Goal: Task Accomplishment & Management: Manage account settings

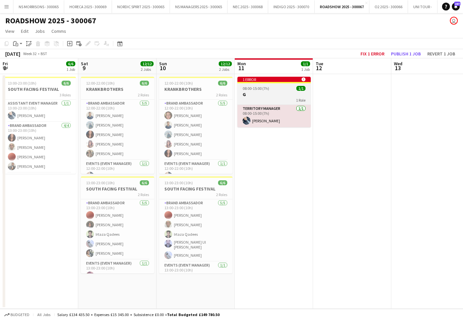
scroll to position [0, 158]
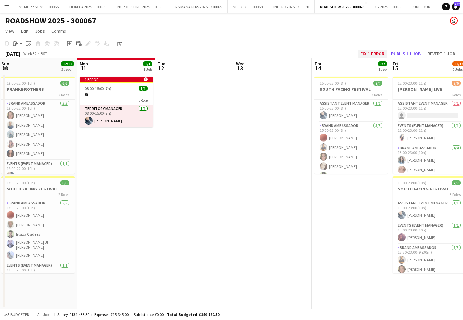
click at [368, 56] on button "Fix 1 error" at bounding box center [372, 53] width 29 height 9
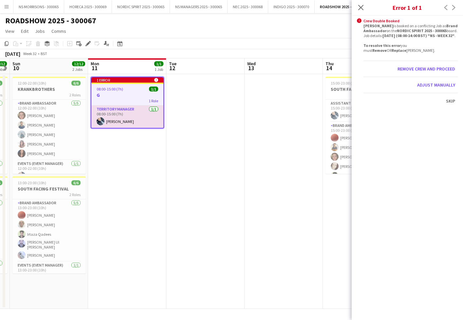
scroll to position [0, 0]
drag, startPoint x: 360, startPoint y: 9, endPoint x: 355, endPoint y: 16, distance: 8.5
click at [360, 9] on icon "Close pop-in" at bounding box center [360, 7] width 5 height 5
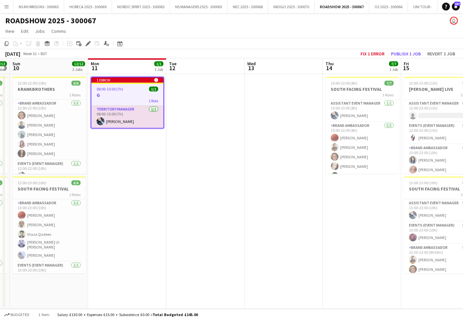
click at [105, 92] on h3 "G" at bounding box center [127, 95] width 72 height 6
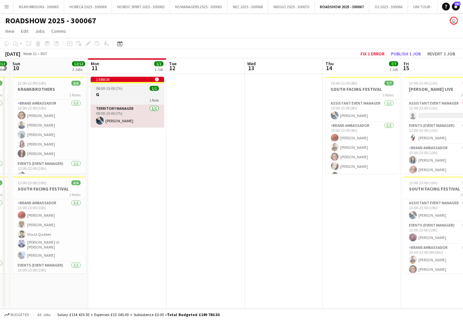
click at [99, 83] on div at bounding box center [127, 82] width 73 height 1
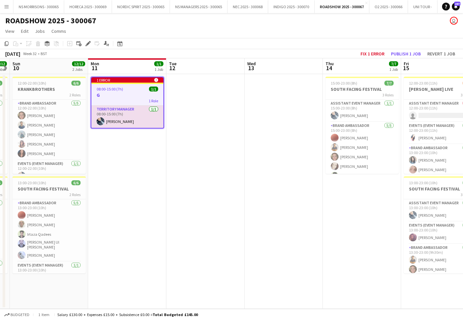
drag, startPoint x: 89, startPoint y: 44, endPoint x: 115, endPoint y: 46, distance: 26.0
click at [89, 44] on icon at bounding box center [88, 44] width 4 height 4
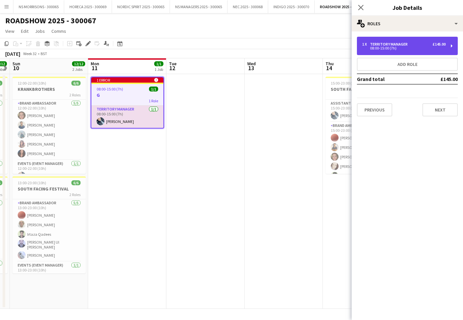
click at [377, 47] on div "08:00-15:00 (7h)" at bounding box center [404, 48] width 84 height 3
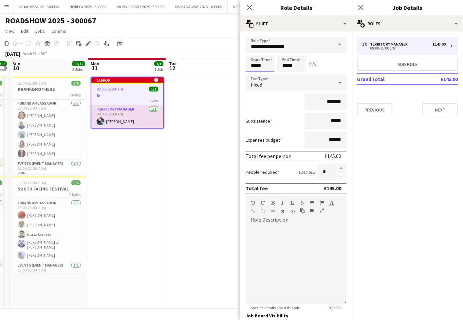
click at [262, 59] on body "Menu Boards Boards Boards All jobs Status Workforce Workforce My Workforce Recr…" at bounding box center [231, 160] width 463 height 320
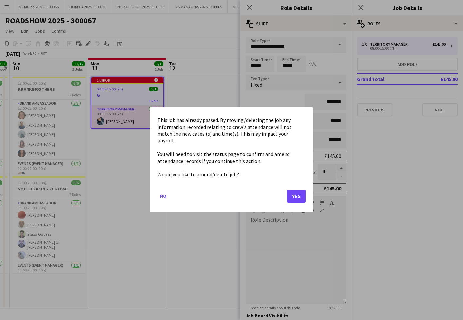
drag, startPoint x: 294, startPoint y: 188, endPoint x: 264, endPoint y: 104, distance: 88.9
click at [294, 190] on button "Yes" at bounding box center [296, 196] width 18 height 13
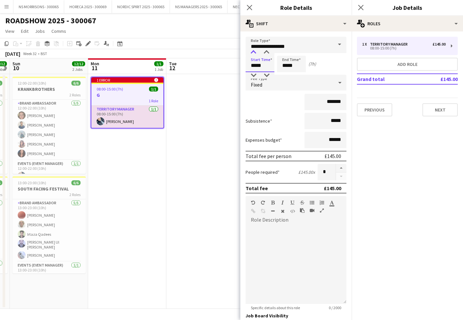
click at [255, 51] on div at bounding box center [253, 52] width 13 height 7
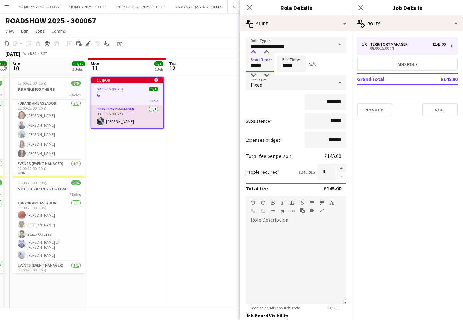
type input "*****"
click at [255, 51] on div at bounding box center [253, 52] width 13 height 7
click at [280, 62] on input "*****" at bounding box center [291, 64] width 29 height 16
click at [286, 55] on div at bounding box center [284, 52] width 13 height 7
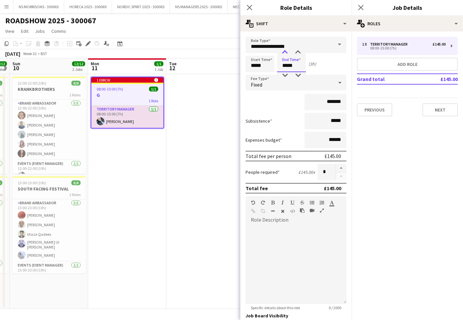
click at [286, 55] on div at bounding box center [284, 52] width 13 height 7
type input "*****"
click at [286, 55] on div at bounding box center [284, 52] width 13 height 7
click at [188, 131] on app-date-cell at bounding box center [205, 191] width 78 height 235
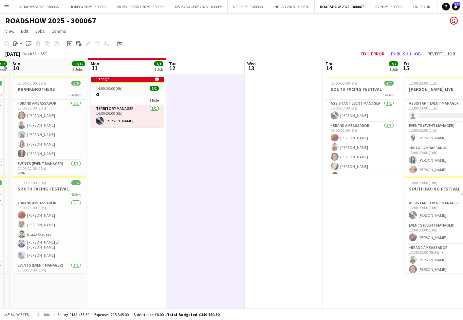
click at [397, 55] on button "Publish 1 job" at bounding box center [406, 53] width 35 height 9
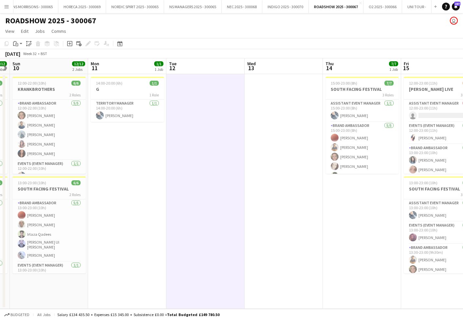
scroll to position [0, 6]
click at [30, 9] on button "NS MORRISONS - 300065 Close" at bounding box center [33, 6] width 51 height 13
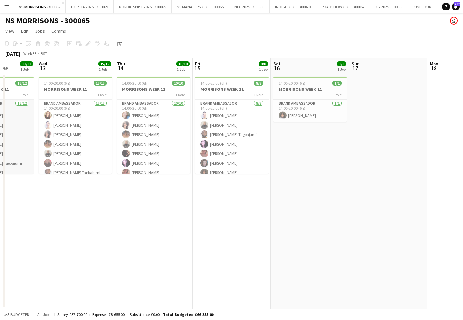
scroll to position [0, 194]
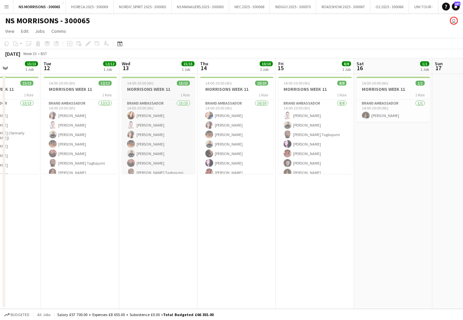
click at [165, 87] on h3 "MORRISONS WEEK 11" at bounding box center [158, 89] width 73 height 6
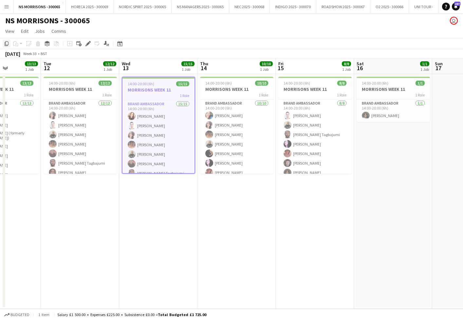
click at [7, 42] on icon "Copy" at bounding box center [6, 43] width 5 height 5
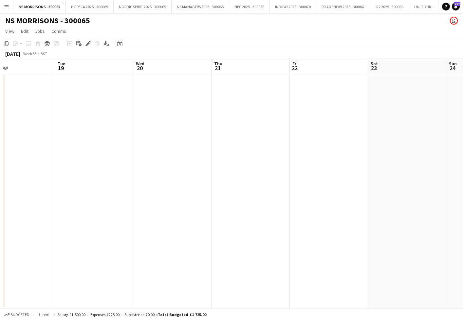
scroll to position [0, 192]
click at [80, 102] on app-date-cell at bounding box center [82, 191] width 78 height 235
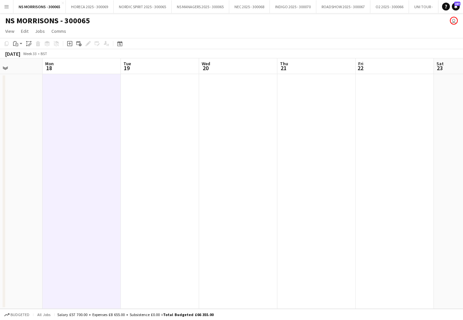
drag, startPoint x: 139, startPoint y: 96, endPoint x: 214, endPoint y: 97, distance: 75.3
click at [139, 96] on app-date-cell at bounding box center [160, 191] width 78 height 235
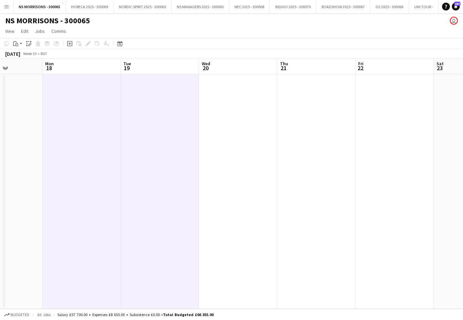
drag, startPoint x: 242, startPoint y: 97, endPoint x: 277, endPoint y: 97, distance: 35.4
click at [241, 97] on app-date-cell at bounding box center [238, 191] width 78 height 235
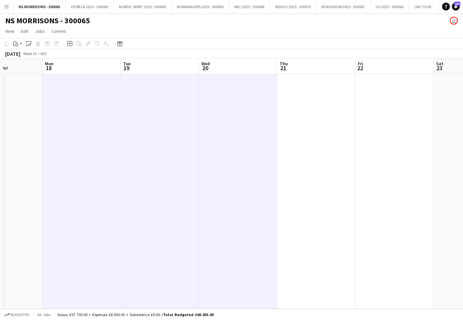
click at [308, 97] on app-date-cell at bounding box center [316, 191] width 78 height 235
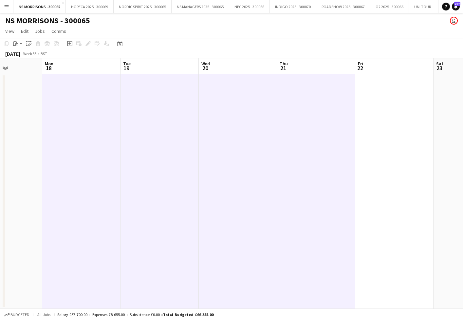
click at [381, 98] on app-date-cell at bounding box center [394, 191] width 78 height 235
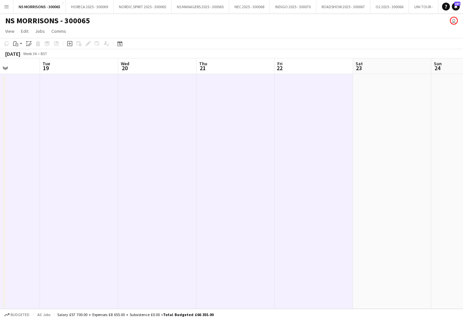
click at [387, 98] on app-date-cell at bounding box center [392, 191] width 78 height 235
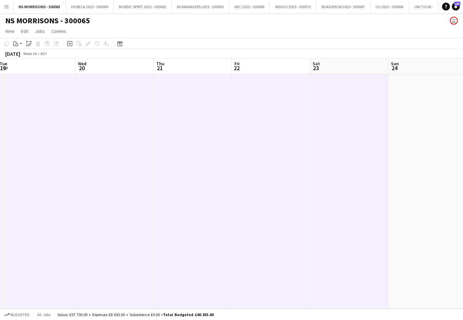
click at [407, 97] on app-date-cell at bounding box center [428, 191] width 78 height 235
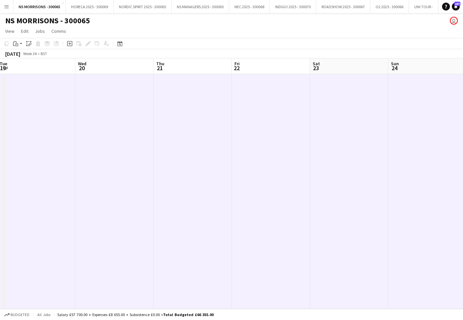
scroll to position [0, 238]
drag, startPoint x: 17, startPoint y: 46, endPoint x: 22, endPoint y: 59, distance: 14.2
click at [17, 46] on icon "Paste" at bounding box center [15, 43] width 5 height 5
click at [26, 57] on link "Paste Command V" at bounding box center [43, 56] width 52 height 6
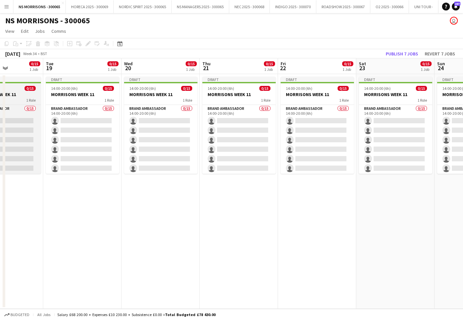
click at [30, 91] on app-job-card "Draft 14:00-20:00 (6h) 0/15 MORRISONS WEEK 11 1 Role Brand Ambassador 0/15 14:0…" at bounding box center [4, 125] width 73 height 97
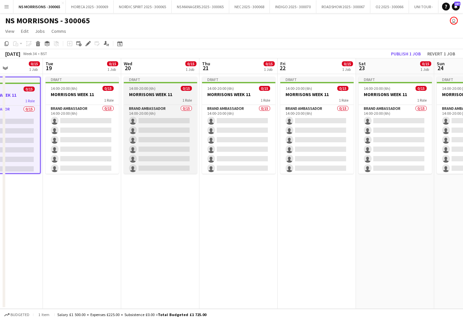
drag, startPoint x: 93, startPoint y: 91, endPoint x: 167, endPoint y: 91, distance: 73.4
click at [94, 91] on app-job-card "Draft 14:00-20:00 (6h) 0/15 MORRISONS WEEK 11 1 Role Brand Ambassador 0/15 14:0…" at bounding box center [82, 125] width 73 height 97
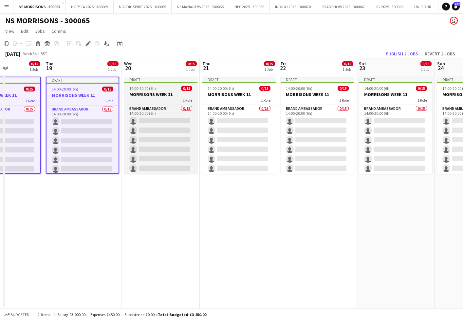
drag, startPoint x: 167, startPoint y: 91, endPoint x: 184, endPoint y: 93, distance: 16.5
click at [167, 91] on app-job-card "Draft 14:00-20:00 (6h) 0/15 MORRISONS WEEK 11 1 Role Brand Ambassador 0/15 14:0…" at bounding box center [160, 125] width 73 height 97
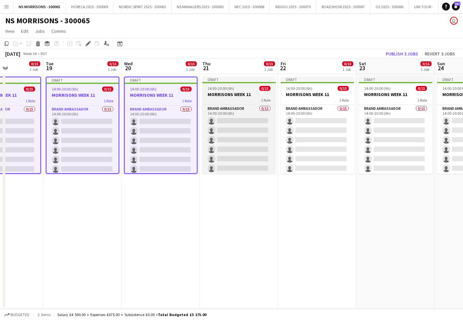
drag, startPoint x: 235, startPoint y: 97, endPoint x: 248, endPoint y: 95, distance: 13.9
click at [235, 97] on h3 "MORRISONS WEEK 11" at bounding box center [238, 94] width 73 height 6
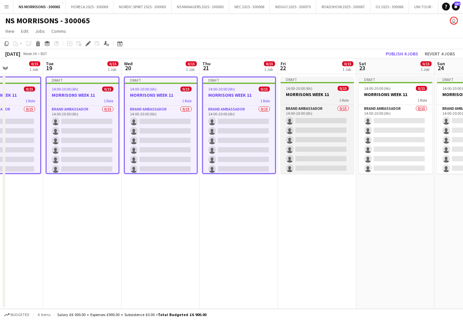
click at [314, 89] on div "14:00-20:00 (6h) 0/15" at bounding box center [317, 88] width 73 height 5
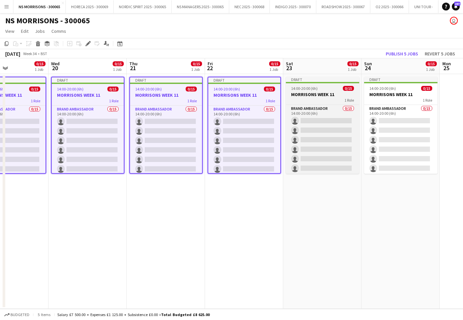
click at [316, 90] on span "14:00-20:00 (6h)" at bounding box center [304, 88] width 27 height 5
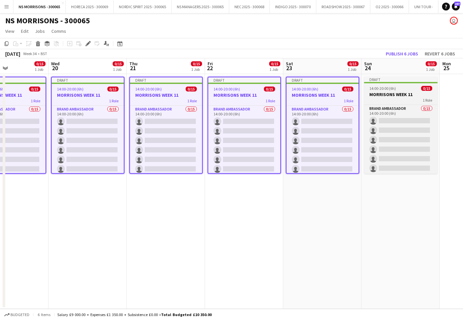
drag, startPoint x: 409, startPoint y: 94, endPoint x: 368, endPoint y: 89, distance: 41.5
click at [408, 94] on h3 "MORRISONS WEEK 11" at bounding box center [400, 94] width 73 height 6
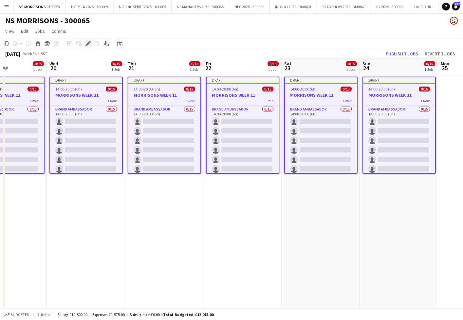
click at [89, 43] on icon at bounding box center [88, 44] width 4 height 4
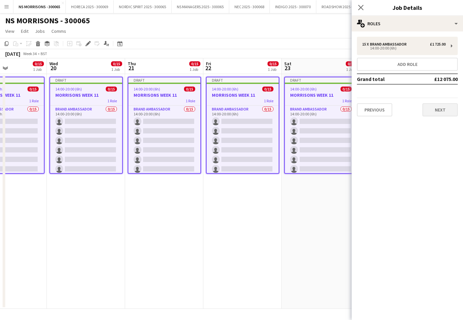
click at [439, 109] on button "Next" at bounding box center [440, 109] width 35 height 13
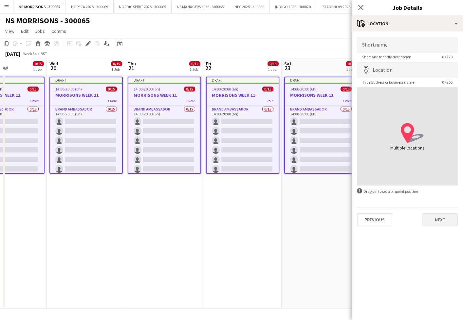
click at [432, 215] on button "Next" at bounding box center [440, 219] width 35 height 13
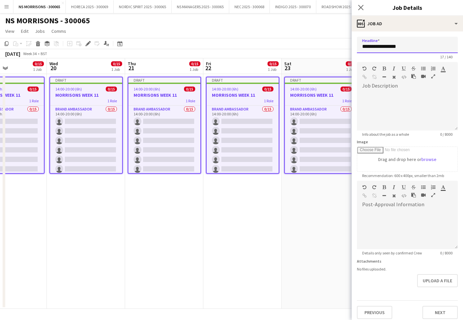
click at [411, 44] on input "**********" at bounding box center [407, 45] width 101 height 16
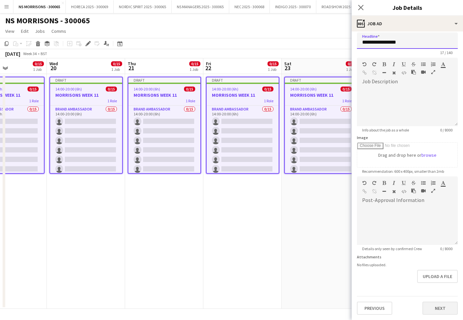
scroll to position [4, 0]
type input "**********"
drag, startPoint x: 445, startPoint y: 306, endPoint x: 429, endPoint y: 252, distance: 56.5
click at [445, 306] on button "Next" at bounding box center [440, 307] width 35 height 13
type input "*******"
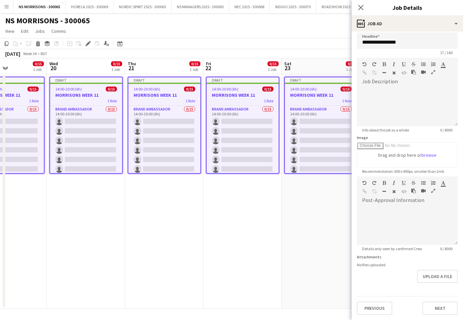
scroll to position [0, 0]
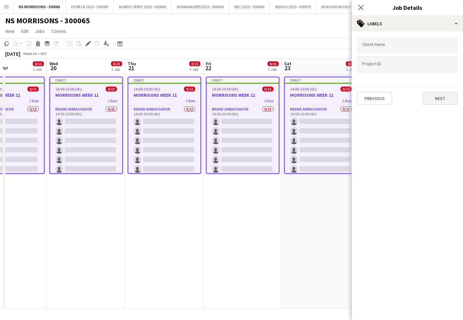
click at [437, 96] on button "Next" at bounding box center [440, 98] width 35 height 13
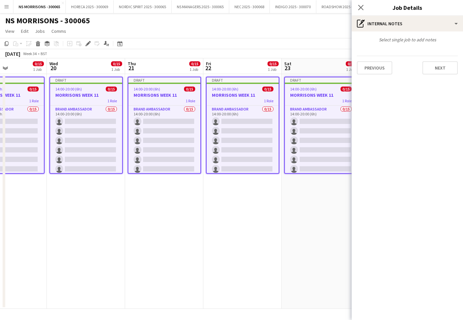
drag, startPoint x: 439, startPoint y: 72, endPoint x: 431, endPoint y: 69, distance: 8.3
click at [439, 72] on button "Next" at bounding box center [440, 67] width 35 height 13
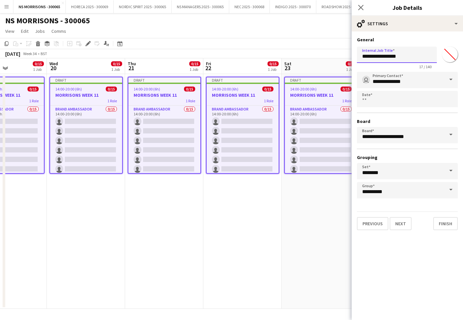
click at [414, 57] on input "**********" at bounding box center [397, 55] width 80 height 16
drag, startPoint x: 415, startPoint y: 56, endPoint x: 419, endPoint y: 56, distance: 4.3
click at [419, 56] on input "**********" at bounding box center [397, 55] width 80 height 16
type input "**********"
click at [447, 226] on button "Finish" at bounding box center [445, 223] width 25 height 13
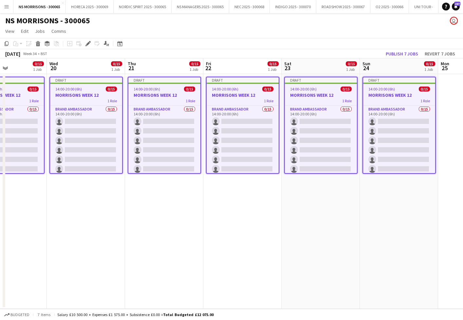
click at [303, 235] on app-date-cell "Draft 14:00-20:00 (6h) 0/15 MORRISONS WEEK 12 1 Role Brand Ambassador 0/15 14:0…" at bounding box center [321, 191] width 78 height 235
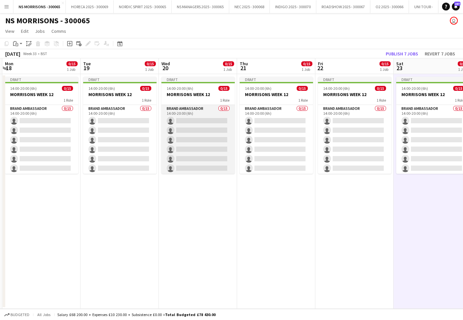
scroll to position [0, 153]
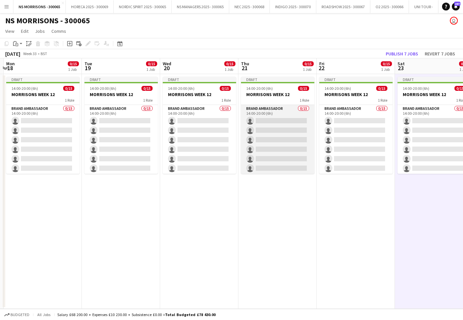
click at [283, 128] on app-card-role "Brand Ambassador 0/15 14:00-20:00 (6h) single-neutral-actions single-neutral-ac…" at bounding box center [277, 182] width 73 height 155
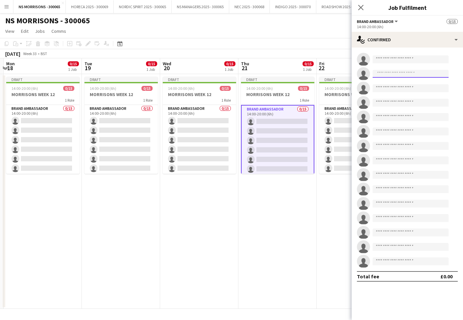
click at [387, 75] on input at bounding box center [411, 74] width 76 height 8
type input "****"
click at [389, 89] on span "[EMAIL_ADDRESS][DOMAIN_NAME]" at bounding box center [411, 88] width 66 height 5
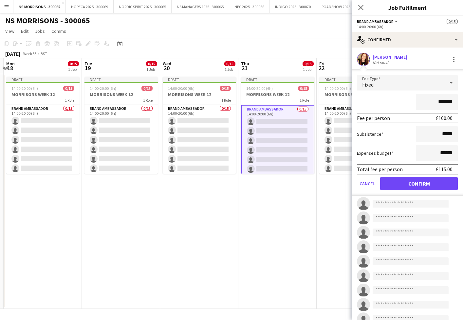
click at [439, 102] on input "*******" at bounding box center [437, 102] width 42 height 16
type input "*******"
click at [414, 183] on button "Confirm" at bounding box center [419, 183] width 78 height 13
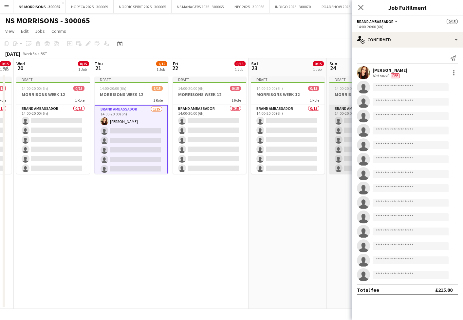
scroll to position [0, 227]
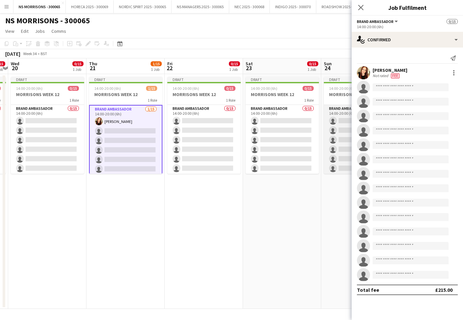
click at [337, 132] on app-card-role "Brand Ambassador 0/15 14:00-20:00 (6h) single-neutral-actions single-neutral-ac…" at bounding box center [360, 182] width 73 height 155
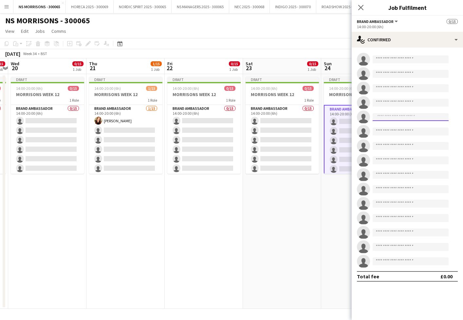
click at [381, 117] on input at bounding box center [411, 117] width 76 height 8
type input "****"
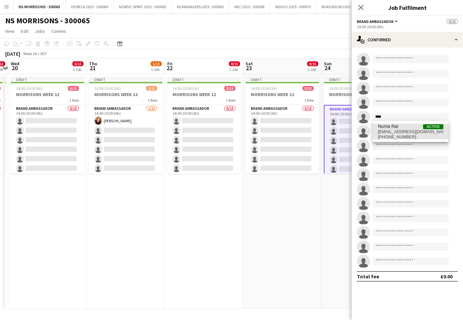
click at [379, 132] on span "[EMAIL_ADDRESS][DOMAIN_NAME]" at bounding box center [411, 131] width 66 height 5
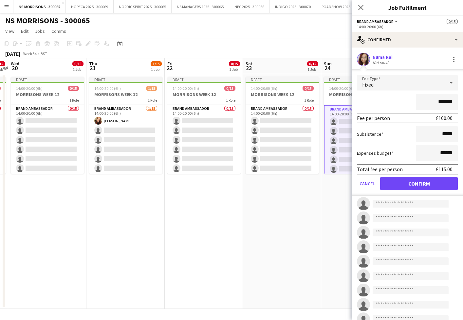
click at [409, 184] on button "Confirm" at bounding box center [419, 183] width 78 height 13
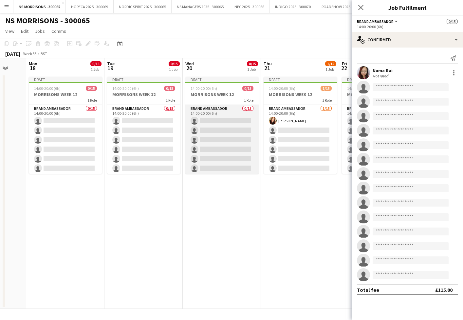
scroll to position [0, 207]
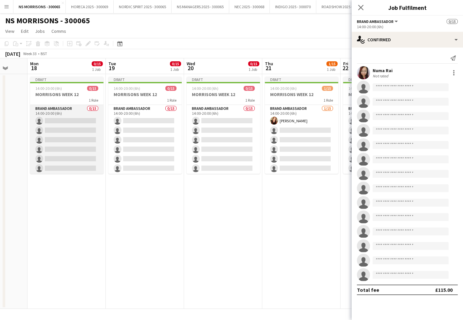
click at [73, 147] on app-card-role "Brand Ambassador 0/15 14:00-20:00 (6h) single-neutral-actions single-neutral-ac…" at bounding box center [66, 182] width 73 height 155
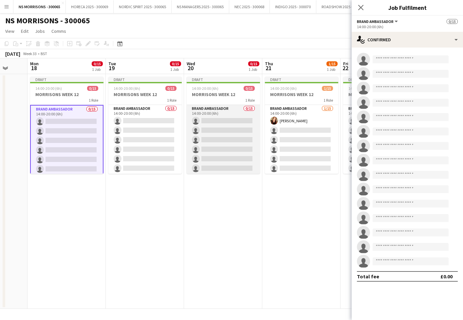
click at [221, 139] on app-card-role "Brand Ambassador 0/15 14:00-20:00 (6h) single-neutral-actions single-neutral-ac…" at bounding box center [223, 182] width 73 height 155
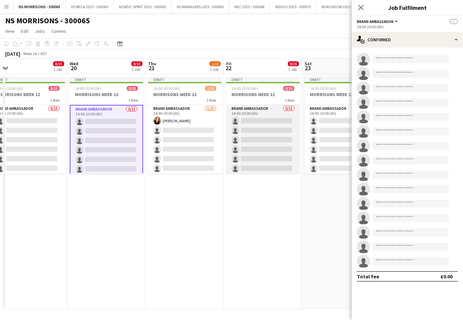
scroll to position [0, 247]
click at [252, 141] on app-card-role "Brand Ambassador 0/15 14:00-20:00 (6h) single-neutral-actions single-neutral-ac…" at bounding box center [261, 182] width 73 height 155
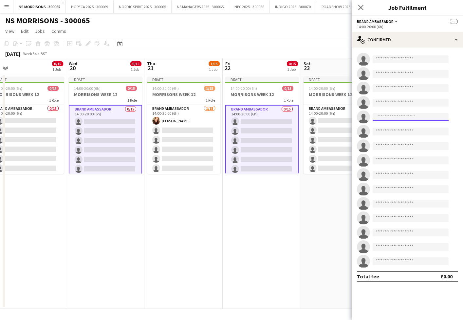
click at [381, 119] on input at bounding box center [411, 117] width 76 height 8
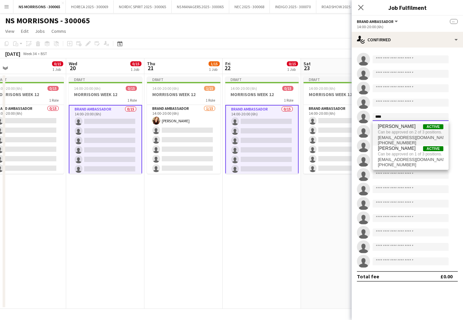
type input "****"
click at [387, 125] on span "[PERSON_NAME]" at bounding box center [397, 127] width 38 height 6
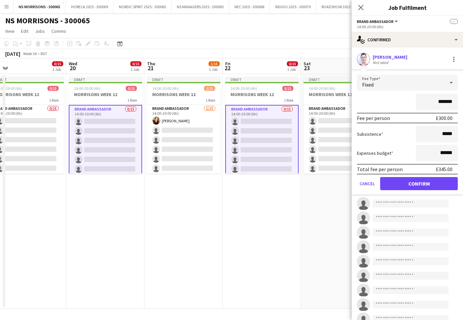
click at [395, 181] on button "Confirm" at bounding box center [419, 183] width 78 height 13
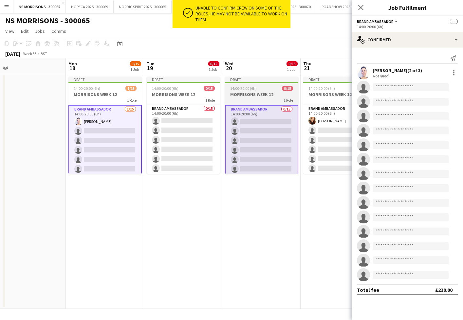
scroll to position [0, 250]
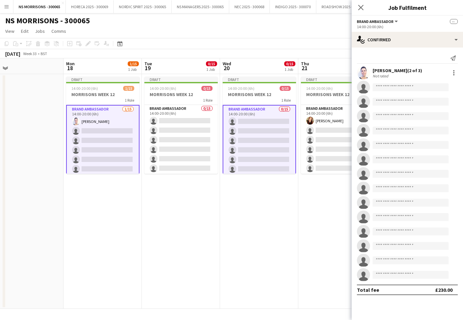
click at [263, 139] on app-card-role "Brand Ambassador 0/15 14:00-20:00 (6h) single-neutral-actions single-neutral-ac…" at bounding box center [259, 183] width 73 height 157
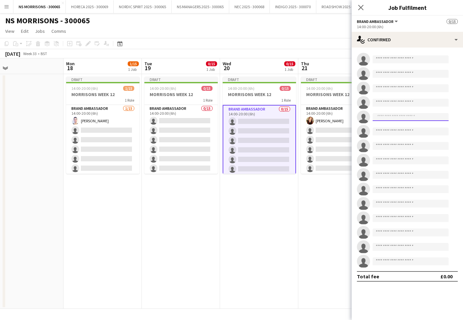
click at [399, 119] on input at bounding box center [411, 117] width 76 height 8
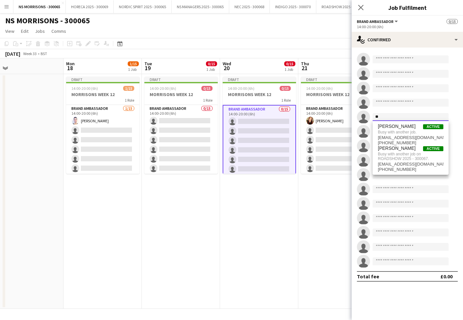
type input "*"
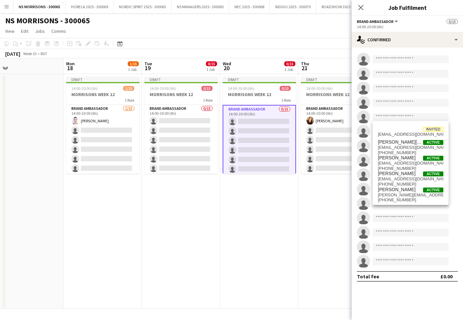
click at [262, 225] on app-date-cell "Draft 14:00-20:00 (6h) 0/15 MORRISONS WEEK 12 1 Role Brand Ambassador 0/15 14:0…" at bounding box center [259, 191] width 78 height 235
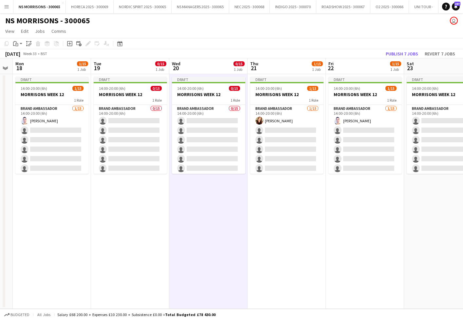
scroll to position [0, 220]
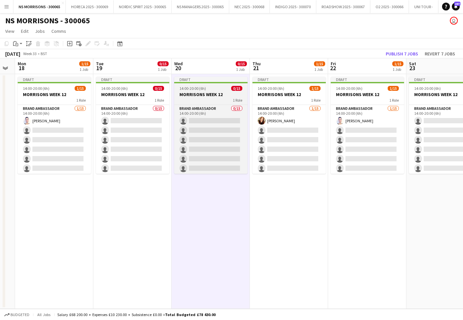
click at [208, 95] on h3 "MORRISONS WEEK 12" at bounding box center [210, 94] width 73 height 6
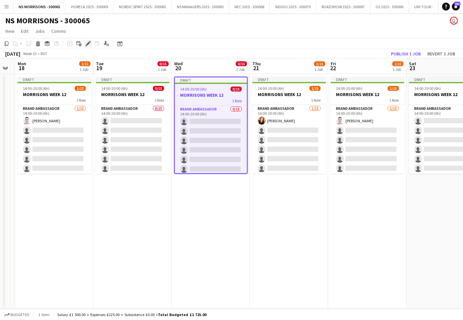
click at [89, 45] on icon "Edit" at bounding box center [88, 43] width 5 height 5
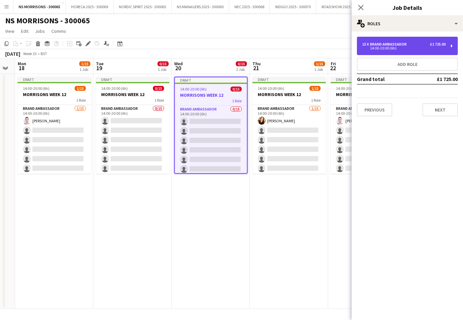
click at [387, 47] on div "14:00-20:00 (6h)" at bounding box center [404, 48] width 84 height 3
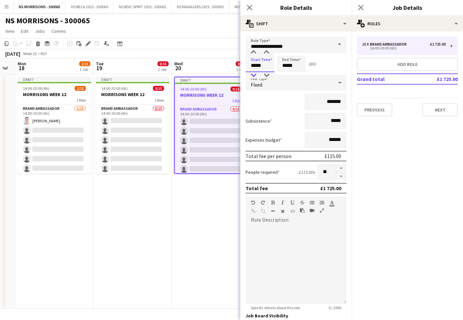
drag, startPoint x: 254, startPoint y: 64, endPoint x: 258, endPoint y: 75, distance: 11.9
click at [254, 64] on input "*****" at bounding box center [260, 64] width 29 height 16
click at [256, 75] on div at bounding box center [253, 75] width 13 height 7
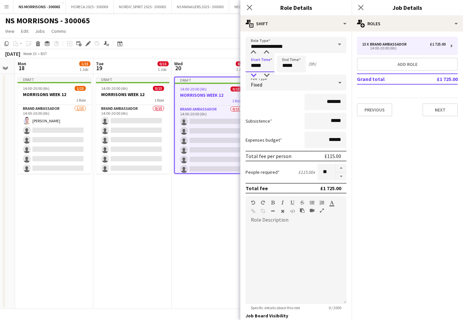
click at [256, 75] on div at bounding box center [253, 75] width 13 height 7
type input "*****"
drag, startPoint x: 256, startPoint y: 75, endPoint x: 302, endPoint y: 69, distance: 46.7
click at [255, 75] on div at bounding box center [253, 75] width 13 height 7
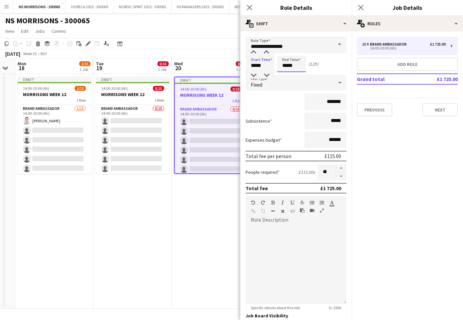
drag, startPoint x: 292, startPoint y: 64, endPoint x: 287, endPoint y: 72, distance: 9.4
click at [292, 64] on input "*****" at bounding box center [291, 64] width 29 height 16
click at [290, 72] on input "*****" at bounding box center [291, 64] width 29 height 16
click at [286, 76] on div at bounding box center [284, 75] width 13 height 7
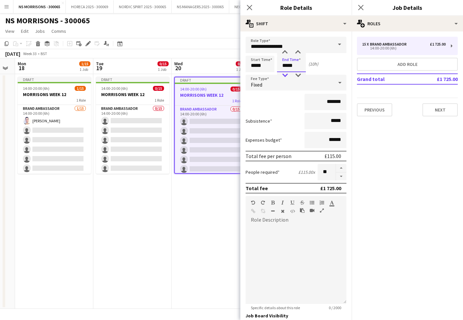
click at [286, 76] on div at bounding box center [284, 75] width 13 height 7
type input "*****"
click at [286, 76] on div at bounding box center [284, 75] width 13 height 7
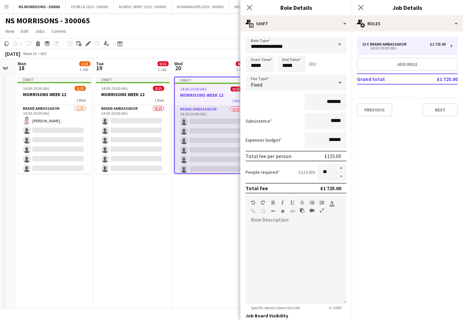
drag, startPoint x: 155, startPoint y: 236, endPoint x: 192, endPoint y: 149, distance: 94.7
click at [155, 236] on app-date-cell "Draft 14:00-20:00 (6h) 0/15 MORRISONS WEEK 12 1 Role Brand Ambassador 0/15 14:0…" at bounding box center [132, 191] width 78 height 235
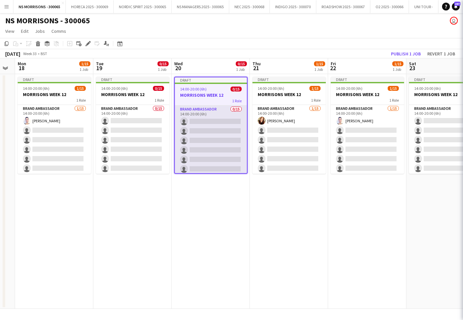
scroll to position [0, 219]
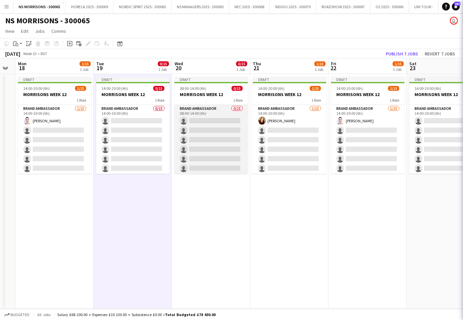
click at [204, 126] on app-card-role "Brand Ambassador 0/15 08:00-14:00 (6h) single-neutral-actions single-neutral-ac…" at bounding box center [211, 182] width 73 height 155
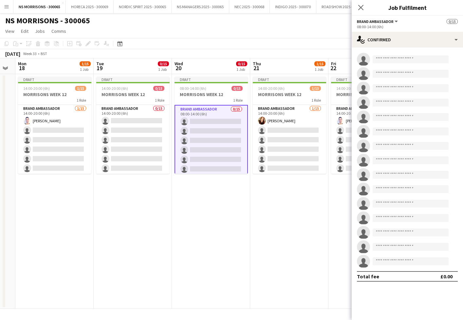
click at [385, 94] on app-invite-slot "single-neutral-actions" at bounding box center [407, 88] width 111 height 13
click at [385, 89] on input at bounding box center [411, 88] width 76 height 8
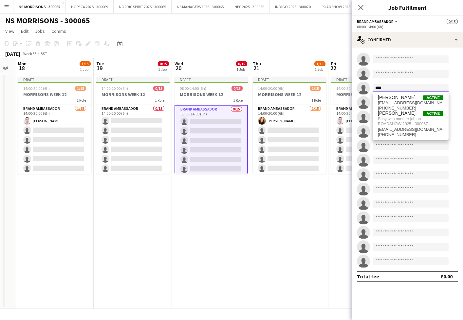
type input "****"
click at [385, 101] on span "[EMAIL_ADDRESS][DOMAIN_NAME]" at bounding box center [411, 102] width 66 height 5
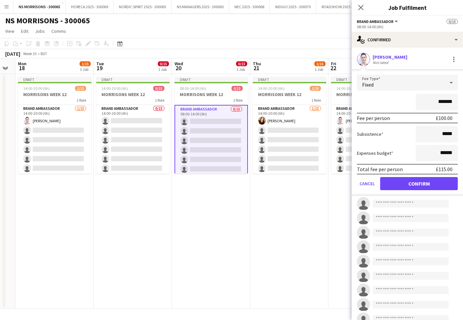
click at [394, 183] on button "Confirm" at bounding box center [419, 183] width 78 height 13
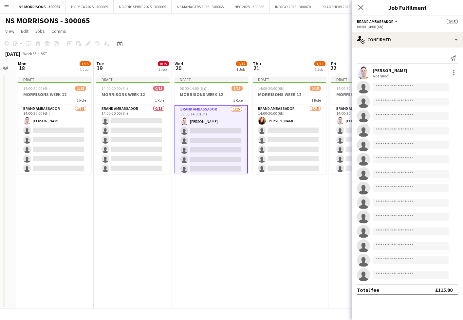
click at [254, 231] on app-date-cell "Draft 14:00-20:00 (6h) 1/15 MORRISONS WEEK 12 1 Role Brand Ambassador [DATE] 14…" at bounding box center [289, 191] width 78 height 235
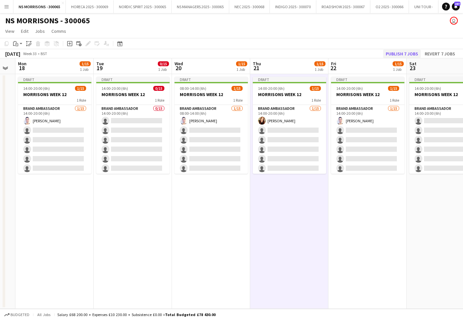
click at [408, 53] on button "Publish 7 jobs" at bounding box center [402, 53] width 38 height 9
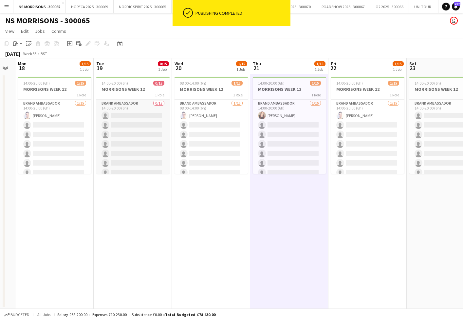
click at [145, 145] on app-card-role "Brand Ambassador 0/15 14:00-20:00 (6h) single-neutral-actions single-neutral-ac…" at bounding box center [132, 177] width 73 height 155
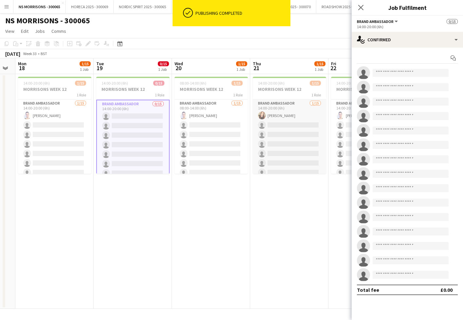
click at [297, 137] on app-card-role "Brand Ambassador [DATE] 14:00-20:00 (6h) [PERSON_NAME] single-neutral-actions s…" at bounding box center [289, 177] width 73 height 155
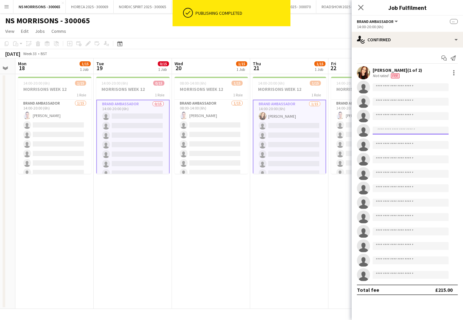
click at [381, 130] on input at bounding box center [411, 130] width 76 height 8
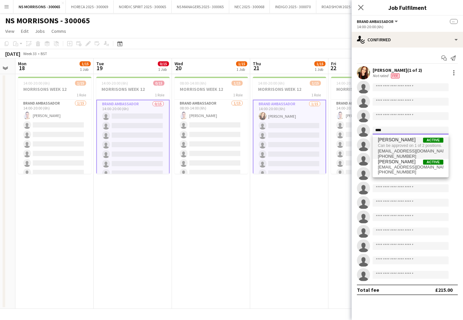
type input "****"
click at [384, 158] on span "[PHONE_NUMBER]" at bounding box center [411, 156] width 66 height 5
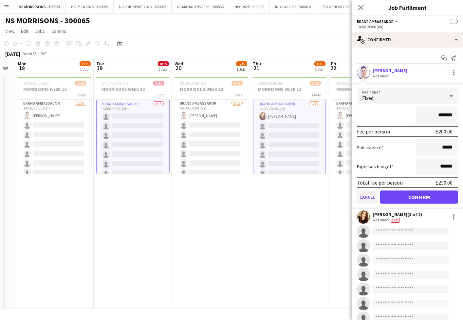
click at [371, 197] on button "Cancel" at bounding box center [367, 196] width 21 height 13
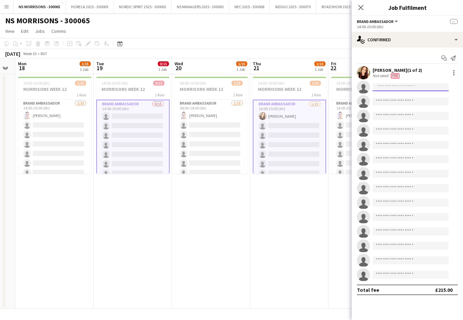
click at [383, 89] on input at bounding box center [411, 87] width 76 height 8
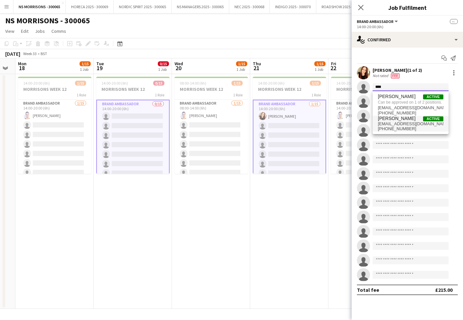
type input "****"
click at [388, 122] on span "[EMAIL_ADDRESS][DOMAIN_NAME]" at bounding box center [411, 123] width 66 height 5
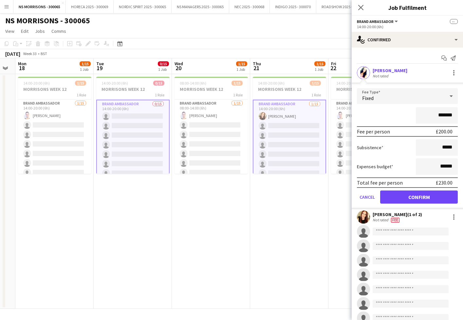
click at [400, 195] on button "Confirm" at bounding box center [419, 196] width 78 height 13
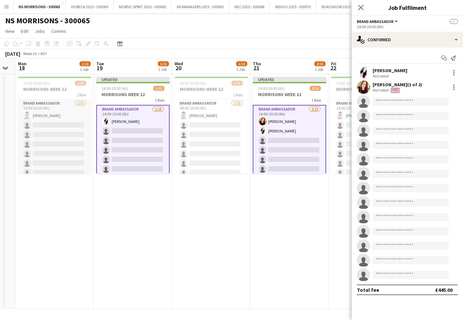
click at [65, 144] on app-card-role "Brand Ambassador [DATE] 14:00-20:00 (6h) [PERSON_NAME] single-neutral-actions s…" at bounding box center [54, 177] width 73 height 155
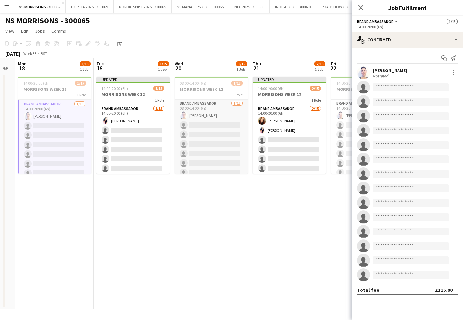
click at [190, 138] on app-card-role "Brand Ambassador [DATE] 08:00-14:00 (6h) [PERSON_NAME] single-neutral-actions s…" at bounding box center [211, 177] width 73 height 155
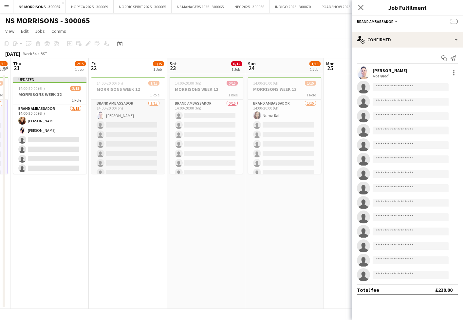
scroll to position [0, 244]
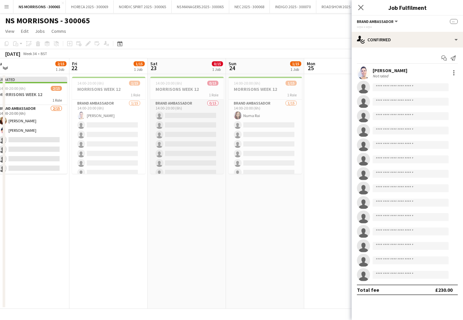
click at [200, 137] on app-card-role "Brand Ambassador 0/15 14:00-20:00 (6h) single-neutral-actions single-neutral-ac…" at bounding box center [186, 177] width 73 height 155
click at [390, 130] on input at bounding box center [411, 130] width 76 height 8
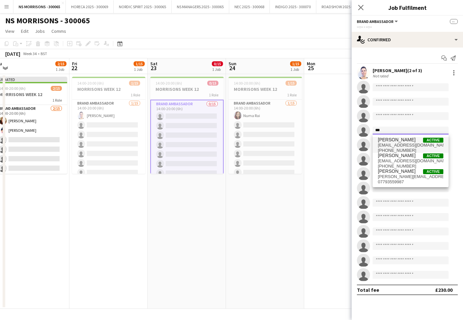
type input "***"
click at [394, 143] on span "[EMAIL_ADDRESS][DOMAIN_NAME]" at bounding box center [411, 145] width 66 height 5
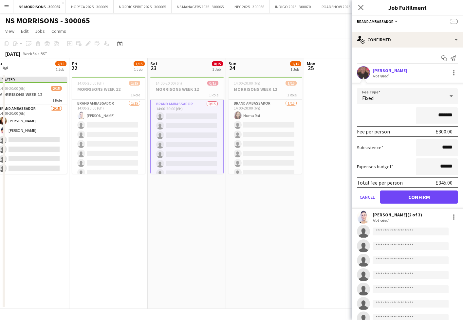
click at [400, 200] on button "Confirm" at bounding box center [419, 196] width 78 height 13
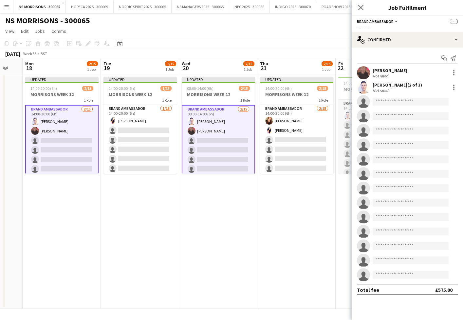
scroll to position [0, 133]
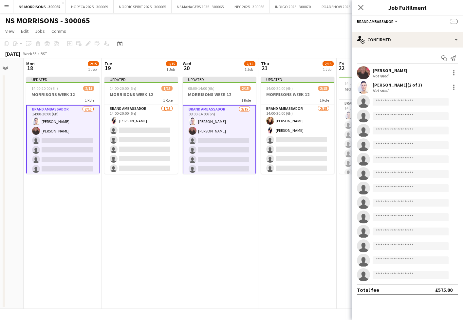
drag, startPoint x: 59, startPoint y: 143, endPoint x: 97, endPoint y: 142, distance: 38.3
click at [58, 143] on app-card-role "Brand Ambassador [DATE] 14:00-20:00 (6h) [PERSON_NAME] [PERSON_NAME] single-neu…" at bounding box center [62, 183] width 73 height 157
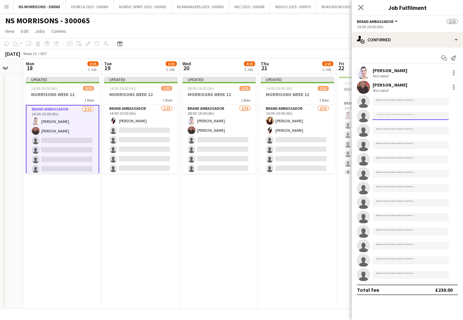
click at [383, 119] on input at bounding box center [411, 116] width 76 height 8
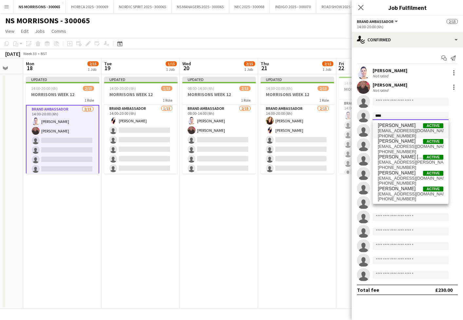
type input "****"
drag, startPoint x: 392, startPoint y: 126, endPoint x: 395, endPoint y: 179, distance: 52.5
click at [395, 179] on span "[EMAIL_ADDRESS][DOMAIN_NAME]" at bounding box center [411, 178] width 66 height 5
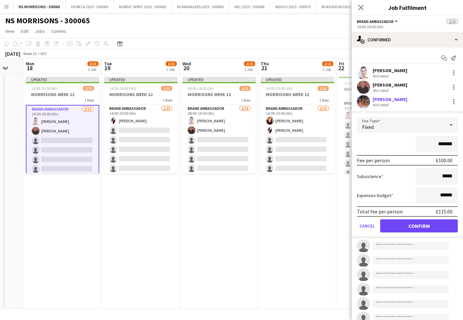
click at [440, 143] on input "*******" at bounding box center [437, 144] width 42 height 16
drag, startPoint x: 453, startPoint y: 143, endPoint x: 441, endPoint y: 144, distance: 12.8
click at [441, 144] on input "*****" at bounding box center [437, 144] width 42 height 16
type input "****"
drag, startPoint x: 432, startPoint y: 226, endPoint x: 342, endPoint y: 203, distance: 92.9
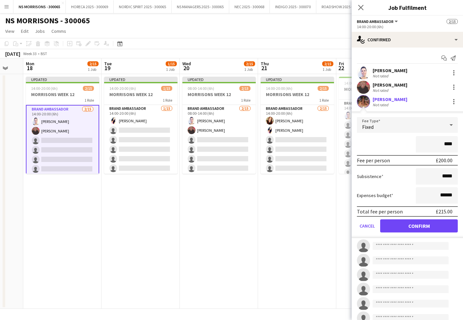
click at [431, 226] on button "Confirm" at bounding box center [419, 225] width 78 height 13
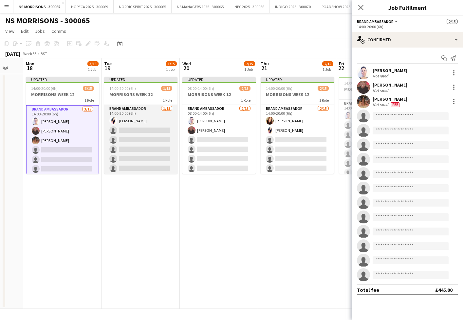
click at [129, 143] on app-card-role "Brand Ambassador [DATE] 14:00-20:00 (6h) [PERSON_NAME] single-neutral-actions s…" at bounding box center [140, 182] width 73 height 155
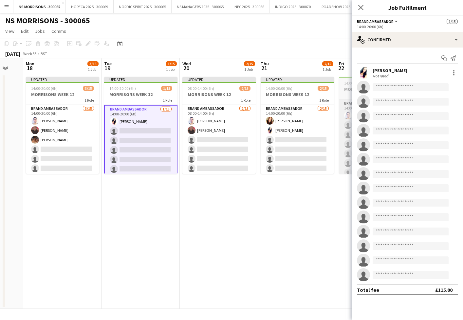
scroll to position [0, 133]
click at [387, 117] on input at bounding box center [411, 116] width 76 height 8
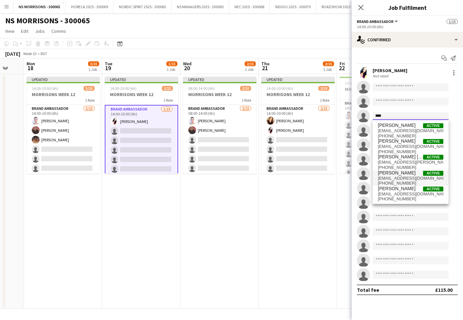
type input "****"
click at [397, 171] on span "[PERSON_NAME]" at bounding box center [397, 173] width 38 height 6
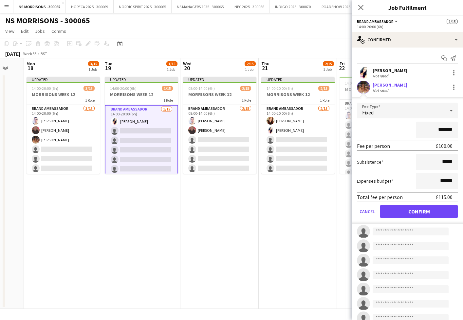
click at [405, 207] on button "Confirm" at bounding box center [419, 211] width 78 height 13
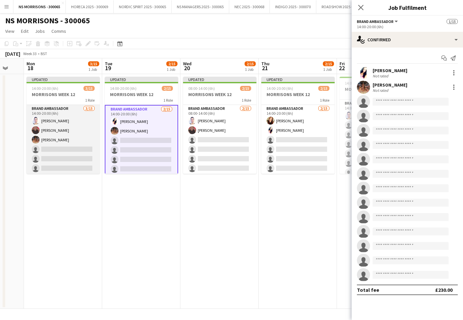
click at [74, 148] on app-card-role "Brand Ambassador [DATE] 14:00-20:00 (6h) [PERSON_NAME] [PERSON_NAME] [PERSON_NA…" at bounding box center [63, 182] width 73 height 155
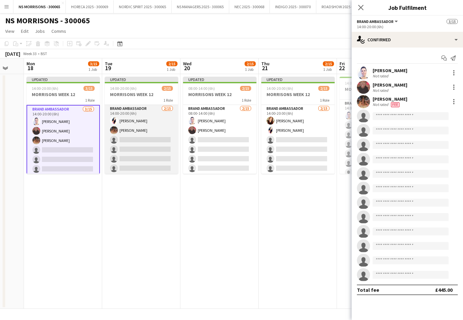
drag, startPoint x: 151, startPoint y: 152, endPoint x: 161, endPoint y: 153, distance: 10.2
click at [151, 153] on app-card-role "Brand Ambassador [DATE] 14:00-20:00 (6h) [PERSON_NAME] [PERSON_NAME] single-neu…" at bounding box center [141, 182] width 73 height 155
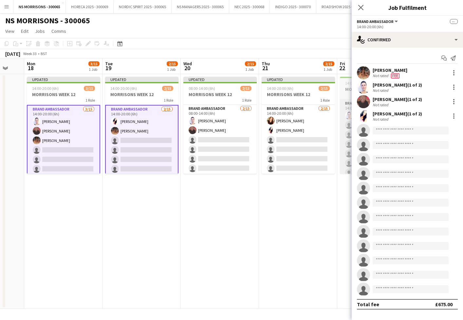
drag, startPoint x: 218, startPoint y: 156, endPoint x: 341, endPoint y: 168, distance: 123.8
click at [217, 156] on app-card-role "Brand Ambassador [DATE] 08:00-14:00 (6h) [PERSON_NAME] [PERSON_NAME] single-neu…" at bounding box center [219, 182] width 73 height 155
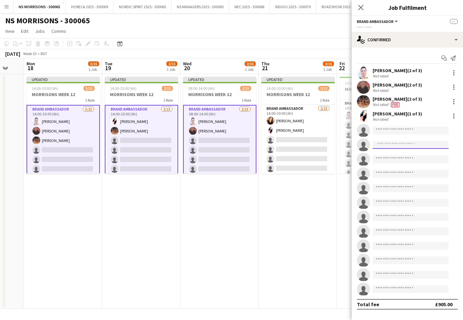
click at [400, 147] on input at bounding box center [411, 145] width 76 height 8
type input "****"
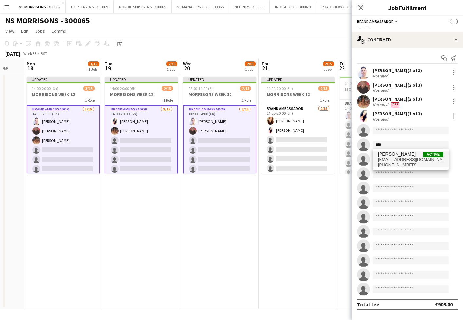
click at [406, 162] on span "[EMAIL_ADDRESS][DOMAIN_NAME]" at bounding box center [411, 159] width 66 height 5
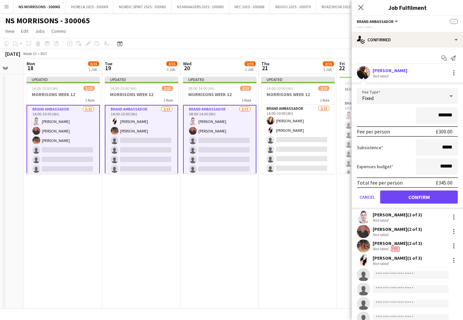
click at [398, 199] on button "Confirm" at bounding box center [419, 196] width 78 height 13
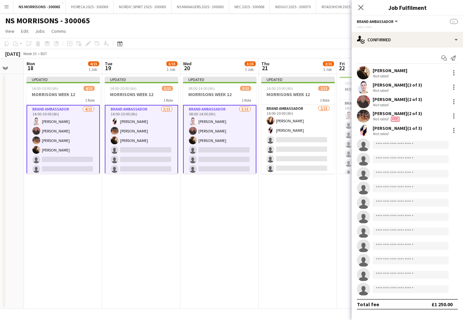
click at [147, 146] on app-card-role "Brand Ambassador [DATE] 14:00-20:00 (6h) [PERSON_NAME] [PERSON_NAME] [PERSON_NA…" at bounding box center [141, 183] width 73 height 157
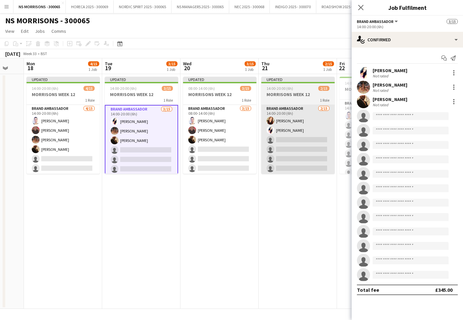
drag, startPoint x: 211, startPoint y: 146, endPoint x: 294, endPoint y: 149, distance: 83.0
click at [211, 146] on app-card-role "Brand Ambassador [DATE] 08:00-14:00 (6h) [PERSON_NAME] [PERSON_NAME] [PERSON_NA…" at bounding box center [219, 182] width 73 height 155
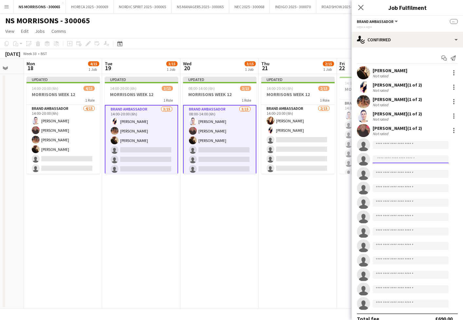
click at [390, 158] on input at bounding box center [411, 159] width 76 height 8
type input "*****"
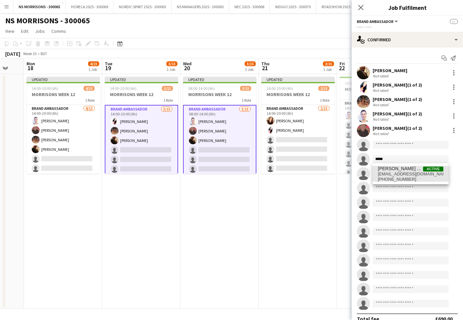
click at [394, 166] on span "[PERSON_NAME] Tagbajumi" at bounding box center [400, 169] width 45 height 6
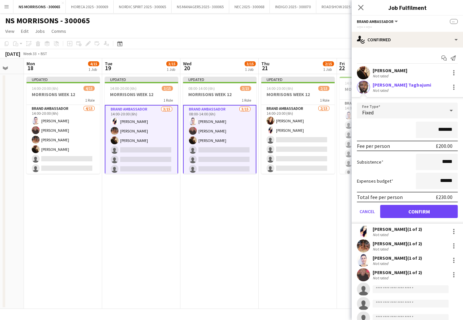
click at [402, 215] on button "Confirm" at bounding box center [419, 211] width 78 height 13
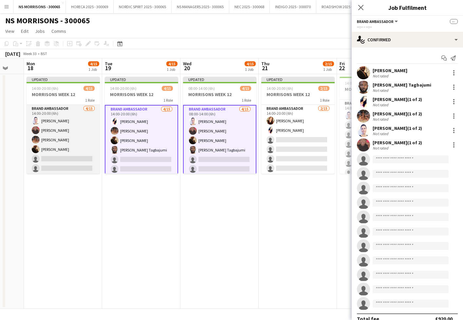
drag, startPoint x: 68, startPoint y: 139, endPoint x: 82, endPoint y: 141, distance: 13.9
click at [68, 139] on app-card-role "Brand Ambassador [DATE] 14:00-20:00 (6h) [PERSON_NAME] [PERSON_NAME] [PERSON_NA…" at bounding box center [63, 182] width 73 height 155
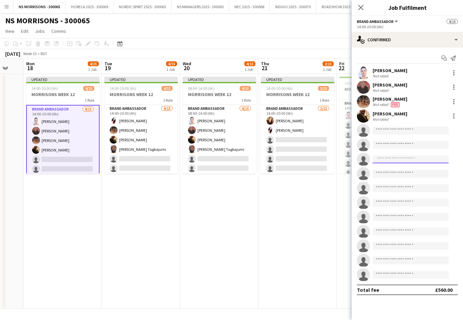
click at [391, 157] on input at bounding box center [411, 159] width 76 height 8
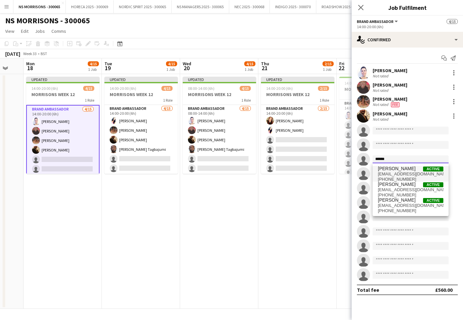
type input "******"
click at [391, 172] on span "[EMAIL_ADDRESS][DOMAIN_NAME]" at bounding box center [411, 173] width 66 height 5
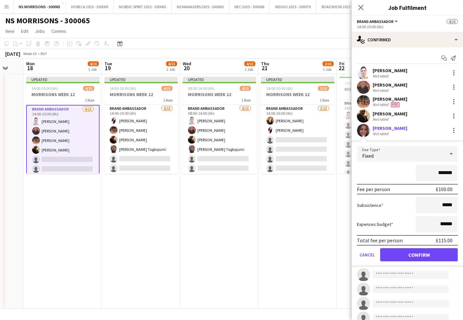
click at [439, 173] on input "*******" at bounding box center [437, 173] width 42 height 16
type input "*******"
click at [405, 252] on button "Confirm" at bounding box center [419, 254] width 78 height 13
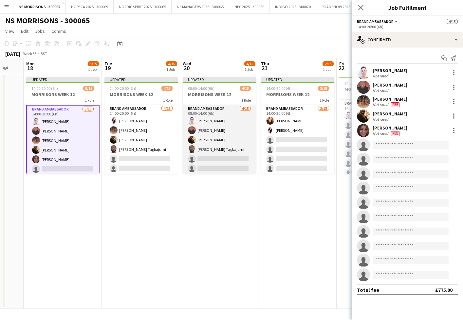
drag, startPoint x: 210, startPoint y: 155, endPoint x: 219, endPoint y: 157, distance: 9.1
click at [210, 155] on app-card-role "Brand Ambassador [DATE] 08:00-14:00 (6h) [PERSON_NAME] [PERSON_NAME] [PERSON_NA…" at bounding box center [219, 182] width 73 height 155
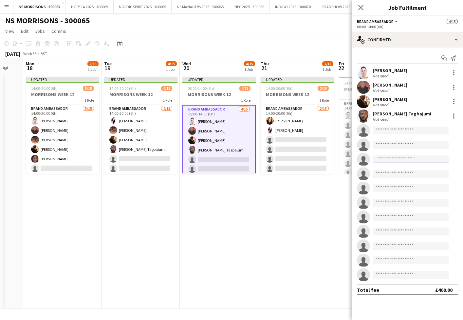
click at [402, 162] on input at bounding box center [411, 159] width 76 height 8
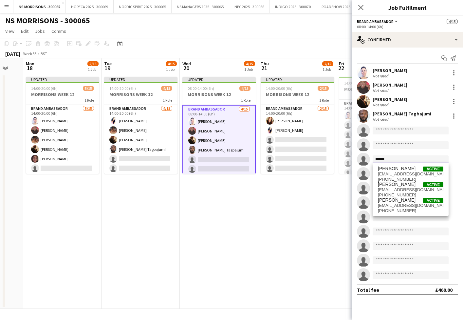
scroll to position [0, 0]
type input "******"
click at [406, 173] on span "[EMAIL_ADDRESS][DOMAIN_NAME]" at bounding box center [411, 173] width 66 height 5
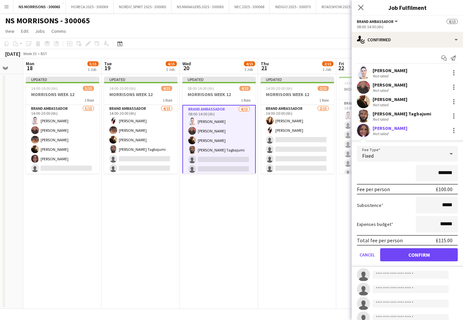
click at [406, 257] on button "Confirm" at bounding box center [419, 254] width 78 height 13
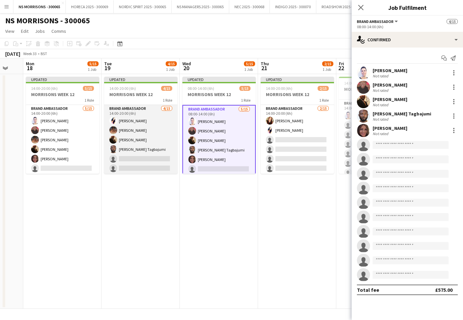
click at [154, 150] on app-card-role "Brand Ambassador [DATE] 14:00-20:00 (6h) [PERSON_NAME] [PERSON_NAME] [PERSON_NA…" at bounding box center [140, 182] width 73 height 155
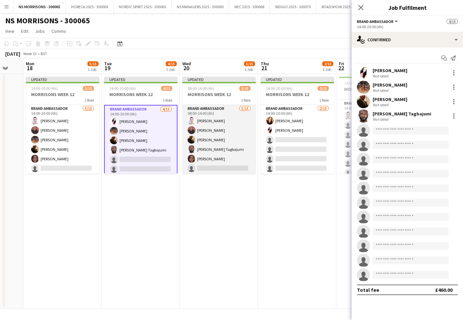
click at [201, 142] on app-card-role "Brand Ambassador [DATE] 08:00-14:00 (6h) [PERSON_NAME] [PERSON_NAME] [PERSON_NA…" at bounding box center [218, 182] width 73 height 155
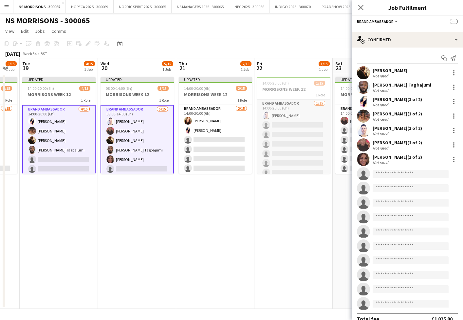
click at [296, 149] on app-card-role "Brand Ambassador [DATE] 14:00-20:00 (6h) [PERSON_NAME] single-neutral-actions s…" at bounding box center [293, 177] width 73 height 155
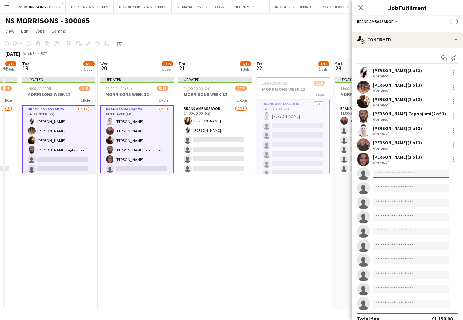
click at [390, 171] on input at bounding box center [411, 174] width 76 height 8
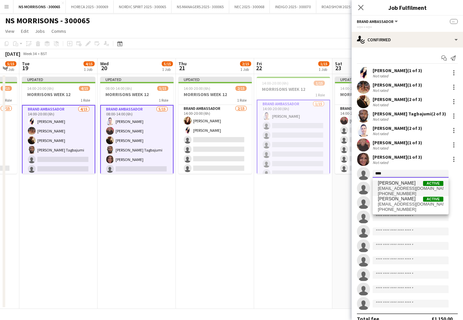
type input "****"
click at [394, 184] on span "[PERSON_NAME]" at bounding box center [397, 183] width 38 height 6
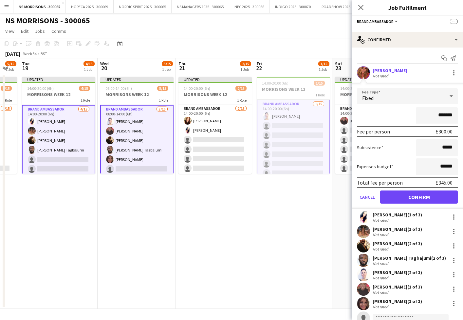
click at [397, 195] on button "Confirm" at bounding box center [419, 196] width 78 height 13
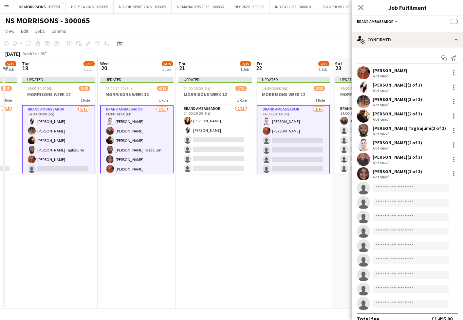
click at [59, 158] on app-card-role "Brand Ambassador [DATE] 14:00-20:00 (6h) [PERSON_NAME] [PERSON_NAME] [PERSON_NA…" at bounding box center [58, 183] width 73 height 157
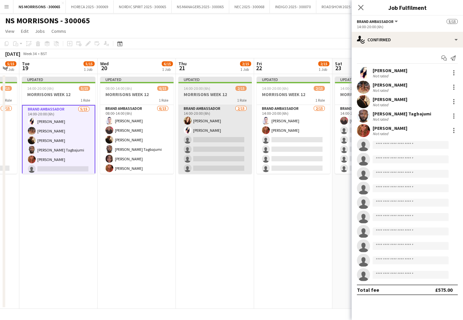
drag, startPoint x: 145, startPoint y: 147, endPoint x: 196, endPoint y: 152, distance: 51.3
click at [145, 147] on app-card-role "Brand Ambassador [DATE] 08:00-14:00 (6h) [PERSON_NAME] [PERSON_NAME] [PERSON_NA…" at bounding box center [136, 182] width 73 height 155
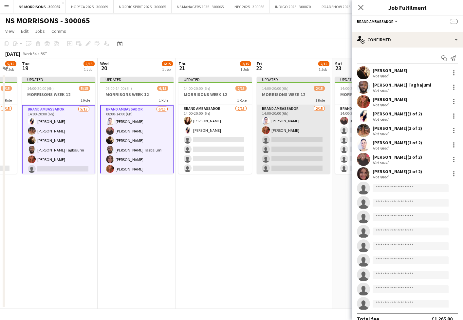
drag, startPoint x: 219, startPoint y: 154, endPoint x: 265, endPoint y: 156, distance: 45.9
click at [219, 154] on app-card-role "Brand Ambassador [DATE] 14:00-20:00 (6h) [PERSON_NAME] [PERSON_NAME] single-neu…" at bounding box center [215, 182] width 73 height 155
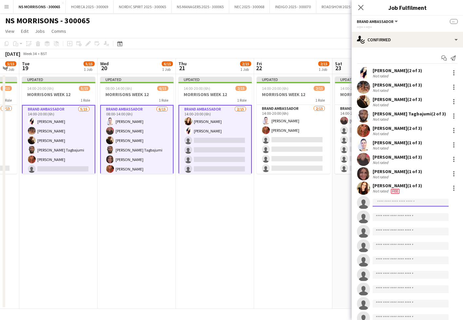
click at [398, 202] on input at bounding box center [411, 203] width 76 height 8
type input "****"
click at [399, 213] on span "[PERSON_NAME]" at bounding box center [397, 212] width 38 height 6
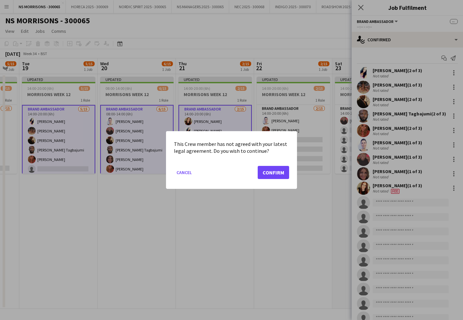
click at [277, 175] on button "Confirm" at bounding box center [273, 172] width 31 height 13
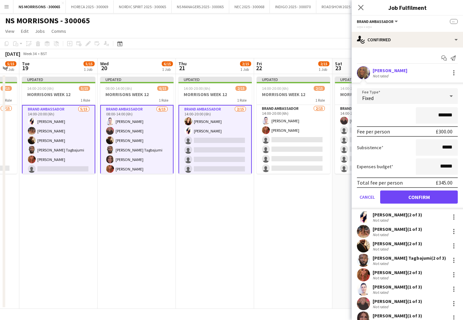
click at [399, 194] on button "Confirm" at bounding box center [419, 196] width 78 height 13
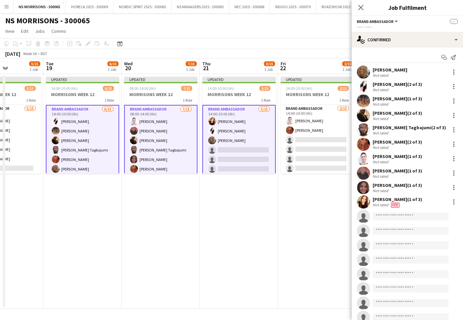
scroll to position [0, 185]
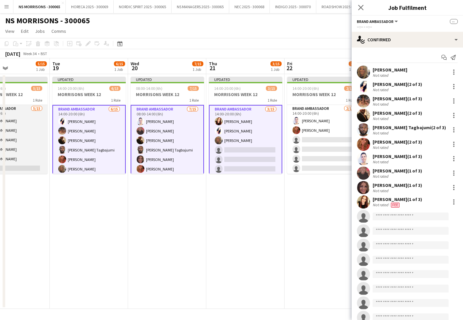
click at [23, 140] on app-card-role "Brand Ambassador [DATE] 14:00-20:00 (6h) [PERSON_NAME] [PERSON_NAME] [PERSON_NA…" at bounding box center [10, 182] width 73 height 155
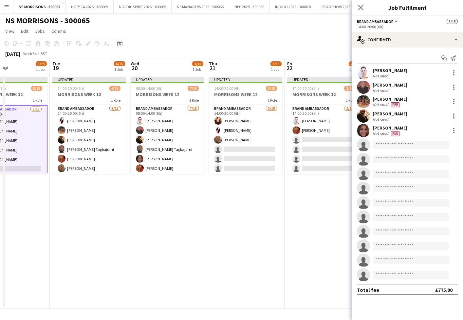
scroll to position [0, 0]
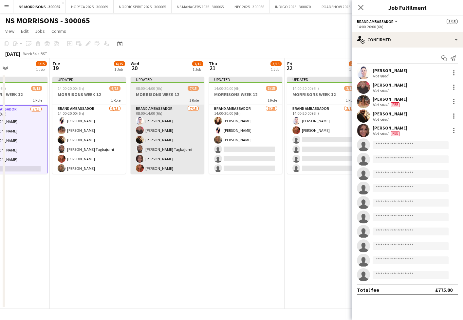
drag, startPoint x: 109, startPoint y: 137, endPoint x: 137, endPoint y: 140, distance: 27.3
click at [109, 137] on app-card-role "Brand Ambassador [DATE] 14:00-20:00 (6h) [PERSON_NAME] [PERSON_NAME] [PERSON_NA…" at bounding box center [88, 182] width 73 height 155
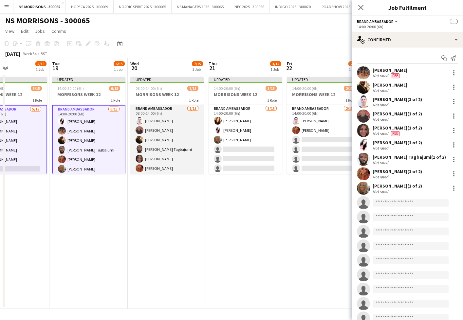
click at [176, 144] on app-card-role "Brand Ambassador [DATE] 08:00-14:00 (6h) [PERSON_NAME] [PERSON_NAME] [PERSON_NA…" at bounding box center [166, 182] width 73 height 155
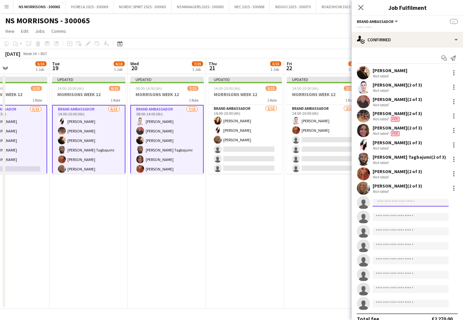
click at [394, 201] on input at bounding box center [411, 203] width 76 height 8
type input "***"
click at [392, 214] on span "[PERSON_NAME]" at bounding box center [397, 212] width 38 height 6
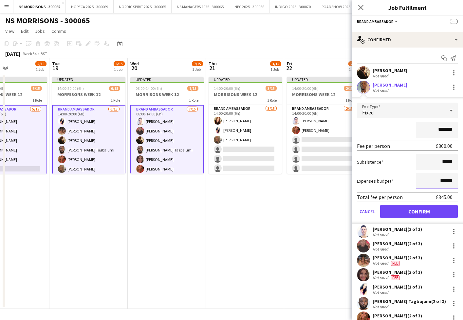
drag, startPoint x: 442, startPoint y: 181, endPoint x: 445, endPoint y: 180, distance: 3.7
click at [445, 180] on input "******" at bounding box center [437, 181] width 42 height 16
type input "******"
click at [435, 211] on button "Confirm" at bounding box center [419, 211] width 78 height 13
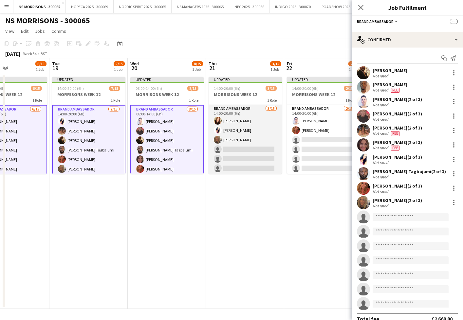
click at [242, 154] on app-card-role "Brand Ambassador [DATE] 14:00-20:00 (6h) [PERSON_NAME] [PERSON_NAME] [PERSON_NA…" at bounding box center [245, 182] width 73 height 155
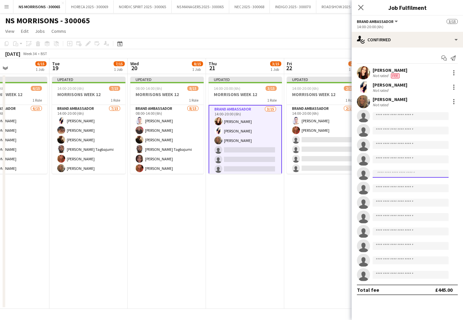
click at [391, 172] on input at bounding box center [411, 174] width 76 height 8
type input "***"
click at [394, 192] on span "[PHONE_NUMBER]" at bounding box center [411, 193] width 66 height 5
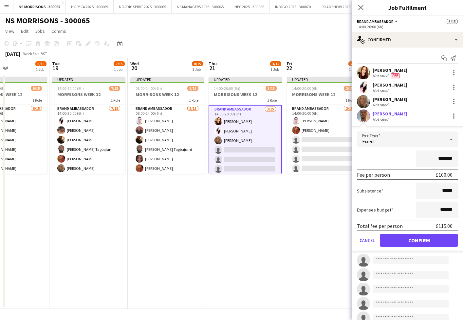
click at [400, 238] on button "Confirm" at bounding box center [419, 240] width 78 height 13
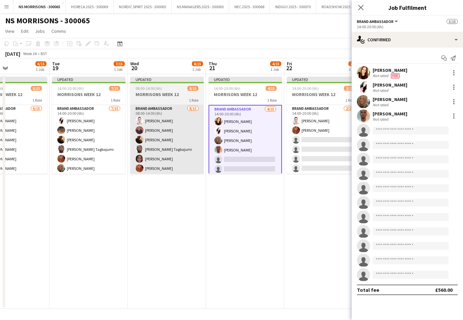
drag, startPoint x: 101, startPoint y: 158, endPoint x: 194, endPoint y: 167, distance: 93.1
click at [101, 158] on app-card-role "Brand Ambassador [DATE] 14:00-20:00 (6h) [PERSON_NAME] [PERSON_NAME] [PERSON_NA…" at bounding box center [88, 182] width 73 height 155
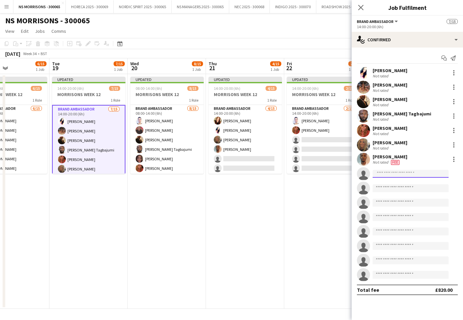
click at [391, 175] on input at bounding box center [411, 174] width 76 height 8
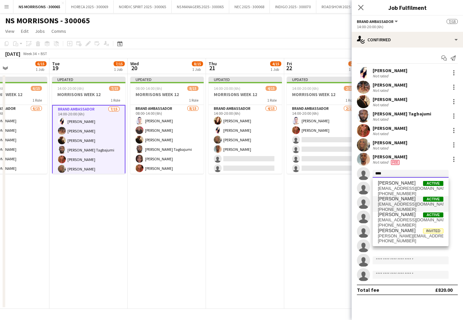
type input "****"
click at [395, 201] on span "[PERSON_NAME]" at bounding box center [397, 199] width 38 height 6
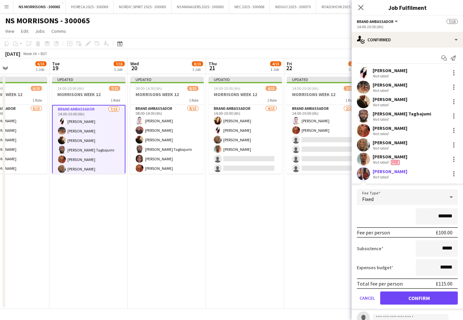
drag, startPoint x: 414, startPoint y: 301, endPoint x: 410, endPoint y: 295, distance: 7.5
click at [414, 301] on button "Confirm" at bounding box center [419, 297] width 78 height 13
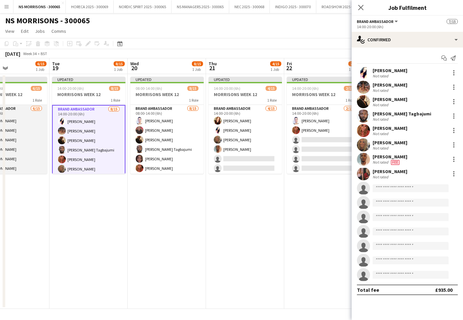
click at [31, 153] on app-card-role "Brand Ambassador [DATE] 14:00-20:00 (6h) [PERSON_NAME] [PERSON_NAME] [PERSON_NA…" at bounding box center [10, 182] width 73 height 155
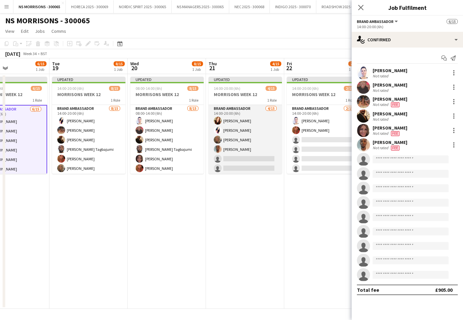
drag, startPoint x: 222, startPoint y: 153, endPoint x: 239, endPoint y: 156, distance: 17.3
click at [222, 153] on app-card-role "Brand Ambassador [DATE] 14:00-20:00 (6h) [PERSON_NAME] [PERSON_NAME] [PERSON_NA…" at bounding box center [245, 182] width 73 height 155
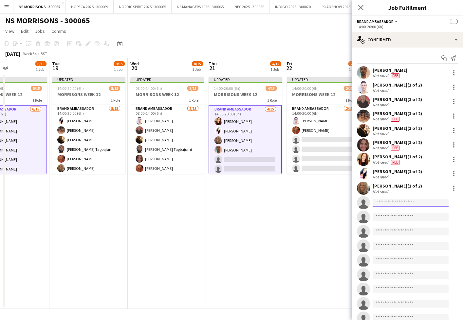
click at [392, 199] on input at bounding box center [411, 203] width 76 height 8
type input "*"
type input "****"
click at [390, 215] on span "[EMAIL_ADDRESS][DOMAIN_NAME]" at bounding box center [411, 217] width 66 height 5
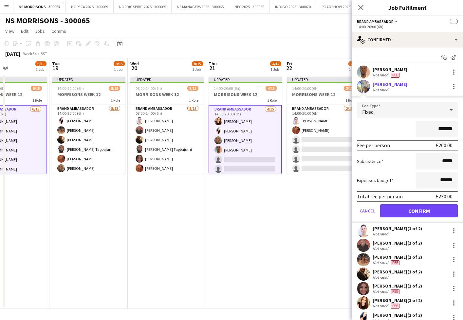
scroll to position [1, 0]
click at [392, 212] on button "Confirm" at bounding box center [419, 210] width 78 height 13
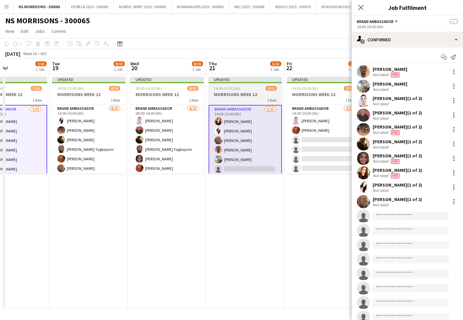
drag, startPoint x: 171, startPoint y: 146, endPoint x: 219, endPoint y: 141, distance: 48.4
click at [171, 146] on app-card-role "Brand Ambassador [DATE] 08:00-14:00 (6h) [PERSON_NAME] [PERSON_NAME] [PERSON_NA…" at bounding box center [166, 182] width 73 height 155
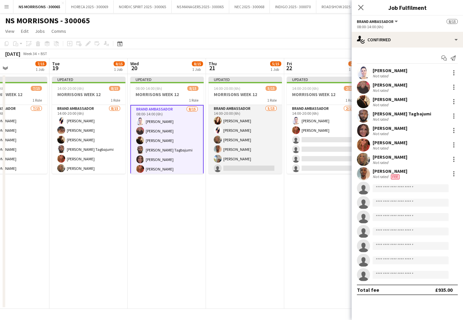
scroll to position [0, 0]
click at [246, 140] on app-card-role "Brand Ambassador [DATE] 14:00-20:00 (6h) [PERSON_NAME] [PERSON_NAME] [PERSON_NA…" at bounding box center [245, 182] width 73 height 155
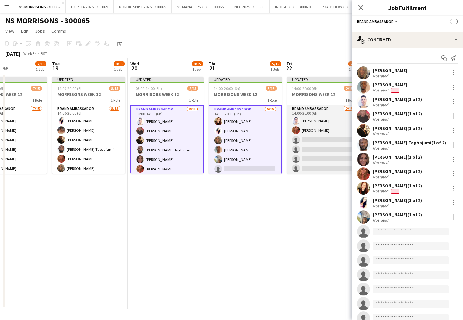
click at [308, 144] on app-card-role "Brand Ambassador [DATE] 14:00-20:00 (6h) [PERSON_NAME] [PERSON_NAME] single-neu…" at bounding box center [323, 182] width 73 height 155
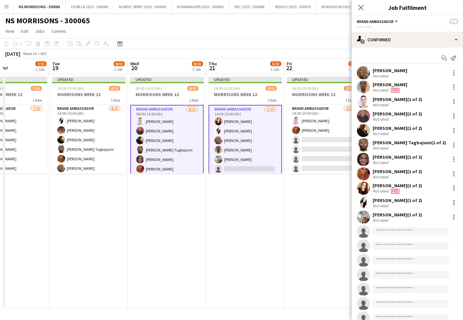
scroll to position [0, 186]
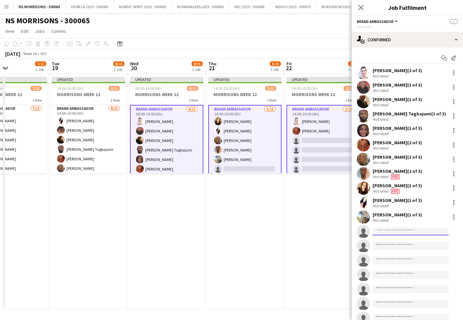
click at [377, 232] on input at bounding box center [411, 231] width 76 height 8
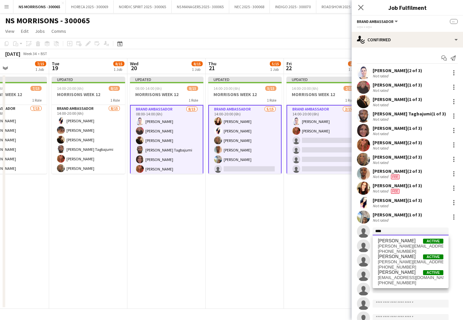
type input "****"
click at [385, 258] on span "[PERSON_NAME]" at bounding box center [397, 257] width 38 height 6
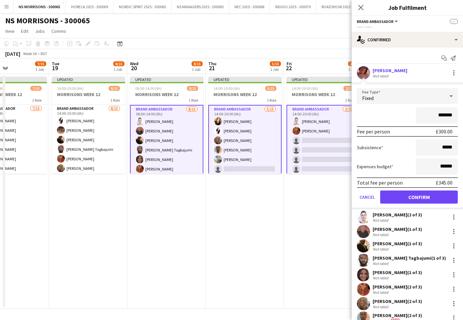
click at [399, 195] on button "Confirm" at bounding box center [419, 196] width 78 height 13
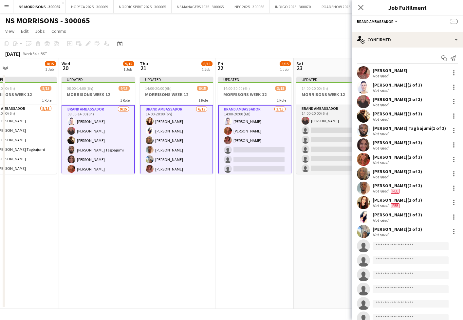
click at [311, 135] on app-card-role "Brand Ambassador [DATE] 14:00-20:00 (6h) [PERSON_NAME] single-neutral-actions s…" at bounding box center [332, 182] width 73 height 155
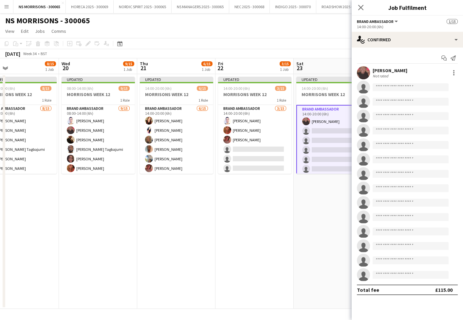
scroll to position [0, 255]
click at [395, 204] on input at bounding box center [411, 203] width 76 height 8
type input "*****"
drag, startPoint x: 395, startPoint y: 208, endPoint x: 398, endPoint y: 215, distance: 8.1
click at [398, 215] on span "[EMAIL_ADDRESS][DOMAIN_NAME]" at bounding box center [411, 217] width 66 height 5
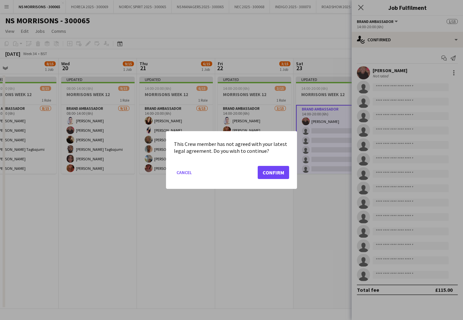
click at [274, 170] on button "Confirm" at bounding box center [273, 172] width 31 height 13
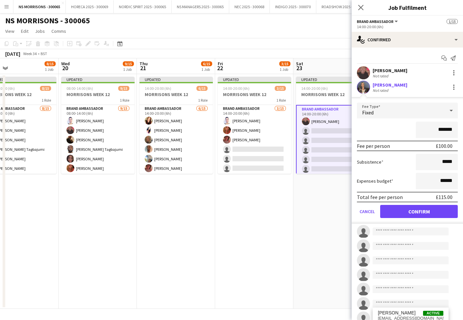
click at [418, 206] on button "Confirm" at bounding box center [419, 211] width 78 height 13
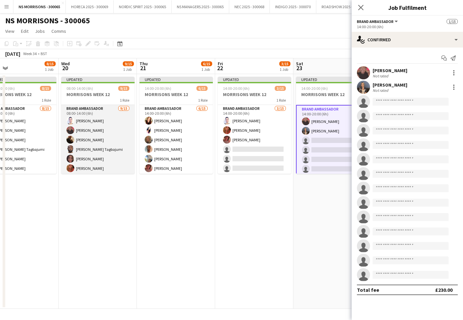
drag, startPoint x: 98, startPoint y: 145, endPoint x: 102, endPoint y: 145, distance: 3.7
click at [98, 145] on app-card-role "Brand Ambassador [DATE] 08:00-14:00 (6h) [PERSON_NAME] [PERSON_NAME] [PERSON_NA…" at bounding box center [97, 182] width 73 height 155
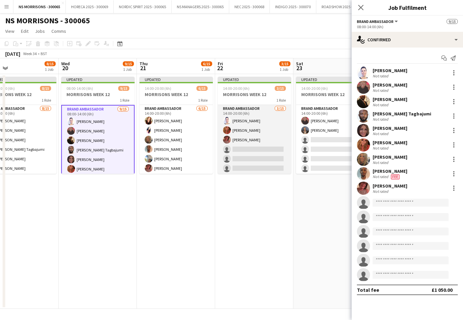
click at [248, 145] on app-card-role "Brand Ambassador [DATE] 14:00-20:00 (6h) [PERSON_NAME] [PERSON_NAME] [PERSON_NA…" at bounding box center [254, 182] width 73 height 155
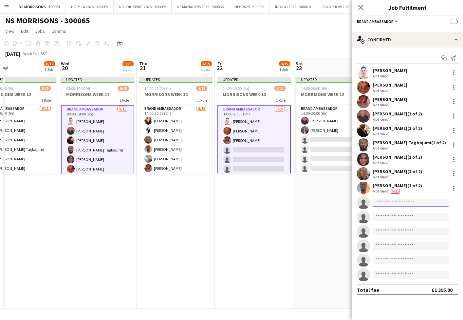
click at [398, 203] on input at bounding box center [411, 203] width 76 height 8
type input "*****"
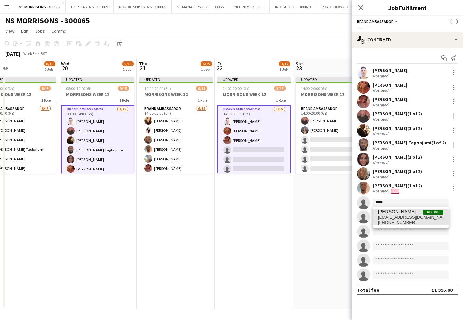
click at [399, 214] on span "[PERSON_NAME]" at bounding box center [397, 212] width 38 height 6
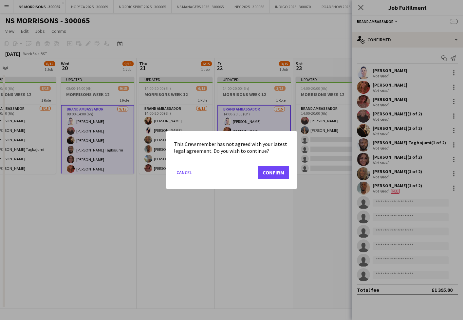
click at [266, 168] on button "Confirm" at bounding box center [273, 172] width 31 height 13
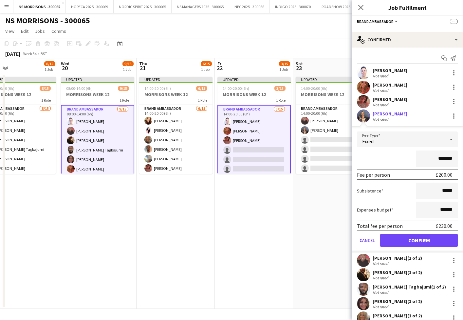
click at [401, 241] on button "Confirm" at bounding box center [419, 240] width 78 height 13
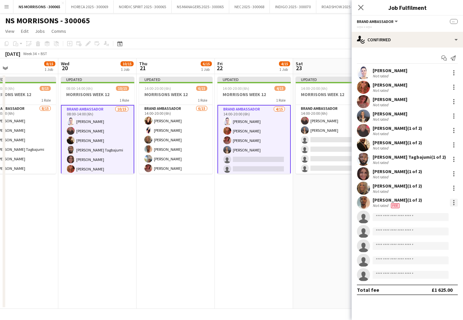
click at [455, 203] on div at bounding box center [454, 203] width 8 height 8
click at [454, 115] on div at bounding box center [231, 160] width 463 height 320
click at [454, 115] on div at bounding box center [454, 116] width 8 height 8
click at [432, 179] on button "Remove" at bounding box center [432, 175] width 51 height 16
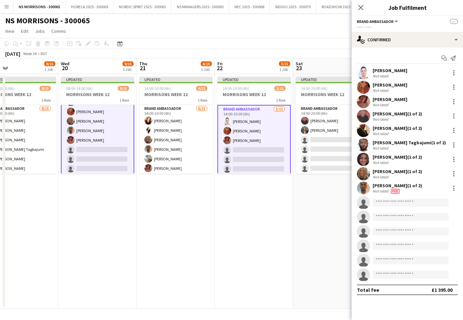
scroll to position [53, 0]
click at [396, 205] on input at bounding box center [411, 203] width 76 height 8
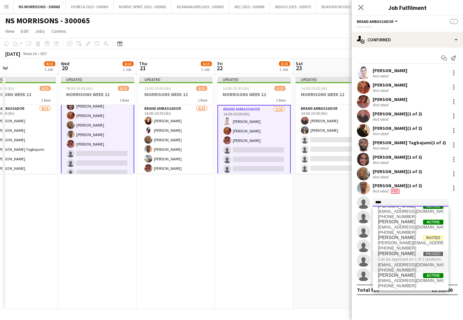
scroll to position [6, 0]
type input "****"
click at [396, 275] on span "[PERSON_NAME]" at bounding box center [397, 276] width 38 height 6
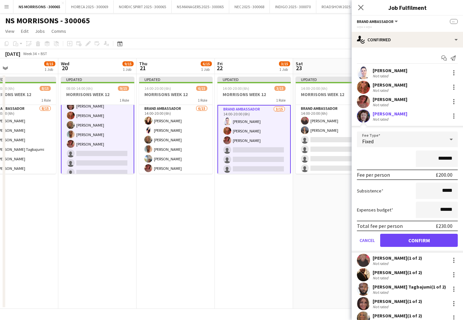
click at [413, 239] on button "Confirm" at bounding box center [419, 240] width 78 height 13
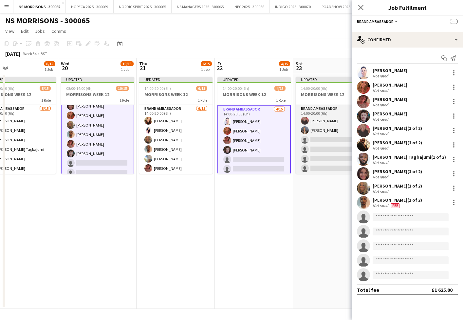
click at [335, 148] on app-card-role "Brand Ambassador [DATE] 14:00-20:00 (6h) [PERSON_NAME] [PERSON_NAME] single-neu…" at bounding box center [332, 182] width 73 height 155
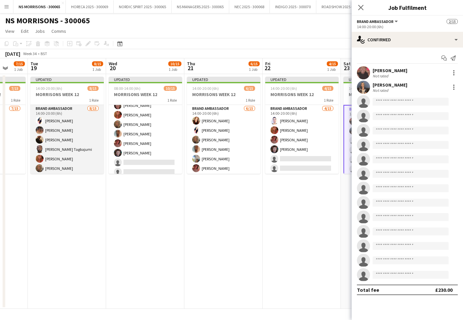
scroll to position [0, 204]
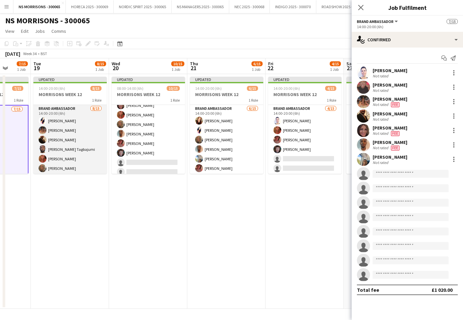
click at [74, 143] on app-card-role "Brand Ambassador [DATE] 14:00-20:00 (6h) [PERSON_NAME] [PERSON_NAME] [PERSON_NA…" at bounding box center [69, 182] width 73 height 155
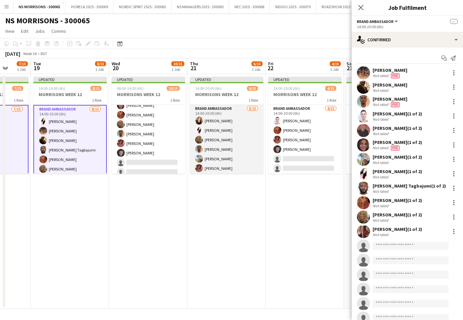
drag, startPoint x: 202, startPoint y: 147, endPoint x: 226, endPoint y: 152, distance: 25.1
click at [202, 147] on app-user-avatar at bounding box center [199, 149] width 8 height 8
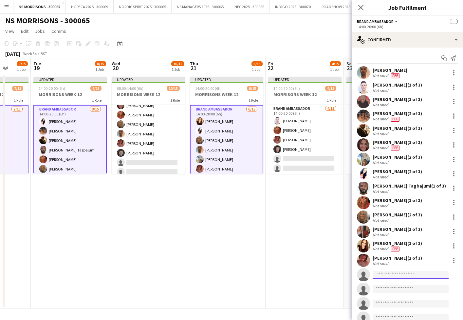
click at [395, 272] on input at bounding box center [411, 275] width 76 height 8
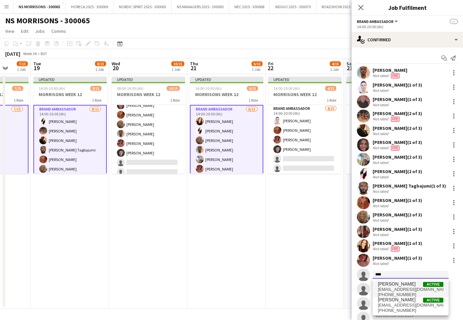
type input "****"
click at [396, 287] on span "[EMAIL_ADDRESS][DOMAIN_NAME]" at bounding box center [411, 289] width 66 height 5
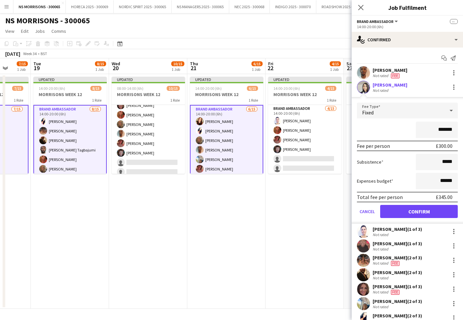
click at [396, 212] on button "Confirm" at bounding box center [419, 211] width 78 height 13
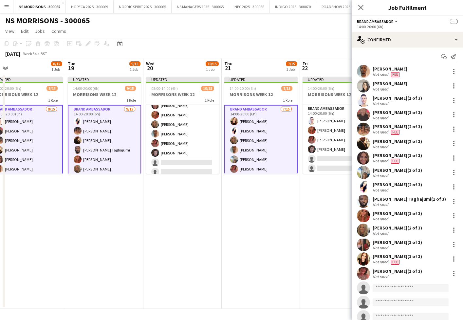
scroll to position [0, 167]
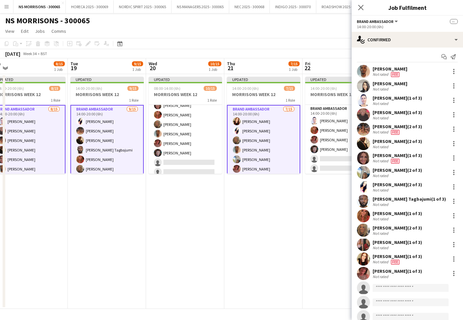
click at [49, 140] on app-card-role "Brand Ambassador [DATE] 14:00-20:00 (6h) [PERSON_NAME] [PERSON_NAME] [PERSON_NA…" at bounding box center [28, 183] width 73 height 157
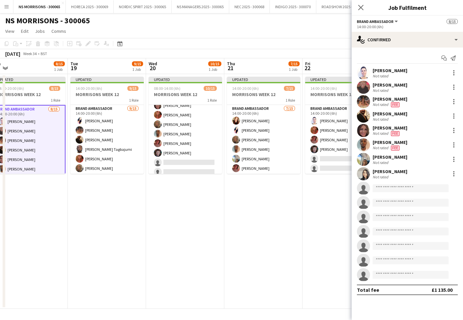
scroll to position [0, 0]
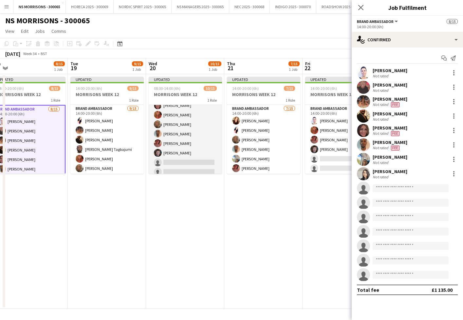
click at [200, 131] on app-card-role "Brand Ambassador [DATE] 08:00-14:00 (6h) [PERSON_NAME] [PERSON_NAME] [PERSON_NA…" at bounding box center [185, 128] width 73 height 155
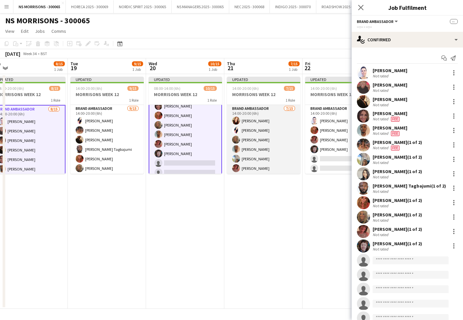
click at [263, 137] on app-card-role "Brand Ambassador [DATE] 14:00-20:00 (6h) [PERSON_NAME] [PERSON_NAME] [PERSON_NA…" at bounding box center [263, 182] width 73 height 155
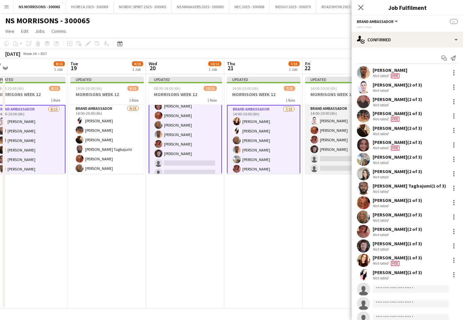
click at [326, 148] on app-card-role "Brand Ambassador [DATE] 14:00-20:00 (6h) [PERSON_NAME] [PERSON_NAME] [PERSON_NA…" at bounding box center [341, 182] width 73 height 155
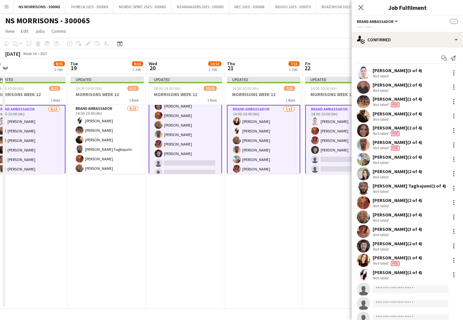
scroll to position [0, 167]
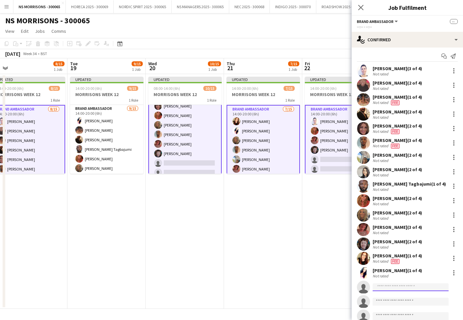
drag, startPoint x: 381, startPoint y: 287, endPoint x: 371, endPoint y: 287, distance: 9.8
click at [380, 287] on input at bounding box center [411, 287] width 76 height 8
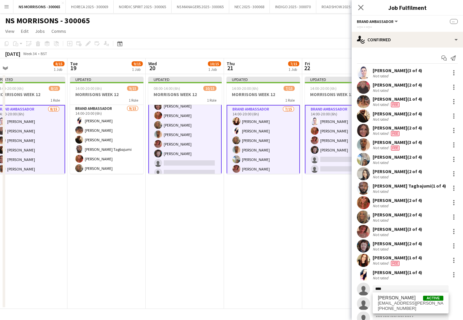
scroll to position [0, 0]
drag, startPoint x: 384, startPoint y: 303, endPoint x: 387, endPoint y: 300, distance: 4.6
click at [384, 303] on input at bounding box center [411, 303] width 76 height 8
click at [393, 290] on input "****" at bounding box center [411, 289] width 76 height 8
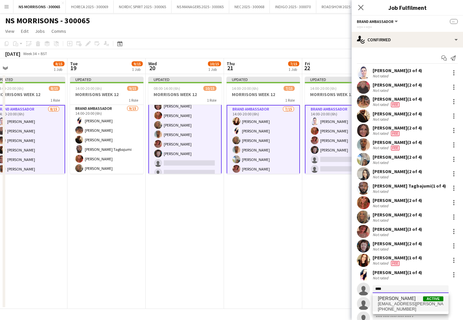
type input "****"
click at [393, 307] on span "[PHONE_NUMBER]" at bounding box center [411, 308] width 66 height 5
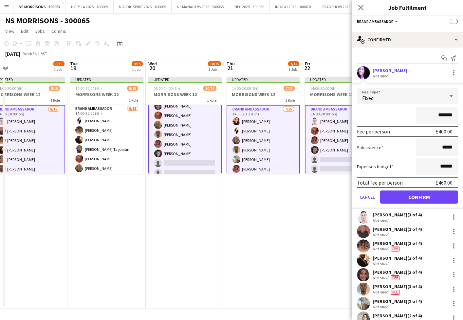
click at [412, 197] on button "Confirm" at bounding box center [419, 196] width 78 height 13
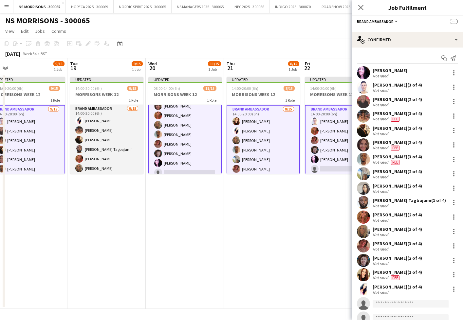
click at [116, 131] on app-card-role "Brand Ambassador [DATE] 14:00-20:00 (6h) [PERSON_NAME] [PERSON_NAME] [PERSON_NA…" at bounding box center [106, 182] width 73 height 155
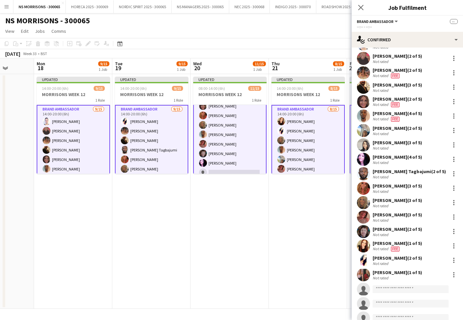
scroll to position [30, 0]
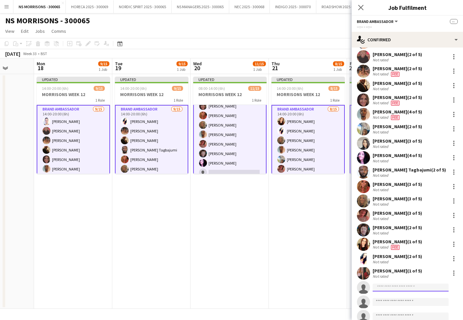
click at [383, 288] on input at bounding box center [411, 287] width 76 height 8
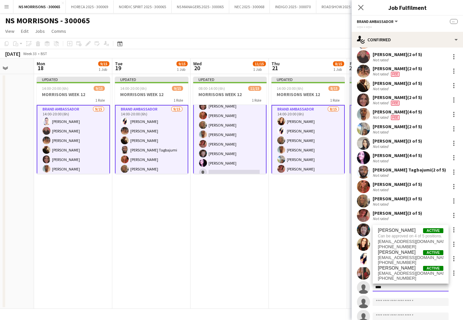
scroll to position [29, 0]
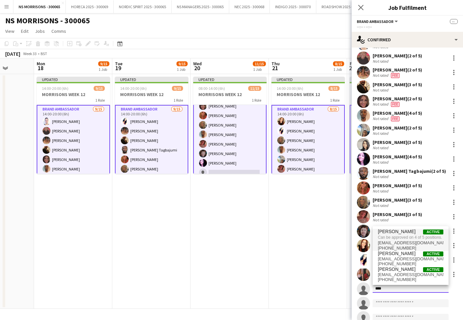
type input "****"
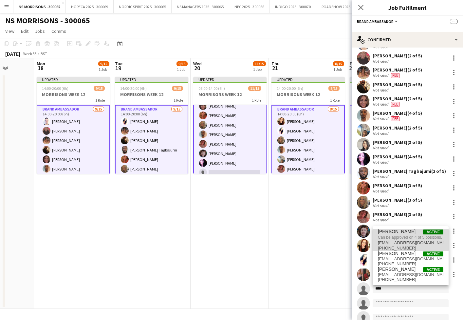
click at [394, 240] on span "Can be approved on 4 of 5 positions." at bounding box center [411, 237] width 66 height 6
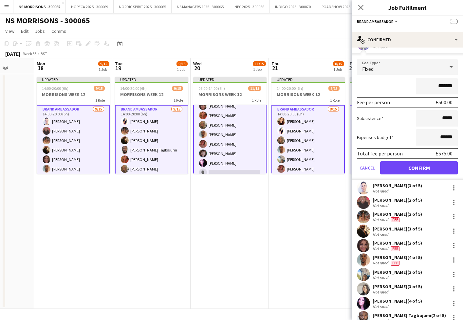
click at [411, 166] on button "Confirm" at bounding box center [419, 167] width 78 height 13
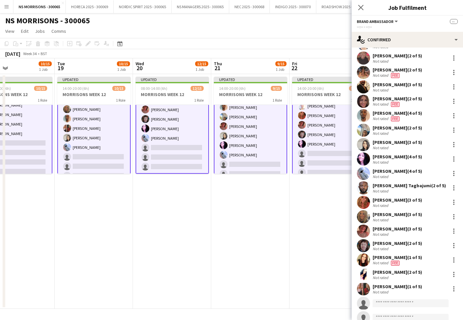
scroll to position [16, 0]
click at [332, 150] on app-card-role "Brand Ambassador [DATE] 14:00-20:00 (6h) [PERSON_NAME] [PERSON_NAME] [PERSON_NA…" at bounding box center [328, 167] width 73 height 157
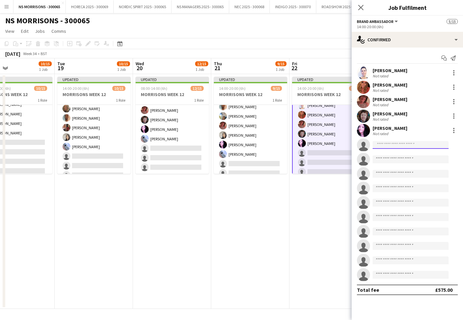
click at [380, 146] on input at bounding box center [411, 145] width 76 height 8
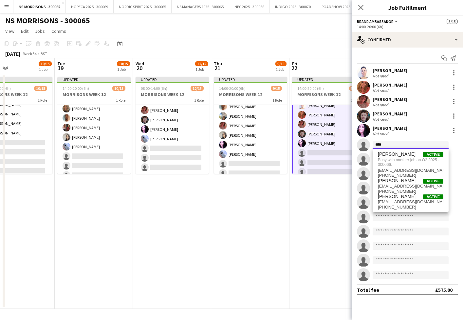
type input "****"
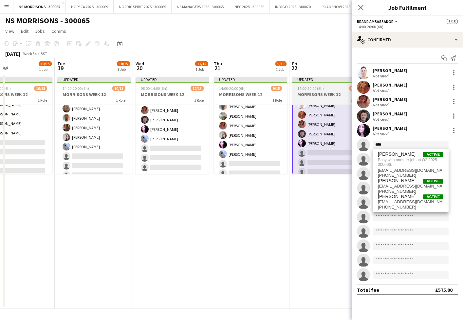
drag, startPoint x: 380, startPoint y: 146, endPoint x: 322, endPoint y: 91, distance: 79.7
click at [322, 91] on h3 "MORRISONS WEEK 12" at bounding box center [328, 94] width 73 height 6
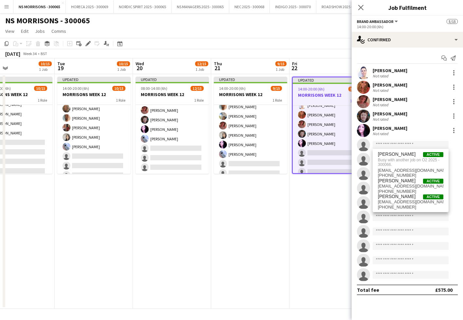
drag, startPoint x: 88, startPoint y: 44, endPoint x: 199, endPoint y: 39, distance: 110.8
click at [88, 44] on icon at bounding box center [88, 44] width 4 height 4
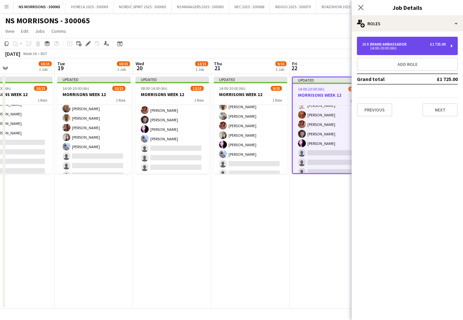
click at [370, 42] on div "15 x Brand Ambassador £1 725.00 14:00-20:00 (6h)" at bounding box center [407, 46] width 101 height 18
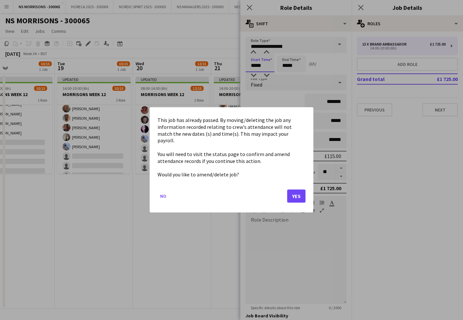
click at [260, 66] on body "Menu Boards Boards Boards All jobs Status Workforce Workforce My Workforce Recr…" at bounding box center [231, 160] width 463 height 320
click at [295, 190] on button "Yes" at bounding box center [296, 196] width 18 height 13
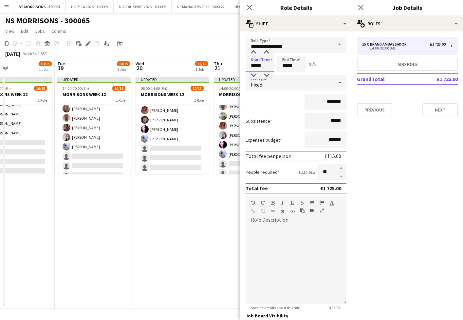
click at [256, 75] on div at bounding box center [253, 75] width 13 height 7
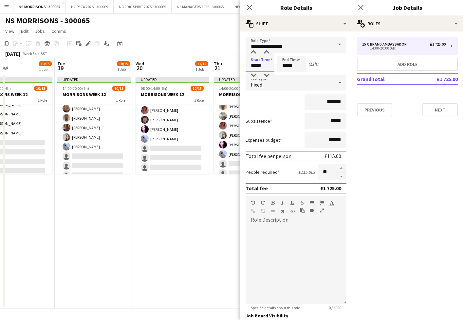
type input "*****"
click at [256, 75] on div at bounding box center [253, 75] width 13 height 7
click at [286, 67] on input "*****" at bounding box center [291, 64] width 29 height 16
click at [284, 76] on div at bounding box center [284, 75] width 13 height 7
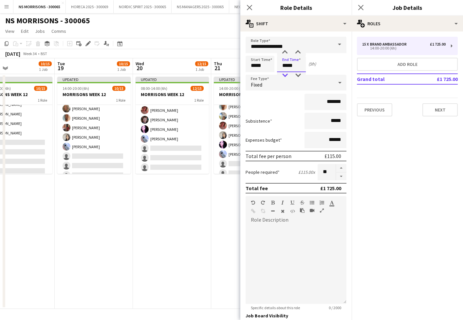
click at [284, 76] on div at bounding box center [284, 75] width 13 height 7
type input "*****"
click at [284, 76] on div at bounding box center [284, 75] width 13 height 7
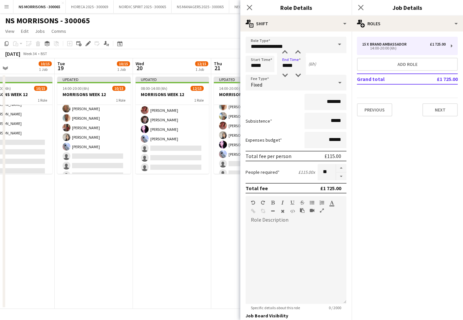
click at [192, 243] on app-date-cell "Updated 08:00-14:00 (6h) 12/15 MORRISONS WEEK 12 1 Role Brand Ambassador [DATE]…" at bounding box center [172, 191] width 78 height 235
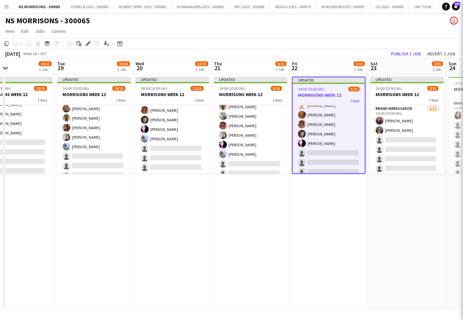
scroll to position [0, 259]
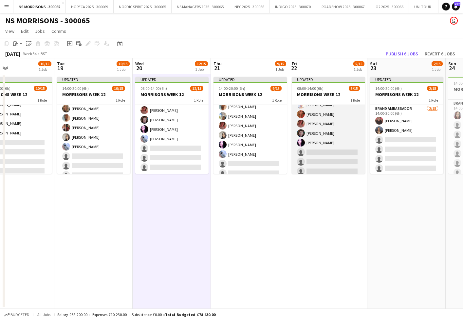
click at [311, 154] on app-card-role "Brand Ambassador [DATE] 08:00-14:00 (6h) [PERSON_NAME] [PERSON_NAME] [PERSON_NA…" at bounding box center [328, 166] width 73 height 155
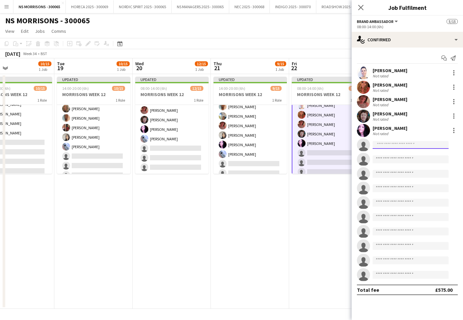
click at [376, 146] on input at bounding box center [411, 145] width 76 height 8
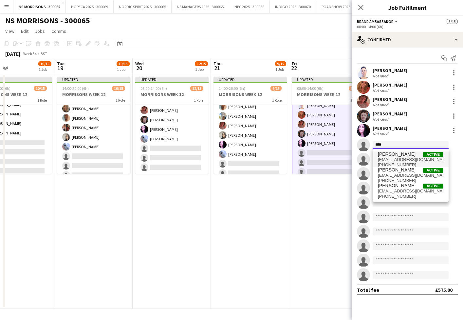
type input "****"
click at [381, 155] on span "[PERSON_NAME]" at bounding box center [397, 154] width 38 height 6
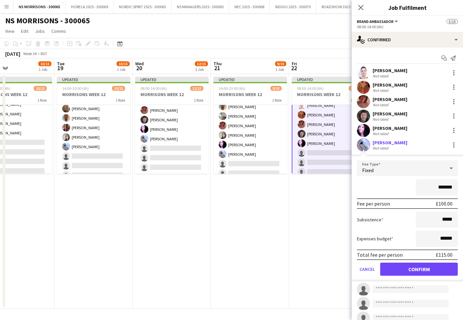
click at [408, 277] on form "Fee Type Fixed ******* Fee per person £100.00 Subsistence ***** Expenses budget…" at bounding box center [407, 220] width 111 height 121
click at [408, 272] on button "Confirm" at bounding box center [419, 268] width 78 height 13
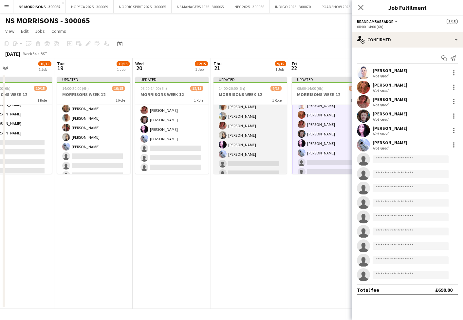
scroll to position [0, 0]
click at [233, 150] on app-card-role "Brand Ambassador [DATE] 14:00-20:00 (6h) [PERSON_NAME] [PERSON_NAME] [PERSON_NA…" at bounding box center [250, 139] width 73 height 155
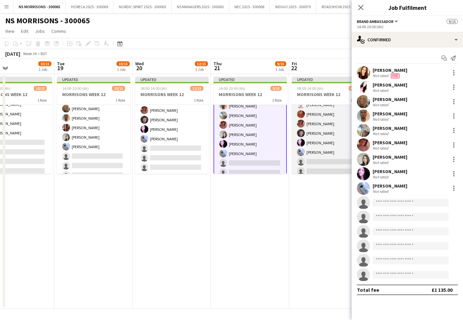
drag, startPoint x: 323, startPoint y: 151, endPoint x: 329, endPoint y: 159, distance: 10.2
click at [323, 151] on app-card-role "Brand Ambassador [DATE] 08:00-14:00 (6h) [PERSON_NAME] [PERSON_NAME] [PERSON_NA…" at bounding box center [328, 166] width 73 height 155
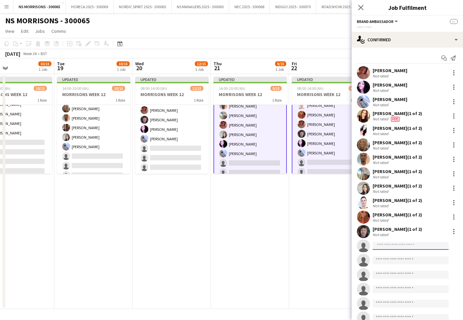
click at [391, 243] on input at bounding box center [411, 246] width 76 height 8
type input "****"
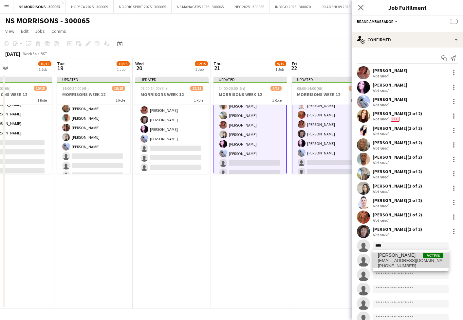
click at [395, 255] on span "[PERSON_NAME]" at bounding box center [397, 255] width 38 height 6
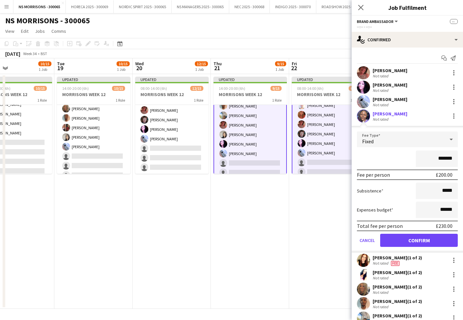
click at [441, 156] on input "*******" at bounding box center [437, 158] width 42 height 16
type input "*******"
drag, startPoint x: 441, startPoint y: 210, endPoint x: 446, endPoint y: 209, distance: 5.7
click at [446, 209] on input "******" at bounding box center [437, 209] width 42 height 16
type input "******"
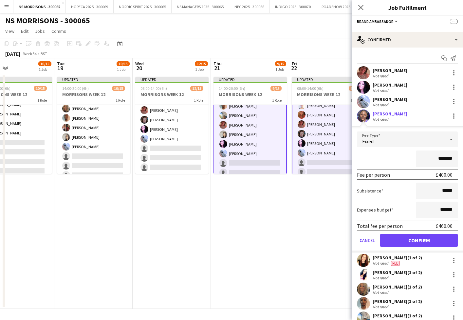
click at [428, 238] on button "Confirm" at bounding box center [419, 240] width 78 height 13
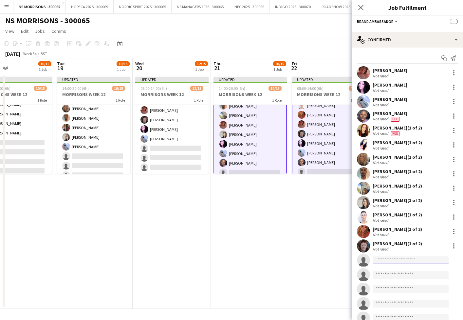
click at [393, 258] on input at bounding box center [411, 260] width 76 height 8
type input "****"
drag, startPoint x: 394, startPoint y: 258, endPoint x: 398, endPoint y: 271, distance: 13.6
click at [398, 271] on span "[PERSON_NAME]" at bounding box center [397, 270] width 38 height 6
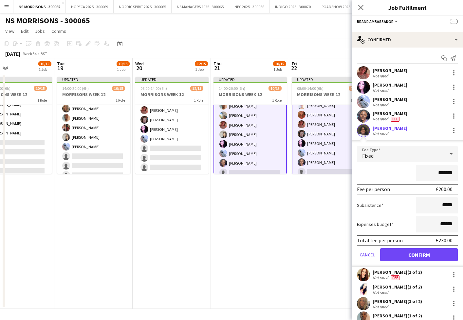
drag, startPoint x: 437, startPoint y: 173, endPoint x: 440, endPoint y: 172, distance: 3.7
click at [440, 172] on input "*******" at bounding box center [437, 173] width 42 height 16
type input "*******"
drag, startPoint x: 441, startPoint y: 226, endPoint x: 446, endPoint y: 224, distance: 4.7
click at [446, 224] on input "******" at bounding box center [437, 224] width 42 height 16
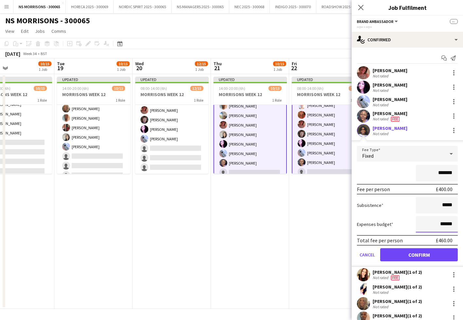
type input "******"
click at [421, 252] on button "Confirm" at bounding box center [419, 254] width 78 height 13
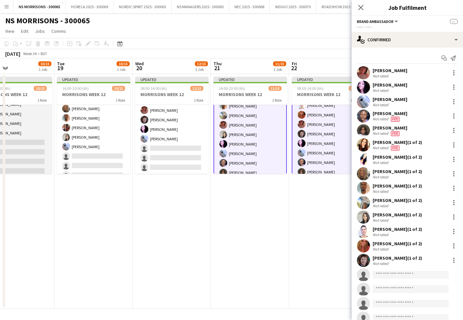
click at [26, 129] on app-card-role "Brand Ambassador [DATE] 14:00-20:00 (6h) [PERSON_NAME] [PERSON_NAME] [PERSON_NA…" at bounding box center [15, 108] width 73 height 155
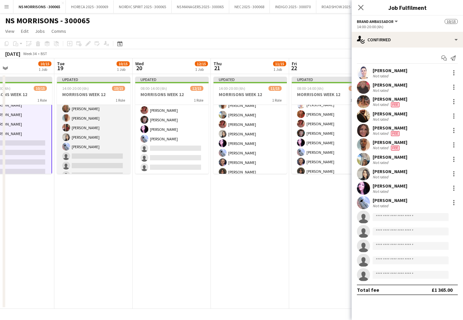
click at [89, 132] on app-card-role "Brand Ambassador [DATE] 14:00-20:00 (6h) [PERSON_NAME] [PERSON_NAME] [PERSON_NA…" at bounding box center [93, 122] width 73 height 155
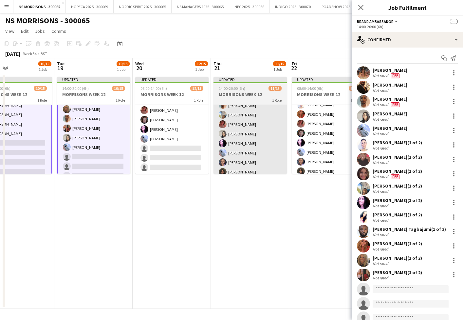
drag, startPoint x: 175, startPoint y: 139, endPoint x: 242, endPoint y: 168, distance: 72.9
click at [175, 139] on app-card-role "Brand Ambassador [DATE] 08:00-14:00 (6h) [PERSON_NAME] [PERSON_NAME] [PERSON_NA…" at bounding box center [171, 95] width 73 height 155
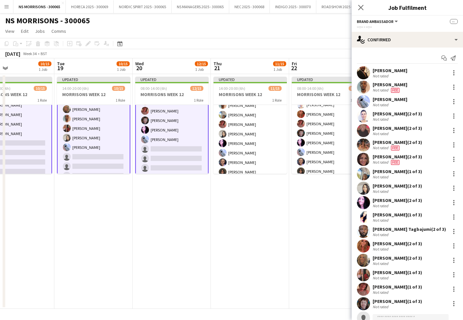
click at [401, 315] on input at bounding box center [411, 318] width 76 height 8
type input "****"
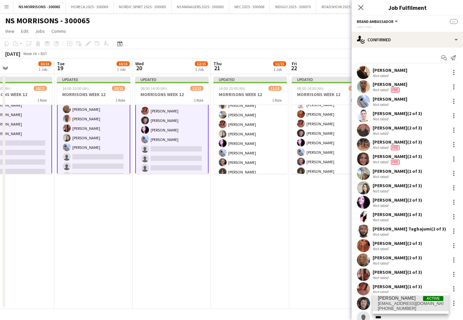
drag, startPoint x: 400, startPoint y: 315, endPoint x: 404, endPoint y: 301, distance: 14.6
click at [404, 301] on span "[EMAIL_ADDRESS][DOMAIN_NAME]" at bounding box center [411, 303] width 66 height 5
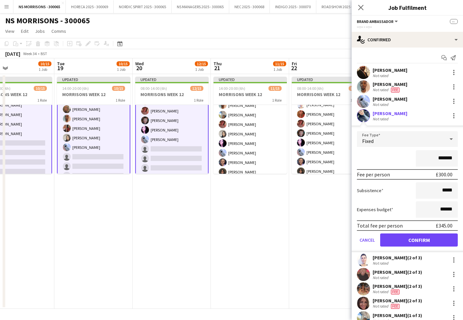
click at [439, 158] on input "*******" at bounding box center [437, 158] width 42 height 16
type input "*******"
drag, startPoint x: 441, startPoint y: 208, endPoint x: 445, endPoint y: 207, distance: 4.4
click at [446, 207] on input "******" at bounding box center [437, 209] width 42 height 16
type input "******"
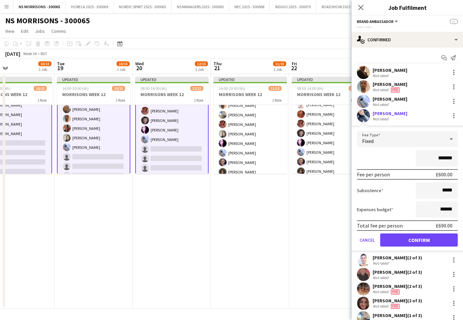
click at [427, 238] on button "Confirm" at bounding box center [419, 239] width 78 height 13
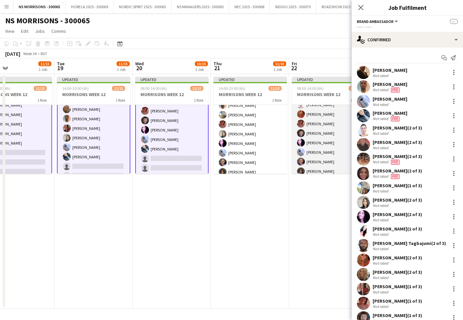
drag, startPoint x: 307, startPoint y: 162, endPoint x: 311, endPoint y: 169, distance: 8.4
click at [306, 162] on app-card-role "Brand Ambassador [DATE] 08:00-14:00 (6h) [PERSON_NAME] [PERSON_NAME] [PERSON_NA…" at bounding box center [328, 166] width 73 height 155
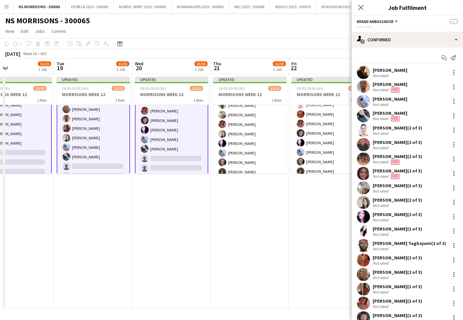
scroll to position [0, 0]
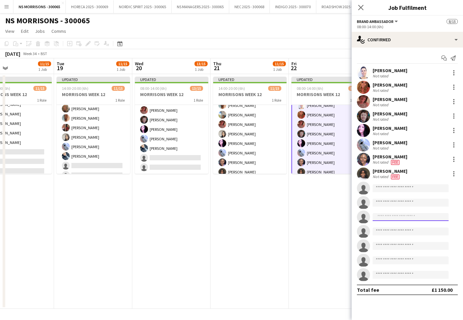
click at [393, 215] on input at bounding box center [411, 217] width 76 height 8
type input "***"
click at [396, 226] on span "[PERSON_NAME]" at bounding box center [397, 226] width 38 height 6
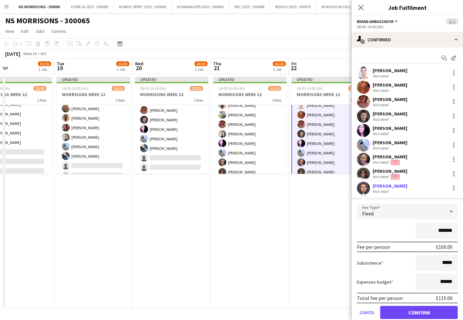
click at [439, 231] on input "*******" at bounding box center [437, 230] width 42 height 16
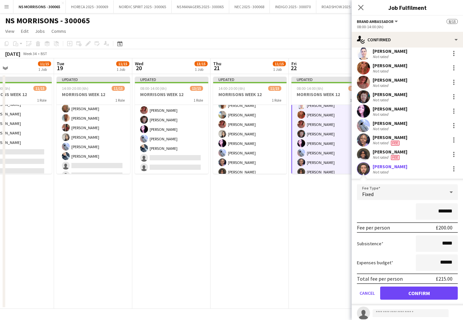
type input "*******"
drag, startPoint x: 441, startPoint y: 263, endPoint x: 445, endPoint y: 262, distance: 4.1
click at [445, 262] on input "******" at bounding box center [437, 262] width 42 height 16
type input "******"
click at [431, 292] on button "Confirm" at bounding box center [419, 292] width 78 height 13
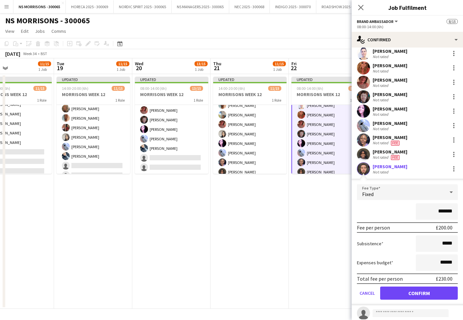
scroll to position [0, 0]
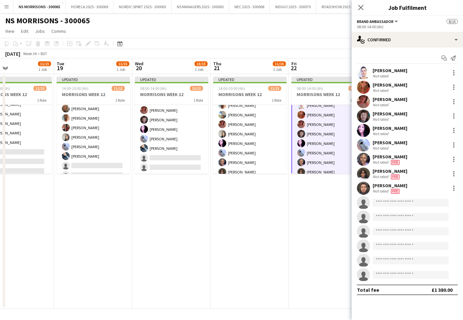
click at [312, 252] on app-date-cell "Updated 08:00-14:00 (6h) 9/15 MORRISONS WEEK 12 1 Role Brand Ambassador [DATE] …" at bounding box center [328, 191] width 78 height 235
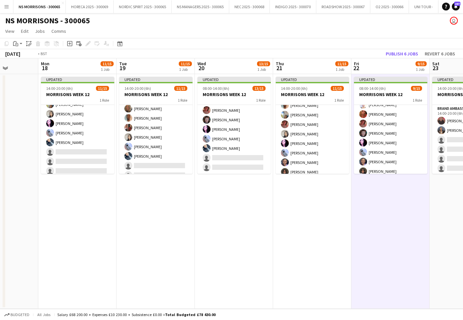
scroll to position [0, 195]
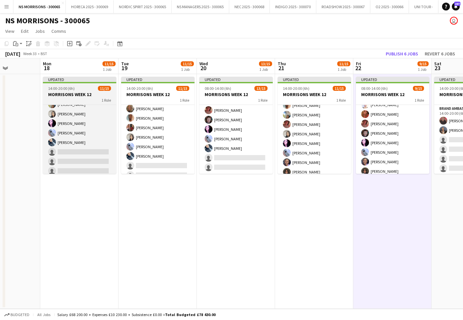
click at [84, 89] on div "14:00-20:00 (6h) 11/15" at bounding box center [79, 88] width 73 height 5
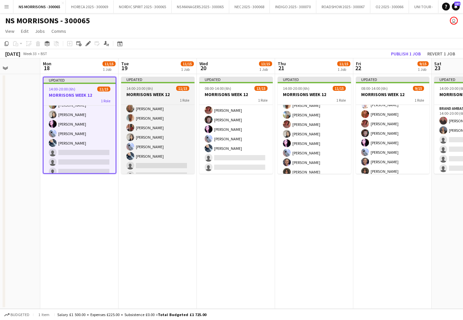
click at [144, 88] on span "14:00-20:00 (6h)" at bounding box center [139, 88] width 27 height 5
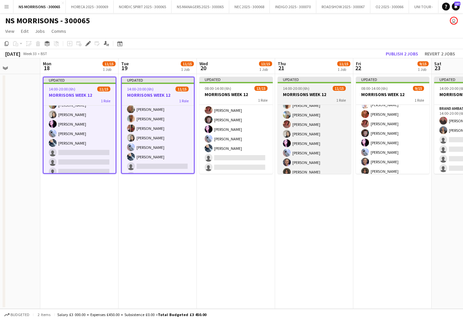
click at [279, 91] on h3 "MORRISONS WEEK 12" at bounding box center [314, 94] width 73 height 6
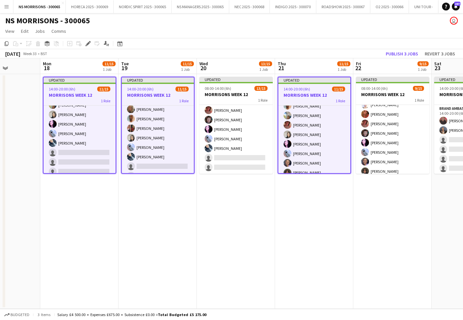
drag, startPoint x: 90, startPoint y: 43, endPoint x: 196, endPoint y: 47, distance: 105.9
click at [90, 44] on icon "Edit" at bounding box center [88, 43] width 5 height 5
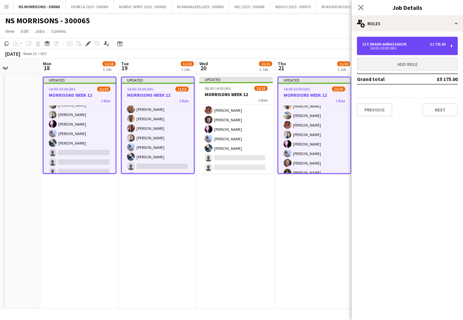
drag, startPoint x: 429, startPoint y: 46, endPoint x: 406, endPoint y: 67, distance: 31.5
click at [428, 47] on div "15 x Brand Ambassador £1 725.00 14:00-20:00 (6h)" at bounding box center [404, 46] width 84 height 8
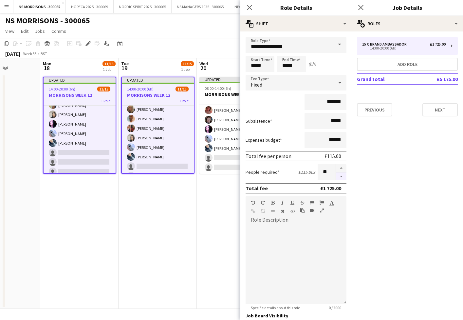
click at [344, 176] on button "button" at bounding box center [341, 176] width 10 height 8
type input "**"
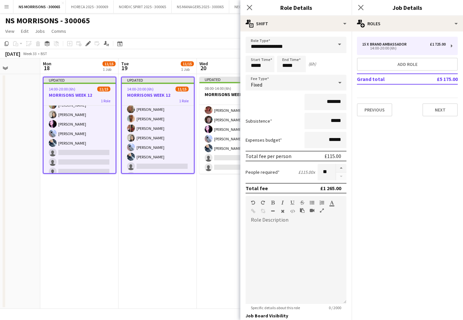
click at [344, 176] on div at bounding box center [341, 172] width 11 height 16
click at [185, 230] on app-date-cell "Updated 14:00-20:00 (6h) 11/15 MORRISONS WEEK 12 1 Role Brand Ambassador [DATE]…" at bounding box center [158, 191] width 78 height 235
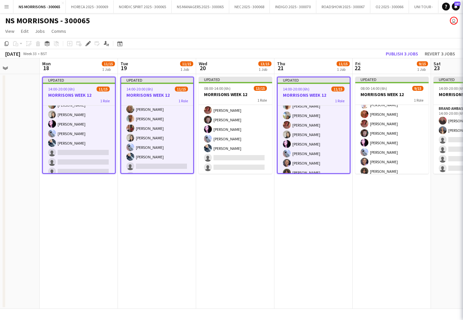
scroll to position [48, 0]
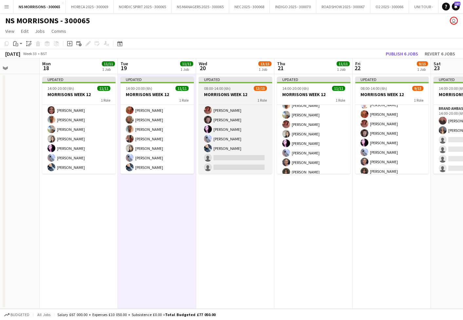
click at [231, 95] on h3 "MORRISONS WEEK 12" at bounding box center [235, 94] width 73 height 6
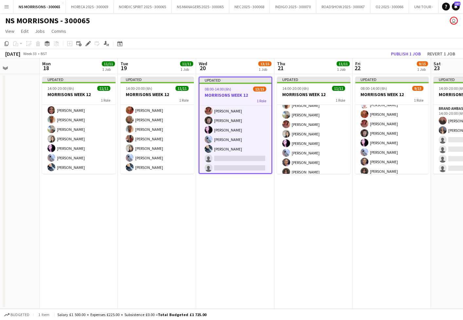
scroll to position [0, 196]
drag, startPoint x: 86, startPoint y: 42, endPoint x: 121, endPoint y: 44, distance: 34.7
click at [87, 43] on icon "Edit" at bounding box center [88, 43] width 5 height 5
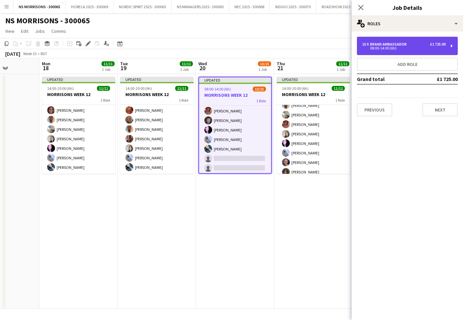
click at [369, 43] on div "15 x" at bounding box center [366, 44] width 8 height 5
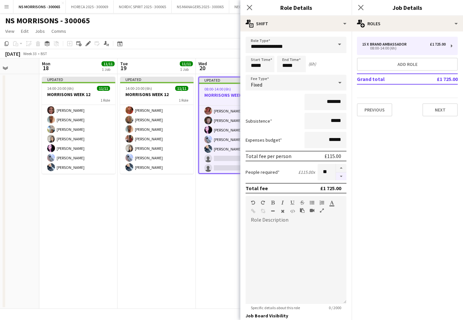
click at [343, 176] on button "button" at bounding box center [341, 176] width 10 height 8
type input "**"
click at [209, 194] on app-date-cell "Updated 08:00-14:00 (6h) 13/15 MORRISONS WEEK 12 1 Role Brand Ambassador 13/15 …" at bounding box center [235, 191] width 78 height 235
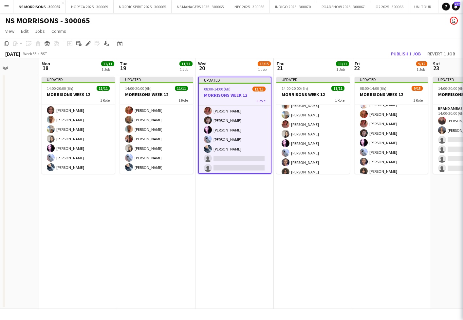
scroll to position [67, 0]
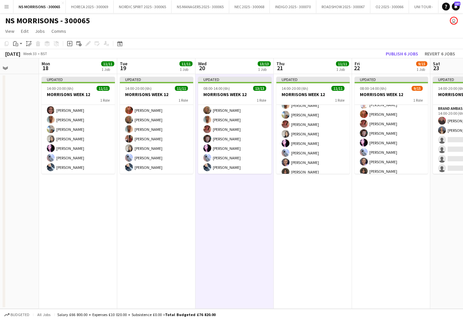
drag, startPoint x: 388, startPoint y: 88, endPoint x: 297, endPoint y: 74, distance: 91.8
click at [388, 88] on div "08:00-14:00 (6h) 9/15" at bounding box center [391, 88] width 73 height 5
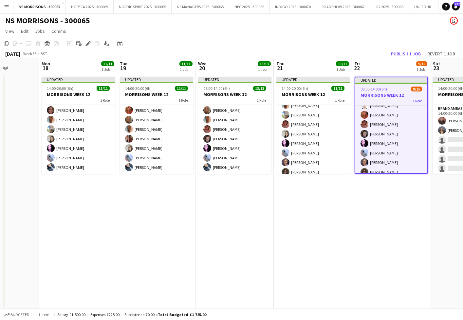
drag, startPoint x: 85, startPoint y: 42, endPoint x: 185, endPoint y: 48, distance: 100.8
click at [85, 42] on div "Edit" at bounding box center [88, 44] width 8 height 8
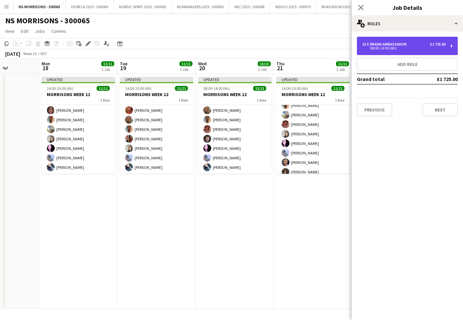
click at [425, 47] on div "08:00-14:00 (6h)" at bounding box center [404, 48] width 84 height 3
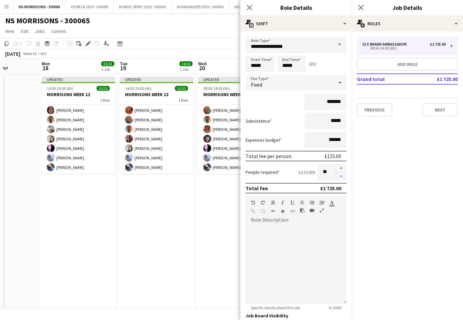
click at [343, 179] on button "button" at bounding box center [341, 176] width 10 height 8
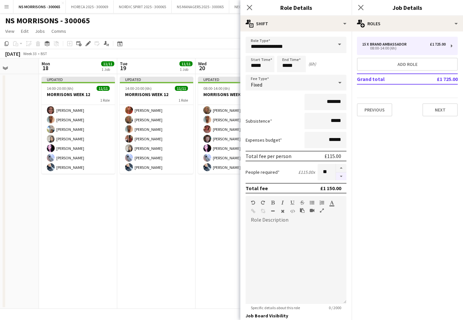
click at [343, 179] on button "button" at bounding box center [341, 176] width 10 height 8
type input "*"
click at [343, 179] on div at bounding box center [341, 172] width 11 height 16
drag, startPoint x: 343, startPoint y: 179, endPoint x: 250, endPoint y: 182, distance: 92.5
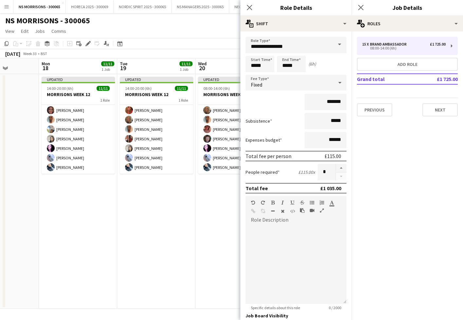
click at [342, 179] on div at bounding box center [341, 172] width 11 height 16
drag, startPoint x: 205, startPoint y: 191, endPoint x: 238, endPoint y: 185, distance: 33.2
click at [205, 191] on app-date-cell "Updated 08:00-14:00 (6h) 13/13 MORRISONS WEEK 12 1 Role Brand Ambassador 13/13 …" at bounding box center [235, 191] width 78 height 235
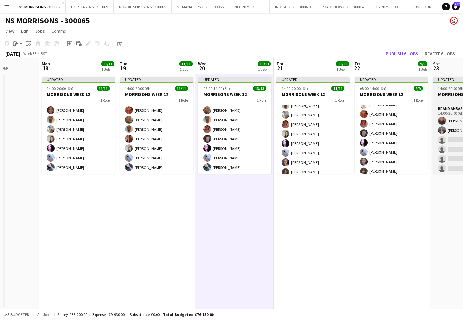
click at [454, 88] on span "14:00-20:00 (6h)" at bounding box center [451, 88] width 27 height 5
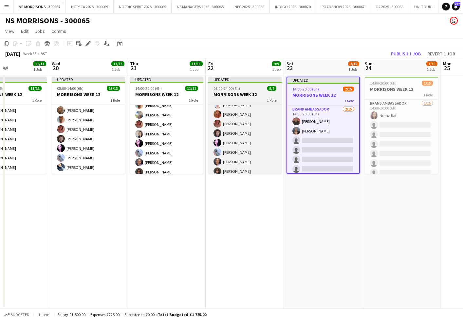
scroll to position [0, 206]
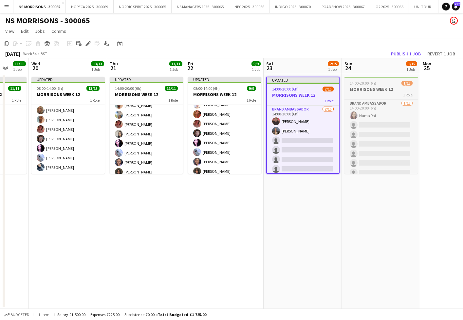
click at [368, 81] on span "14:00-20:00 (6h)" at bounding box center [363, 83] width 27 height 5
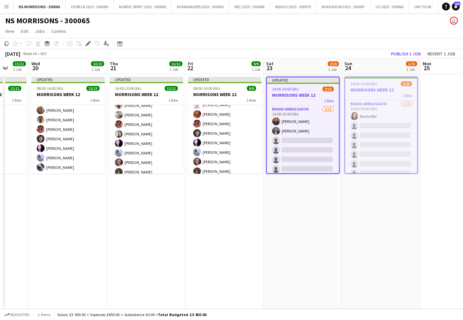
drag, startPoint x: 85, startPoint y: 43, endPoint x: 304, endPoint y: 47, distance: 219.5
click at [86, 43] on div "Edit" at bounding box center [88, 44] width 8 height 8
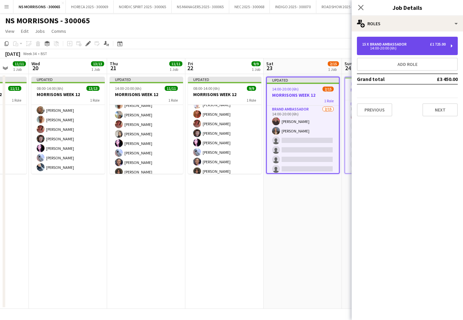
drag, startPoint x: 362, startPoint y: 44, endPoint x: 361, endPoint y: 48, distance: 4.5
click at [362, 44] on div "15 x Brand Ambassador £1 725.00 14:00-20:00 (6h)" at bounding box center [407, 46] width 101 height 18
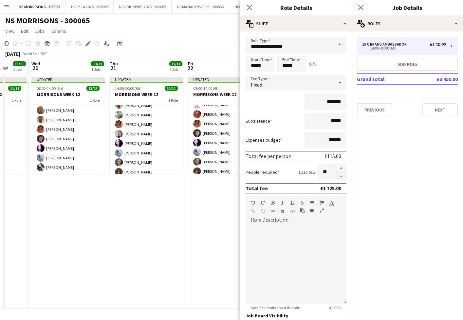
click at [340, 178] on button "button" at bounding box center [341, 176] width 10 height 8
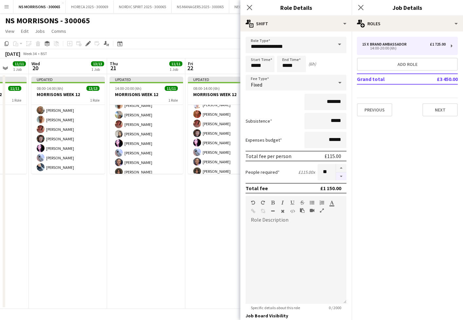
click at [340, 178] on button "button" at bounding box center [341, 176] width 10 height 8
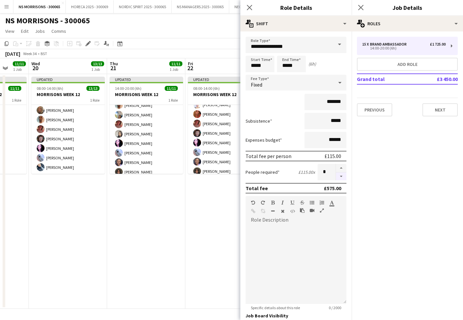
click at [340, 178] on button "button" at bounding box center [341, 176] width 10 height 8
type input "*"
click at [339, 178] on div at bounding box center [341, 172] width 11 height 16
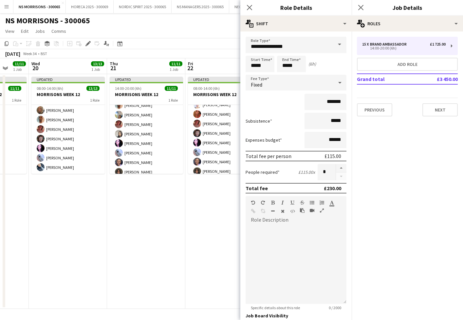
drag, startPoint x: 339, startPoint y: 178, endPoint x: 317, endPoint y: 177, distance: 22.6
click at [339, 178] on div at bounding box center [341, 172] width 11 height 16
drag, startPoint x: 187, startPoint y: 202, endPoint x: 215, endPoint y: 200, distance: 28.0
click at [187, 203] on app-date-cell "Updated 08:00-14:00 (6h) 9/9 MORRISONS WEEK 12 1 Role Brand Ambassador [DATE] 0…" at bounding box center [224, 191] width 78 height 235
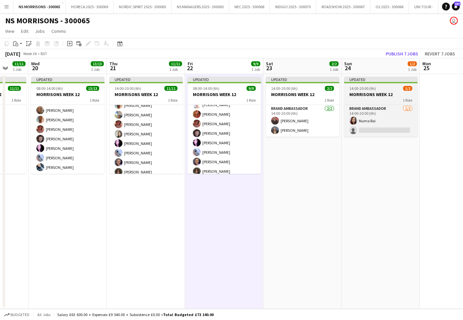
click at [379, 87] on div "14:00-20:00 (6h) 1/2" at bounding box center [380, 88] width 73 height 5
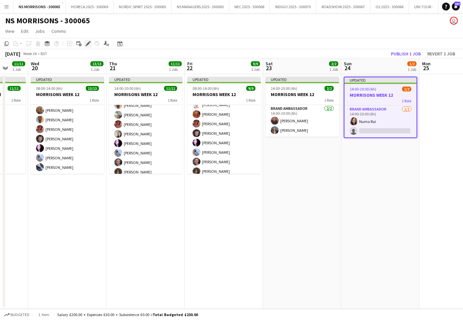
click at [89, 43] on icon at bounding box center [88, 44] width 4 height 4
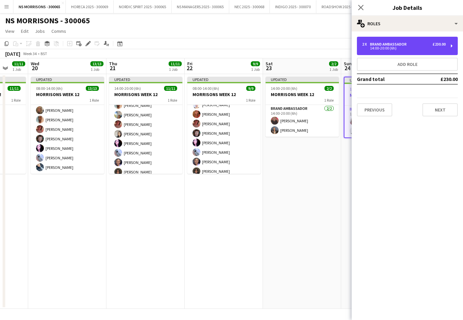
drag, startPoint x: 409, startPoint y: 50, endPoint x: 404, endPoint y: 102, distance: 52.1
click at [409, 53] on div "2 x Brand Ambassador £230.00 14:00-20:00 (6h)" at bounding box center [407, 46] width 101 height 18
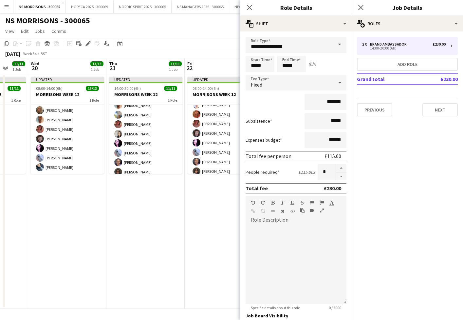
drag, startPoint x: 338, startPoint y: 177, endPoint x: 298, endPoint y: 192, distance: 43.1
click at [338, 177] on button "button" at bounding box center [341, 176] width 10 height 8
type input "*"
click at [200, 225] on app-date-cell "Updated 08:00-14:00 (6h) 9/9 MORRISONS WEEK 12 1 Role Brand Ambassador [DATE] 0…" at bounding box center [224, 191] width 78 height 235
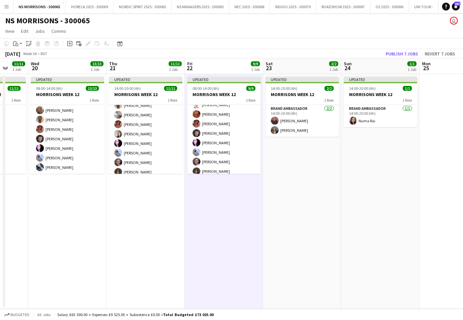
click at [395, 54] on button "Publish 7 jobs" at bounding box center [402, 53] width 38 height 9
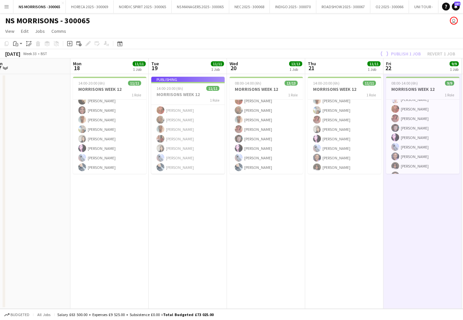
scroll to position [0, 256]
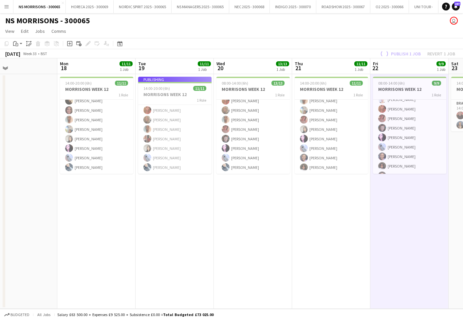
click at [96, 199] on app-date-cell "14:00-20:00 (6h) 11/11 MORRISONS WEEK 12 1 Role Brand Ambassador [DATE] 14:00-2…" at bounding box center [96, 191] width 78 height 235
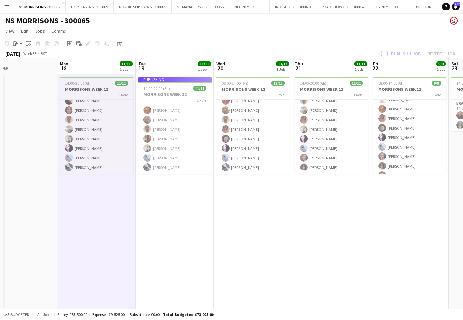
click at [96, 92] on h3 "MORRISONS WEEK 12" at bounding box center [96, 89] width 73 height 6
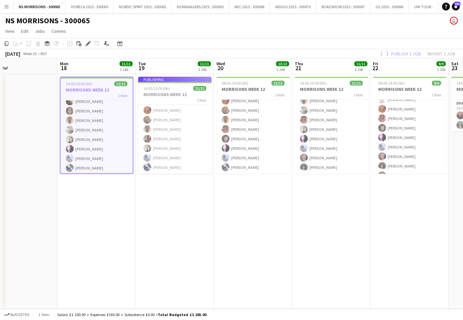
drag, startPoint x: 5, startPoint y: 43, endPoint x: 26, endPoint y: 80, distance: 42.5
click at [5, 43] on icon at bounding box center [7, 43] width 4 height 5
click at [94, 221] on app-date-cell "14:00-20:00 (6h) 11/11 MORRISONS WEEK 12 1 Role Brand Ambassador [DATE] 14:00-2…" at bounding box center [96, 191] width 78 height 235
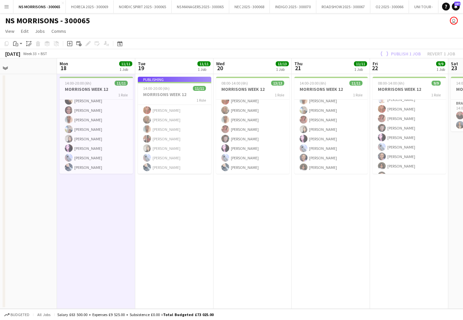
click at [16, 46] on div "Paste" at bounding box center [16, 44] width 8 height 8
click at [19, 57] on link "Paste Command V" at bounding box center [43, 56] width 52 height 6
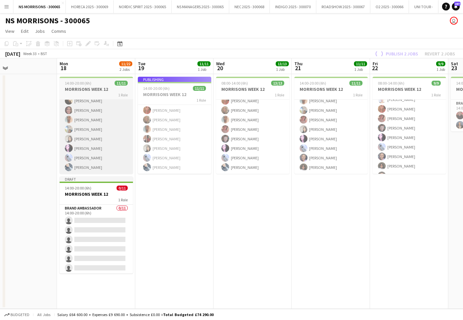
click at [83, 195] on h3 "MORRISONS WEEK 12" at bounding box center [96, 194] width 73 height 6
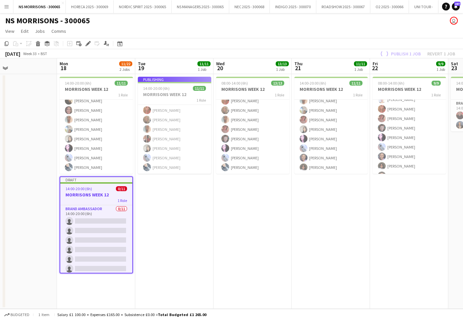
scroll to position [0, 256]
click at [87, 43] on icon "Edit" at bounding box center [88, 43] width 5 height 5
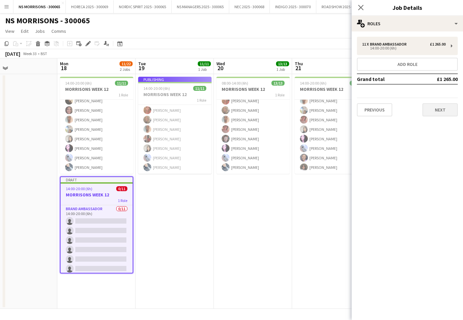
click at [431, 109] on button "Next" at bounding box center [440, 109] width 35 height 13
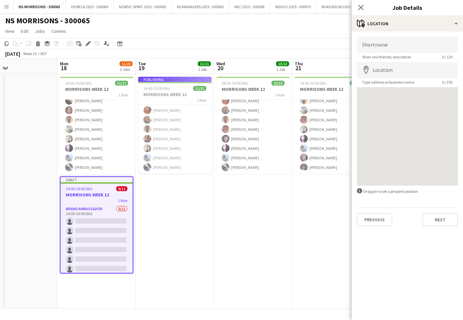
click at [433, 218] on button "Next" at bounding box center [440, 219] width 35 height 13
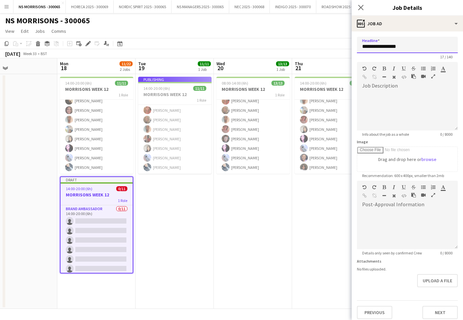
drag, startPoint x: 414, startPoint y: 48, endPoint x: 396, endPoint y: 46, distance: 18.4
click at [391, 48] on input "**********" at bounding box center [407, 45] width 101 height 16
type input "**********"
click at [443, 311] on button "Next" at bounding box center [440, 312] width 35 height 13
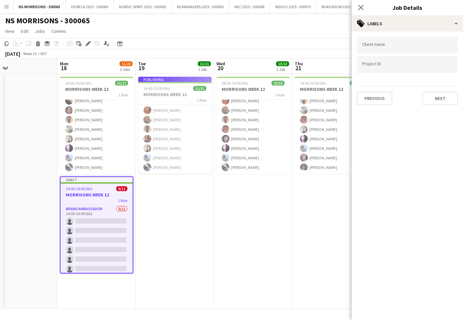
drag, startPoint x: 433, startPoint y: 98, endPoint x: 421, endPoint y: 75, distance: 25.6
click at [433, 98] on button "Next" at bounding box center [440, 98] width 35 height 13
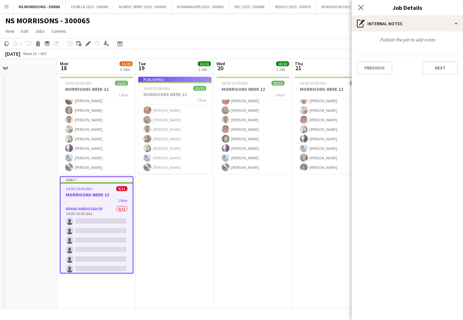
drag, startPoint x: 437, startPoint y: 66, endPoint x: 427, endPoint y: 52, distance: 16.8
click at [437, 66] on button "Next" at bounding box center [440, 67] width 35 height 13
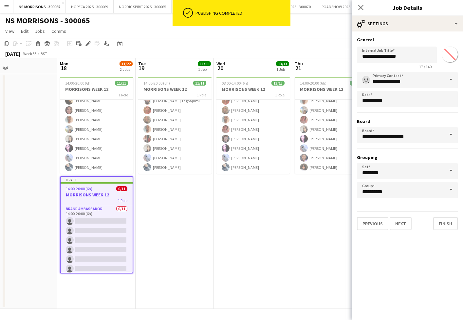
scroll to position [43, 0]
drag, startPoint x: 399, startPoint y: 57, endPoint x: 439, endPoint y: 56, distance: 40.3
click at [439, 56] on div "**********" at bounding box center [407, 56] width 101 height 25
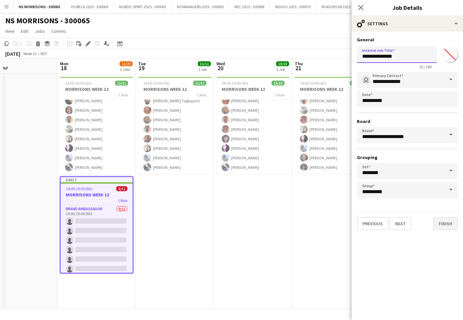
type input "**********"
drag, startPoint x: 446, startPoint y: 228, endPoint x: 430, endPoint y: 227, distance: 15.7
click at [446, 228] on button "Finish" at bounding box center [445, 223] width 25 height 13
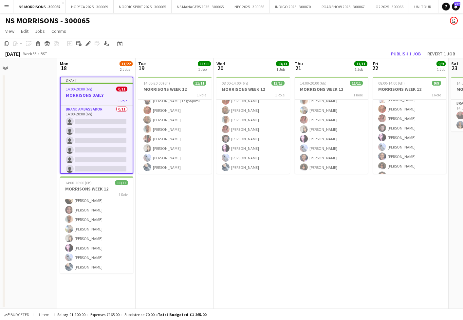
click at [93, 92] on app-job-card "Draft 14:00-20:00 (6h) 0/11 MORRISONS DAILY 1 Role Brand Ambassador 0/11 14:00-…" at bounding box center [96, 125] width 73 height 97
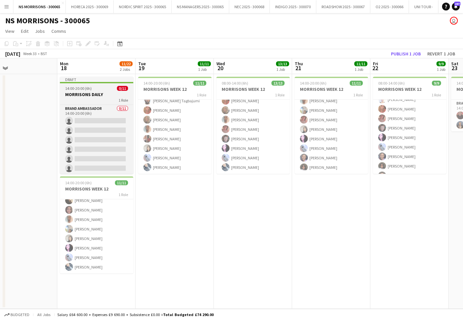
drag, startPoint x: 89, startPoint y: 90, endPoint x: 89, endPoint y: 87, distance: 3.3
click at [89, 90] on span "14:00-20:00 (6h)" at bounding box center [78, 88] width 27 height 5
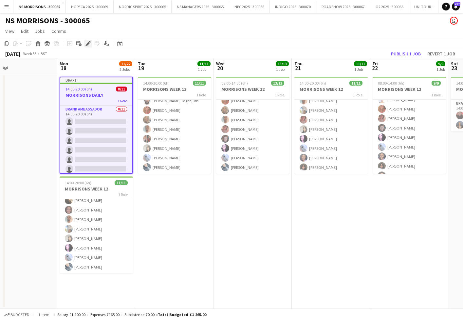
click at [89, 45] on icon "Edit" at bounding box center [88, 43] width 5 height 5
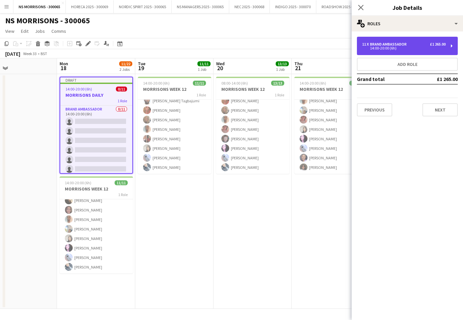
click at [377, 49] on div "14:00-20:00 (6h)" at bounding box center [404, 48] width 84 height 3
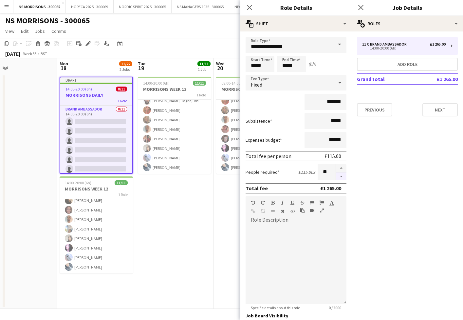
click at [344, 178] on button "button" at bounding box center [341, 176] width 10 height 8
click at [343, 178] on button "button" at bounding box center [341, 176] width 10 height 8
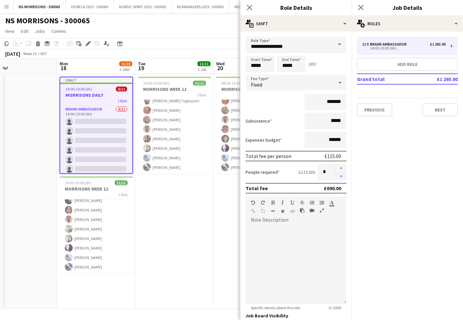
click at [343, 178] on button "button" at bounding box center [341, 176] width 10 height 8
type input "*"
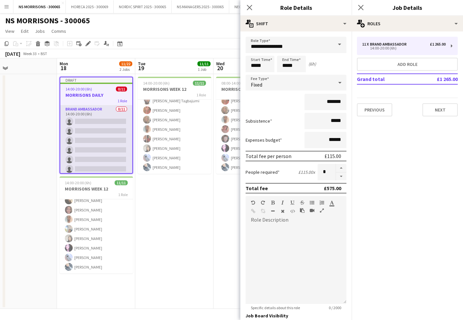
drag, startPoint x: 153, startPoint y: 220, endPoint x: 109, endPoint y: 124, distance: 105.8
click at [153, 220] on app-date-cell "14:00-20:00 (6h) 11/11 MORRISONS WEEK 12 1 Role Brand Ambassador [DATE] 14:00-2…" at bounding box center [174, 191] width 78 height 235
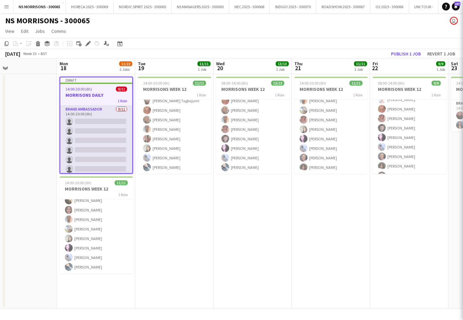
scroll to position [0, 256]
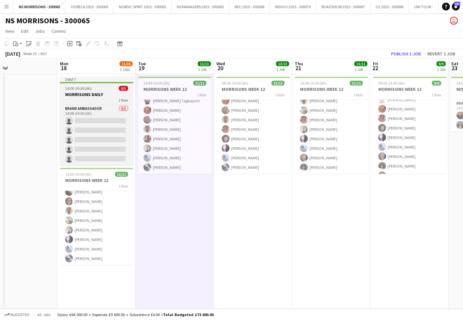
click at [92, 100] on div "1 Role" at bounding box center [96, 99] width 73 height 5
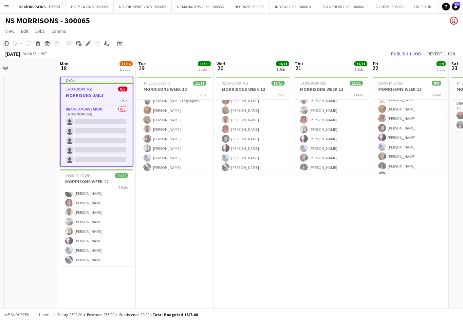
click at [8, 46] on icon at bounding box center [7, 43] width 4 height 5
drag, startPoint x: 163, startPoint y: 193, endPoint x: 190, endPoint y: 196, distance: 27.3
click at [163, 193] on app-date-cell "14:00-20:00 (6h) 11/11 MORRISONS WEEK 12 1 Role Brand Ambassador [DATE] 14:00-2…" at bounding box center [175, 191] width 78 height 235
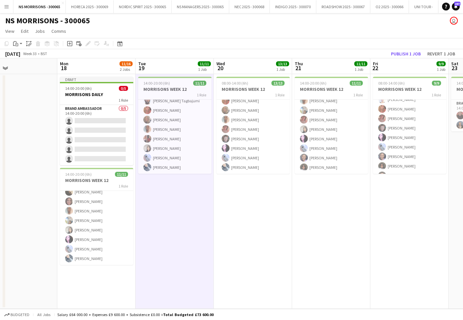
drag, startPoint x: 266, startPoint y: 204, endPoint x: 338, endPoint y: 205, distance: 71.7
click at [266, 204] on app-date-cell "08:00-14:00 (6h) 13/13 MORRISONS WEEK 12 1 Role Brand Ambassador 13/13 08:00-14…" at bounding box center [253, 191] width 78 height 235
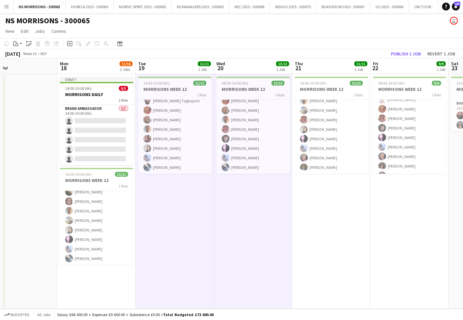
drag, startPoint x: 352, startPoint y: 203, endPoint x: 388, endPoint y: 202, distance: 35.7
click at [352, 203] on app-date-cell "14:00-20:00 (6h) 11/11 MORRISONS WEEK 12 1 Role Brand Ambassador [DATE] 14:00-2…" at bounding box center [331, 191] width 78 height 235
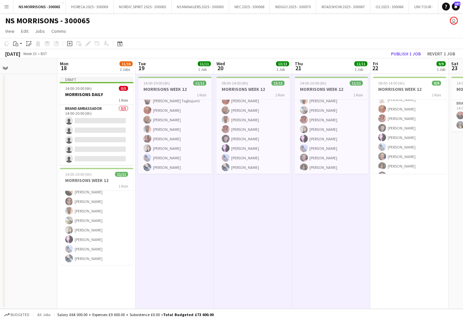
click at [420, 202] on app-date-cell "08:00-14:00 (6h) 9/9 MORRISONS WEEK 12 1 Role Brand Ambassador [DATE] 08:00-14:…" at bounding box center [410, 191] width 78 height 235
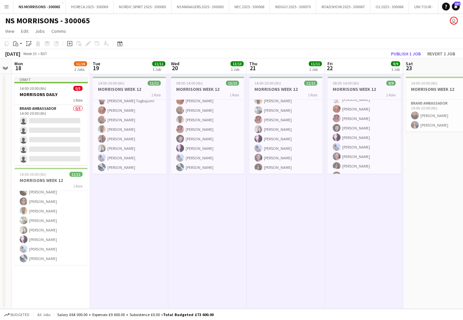
click at [427, 198] on app-date-cell "14:00-20:00 (6h) 2/2 MORRISONS WEEK 12 1 Role Brand Ambassador [DATE] 14:00-20:…" at bounding box center [442, 191] width 78 height 235
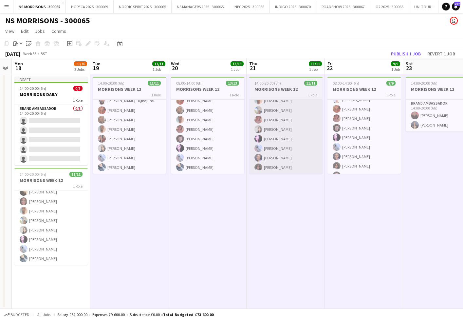
scroll to position [0, 223]
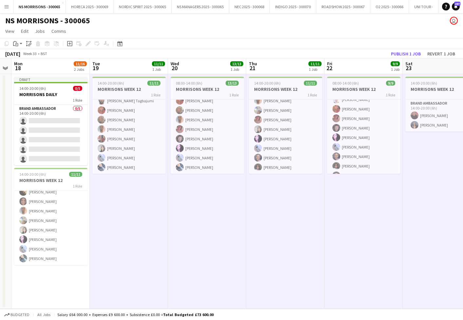
drag, startPoint x: 16, startPoint y: 44, endPoint x: 26, endPoint y: 56, distance: 15.4
click at [16, 44] on icon at bounding box center [16, 44] width 1 height 0
click at [26, 57] on link "Paste Command V" at bounding box center [43, 56] width 52 height 6
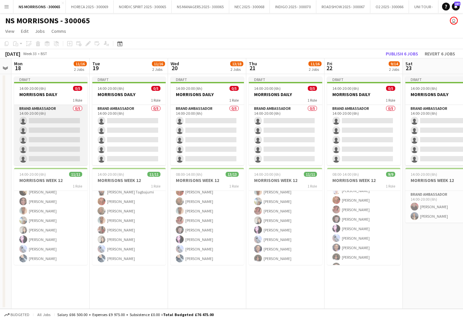
click at [51, 140] on app-card-role "Brand Ambassador 0/5 14:00-20:00 (6h) single-neutral-actions single-neutral-act…" at bounding box center [50, 135] width 73 height 60
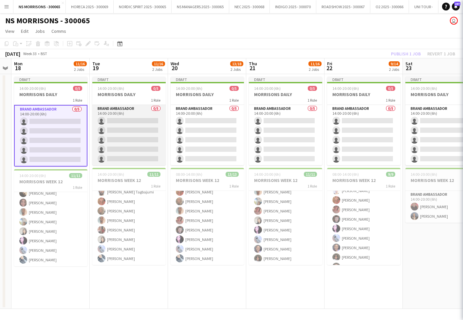
click at [118, 146] on app-card-role "Brand Ambassador 0/5 14:00-20:00 (6h) single-neutral-actions single-neutral-act…" at bounding box center [128, 135] width 73 height 60
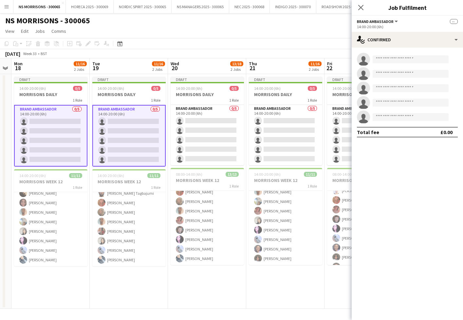
scroll to position [0, 224]
click at [384, 115] on input at bounding box center [411, 117] width 76 height 8
type input "****"
drag, startPoint x: 403, startPoint y: 122, endPoint x: 401, endPoint y: 125, distance: 4.0
click at [403, 122] on div "[PERSON_NAME] Active [EMAIL_ADDRESS][DOMAIN_NAME] [PHONE_NUMBER]" at bounding box center [411, 131] width 76 height 21
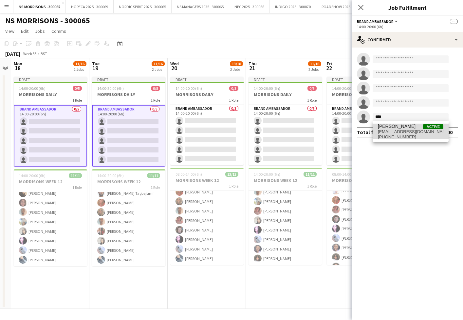
click at [401, 128] on span "[PERSON_NAME]" at bounding box center [397, 127] width 38 height 6
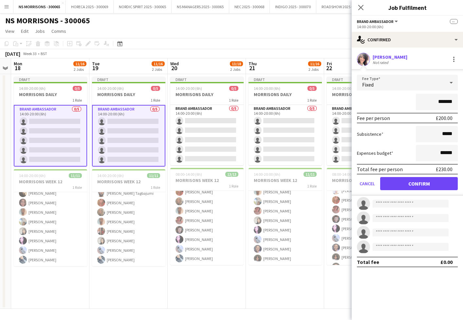
click at [403, 187] on button "Confirm" at bounding box center [419, 183] width 78 height 13
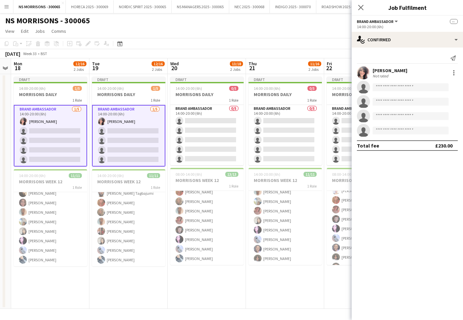
click at [122, 139] on app-card-role "Brand Ambassador [DATE] 14:00-20:00 (6h) [PERSON_NAME] single-neutral-actions s…" at bounding box center [128, 136] width 73 height 62
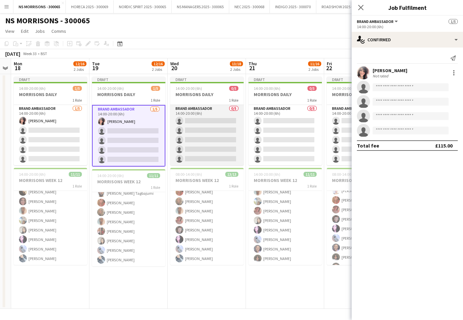
click at [207, 137] on app-card-role "Brand Ambassador 0/5 14:00-20:00 (6h) single-neutral-actions single-neutral-act…" at bounding box center [206, 135] width 73 height 60
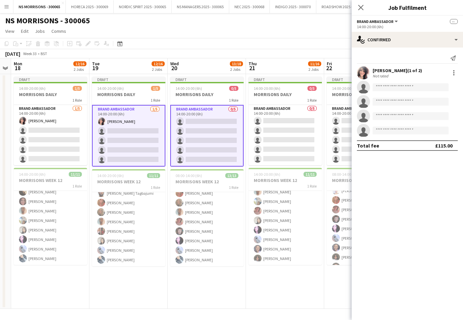
scroll to position [0, 224]
click at [386, 132] on input at bounding box center [411, 130] width 76 height 8
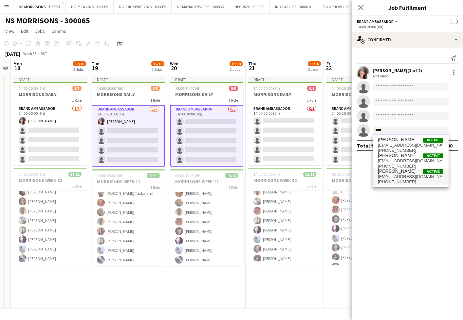
type input "****"
drag, startPoint x: 390, startPoint y: 178, endPoint x: 384, endPoint y: 177, distance: 6.0
click at [390, 178] on span "[EMAIL_ADDRESS][DOMAIN_NAME]" at bounding box center [411, 176] width 66 height 5
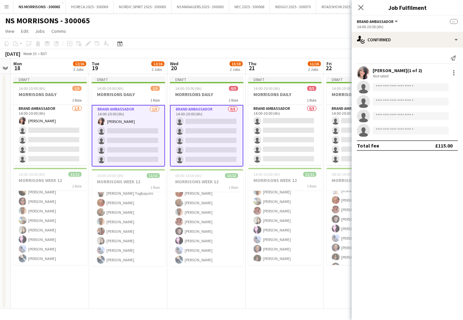
scroll to position [0, 0]
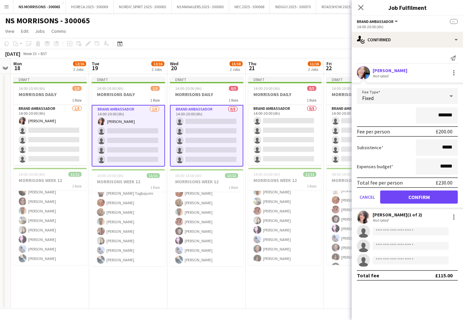
click at [401, 199] on button "Confirm" at bounding box center [419, 196] width 78 height 13
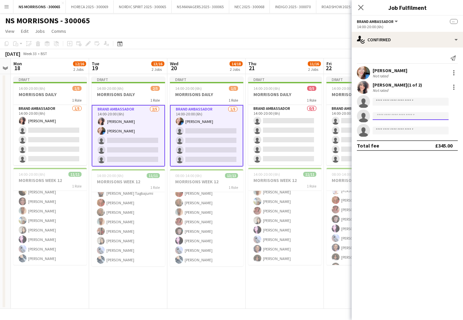
click at [383, 118] on input at bounding box center [411, 116] width 76 height 8
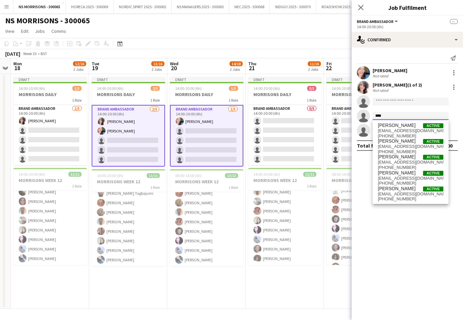
type input "****"
click at [391, 179] on span "[EMAIL_ADDRESS][DOMAIN_NAME]" at bounding box center [411, 178] width 66 height 5
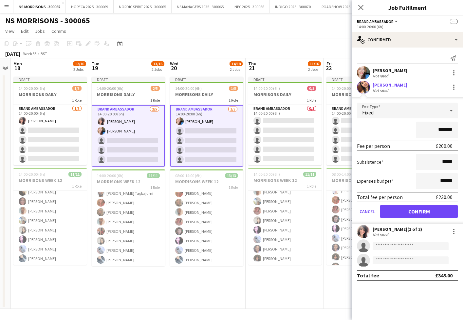
click at [396, 209] on button "Confirm" at bounding box center [419, 211] width 78 height 13
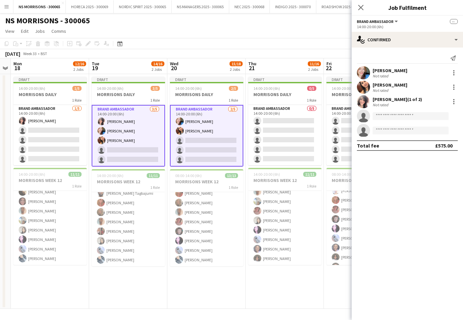
click at [127, 146] on app-card-role "Brand Ambassador [DATE] 14:00-20:00 (6h) [PERSON_NAME] [PERSON_NAME] [PERSON_NA…" at bounding box center [128, 136] width 73 height 62
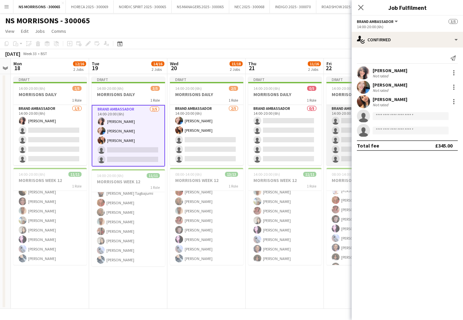
click at [333, 143] on app-card-role "Brand Ambassador 0/5 14:00-20:00 (6h) single-neutral-actions single-neutral-act…" at bounding box center [363, 135] width 73 height 60
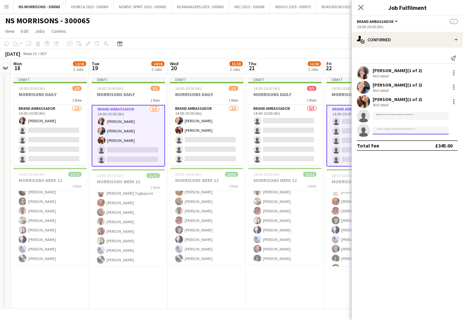
click at [391, 132] on input at bounding box center [411, 130] width 76 height 8
type input "*****"
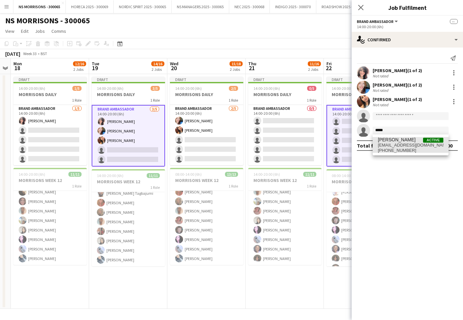
drag, startPoint x: 399, startPoint y: 176, endPoint x: 404, endPoint y: 145, distance: 31.8
click at [404, 145] on span "[EMAIL_ADDRESS][DOMAIN_NAME]" at bounding box center [411, 145] width 66 height 5
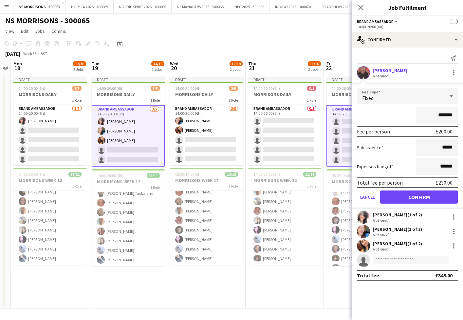
click at [400, 191] on button "Confirm" at bounding box center [419, 196] width 78 height 13
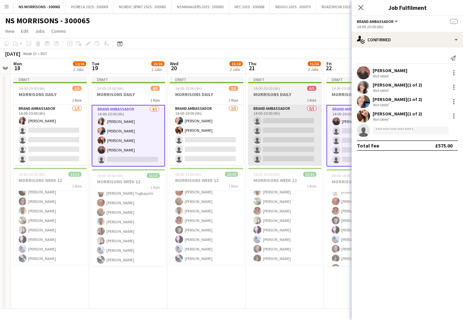
drag, startPoint x: 195, startPoint y: 140, endPoint x: 252, endPoint y: 137, distance: 57.7
click at [195, 140] on app-card-role "Brand Ambassador [DATE] 14:00-20:00 (6h) [PERSON_NAME] [PERSON_NAME] single-neu…" at bounding box center [206, 135] width 73 height 60
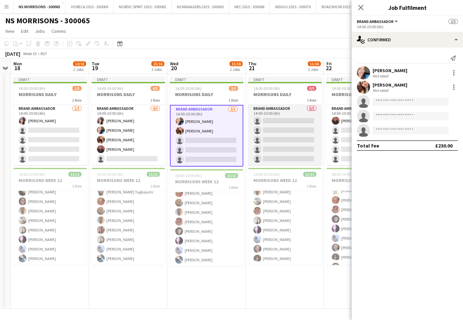
click at [267, 136] on app-card-role "Brand Ambassador 0/5 14:00-20:00 (6h) single-neutral-actions single-neutral-act…" at bounding box center [284, 135] width 73 height 60
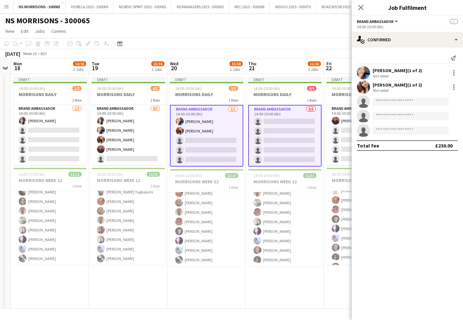
scroll to position [0, 224]
click at [380, 131] on input at bounding box center [411, 130] width 76 height 8
type input "****"
click at [381, 138] on span "[PERSON_NAME]" at bounding box center [397, 140] width 38 height 6
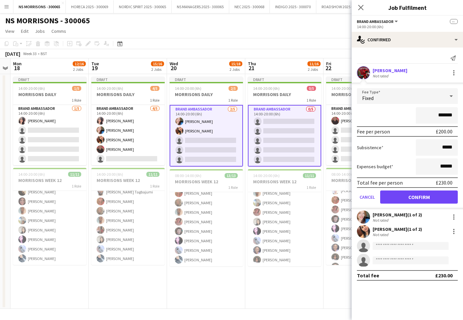
click at [441, 115] on input "*******" at bounding box center [437, 115] width 42 height 16
type input "*******"
drag, startPoint x: 441, startPoint y: 165, endPoint x: 445, endPoint y: 164, distance: 4.1
click at [445, 164] on input "******" at bounding box center [437, 166] width 42 height 16
type input "******"
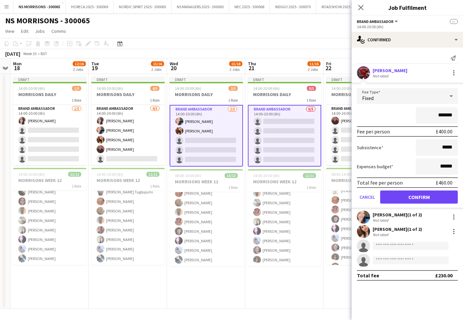
click at [433, 195] on button "Confirm" at bounding box center [419, 196] width 78 height 13
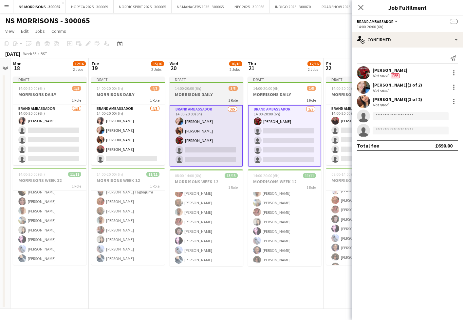
drag, startPoint x: 126, startPoint y: 146, endPoint x: 200, endPoint y: 154, distance: 75.1
click at [125, 146] on app-card-role "Brand Ambassador [DATE] 14:00-20:00 (6h) [PERSON_NAME] [PERSON_NAME] [PERSON_NA…" at bounding box center [127, 135] width 73 height 60
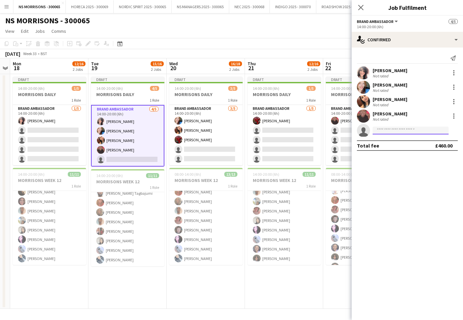
click at [383, 129] on input at bounding box center [411, 130] width 76 height 8
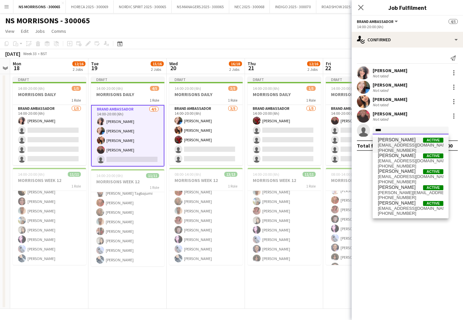
type input "****"
drag, startPoint x: 389, startPoint y: 141, endPoint x: 404, endPoint y: 177, distance: 39.1
click at [404, 177] on span "[EMAIL_ADDRESS][DOMAIN_NAME]" at bounding box center [411, 176] width 66 height 5
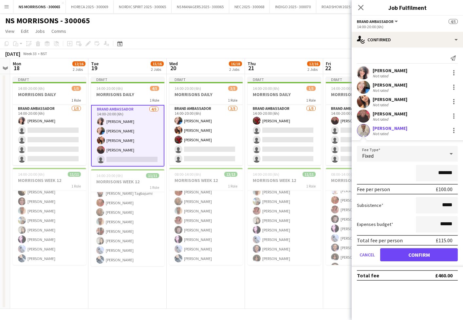
click at [440, 173] on input "*******" at bounding box center [437, 173] width 42 height 16
type input "*******"
drag, startPoint x: 442, startPoint y: 225, endPoint x: 445, endPoint y: 224, distance: 3.4
click at [445, 224] on input "******" at bounding box center [437, 224] width 42 height 16
type input "******"
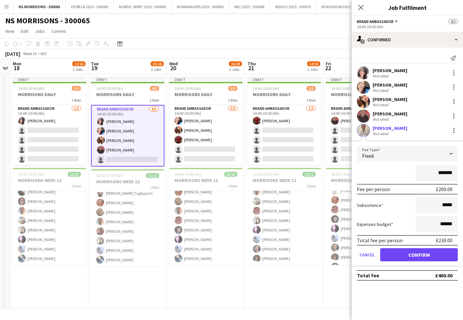
click at [431, 253] on button "Confirm" at bounding box center [419, 254] width 78 height 13
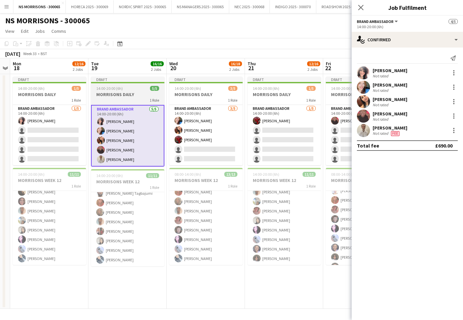
drag, startPoint x: 112, startPoint y: 88, endPoint x: 107, endPoint y: 83, distance: 7.2
click at [112, 88] on span "14:00-20:00 (6h)" at bounding box center [109, 88] width 27 height 5
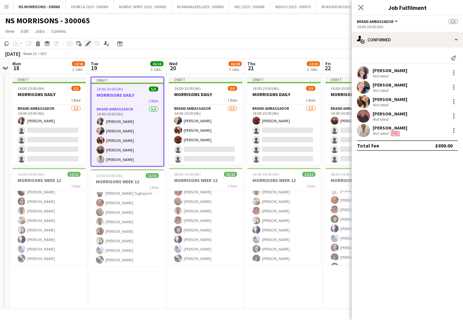
click at [86, 43] on icon "Edit" at bounding box center [88, 43] width 5 height 5
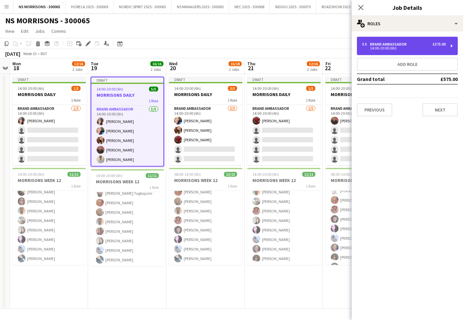
click at [391, 49] on div "14:00-20:00 (6h)" at bounding box center [404, 48] width 84 height 3
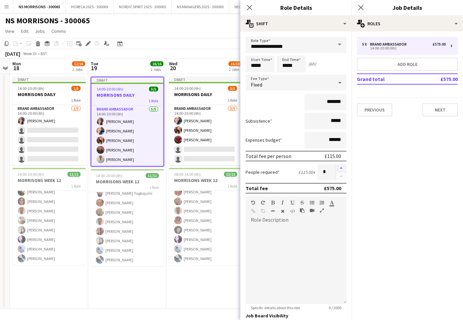
click at [341, 166] on button "button" at bounding box center [341, 168] width 10 height 9
type input "*"
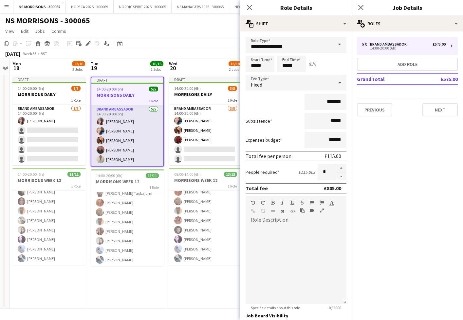
click at [151, 141] on app-card-role "Brand Ambassador [DATE] 14:00-20:00 (6h) [PERSON_NAME] [PERSON_NAME] [PERSON_NA…" at bounding box center [127, 135] width 72 height 60
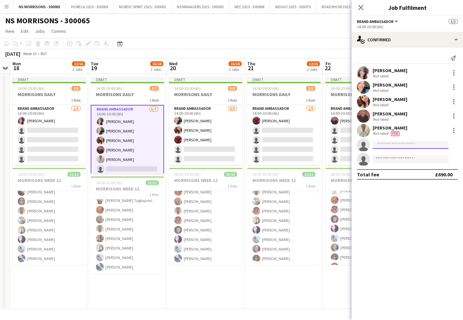
click at [430, 148] on input at bounding box center [411, 145] width 76 height 8
type input "*"
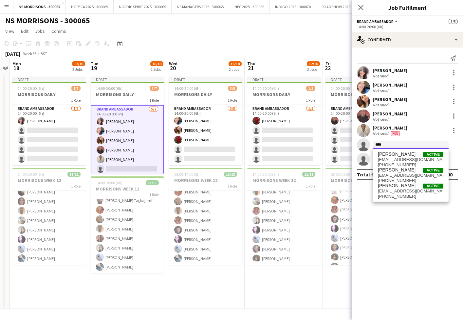
type input "*****"
drag, startPoint x: 430, startPoint y: 148, endPoint x: 405, endPoint y: 157, distance: 27.5
click at [405, 157] on span "[EMAIL_ADDRESS][DOMAIN_NAME]" at bounding box center [411, 159] width 66 height 5
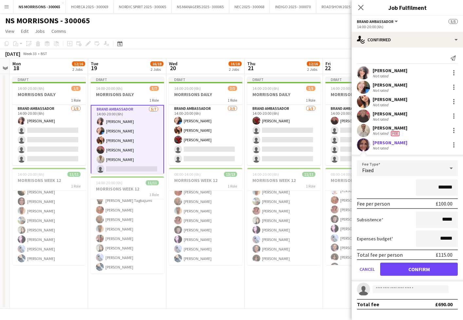
click at [439, 187] on input "*******" at bounding box center [437, 187] width 42 height 16
type input "*******"
drag, startPoint x: 441, startPoint y: 239, endPoint x: 445, endPoint y: 238, distance: 4.4
click at [445, 238] on input "******" at bounding box center [437, 238] width 42 height 16
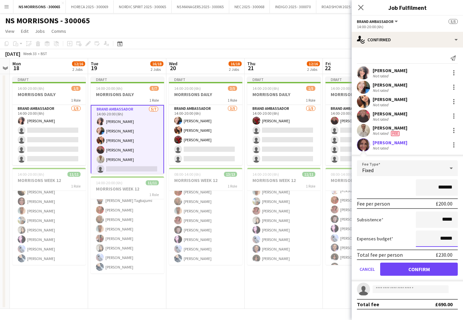
type input "******"
click at [417, 271] on button "Confirm" at bounding box center [419, 268] width 78 height 13
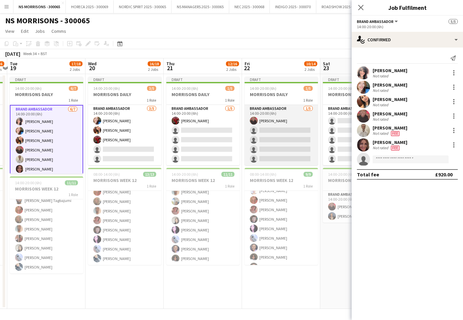
scroll to position [0, 230]
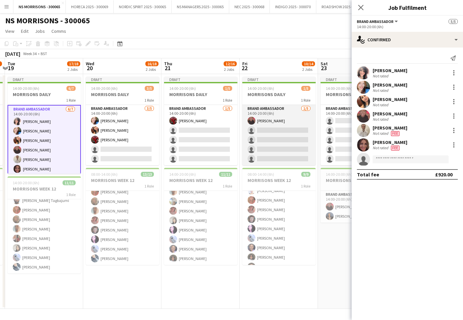
click at [293, 136] on app-card-role "Brand Ambassador [DATE] 14:00-20:00 (6h) [PERSON_NAME] single-neutral-actions s…" at bounding box center [278, 135] width 73 height 60
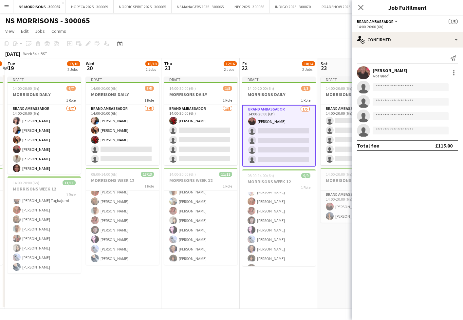
drag, startPoint x: 323, startPoint y: 138, endPoint x: 361, endPoint y: 140, distance: 38.0
click at [323, 138] on app-card-role "Brand Ambassador 0/5 14:00-20:00 (6h) single-neutral-actions single-neutral-act…" at bounding box center [357, 135] width 73 height 60
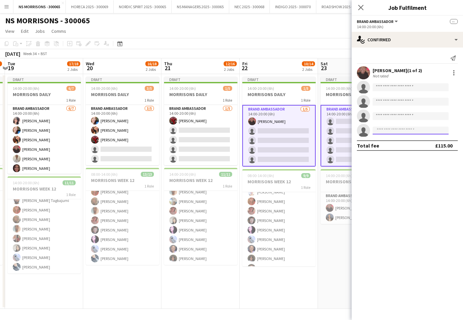
click at [389, 131] on input at bounding box center [411, 130] width 76 height 8
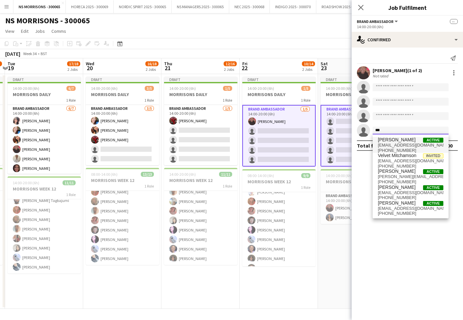
type input "***"
click at [387, 144] on span "[EMAIL_ADDRESS][DOMAIN_NAME]" at bounding box center [411, 145] width 66 height 5
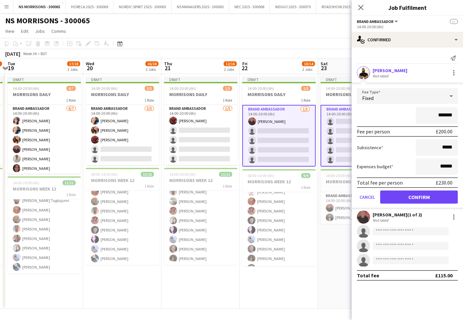
click at [395, 194] on button "Confirm" at bounding box center [419, 196] width 78 height 13
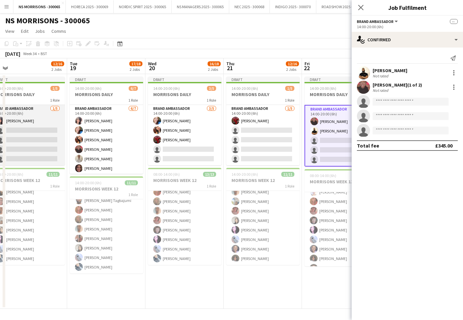
scroll to position [0, 169]
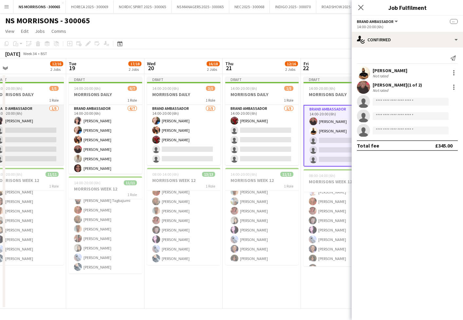
click at [44, 142] on app-card-role "Brand Ambassador [DATE] 14:00-20:00 (6h) [PERSON_NAME] single-neutral-actions s…" at bounding box center [26, 135] width 73 height 60
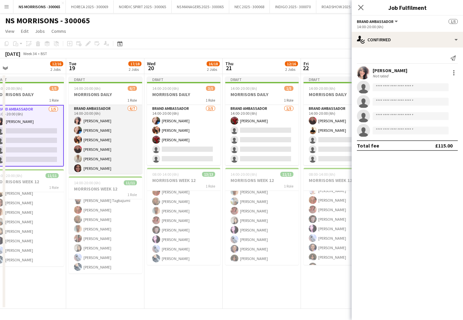
click at [110, 149] on app-card-role "Brand Ambassador [DATE] 14:00-20:00 (6h) [PERSON_NAME] [PERSON_NAME] [PERSON_NA…" at bounding box center [105, 144] width 73 height 79
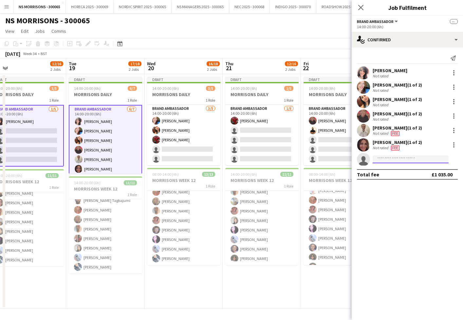
click at [390, 161] on input at bounding box center [411, 159] width 76 height 8
type input "***"
click at [392, 172] on span "[EMAIL_ADDRESS][DOMAIN_NAME]" at bounding box center [411, 173] width 66 height 5
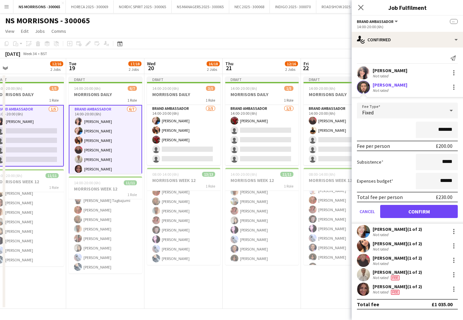
click at [440, 127] on input "*******" at bounding box center [437, 130] width 42 height 16
type input "*******"
drag, startPoint x: 442, startPoint y: 181, endPoint x: 446, endPoint y: 180, distance: 4.1
click at [446, 180] on input "******" at bounding box center [437, 181] width 42 height 16
type input "******"
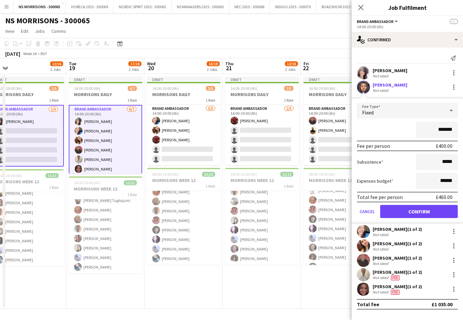
click at [431, 206] on button "Confirm" at bounding box center [419, 211] width 78 height 13
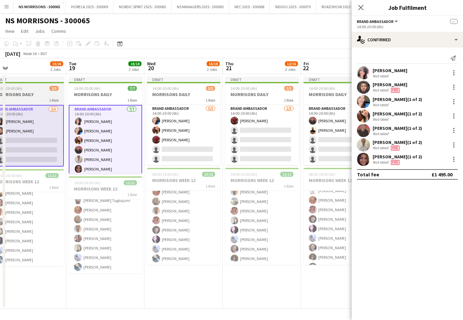
click at [37, 91] on h3 "MORRISONS DAILY" at bounding box center [26, 94] width 73 height 6
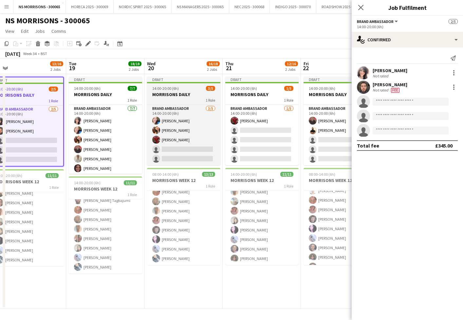
click at [182, 90] on div "14:00-20:00 (6h) 3/5" at bounding box center [183, 88] width 73 height 5
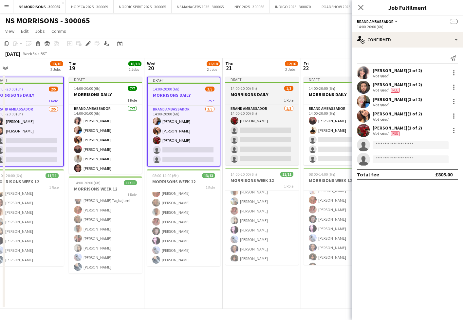
click at [260, 89] on div "14:00-20:00 (6h) 1/5" at bounding box center [261, 88] width 73 height 5
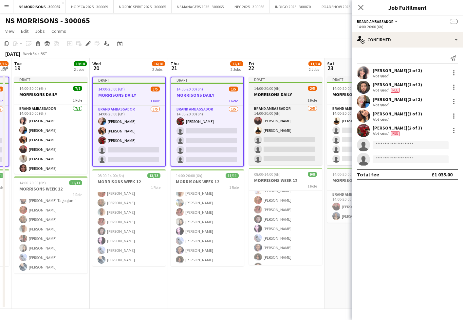
click at [278, 91] on app-job-card "Draft 14:00-20:00 (6h) 2/5 MORRISONS DAILY 1 Role Brand Ambassador [DATE] 14:00…" at bounding box center [285, 121] width 73 height 88
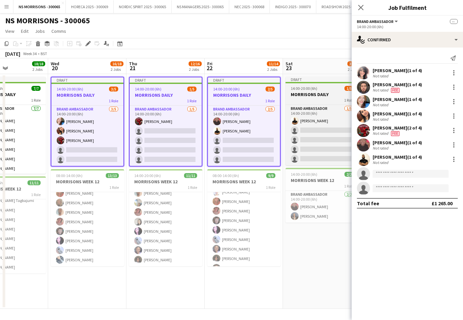
scroll to position [0, 192]
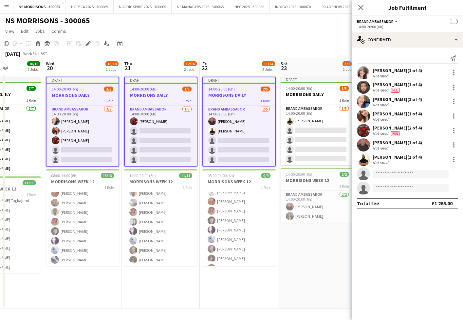
drag, startPoint x: 294, startPoint y: 89, endPoint x: 267, endPoint y: 82, distance: 27.7
click at [294, 89] on span "14:00-20:00 (6h)" at bounding box center [299, 88] width 27 height 5
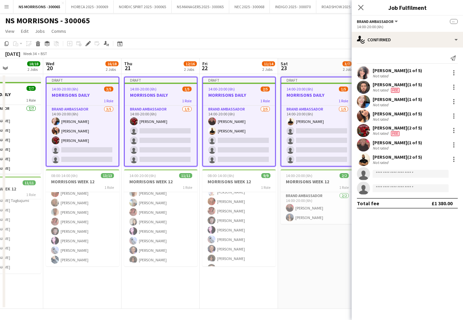
drag, startPoint x: 90, startPoint y: 44, endPoint x: 221, endPoint y: 46, distance: 131.4
click at [90, 44] on icon "Edit" at bounding box center [88, 43] width 5 height 5
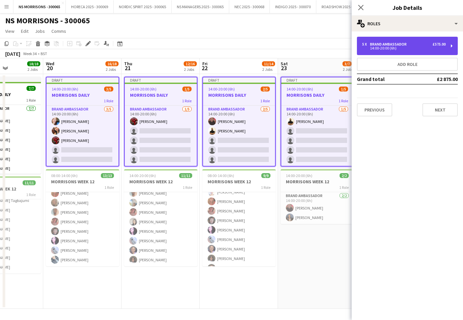
click at [373, 49] on div "14:00-20:00 (6h)" at bounding box center [404, 48] width 84 height 3
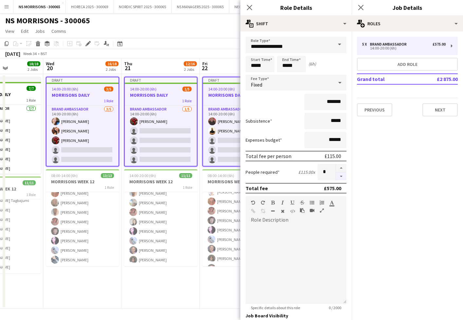
click at [343, 177] on button "button" at bounding box center [341, 176] width 10 height 8
type input "*"
click at [343, 177] on div at bounding box center [341, 172] width 11 height 16
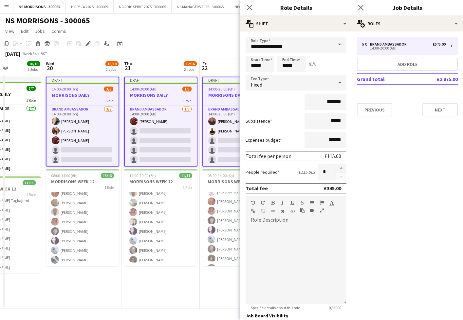
drag, startPoint x: 168, startPoint y: 289, endPoint x: 171, endPoint y: 251, distance: 38.1
click at [169, 288] on app-date-cell "Draft 14:00-20:00 (6h) 1/5 MORRISONS DAILY 1 Role Brand Ambassador [DATE] 14:00…" at bounding box center [161, 191] width 78 height 235
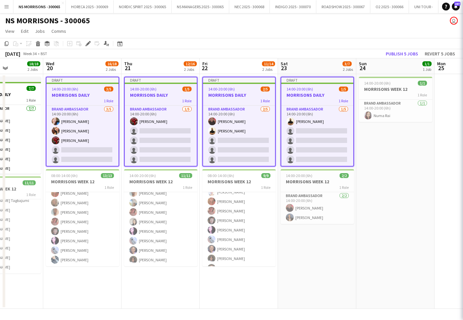
scroll to position [0, 191]
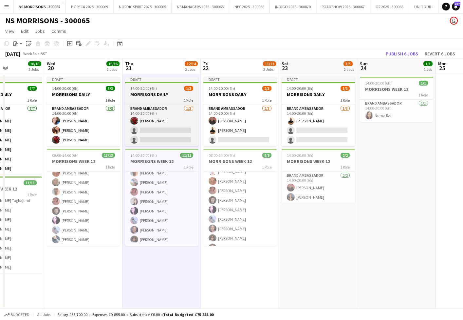
click at [153, 96] on h3 "MORRISONS DAILY" at bounding box center [161, 94] width 73 height 6
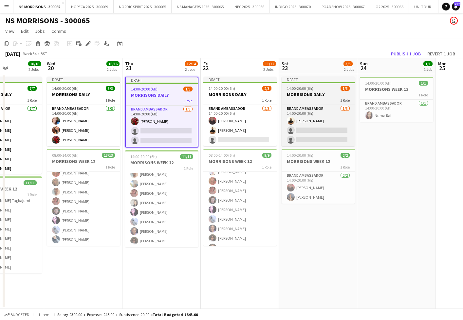
click at [291, 95] on h3 "MORRISONS DAILY" at bounding box center [318, 94] width 73 height 6
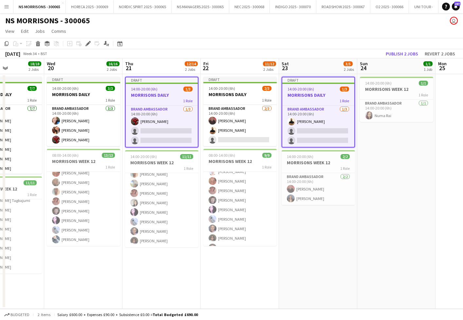
drag, startPoint x: 89, startPoint y: 46, endPoint x: 166, endPoint y: 49, distance: 77.1
click at [89, 46] on icon "Edit" at bounding box center [88, 43] width 5 height 5
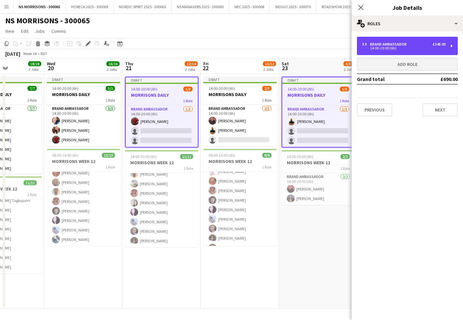
drag, startPoint x: 382, startPoint y: 48, endPoint x: 373, endPoint y: 65, distance: 19.3
click at [382, 48] on div "14:00-20:00 (6h)" at bounding box center [404, 48] width 84 height 3
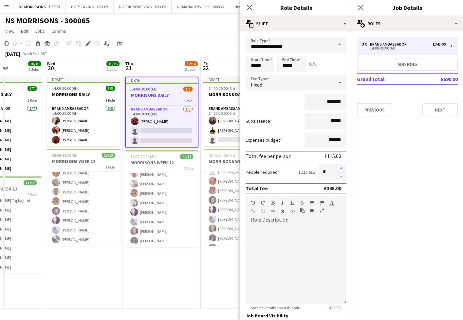
click at [342, 176] on button "button" at bounding box center [341, 176] width 10 height 8
drag, startPoint x: 342, startPoint y: 176, endPoint x: 312, endPoint y: 197, distance: 36.3
click at [342, 176] on button "button" at bounding box center [341, 176] width 10 height 8
type input "*"
drag, startPoint x: 213, startPoint y: 255, endPoint x: 215, endPoint y: 250, distance: 4.5
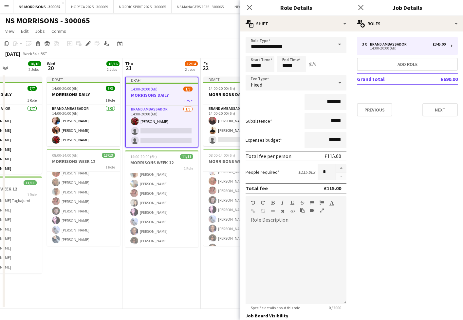
click at [213, 255] on app-date-cell "Draft 14:00-20:00 (6h) 2/3 MORRISONS DAILY 1 Role Brand Ambassador [DATE] 14:00…" at bounding box center [240, 191] width 78 height 235
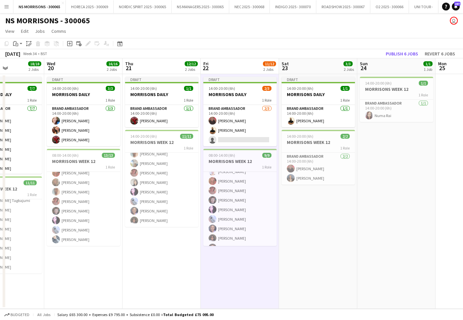
drag, startPoint x: 236, startPoint y: 91, endPoint x: 147, endPoint y: 67, distance: 91.2
click at [236, 91] on app-job-card "Draft 14:00-20:00 (6h) 2/3 MORRISONS DAILY 1 Role Brand Ambassador [DATE] 14:00…" at bounding box center [239, 111] width 73 height 69
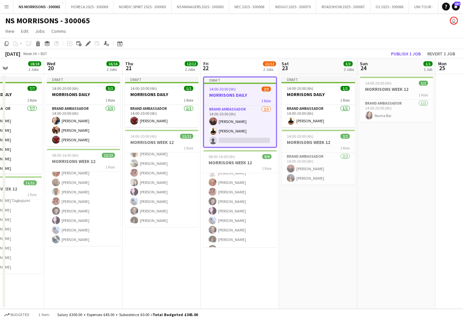
click at [89, 44] on icon at bounding box center [88, 44] width 4 height 4
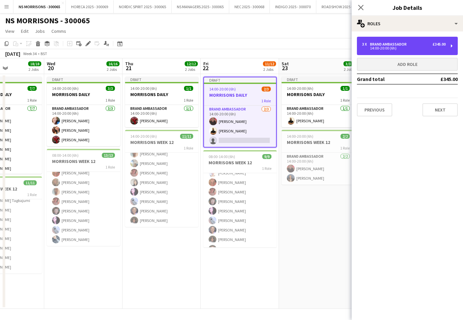
drag, startPoint x: 376, startPoint y: 45, endPoint x: 371, endPoint y: 70, distance: 26.1
click at [376, 45] on div "Brand Ambassador" at bounding box center [389, 44] width 39 height 5
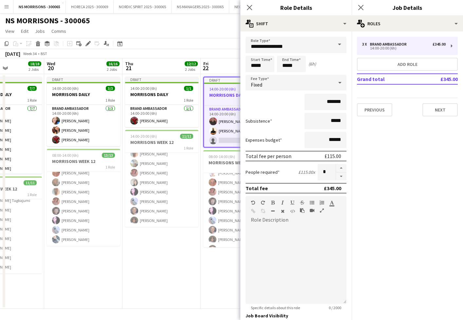
drag, startPoint x: 343, startPoint y: 178, endPoint x: 258, endPoint y: 219, distance: 94.3
click at [343, 178] on button "button" at bounding box center [341, 176] width 10 height 8
type input "*"
click at [173, 262] on app-date-cell "Draft 14:00-20:00 (6h) 1/1 MORRISONS DAILY 1 Role Brand Ambassador [DATE] 14:00…" at bounding box center [162, 191] width 78 height 235
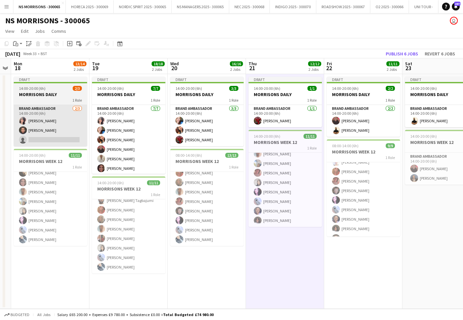
scroll to position [0, 145]
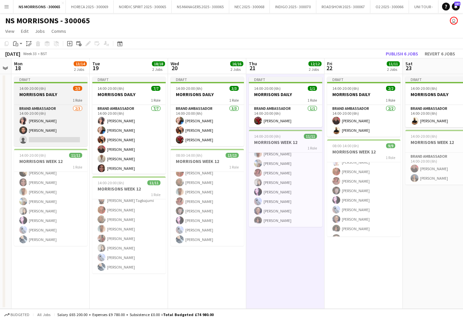
drag, startPoint x: 47, startPoint y: 94, endPoint x: 54, endPoint y: 83, distance: 12.7
click at [47, 94] on h3 "MORRISONS DAILY" at bounding box center [50, 94] width 73 height 6
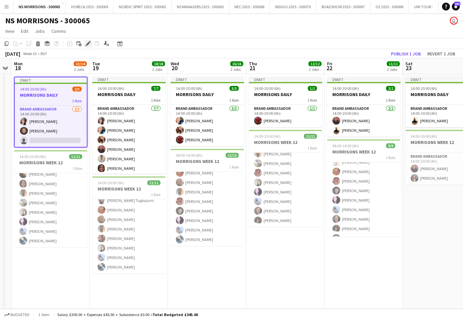
drag, startPoint x: 87, startPoint y: 46, endPoint x: 245, endPoint y: 46, distance: 157.6
click at [87, 46] on icon "Edit" at bounding box center [88, 43] width 5 height 5
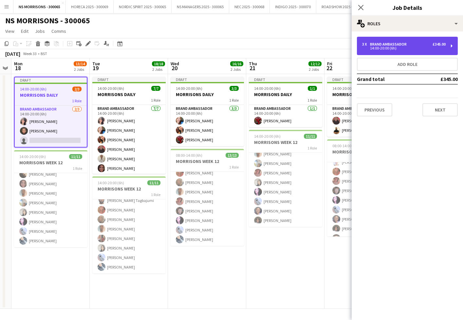
click at [381, 48] on div "14:00-20:00 (6h)" at bounding box center [404, 48] width 84 height 3
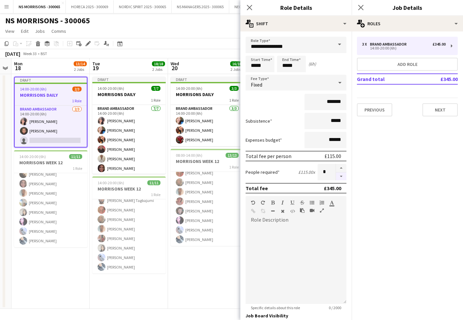
click at [340, 175] on button "button" at bounding box center [341, 176] width 10 height 8
type input "*"
click at [213, 256] on app-date-cell "Draft 14:00-20:00 (6h) 3/3 MORRISONS DAILY 1 Role Brand Ambassador [DATE] 14:00…" at bounding box center [207, 191] width 78 height 235
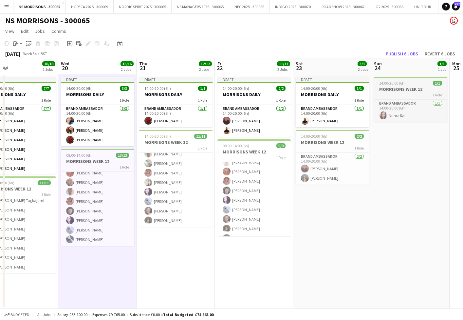
scroll to position [0, 260]
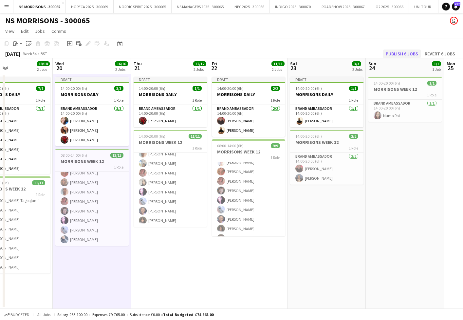
click at [400, 55] on button "Publish 6 jobs" at bounding box center [402, 53] width 38 height 9
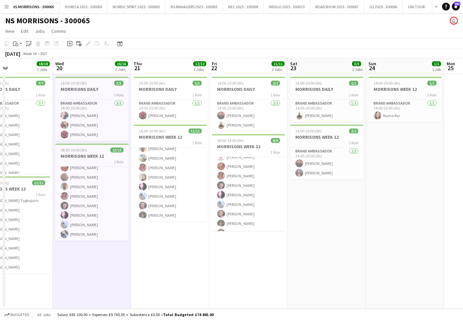
scroll to position [0, 6]
click at [4, 7] on app-icon "Menu" at bounding box center [6, 6] width 5 height 5
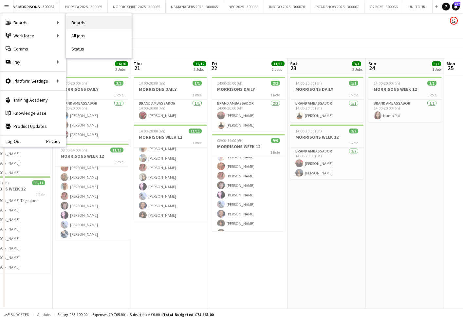
click at [97, 21] on link "Boards" at bounding box center [99, 22] width 66 height 13
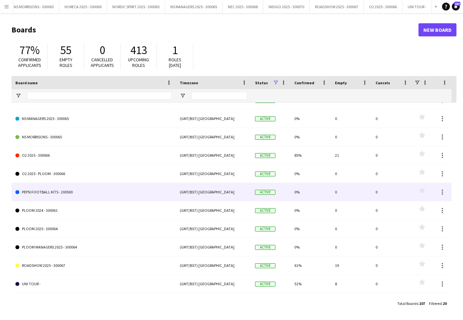
click at [37, 195] on link "PEPSI FOOTBALL KITS - 200500" at bounding box center [93, 192] width 157 height 18
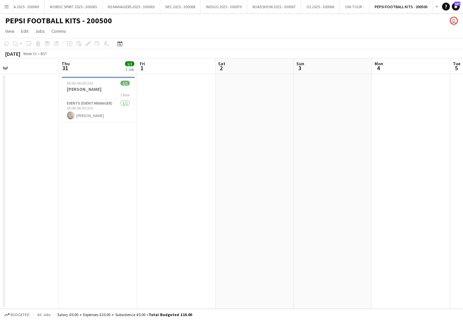
scroll to position [0, 164]
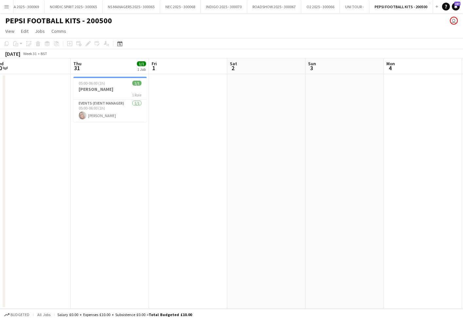
drag, startPoint x: 88, startPoint y: 90, endPoint x: 59, endPoint y: 71, distance: 34.8
click at [88, 90] on h3 "[PERSON_NAME]" at bounding box center [109, 89] width 73 height 6
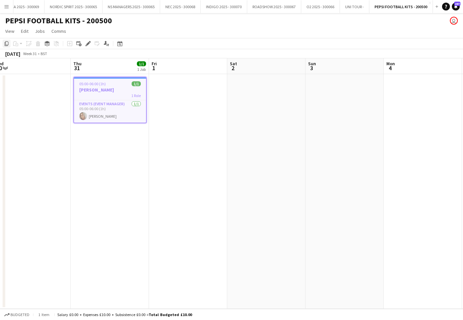
click at [5, 43] on icon "Copy" at bounding box center [6, 43] width 5 height 5
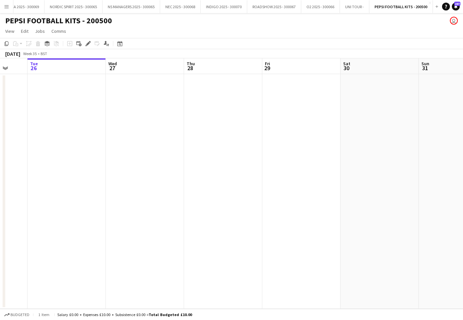
scroll to position [0, 207]
click at [85, 87] on app-date-cell at bounding box center [67, 191] width 78 height 235
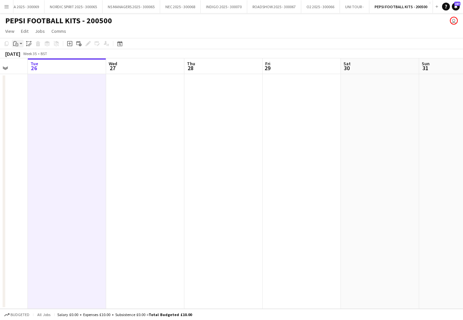
click at [14, 44] on icon "Paste" at bounding box center [15, 43] width 5 height 5
click at [20, 66] on link "Paste with crew Command Shift V" at bounding box center [43, 67] width 52 height 6
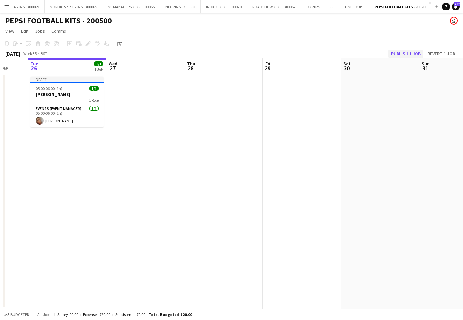
click at [395, 53] on button "Publish 1 job" at bounding box center [406, 53] width 35 height 9
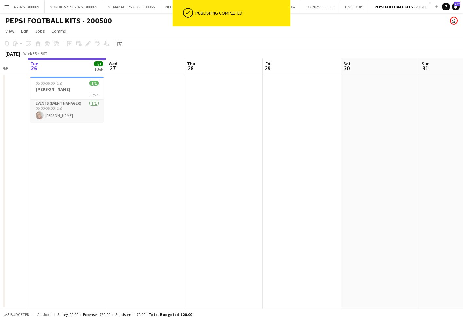
click at [83, 114] on app-card-role "Events (Event Manager) [DATE] 05:00-06:00 (1h) [PERSON_NAME]" at bounding box center [66, 111] width 73 height 22
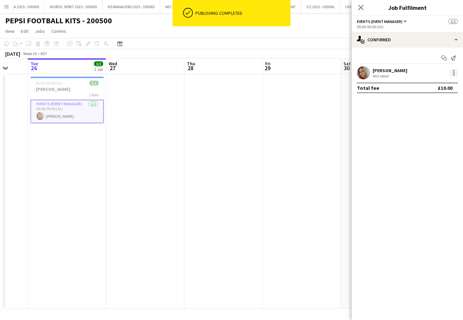
click at [453, 73] on div at bounding box center [453, 72] width 1 height 1
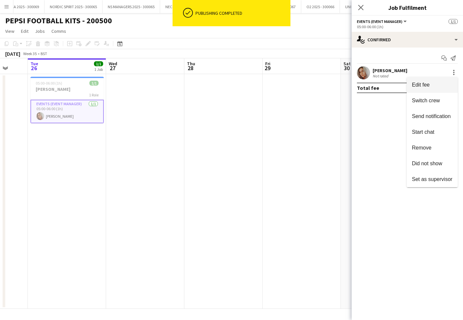
click at [433, 86] on span "Edit fee" at bounding box center [432, 85] width 41 height 6
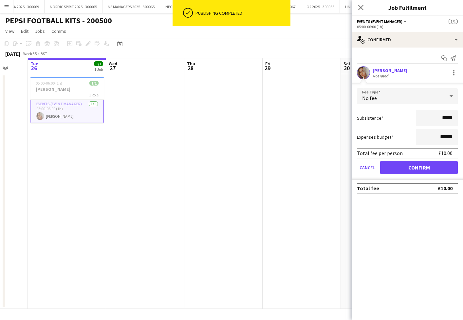
click at [251, 178] on app-date-cell at bounding box center [223, 191] width 78 height 235
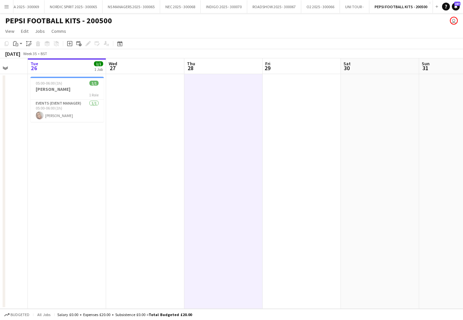
click at [9, 6] on button "Menu" at bounding box center [6, 6] width 13 height 13
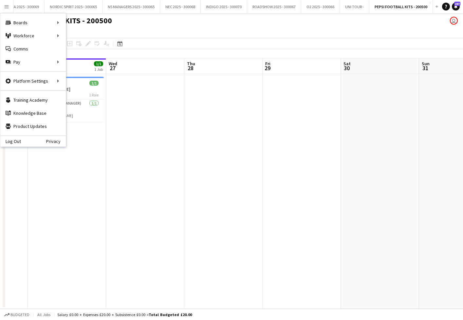
click at [252, 18] on div "PEPSI FOOTBALL KITS - 200500 user" at bounding box center [231, 19] width 463 height 12
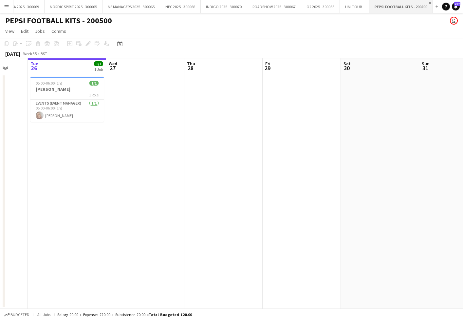
click at [429, 2] on app-icon "Close" at bounding box center [430, 3] width 3 height 3
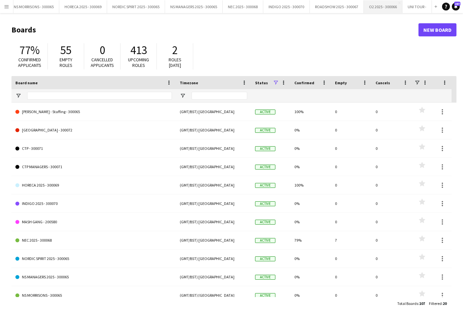
click at [391, 6] on button "O2 2025 - 300066 Close" at bounding box center [383, 6] width 39 height 13
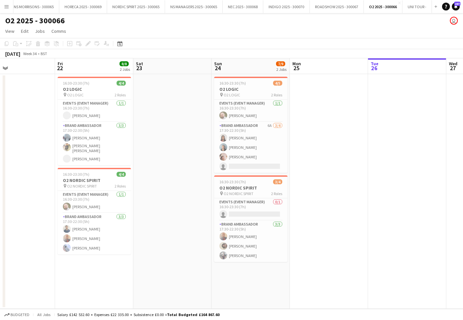
scroll to position [0, 237]
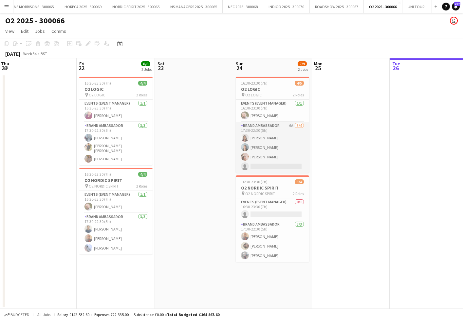
click at [266, 164] on app-card-role "Brand Ambassador 6A [DATE] 17:30-22:30 (5h) [PERSON_NAME] [PERSON_NAME] [PERSON…" at bounding box center [272, 147] width 73 height 51
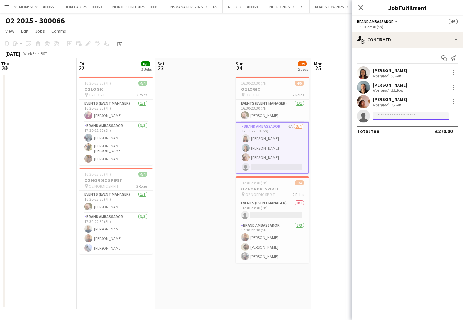
click at [388, 114] on input at bounding box center [411, 116] width 76 height 8
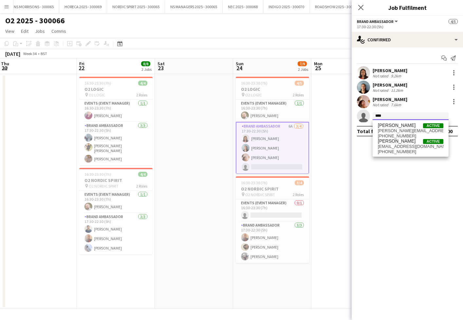
scroll to position [0, 0]
type input "****"
click at [386, 125] on span "[PERSON_NAME]" at bounding box center [397, 126] width 38 height 6
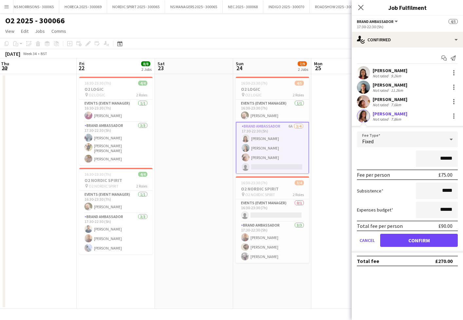
click at [400, 236] on button "Confirm" at bounding box center [419, 240] width 78 height 13
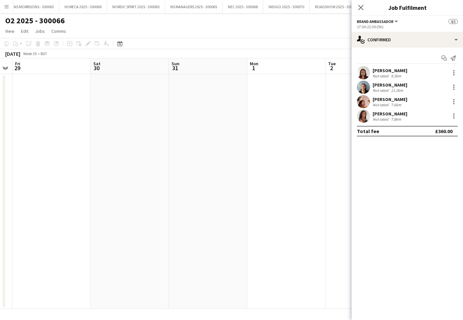
click at [193, 154] on app-date-cell at bounding box center [208, 191] width 78 height 235
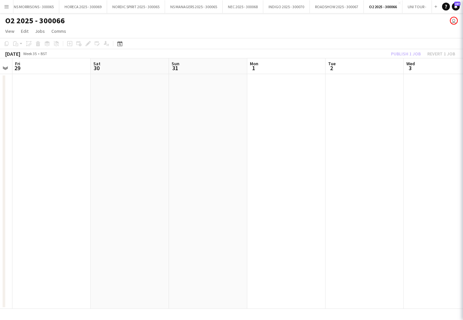
scroll to position [0, 223]
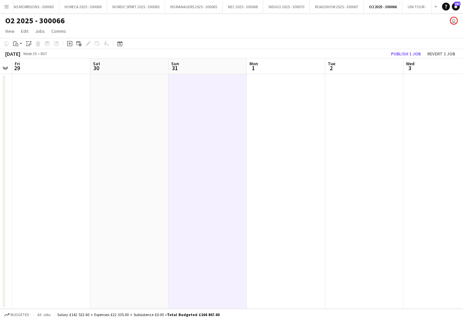
click at [413, 52] on button "Publish 1 job" at bounding box center [406, 53] width 35 height 9
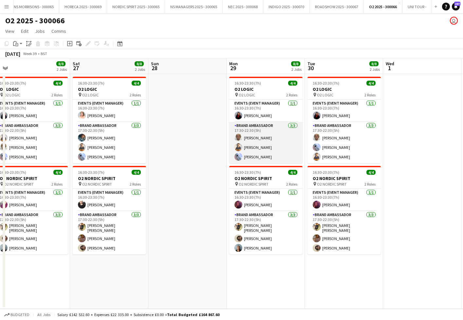
scroll to position [0, 164]
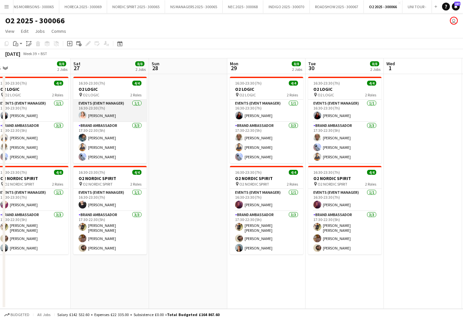
click at [125, 108] on app-card-role "Events (Event Manager) [DATE] 16:30-23:30 (7h) [PERSON_NAME]" at bounding box center [109, 111] width 73 height 22
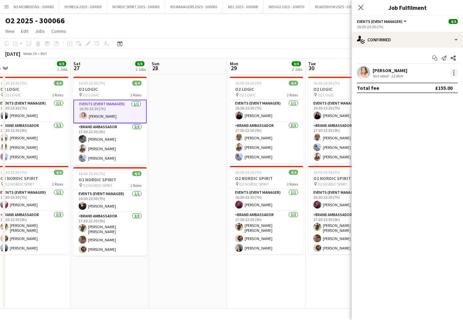
click at [453, 73] on div at bounding box center [454, 73] width 8 height 8
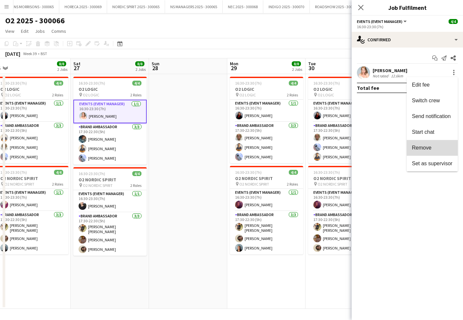
click at [436, 146] on span "Remove" at bounding box center [432, 148] width 41 height 6
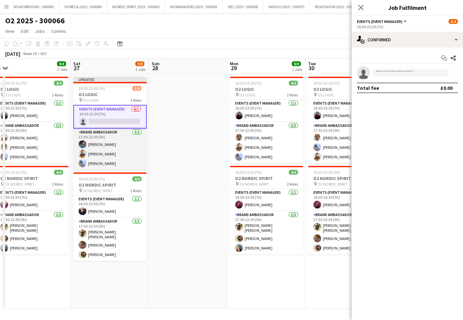
click at [95, 157] on app-card-role "Brand Ambassador [DATE] 17:30-22:30 (5h) [PERSON_NAME] Muhammad [PERSON_NAME] […" at bounding box center [109, 148] width 73 height 41
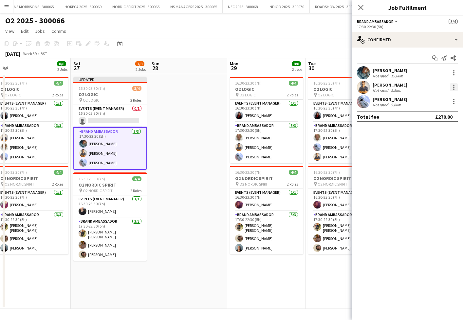
click at [455, 87] on div at bounding box center [454, 87] width 8 height 8
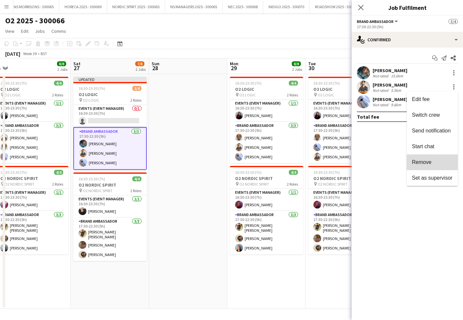
click at [411, 162] on button "Remove" at bounding box center [432, 162] width 51 height 16
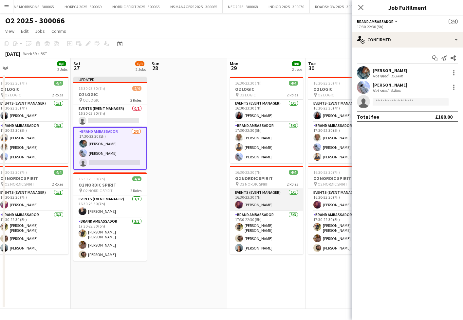
click at [278, 201] on app-card-role "Events (Event Manager) [DATE] 16:30-23:30 (7h) [PERSON_NAME]" at bounding box center [266, 200] width 73 height 22
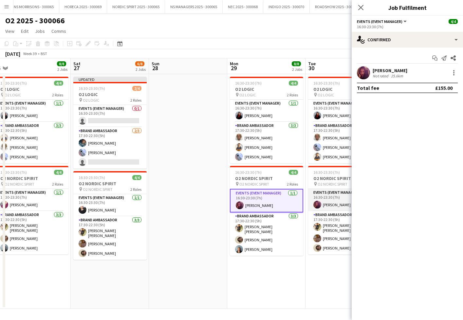
click at [341, 202] on app-card-role "Events (Event Manager) [DATE] 16:30-23:30 (7h) [PERSON_NAME]" at bounding box center [344, 200] width 73 height 22
click at [451, 74] on div at bounding box center [454, 73] width 8 height 8
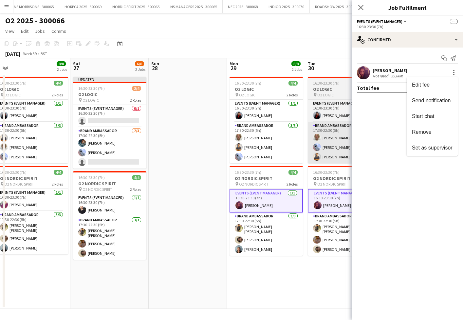
drag, startPoint x: 414, startPoint y: 136, endPoint x: 319, endPoint y: 141, distance: 95.1
click at [414, 136] on button "Remove" at bounding box center [432, 132] width 51 height 16
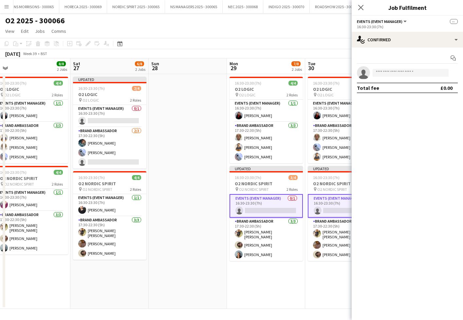
click at [175, 141] on app-date-cell at bounding box center [188, 191] width 78 height 235
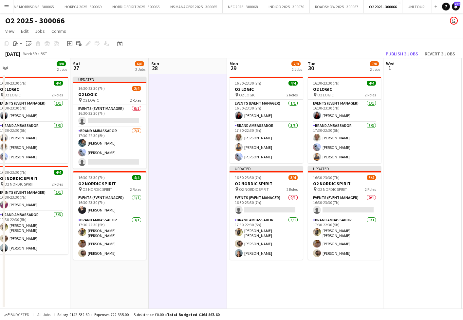
scroll to position [0, 164]
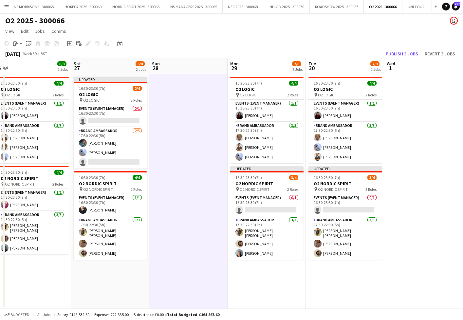
drag, startPoint x: 391, startPoint y: 54, endPoint x: 360, endPoint y: 60, distance: 31.6
click at [391, 54] on button "Publish 3 jobs" at bounding box center [402, 53] width 38 height 9
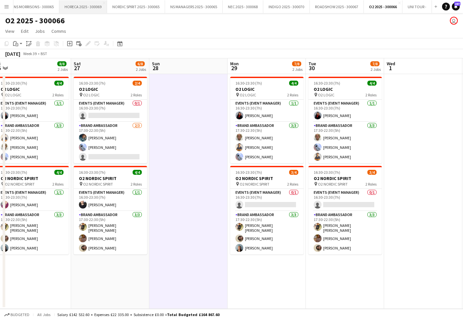
click at [81, 7] on button "HORECA 2025 - 300069 Close" at bounding box center [83, 6] width 48 height 13
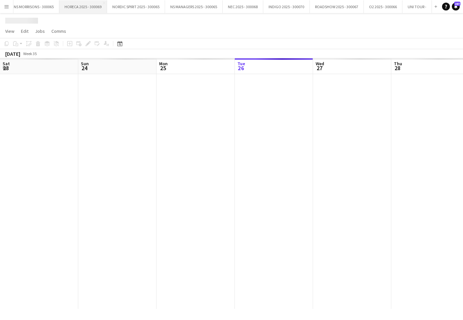
click at [81, 7] on button "HORECA 2025 - 300069 Close" at bounding box center [83, 6] width 48 height 13
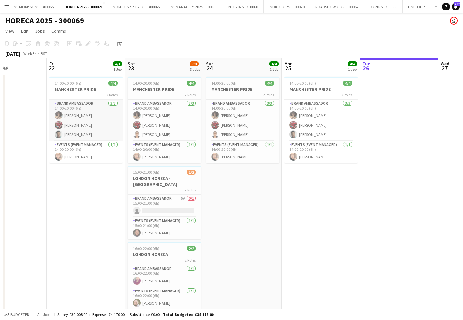
scroll to position [0, 185]
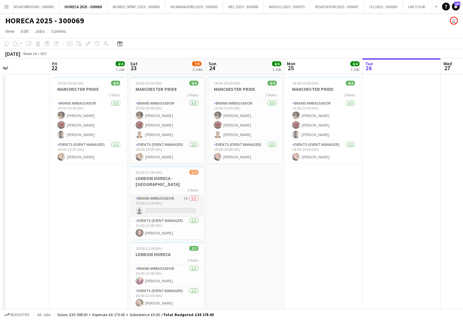
click at [158, 200] on app-card-role "Brand Ambassador 5A 0/1 15:00-21:00 (6h) single-neutral-actions" at bounding box center [166, 206] width 73 height 22
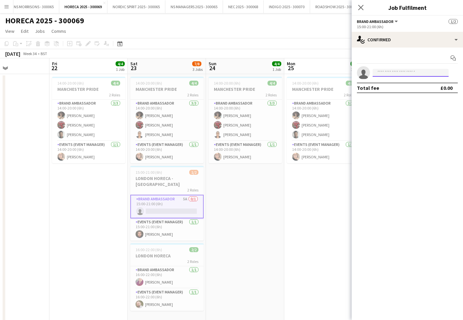
click at [386, 73] on input at bounding box center [411, 73] width 76 height 8
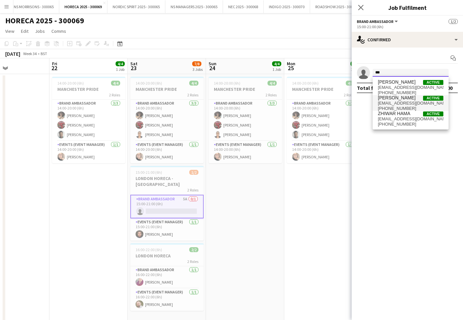
type input "***"
click at [392, 104] on span "[EMAIL_ADDRESS][DOMAIN_NAME]" at bounding box center [411, 103] width 66 height 5
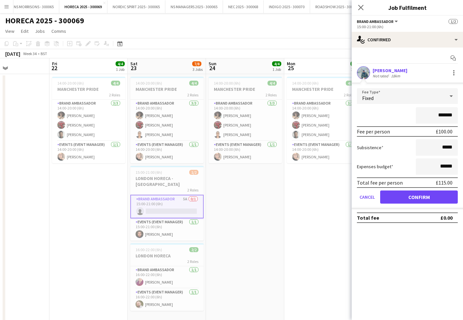
click at [392, 193] on button "Confirm" at bounding box center [419, 196] width 78 height 13
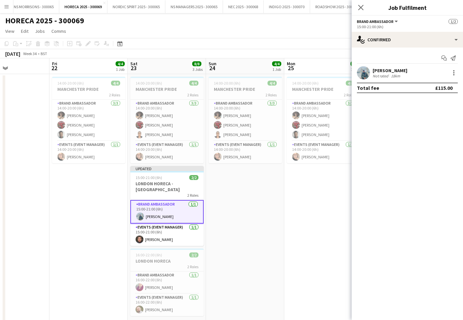
click at [288, 197] on app-date-cell "14:00-20:00 (6h) 4/4 MANCHESTER PRIDE 2 Roles Brand Ambassador [DATE] 14:00-20:…" at bounding box center [323, 199] width 78 height 250
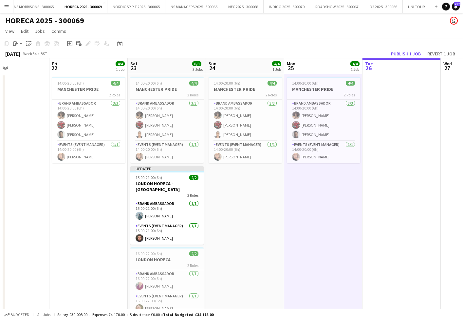
click at [406, 50] on button "Publish 1 job" at bounding box center [406, 53] width 35 height 9
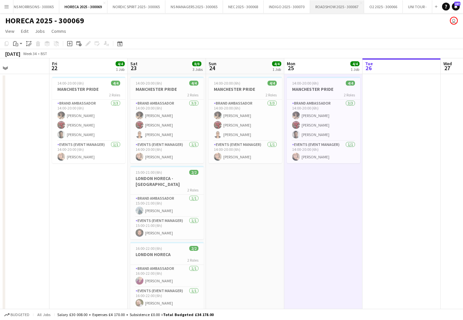
click at [345, 7] on button "ROADSHOW 2025 - 300067 Close" at bounding box center [337, 6] width 54 height 13
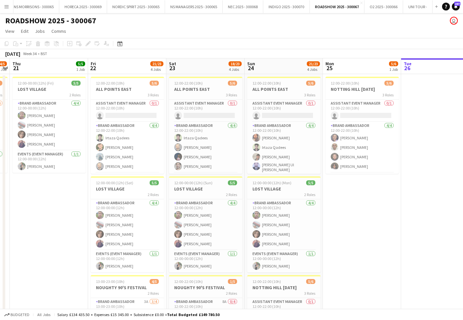
scroll to position [0, 224]
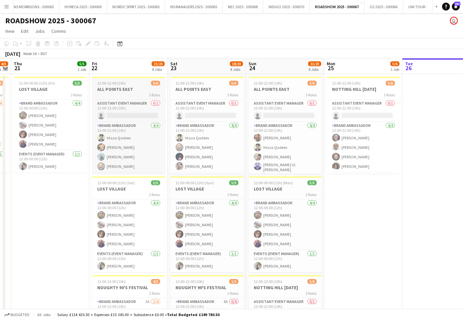
click at [134, 88] on h3 "ALL POINTS EAST" at bounding box center [128, 89] width 73 height 6
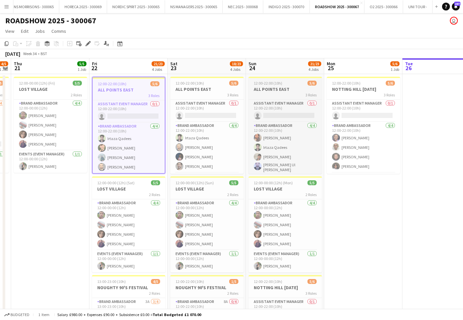
drag, startPoint x: 210, startPoint y: 85, endPoint x: 267, endPoint y: 88, distance: 57.4
click at [210, 85] on div "12:00-22:00 (10h) 5/6" at bounding box center [206, 83] width 73 height 5
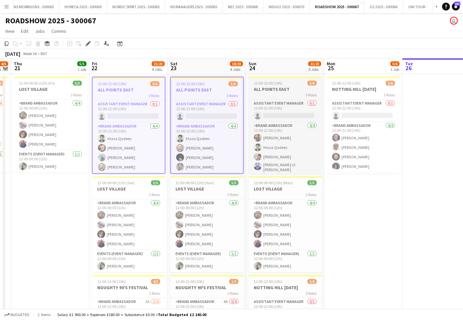
click at [288, 89] on h3 "ALL POINTS EAST" at bounding box center [285, 89] width 73 height 6
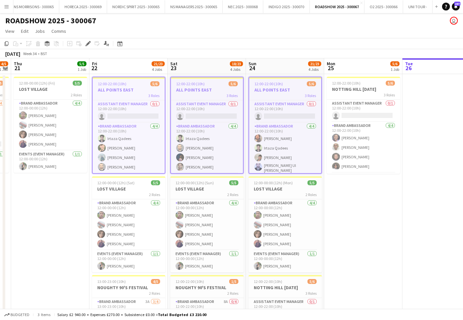
drag, startPoint x: 88, startPoint y: 44, endPoint x: 320, endPoint y: 59, distance: 231.8
click at [89, 44] on icon at bounding box center [88, 44] width 4 height 4
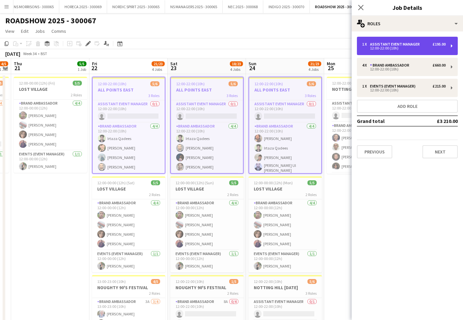
click at [392, 52] on div "1 x Assistant Event Manager £195.00 12:00-22:00 (10h)" at bounding box center [407, 46] width 101 height 18
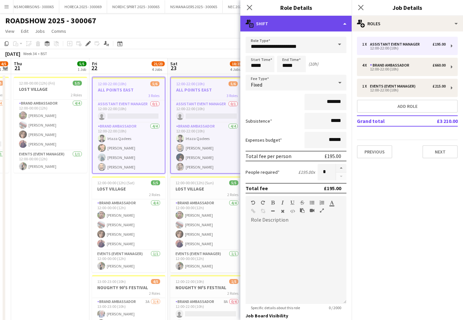
click at [288, 23] on div "multiple-actions-text Shift" at bounding box center [295, 24] width 111 height 16
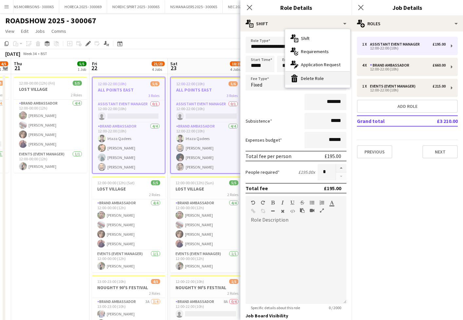
click at [300, 79] on div "bin-2 Delete Role" at bounding box center [317, 78] width 65 height 13
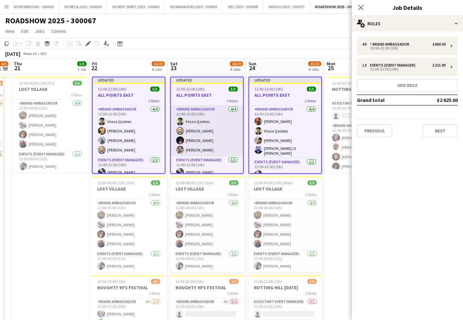
click at [206, 147] on app-card-role "Brand Ambassador [DATE] 12:00-22:00 (10h) [PERSON_NAME] [PERSON_NAME] [PERSON_N…" at bounding box center [207, 130] width 72 height 51
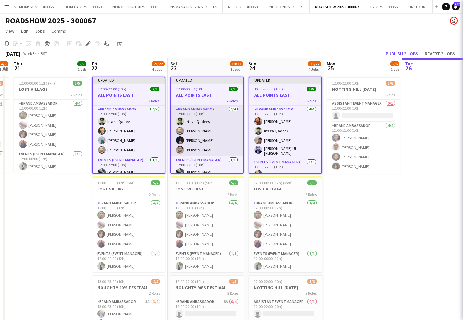
scroll to position [0, 224]
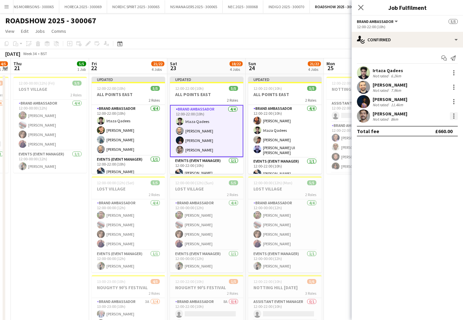
click at [454, 116] on div at bounding box center [453, 115] width 1 height 1
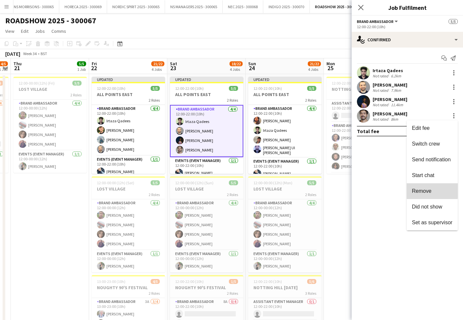
click at [420, 188] on button "Remove" at bounding box center [432, 191] width 51 height 16
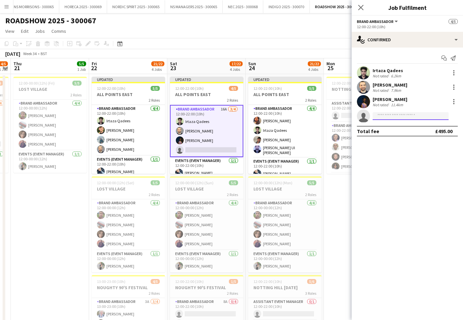
click at [389, 119] on input at bounding box center [411, 116] width 76 height 8
type input "****"
click at [393, 137] on span "[PHONE_NUMBER]" at bounding box center [411, 135] width 66 height 5
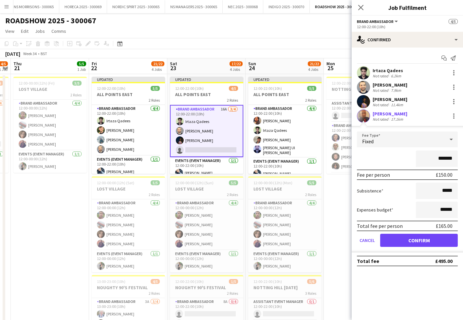
click at [405, 240] on button "Confirm" at bounding box center [419, 240] width 78 height 13
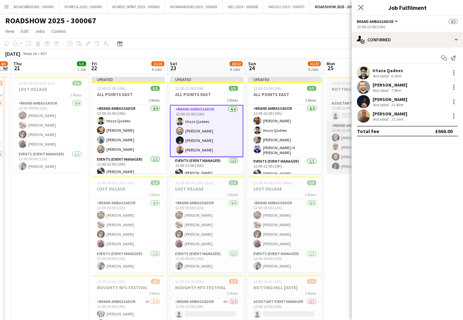
drag, startPoint x: 287, startPoint y: 140, endPoint x: 331, endPoint y: 135, distance: 43.8
click at [287, 140] on app-card-role "Brand Ambassador [DATE] 12:00-22:00 (10h) [PERSON_NAME] [PERSON_NAME] Qadees [P…" at bounding box center [284, 131] width 73 height 53
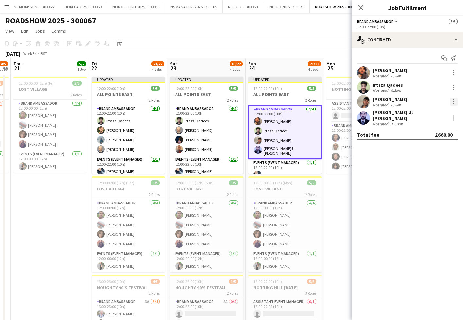
click at [452, 102] on div at bounding box center [454, 102] width 8 height 8
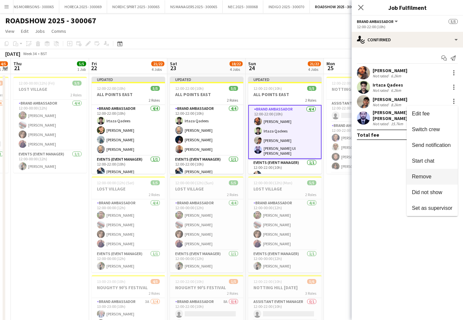
click at [433, 182] on button "Remove" at bounding box center [432, 177] width 51 height 16
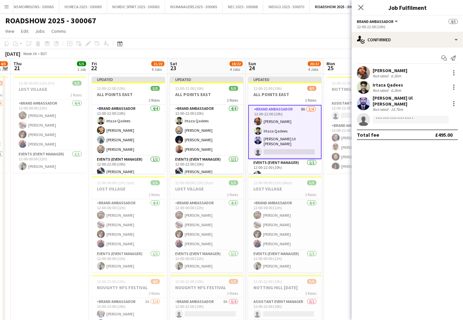
click at [334, 195] on app-date-cell "12:00-22:00 (10h) 5/6 NOTTING HILL [DATE] 3 Roles Assistant Event Manager 0/1 1…" at bounding box center [363, 279] width 78 height 411
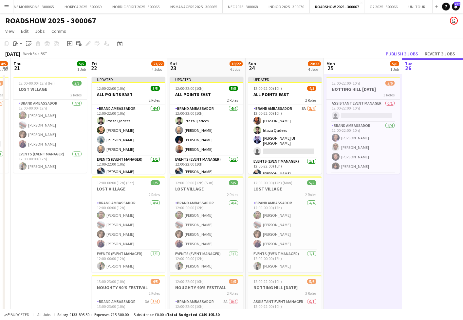
click at [400, 56] on button "Publish 3 jobs" at bounding box center [402, 53] width 38 height 9
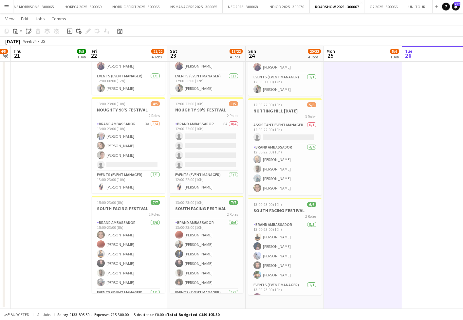
scroll to position [0, 0]
click at [289, 209] on h3 "SOUTH FACING FESTIVAL" at bounding box center [284, 210] width 73 height 6
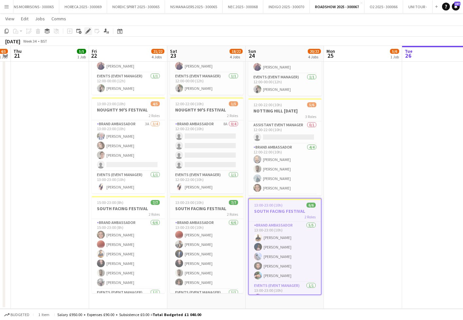
click at [87, 31] on icon "Edit" at bounding box center [88, 31] width 5 height 5
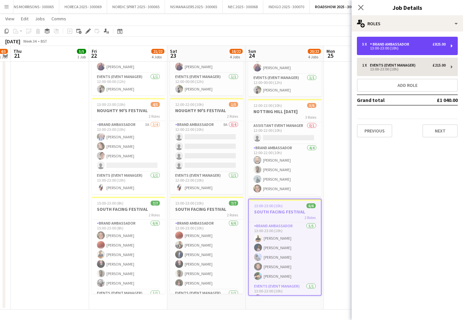
drag, startPoint x: 369, startPoint y: 44, endPoint x: 364, endPoint y: 60, distance: 16.9
click at [369, 44] on div "5 x" at bounding box center [366, 44] width 8 height 5
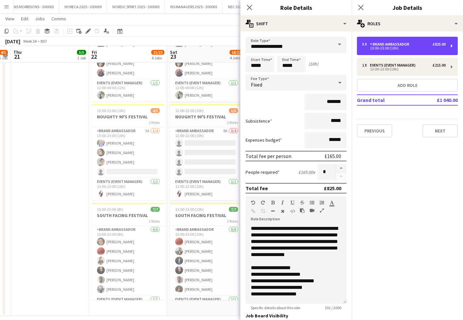
scroll to position [168, 0]
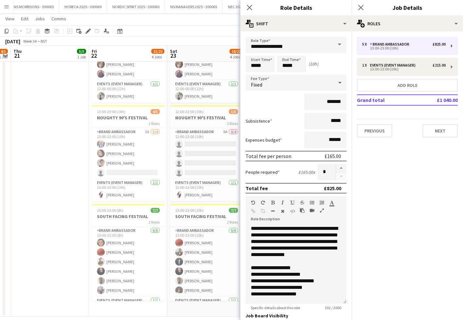
drag, startPoint x: 340, startPoint y: 168, endPoint x: 335, endPoint y: 171, distance: 5.7
click at [340, 168] on button "button" at bounding box center [341, 168] width 10 height 9
type input "*"
click at [37, 206] on app-date-cell "12:00-00:00 (12h) (Fri) 5/5 LOST VILLAGE 2 Roles Brand Ambassador [DATE] 12:00-…" at bounding box center [50, 110] width 78 height 411
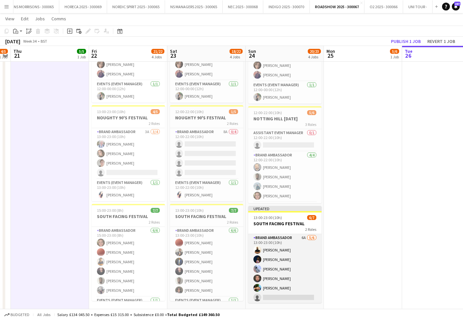
click at [281, 291] on app-card-role "Brand Ambassador 6A [DATE] 13:00-23:00 (10h) [PERSON_NAME] [PERSON_NAME] [PERSO…" at bounding box center [284, 269] width 73 height 70
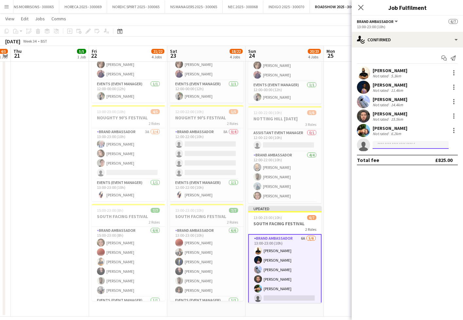
click at [379, 147] on input at bounding box center [411, 145] width 76 height 8
type input "*****"
click at [379, 165] on span "[PHONE_NUMBER]" at bounding box center [411, 164] width 66 height 5
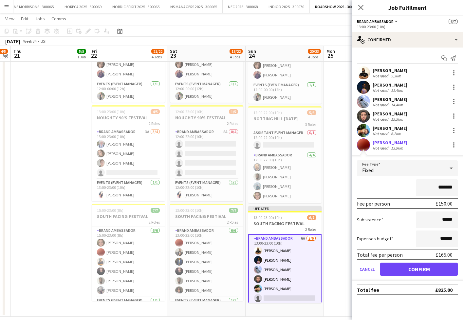
click at [414, 268] on button "Confirm" at bounding box center [419, 268] width 78 height 13
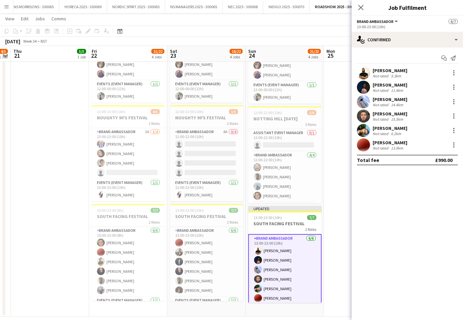
click at [331, 208] on app-date-cell "12:00-22:00 (10h) 5/6 NOTTING HILL [DATE] 3 Roles Assistant Event Manager 0/1 1…" at bounding box center [363, 110] width 78 height 411
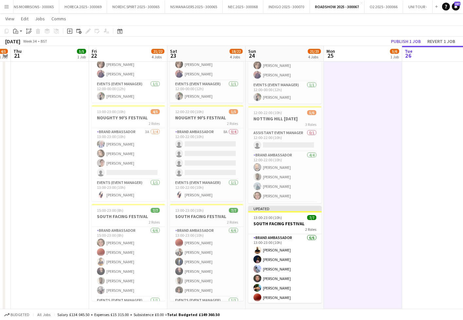
click at [404, 39] on button "Publish 1 job" at bounding box center [406, 41] width 35 height 9
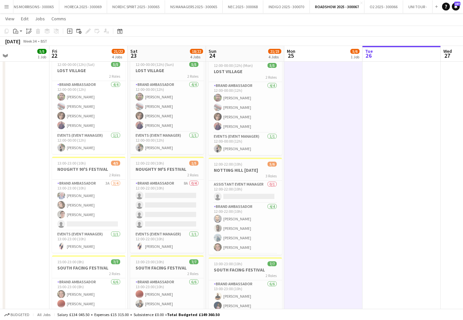
scroll to position [0, 0]
click at [240, 169] on h3 "NOTTING HILL [DATE]" at bounding box center [245, 170] width 73 height 6
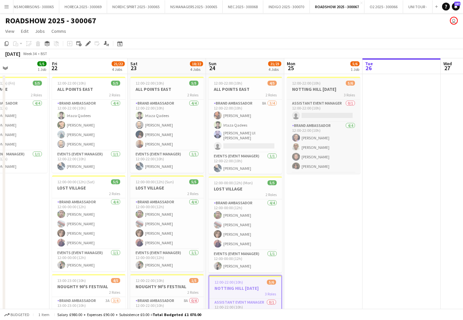
click at [293, 89] on h3 "NOTTING HILL [DATE]" at bounding box center [323, 89] width 73 height 6
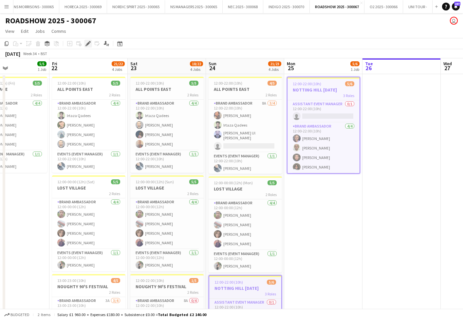
drag, startPoint x: 86, startPoint y: 46, endPoint x: 135, endPoint y: 39, distance: 49.5
click at [86, 46] on icon at bounding box center [87, 46] width 2 height 2
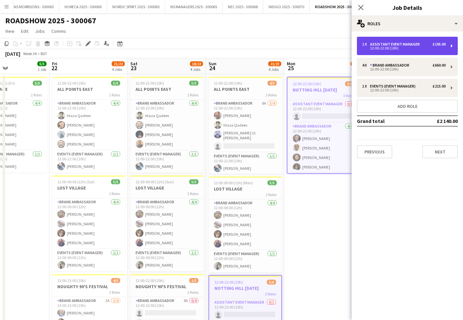
click at [371, 47] on div "12:00-22:00 (10h)" at bounding box center [404, 48] width 84 height 3
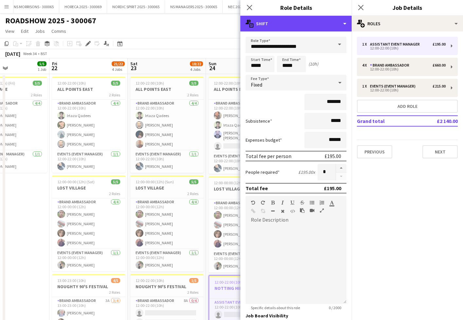
drag, startPoint x: 261, startPoint y: 26, endPoint x: 267, endPoint y: 42, distance: 16.3
click at [261, 26] on div "multiple-actions-text Shift" at bounding box center [295, 24] width 111 height 16
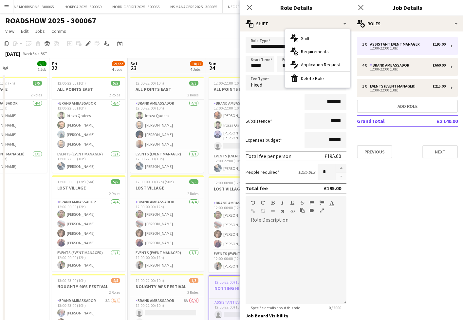
click at [306, 80] on div "bin-2 Delete Role" at bounding box center [317, 78] width 65 height 13
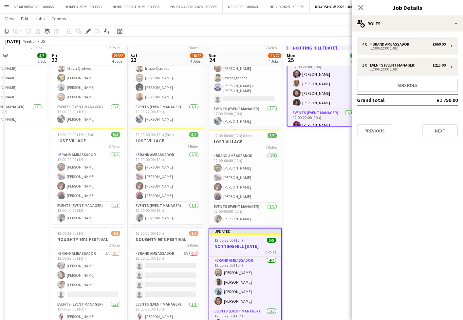
scroll to position [53, 0]
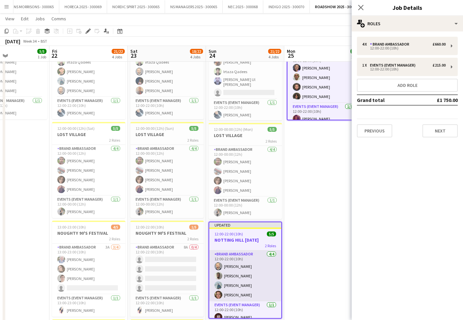
click at [258, 285] on app-card-role "Brand Ambassador [DATE] 12:00-22:00 (10h) [PERSON_NAME] [PERSON_NAME] [PERSON_N…" at bounding box center [245, 275] width 72 height 51
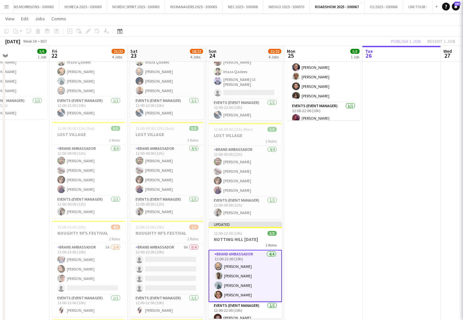
scroll to position [0, 264]
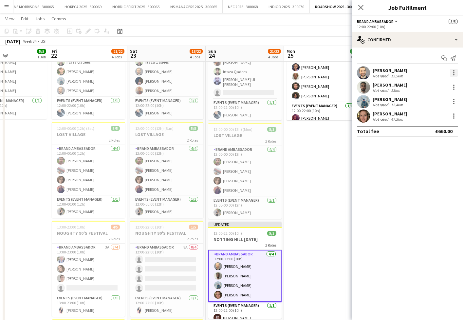
click at [453, 72] on div at bounding box center [454, 73] width 8 height 8
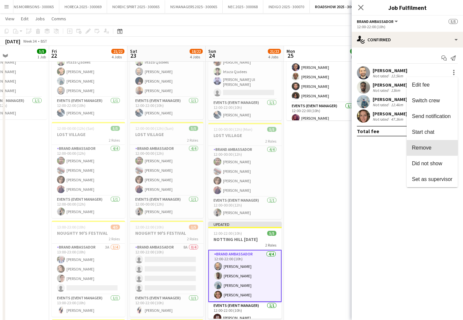
click at [426, 146] on span "Remove" at bounding box center [422, 148] width 20 height 6
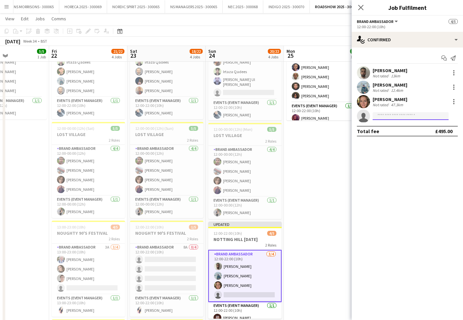
click at [391, 118] on input at bounding box center [411, 116] width 76 height 8
type input "***"
click at [392, 129] on span "[EMAIL_ADDRESS][DOMAIN_NAME]" at bounding box center [411, 130] width 66 height 5
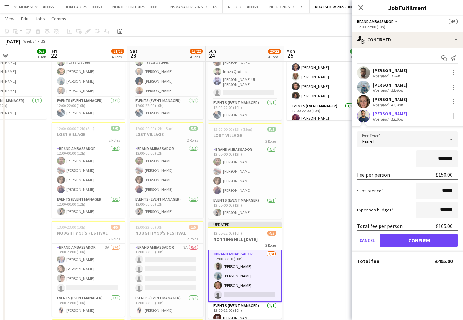
click at [404, 239] on button "Confirm" at bounding box center [419, 240] width 78 height 13
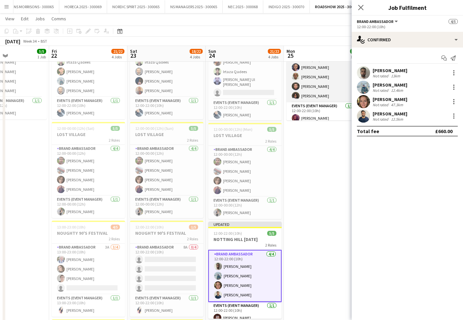
click at [303, 75] on app-card-role "Brand Ambassador [DATE] 12:00-22:00 (10h) [PERSON_NAME] [PERSON_NAME] [PERSON_N…" at bounding box center [323, 76] width 73 height 51
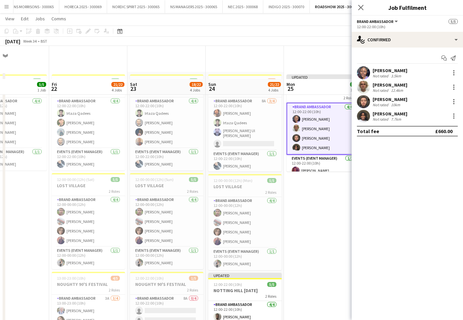
scroll to position [0, 0]
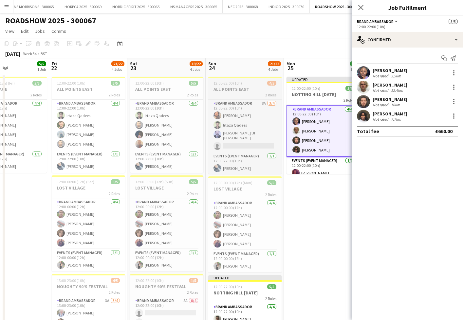
drag, startPoint x: 315, startPoint y: 93, endPoint x: 246, endPoint y: 82, distance: 69.8
click at [315, 93] on h3 "NOTTING HILL [DATE]" at bounding box center [323, 94] width 73 height 6
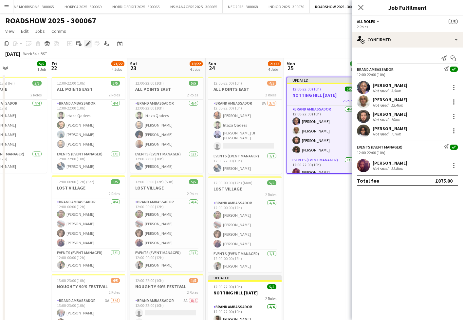
click at [91, 45] on div "Edit" at bounding box center [88, 44] width 8 height 8
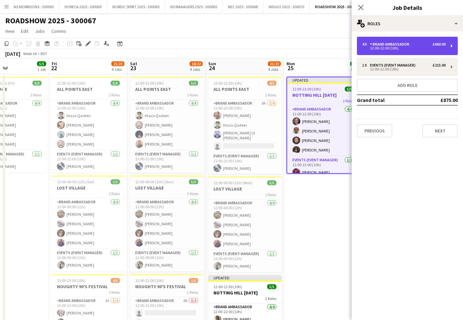
click at [381, 48] on div "12:00-22:00 (10h)" at bounding box center [404, 48] width 84 height 3
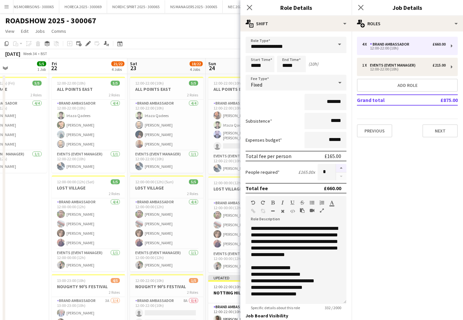
click at [344, 169] on button "button" at bounding box center [341, 168] width 10 height 9
type input "*"
click at [15, 194] on app-date-cell "12:00-00:00 (12h) (Fri) 5/5 LOST VILLAGE 2 Roles Brand Ambassador [DATE] 12:00-…" at bounding box center [10, 279] width 78 height 411
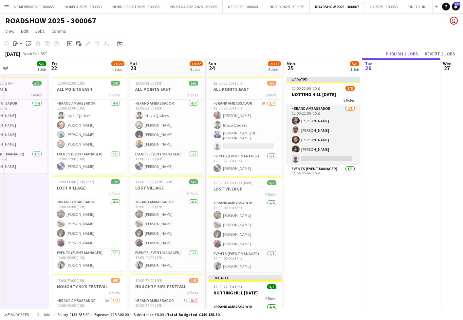
click at [336, 143] on app-card-role "Brand Ambassador [DATE] 12:00-22:00 (10h) [PERSON_NAME] [PERSON_NAME] [PERSON_N…" at bounding box center [323, 135] width 73 height 60
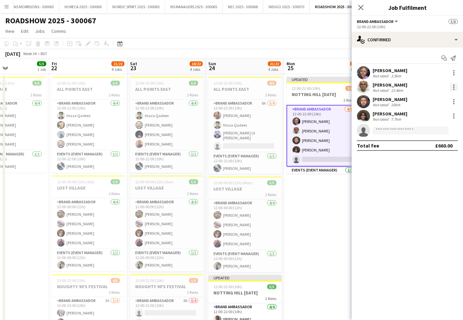
click at [454, 86] on div at bounding box center [454, 87] width 8 height 8
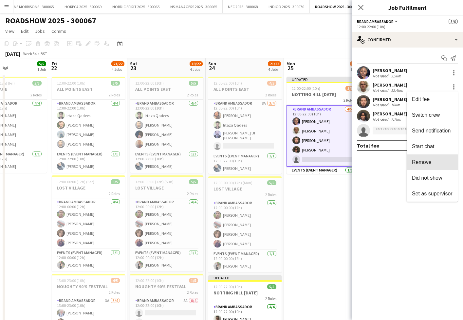
click at [426, 168] on button "Remove" at bounding box center [432, 162] width 51 height 16
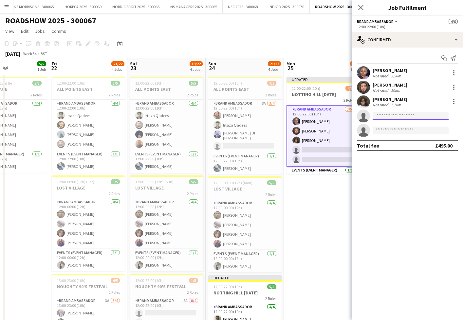
click at [383, 118] on input at bounding box center [411, 116] width 76 height 8
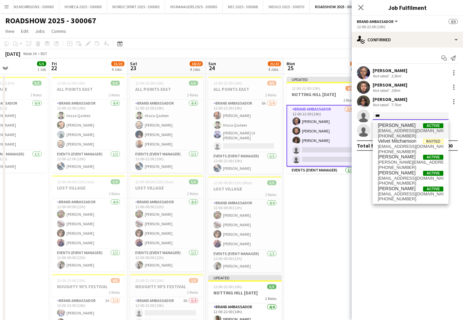
type input "***"
click at [384, 125] on span "[PERSON_NAME]" at bounding box center [397, 126] width 38 height 6
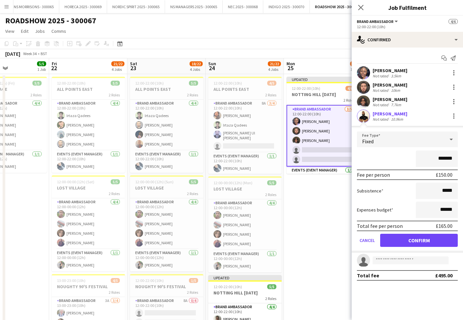
click at [395, 238] on button "Confirm" at bounding box center [419, 240] width 78 height 13
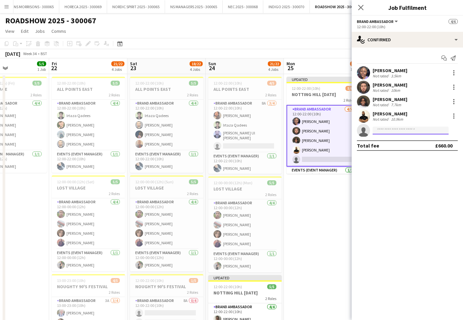
click at [379, 132] on input at bounding box center [411, 130] width 76 height 8
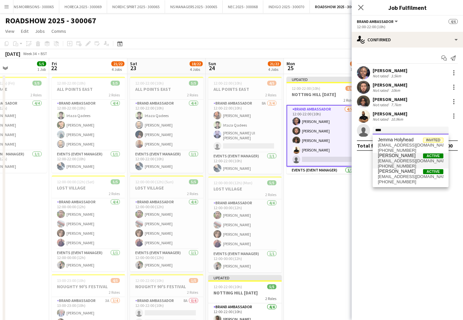
type input "****"
click at [383, 159] on span "[EMAIL_ADDRESS][DOMAIN_NAME]" at bounding box center [411, 160] width 66 height 5
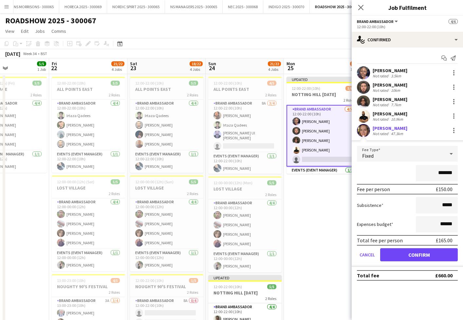
drag, startPoint x: 414, startPoint y: 256, endPoint x: 381, endPoint y: 244, distance: 34.9
click at [414, 256] on button "Confirm" at bounding box center [419, 254] width 78 height 13
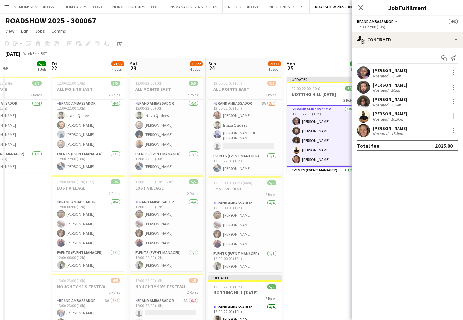
click at [313, 216] on app-date-cell "Updated 12:00-22:00 (10h) 6/6 NOTTING HILL [DATE] 2 Roles Brand Ambassador [DAT…" at bounding box center [323, 279] width 78 height 411
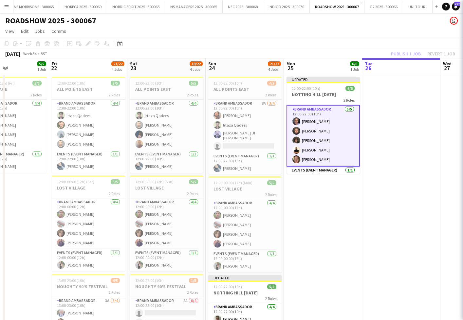
scroll to position [0, 264]
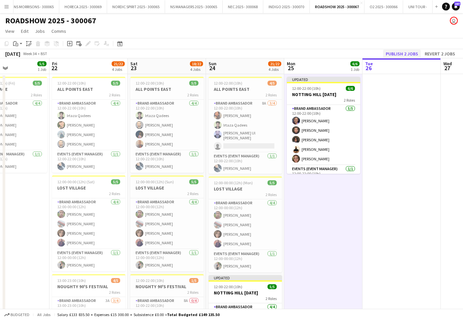
click at [393, 53] on button "Publish 2 jobs" at bounding box center [402, 53] width 38 height 9
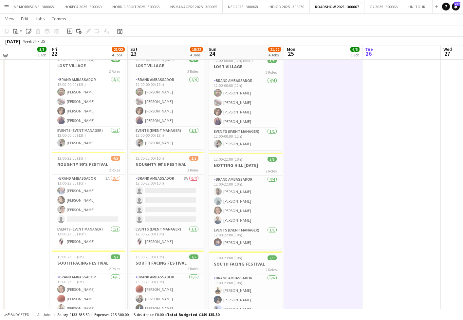
scroll to position [122, 0]
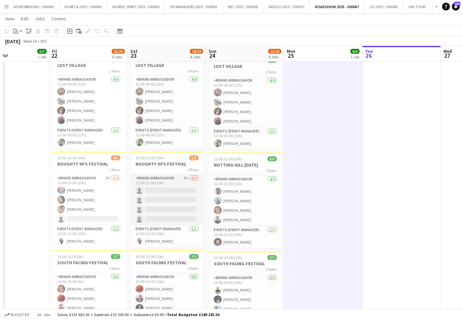
drag, startPoint x: 151, startPoint y: 196, endPoint x: 168, endPoint y: 190, distance: 17.5
click at [151, 196] on app-card-role "Brand Ambassador 8A 0/4 12:00-22:00 (10h) single-neutral-actions single-neutral…" at bounding box center [166, 199] width 73 height 51
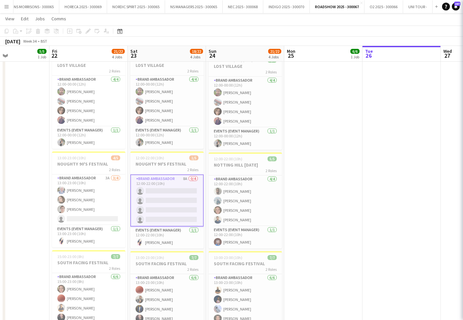
scroll to position [0, 264]
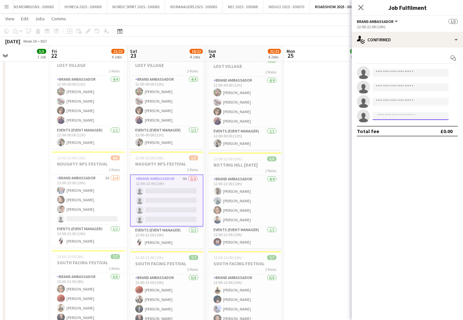
click at [384, 115] on input at bounding box center [411, 116] width 76 height 8
type input "*****"
click at [391, 130] on span "[EMAIL_ADDRESS][DOMAIN_NAME]" at bounding box center [411, 130] width 66 height 5
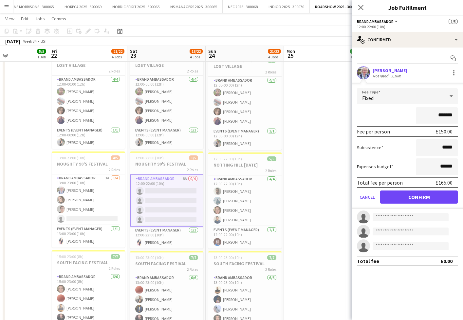
click at [395, 200] on button "Confirm" at bounding box center [419, 196] width 78 height 13
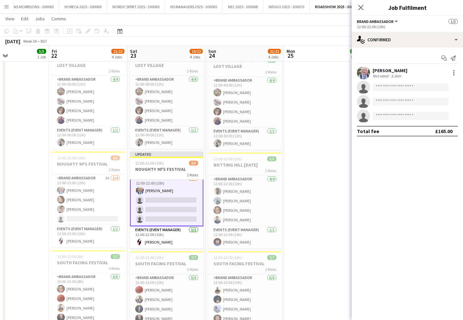
scroll to position [0, 0]
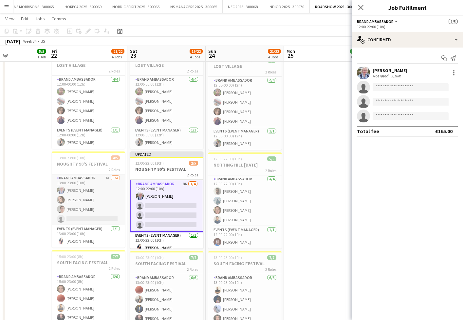
click at [98, 215] on app-card-role "Brand Ambassador 3A [DATE] 13:00-23:00 (10h) [PERSON_NAME] [PERSON_NAME] [PERSO…" at bounding box center [88, 199] width 73 height 51
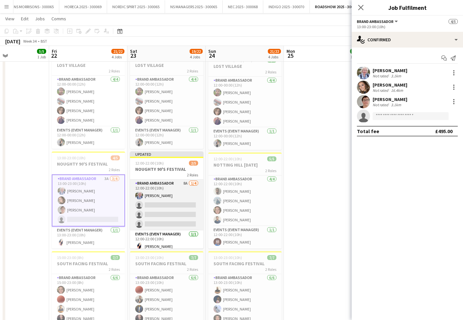
click at [154, 212] on app-card-role "Brand Ambassador 8A [DATE] 12:00-22:00 (10h) [PERSON_NAME] single-neutral-actio…" at bounding box center [166, 205] width 73 height 51
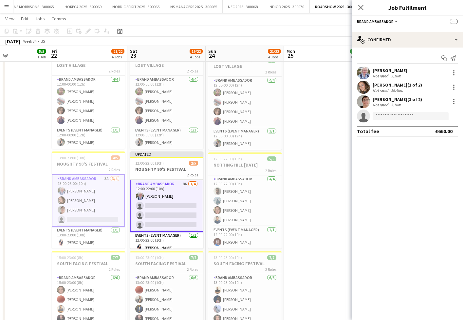
click at [304, 173] on app-date-cell "12:00-22:00 (10h) 6/6 NOTTING HILL [DATE] 2 Roles Brand Ambassador [DATE] 12:00…" at bounding box center [323, 157] width 78 height 411
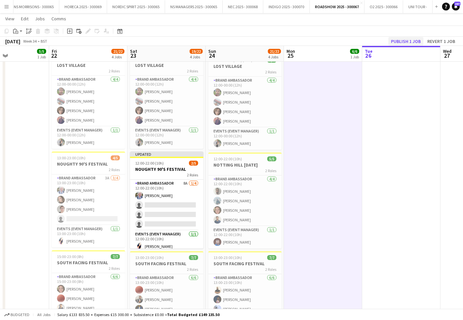
click at [405, 41] on button "Publish 1 job" at bounding box center [406, 41] width 35 height 9
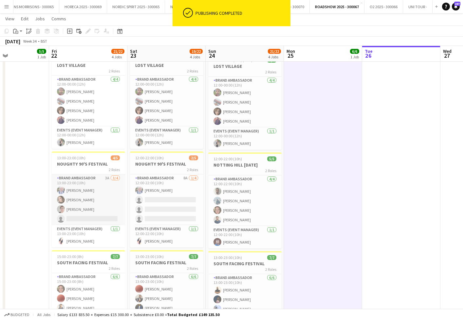
click at [98, 190] on app-card-role "Brand Ambassador 3A [DATE] 13:00-23:00 (10h) [PERSON_NAME] [PERSON_NAME] [PERSO…" at bounding box center [88, 199] width 73 height 51
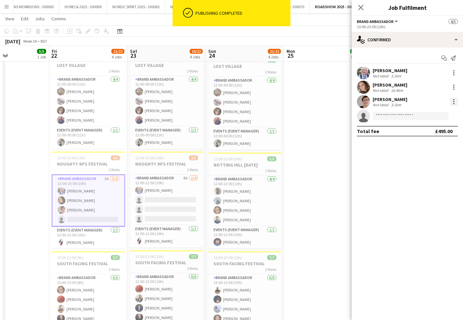
click at [454, 101] on div at bounding box center [454, 102] width 8 height 8
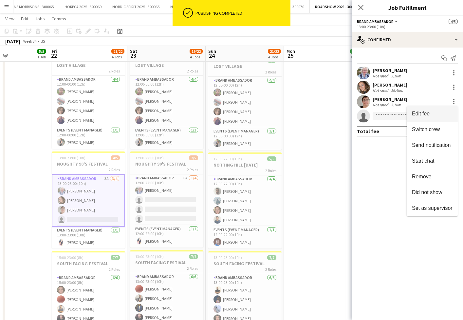
click at [447, 118] on button "Edit fee" at bounding box center [432, 114] width 51 height 16
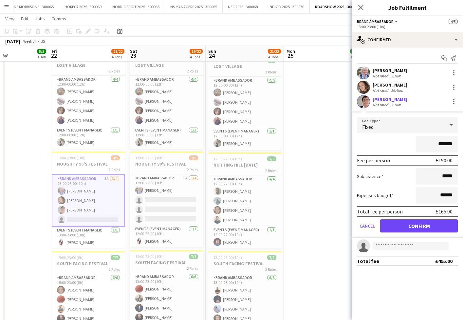
drag, startPoint x: 446, startPoint y: 144, endPoint x: 441, endPoint y: 144, distance: 4.9
click at [441, 144] on input "*******" at bounding box center [437, 144] width 42 height 16
type input "*******"
click at [404, 226] on button "Confirm" at bounding box center [419, 225] width 78 height 13
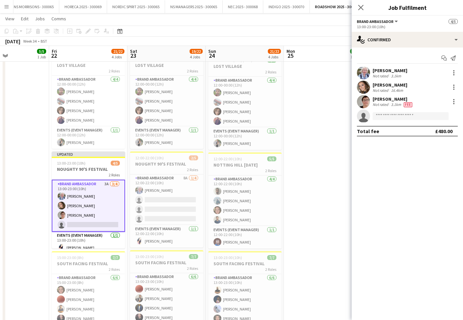
click at [325, 90] on app-date-cell "12:00-22:00 (10h) 6/6 NOTTING HILL [DATE] 2 Roles Brand Ambassador [DATE] 12:00…" at bounding box center [323, 157] width 78 height 411
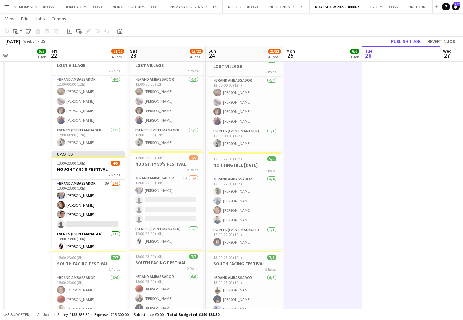
click at [403, 42] on button "Publish 1 job" at bounding box center [406, 41] width 35 height 9
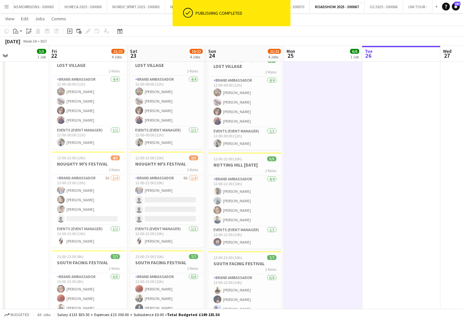
click at [5, 7] on app-icon "Menu" at bounding box center [6, 6] width 5 height 5
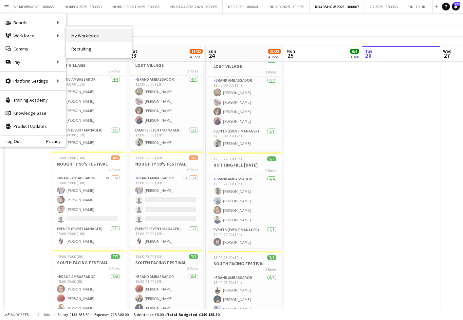
click at [89, 33] on link "My Workforce" at bounding box center [99, 35] width 66 height 13
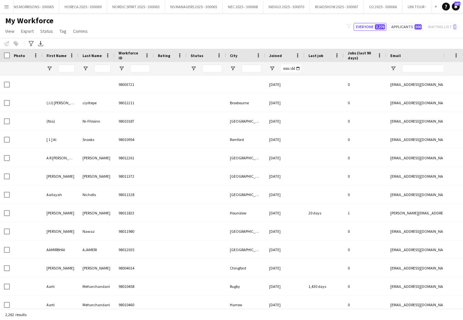
type input "**********"
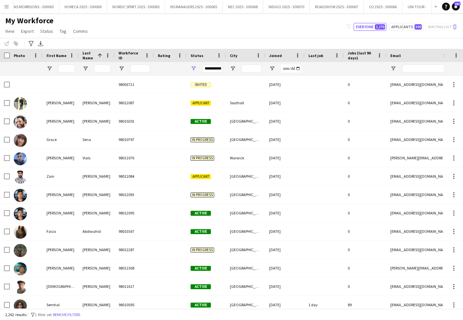
drag, startPoint x: 76, startPoint y: 68, endPoint x: 68, endPoint y: 69, distance: 7.9
click at [74, 69] on div at bounding box center [61, 68] width 36 height 13
click at [67, 69] on input "First Name Filter Input" at bounding box center [66, 69] width 16 height 8
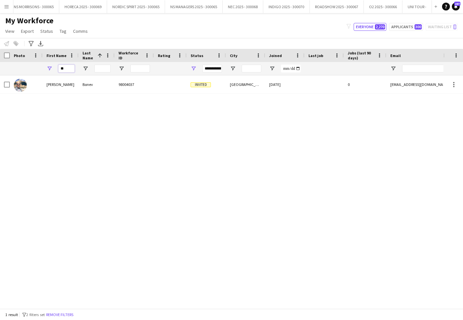
type input "*"
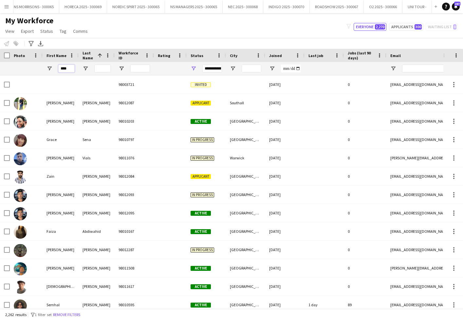
type input "*****"
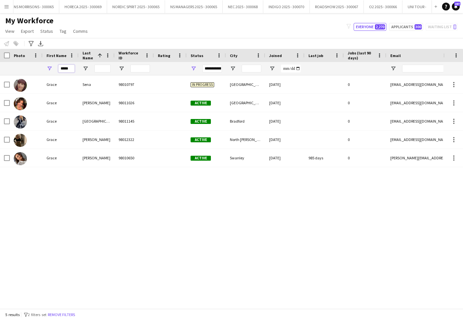
drag, startPoint x: 72, startPoint y: 69, endPoint x: 52, endPoint y: 66, distance: 20.3
click at [56, 69] on div "*****" at bounding box center [61, 68] width 36 height 13
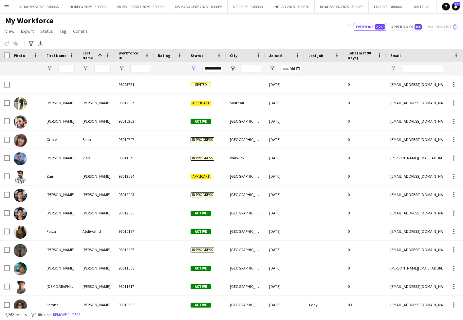
scroll to position [0, 5]
click at [336, 6] on button "ROADSHOW 2025 - 300067 Close" at bounding box center [337, 6] width 54 height 13
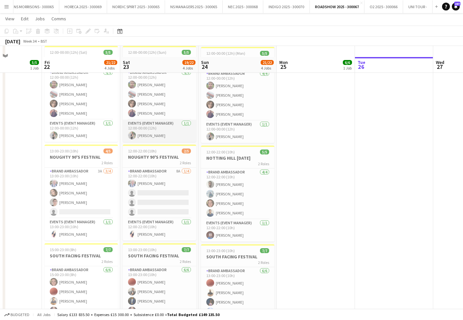
scroll to position [127, 0]
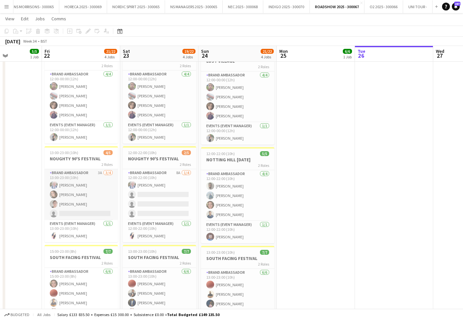
click at [91, 200] on app-card-role "Brand Ambassador 3A [DATE] 13:00-23:00 (10h) [PERSON_NAME] [PERSON_NAME] [PERSO…" at bounding box center [81, 194] width 73 height 51
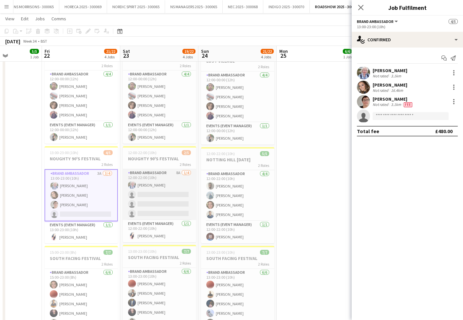
drag, startPoint x: 148, startPoint y: 201, endPoint x: 179, endPoint y: 186, distance: 34.9
click at [148, 201] on app-card-role "Brand Ambassador 8A [DATE] 12:00-22:00 (10h) [PERSON_NAME] single-neutral-actio…" at bounding box center [159, 194] width 73 height 51
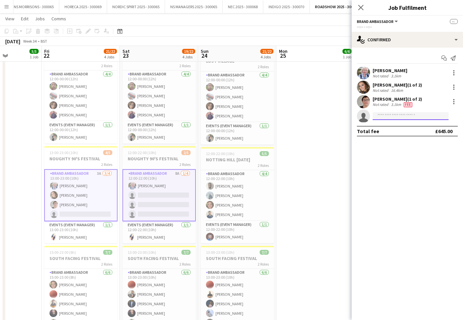
click at [378, 117] on input at bounding box center [411, 116] width 76 height 8
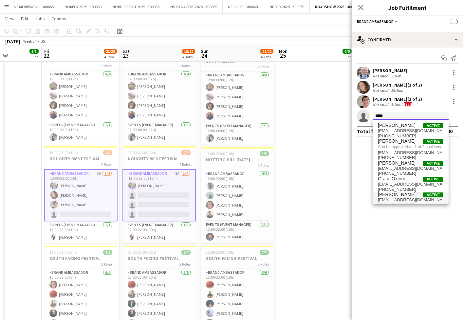
type input "*****"
click at [395, 196] on span "Grace Stewart" at bounding box center [397, 195] width 38 height 6
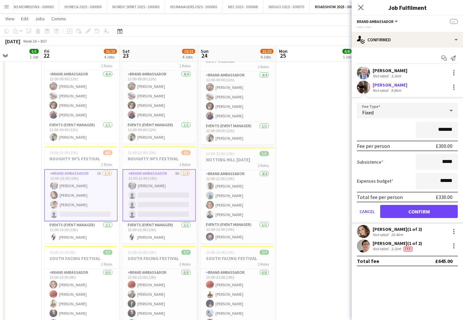
click at [398, 209] on button "Confirm" at bounding box center [419, 211] width 78 height 13
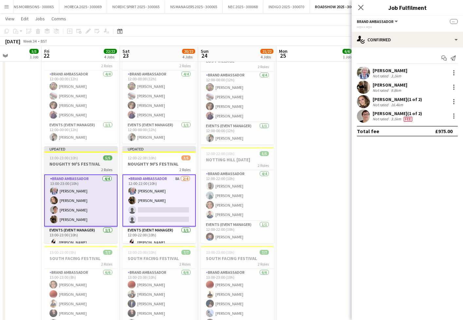
click at [78, 166] on h3 "NOUGHTY 90'S FESTIVAL" at bounding box center [80, 164] width 73 height 6
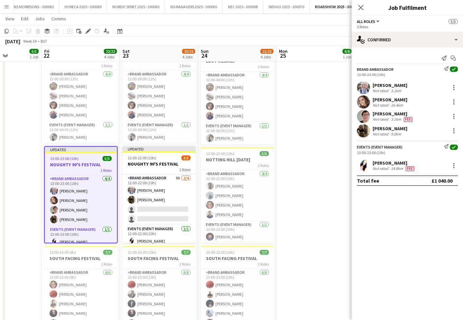
drag, startPoint x: 89, startPoint y: 31, endPoint x: 170, endPoint y: 36, distance: 81.0
click at [89, 31] on icon "Edit" at bounding box center [88, 31] width 5 height 5
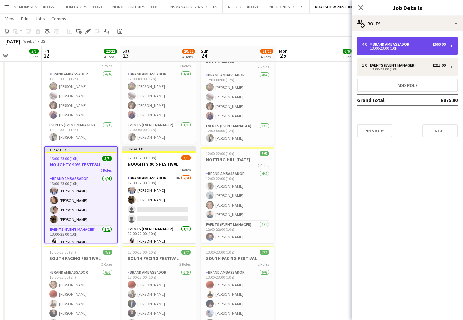
click at [365, 45] on div "4 x" at bounding box center [366, 44] width 8 height 5
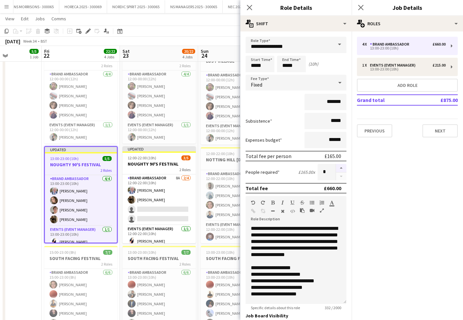
click at [342, 170] on button "button" at bounding box center [341, 168] width 10 height 9
type input "*"
click at [32, 152] on app-date-cell "12:00-00:00 (12h) (Fri) 5/5 LOST VILLAGE 2 Roles Brand Ambassador [DATE] 12:00-…" at bounding box center [2, 151] width 78 height 410
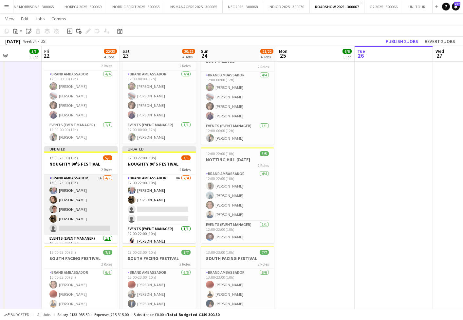
click at [98, 209] on app-card-role "Brand Ambassador 3A 4/5 13:00-23:00 (10h) Lesya Bourn Molly Crossley John Bourn…" at bounding box center [80, 204] width 73 height 60
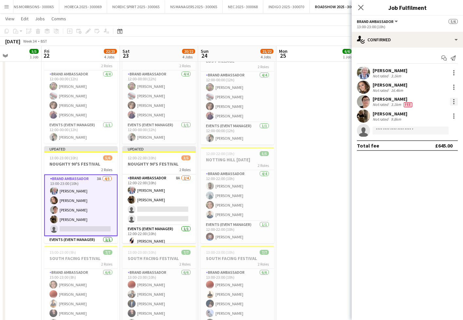
click at [456, 104] on div at bounding box center [454, 102] width 8 height 8
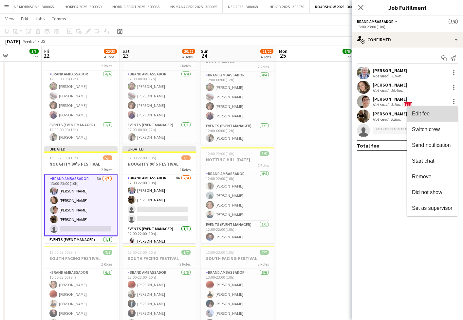
click at [442, 117] on button "Edit fee" at bounding box center [432, 114] width 51 height 16
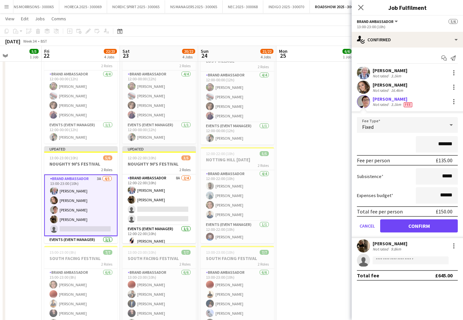
drag, startPoint x: 441, startPoint y: 144, endPoint x: 445, endPoint y: 143, distance: 4.7
click at [446, 143] on input "*******" at bounding box center [437, 144] width 42 height 16
type input "*******"
click at [399, 227] on button "Confirm" at bounding box center [419, 225] width 78 height 13
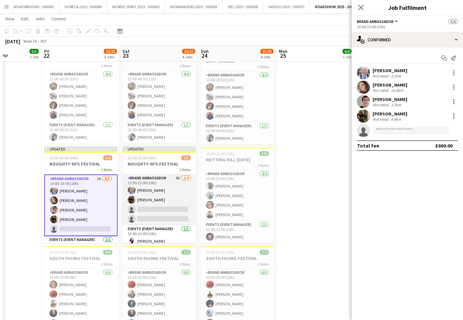
click at [156, 205] on app-card-role "Brand Ambassador 8A 2/4 12:00-22:00 (10h) Lesya Bourn Grace Stewart single-neut…" at bounding box center [159, 199] width 73 height 51
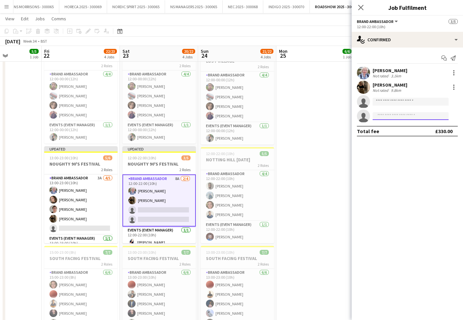
click at [410, 115] on input at bounding box center [411, 116] width 76 height 8
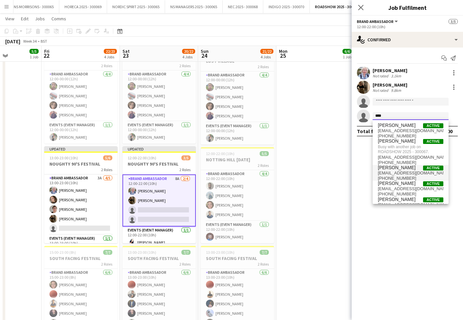
type input "****"
click at [400, 168] on span "[PERSON_NAME]" at bounding box center [397, 168] width 38 height 6
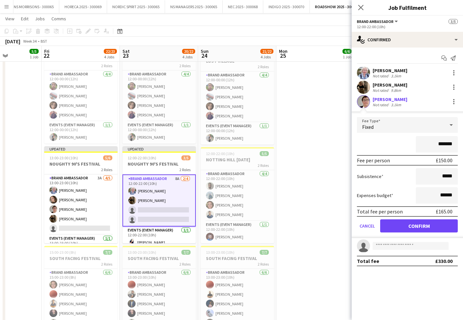
drag, startPoint x: 440, startPoint y: 143, endPoint x: 446, endPoint y: 142, distance: 5.6
click at [446, 142] on input "*******" at bounding box center [437, 144] width 42 height 16
type input "*******"
click at [399, 230] on button "Confirm" at bounding box center [419, 225] width 78 height 13
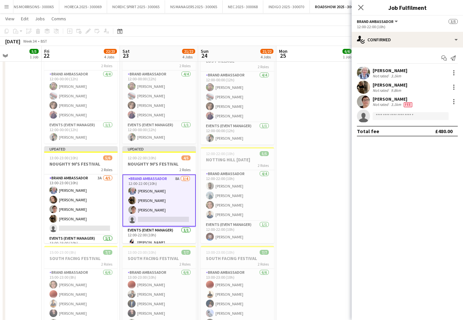
click at [311, 191] on app-date-cell "12:00-22:00 (10h) 6/6 NOTTING HILL CARNIVAL 2 Roles Brand Ambassador 5/5 12:00-…" at bounding box center [315, 151] width 78 height 410
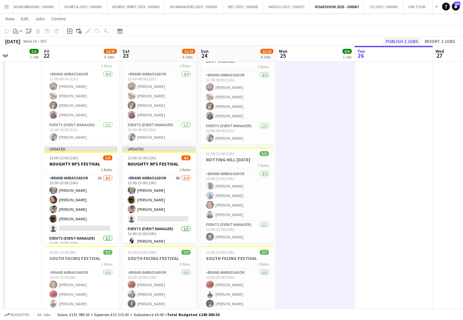
click at [398, 38] on button "Publish 2 jobs" at bounding box center [402, 41] width 38 height 9
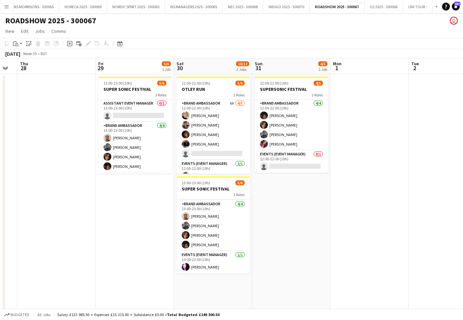
scroll to position [21, 0]
click at [294, 165] on app-card-role "Events (Event Manager) 0/1 12:00-22:00 (10h) single-neutral-actions" at bounding box center [291, 161] width 73 height 22
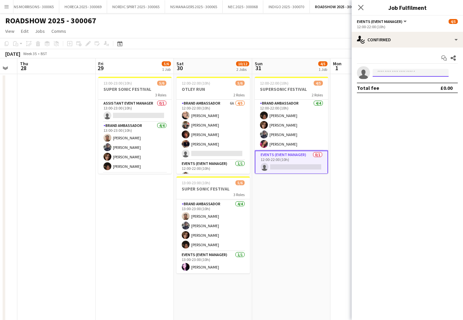
click at [406, 76] on input at bounding box center [411, 73] width 76 height 8
type input "****"
drag, startPoint x: 402, startPoint y: 87, endPoint x: 396, endPoint y: 134, distance: 47.6
click at [402, 87] on span "[EMAIL_ADDRESS][PERSON_NAME][DOMAIN_NAME]" at bounding box center [411, 87] width 66 height 5
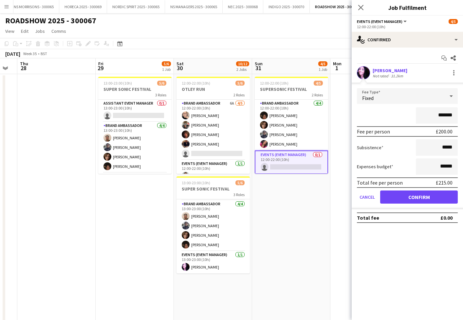
scroll to position [0, 0]
click at [399, 195] on button "Confirm" at bounding box center [419, 196] width 78 height 13
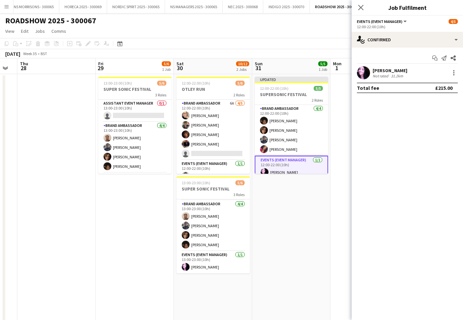
drag, startPoint x: 324, startPoint y: 194, endPoint x: 319, endPoint y: 191, distance: 6.0
click at [324, 194] on app-date-cell "Updated 12:00-22:00 (10h) 5/5 SUPERSONIC FESTIVAL 2 Roles Brand Ambassador 4/4 …" at bounding box center [291, 279] width 78 height 410
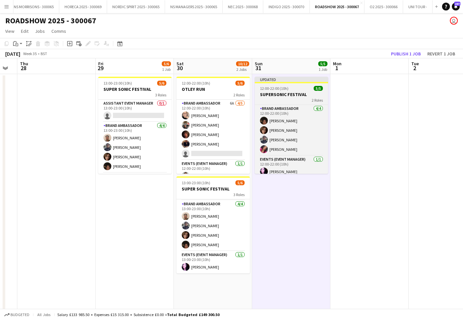
drag, startPoint x: 411, startPoint y: 52, endPoint x: 328, endPoint y: 83, distance: 89.0
click at [411, 52] on button "Publish 1 job" at bounding box center [406, 53] width 35 height 9
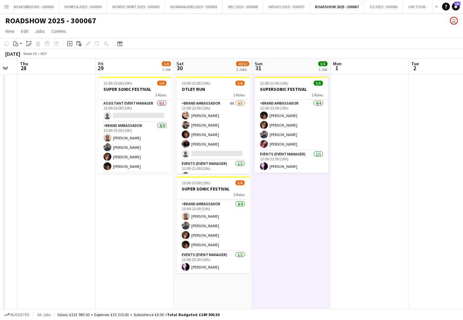
click at [7, 9] on app-icon "Menu" at bounding box center [6, 6] width 5 height 5
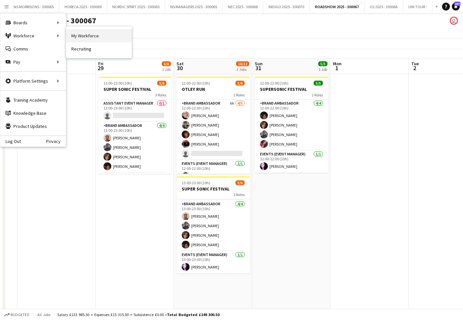
click at [85, 38] on link "My Workforce" at bounding box center [99, 35] width 66 height 13
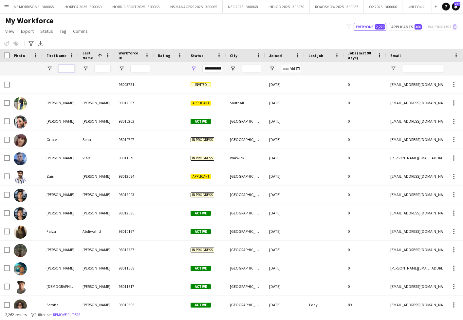
click at [66, 68] on input "First Name Filter Input" at bounding box center [66, 69] width 16 height 8
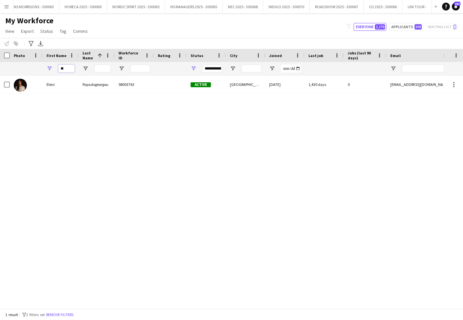
type input "*"
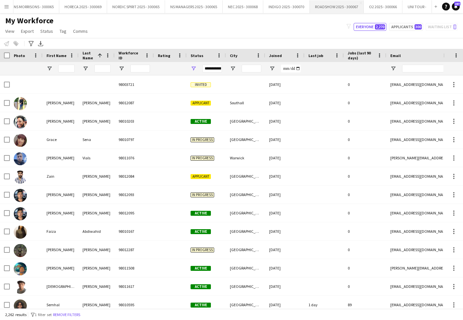
click at [327, 7] on button "ROADSHOW 2025 - 300067 Close" at bounding box center [337, 6] width 54 height 13
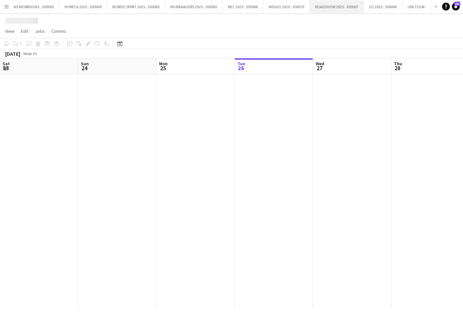
click at [327, 7] on button "ROADSHOW 2025 - 300067 Close" at bounding box center [337, 6] width 54 height 13
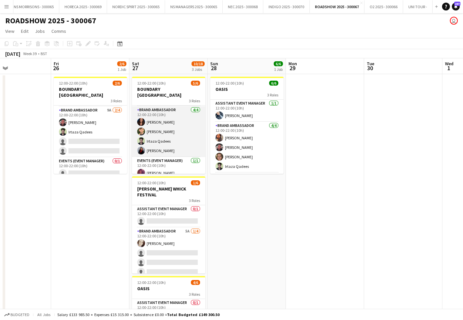
scroll to position [21, 0]
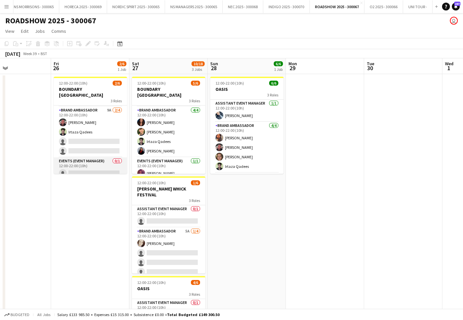
click at [104, 165] on app-card-role "Events (Event Manager) 0/1 12:00-22:00 (10h) single-neutral-actions" at bounding box center [90, 168] width 73 height 22
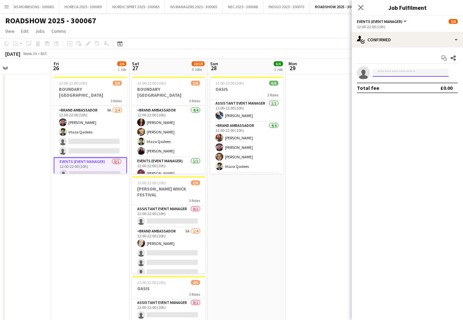
click at [392, 72] on input at bounding box center [411, 73] width 76 height 8
type input "*"
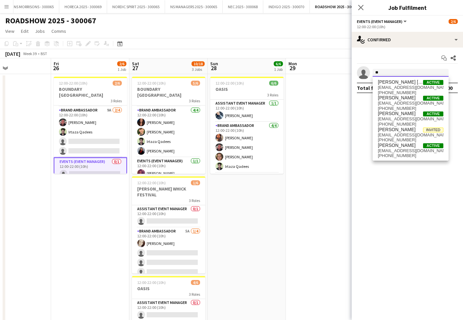
type input "*"
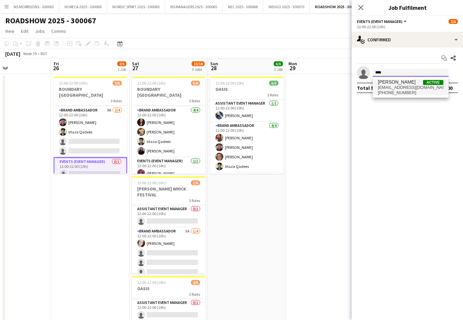
type input "****"
click at [390, 84] on span "[PERSON_NAME]" at bounding box center [397, 82] width 38 height 6
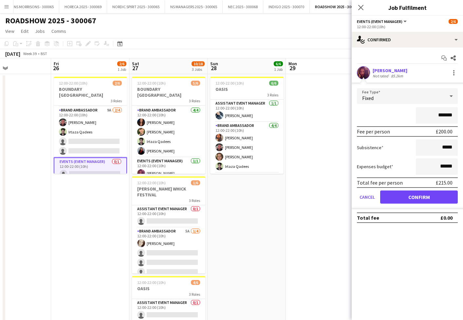
click at [394, 196] on button "Confirm" at bounding box center [419, 196] width 78 height 13
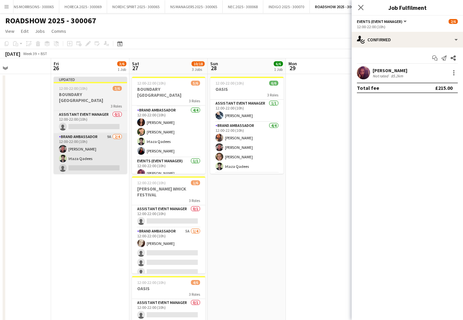
scroll to position [0, 0]
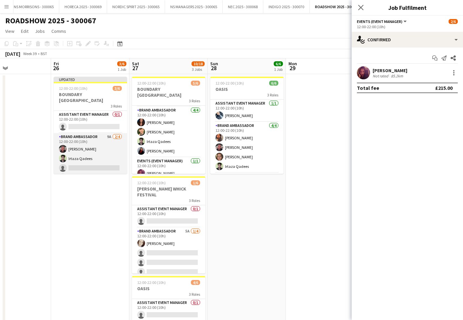
click at [87, 143] on app-card-role "Brand Ambassador 9A 2/4 12:00-22:00 (10h) Chay Lawrence Irtaza Qadees single-ne…" at bounding box center [90, 158] width 73 height 51
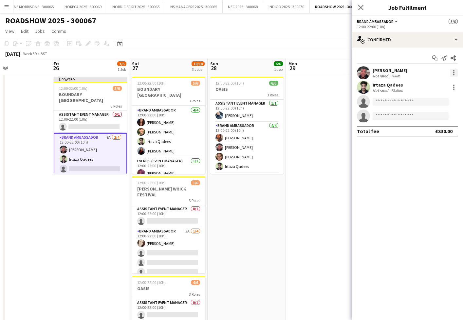
click at [454, 72] on div at bounding box center [454, 73] width 8 height 8
click at [418, 146] on span "Remove" at bounding box center [422, 148] width 20 height 6
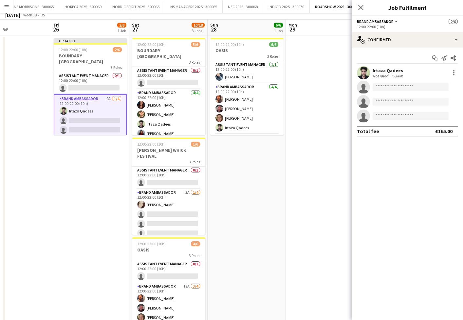
scroll to position [42, 0]
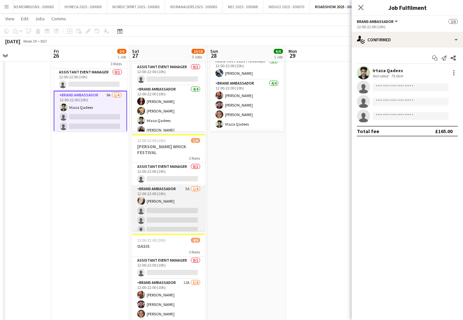
click at [172, 208] on app-card-role "Brand Ambassador 5A 1/4 12:00-22:00 (10h) Sarah Bittles single-neutral-actions …" at bounding box center [168, 210] width 73 height 51
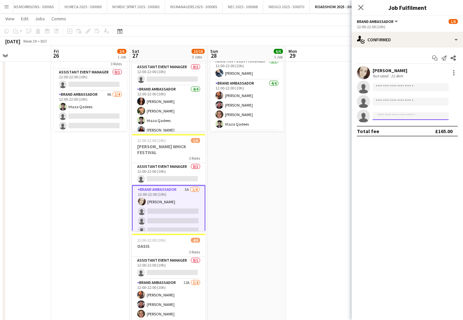
click at [399, 116] on input at bounding box center [411, 116] width 76 height 8
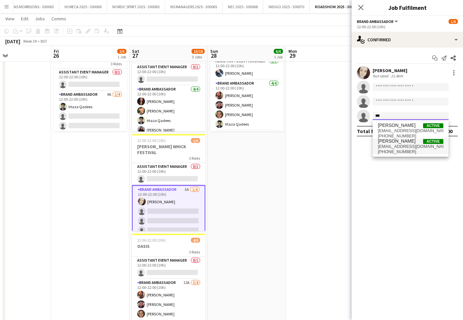
type input "***"
click at [397, 146] on span "gouhar.staffing@gmail.com" at bounding box center [411, 146] width 66 height 5
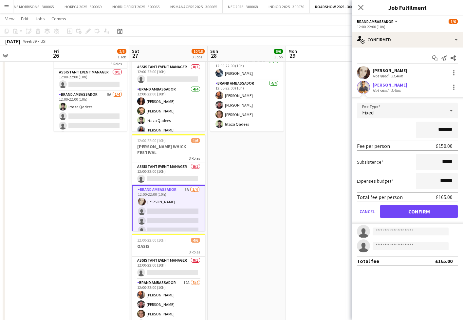
click at [407, 210] on button "Confirm" at bounding box center [419, 211] width 78 height 13
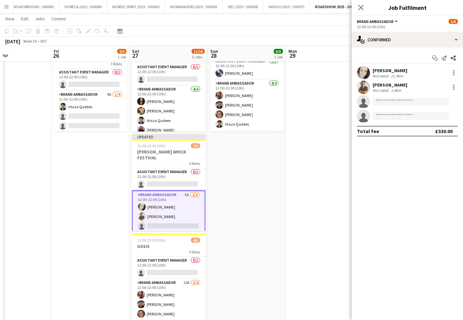
scroll to position [41, 0]
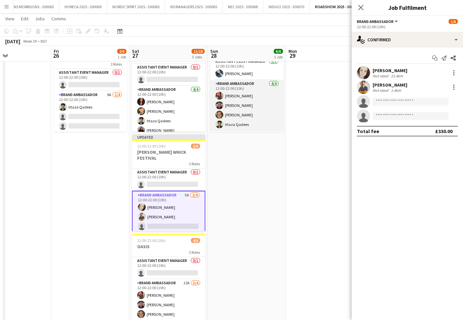
click at [228, 105] on app-card-role "Brand Ambassador 4/4 12:00-22:00 (10h) Ijaz Ahmad Chay Lawrence Ashleigh Jemmet…" at bounding box center [246, 105] width 73 height 51
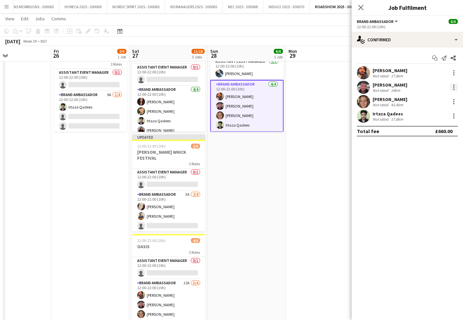
click at [455, 86] on div at bounding box center [454, 87] width 8 height 8
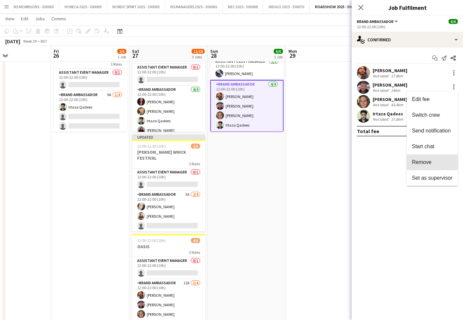
drag, startPoint x: 437, startPoint y: 163, endPoint x: 354, endPoint y: 163, distance: 82.2
click at [437, 163] on span "Remove" at bounding box center [432, 162] width 41 height 6
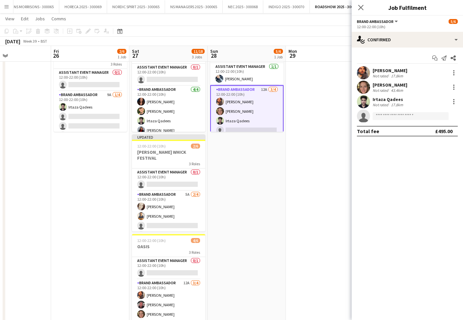
drag, startPoint x: 324, startPoint y: 162, endPoint x: 358, endPoint y: 135, distance: 43.4
click at [324, 162] on app-date-cell at bounding box center [325, 237] width 78 height 410
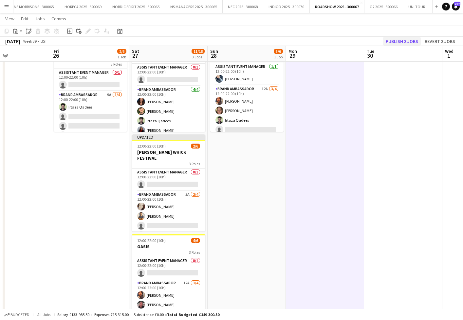
click at [414, 43] on button "Publish 3 jobs" at bounding box center [402, 41] width 38 height 9
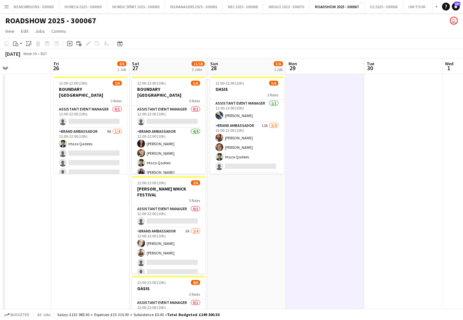
scroll to position [0, 0]
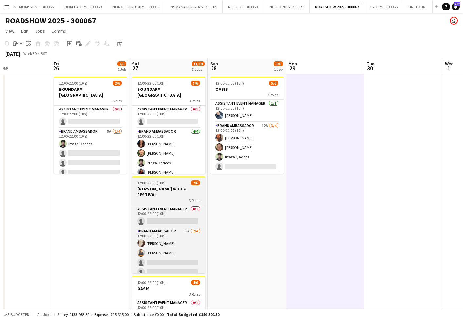
click at [160, 183] on span "12:00-22:00 (10h)" at bounding box center [151, 182] width 29 height 5
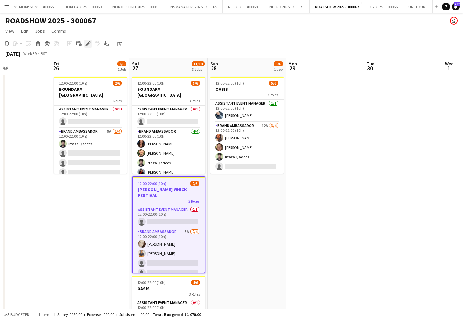
click at [87, 46] on icon at bounding box center [87, 46] width 2 height 2
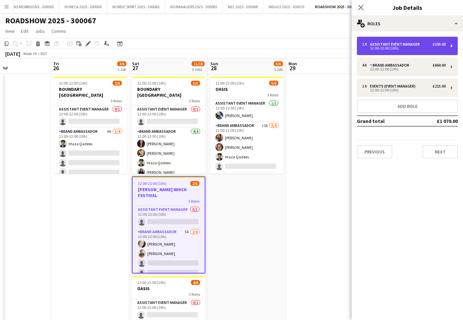
drag, startPoint x: 385, startPoint y: 48, endPoint x: 383, endPoint y: 50, distance: 3.7
click at [385, 48] on div "12:00-22:00 (10h)" at bounding box center [404, 48] width 84 height 3
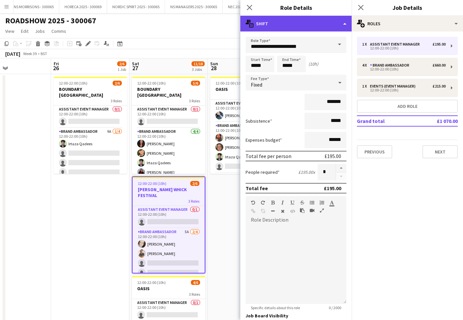
click at [268, 27] on div "multiple-actions-text Shift" at bounding box center [295, 24] width 111 height 16
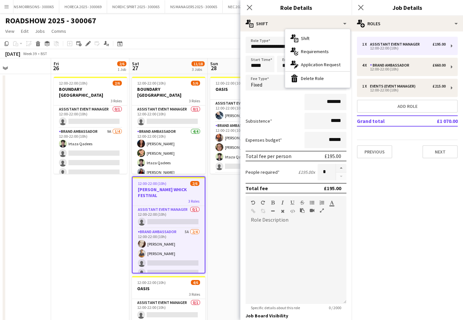
click at [313, 76] on div "bin-2 Delete Role" at bounding box center [317, 78] width 65 height 13
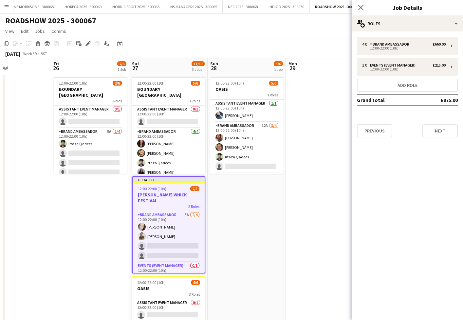
click at [224, 207] on app-date-cell "12:00-22:00 (10h) 5/6 OASIS 3 Roles Assistant Event Manager 1/1 12:00-22:00 (10…" at bounding box center [247, 279] width 78 height 410
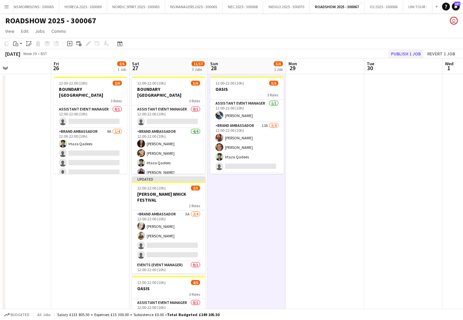
click at [399, 51] on button "Publish 1 job" at bounding box center [406, 53] width 35 height 9
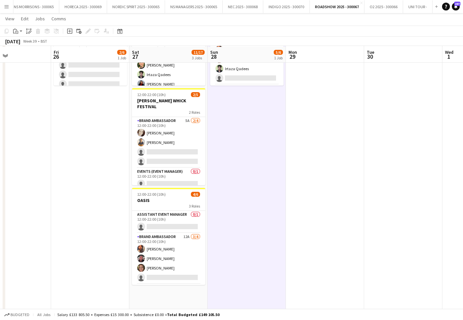
scroll to position [89, 0]
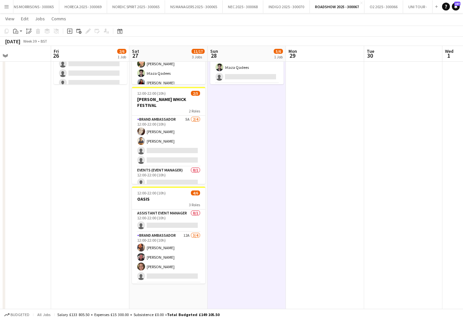
click at [249, 246] on app-date-cell "12:00-22:00 (10h) 5/6 OASIS 3 Roles Assistant Event Manager 1/1 12:00-22:00 (10…" at bounding box center [247, 190] width 78 height 410
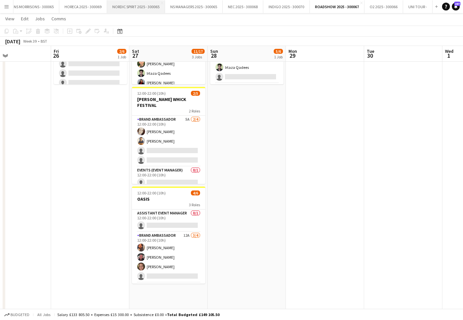
click at [145, 9] on button "NORDIC SPIRIT 2025 - 300065 Close" at bounding box center [136, 6] width 58 height 13
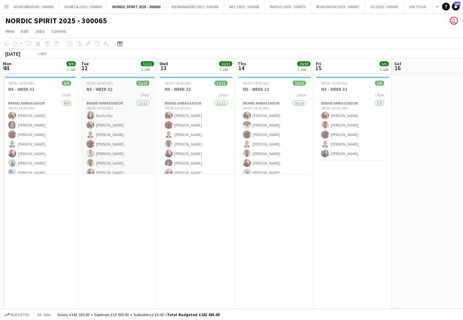
scroll to position [0, 236]
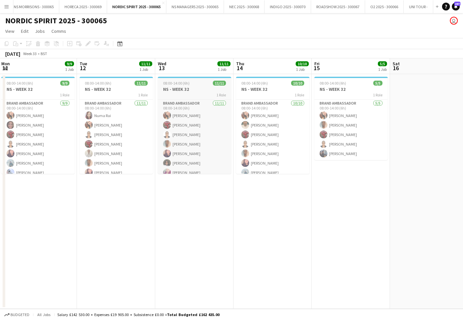
drag, startPoint x: 188, startPoint y: 87, endPoint x: 162, endPoint y: 81, distance: 27.3
click at [188, 87] on h3 "NS - WEEK 32" at bounding box center [194, 89] width 73 height 6
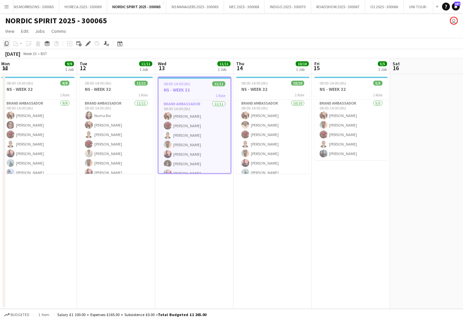
click at [5, 45] on icon "Copy" at bounding box center [6, 43] width 5 height 5
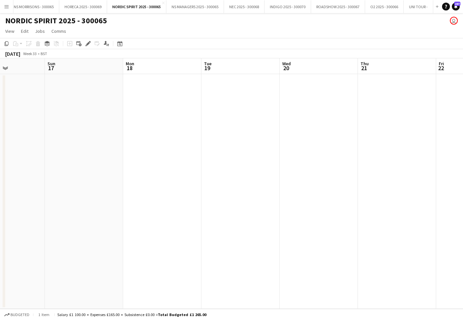
drag, startPoint x: 150, startPoint y: 105, endPoint x: 162, endPoint y: 105, distance: 12.8
click at [150, 105] on app-date-cell at bounding box center [162, 191] width 78 height 235
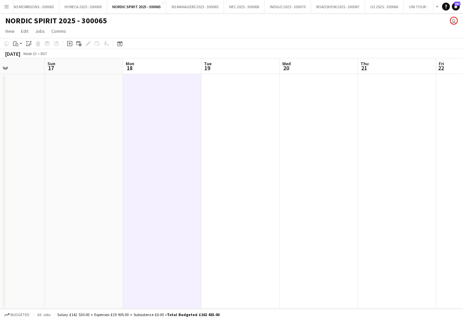
click at [238, 112] on app-date-cell at bounding box center [240, 191] width 78 height 235
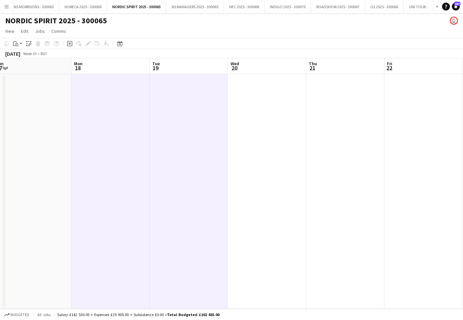
drag, startPoint x: 243, startPoint y: 111, endPoint x: 248, endPoint y: 110, distance: 5.0
click at [243, 111] on app-date-cell at bounding box center [267, 191] width 78 height 235
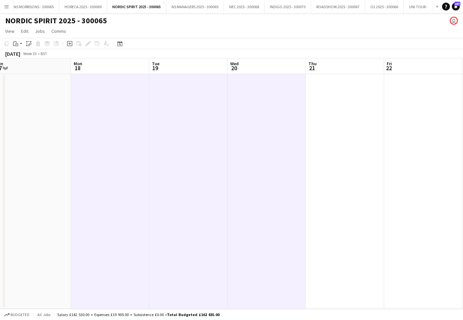
click at [353, 110] on app-date-cell at bounding box center [345, 191] width 78 height 235
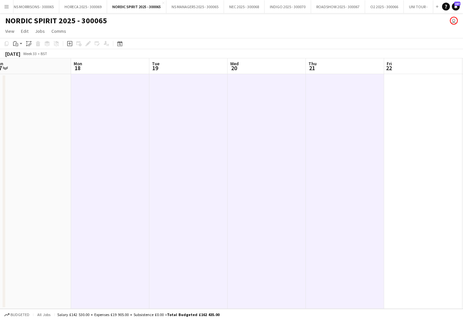
scroll to position [0, 0]
click at [401, 114] on app-date-cell at bounding box center [423, 191] width 78 height 235
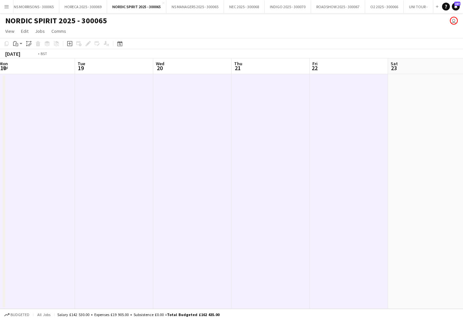
scroll to position [0, 244]
drag, startPoint x: 401, startPoint y: 114, endPoint x: 371, endPoint y: 104, distance: 32.0
click at [401, 114] on app-date-cell at bounding box center [421, 191] width 78 height 235
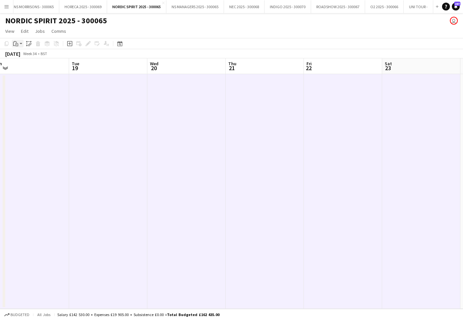
click at [17, 44] on app-action-btn "Paste" at bounding box center [18, 44] width 12 height 8
click at [24, 56] on link "Paste Command V" at bounding box center [43, 56] width 52 height 6
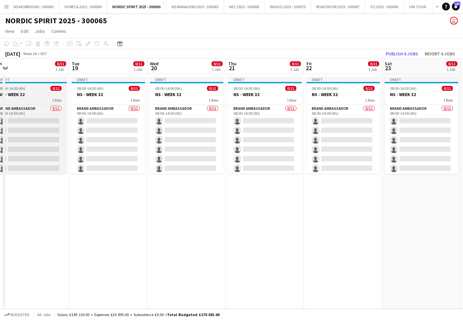
click at [42, 88] on div "08:00-14:00 (6h) 0/11" at bounding box center [29, 88] width 73 height 5
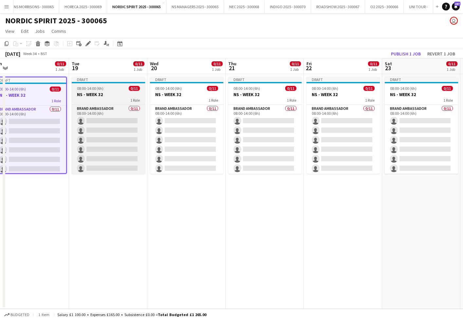
click at [116, 93] on h3 "NS - WEEK 32" at bounding box center [108, 94] width 73 height 6
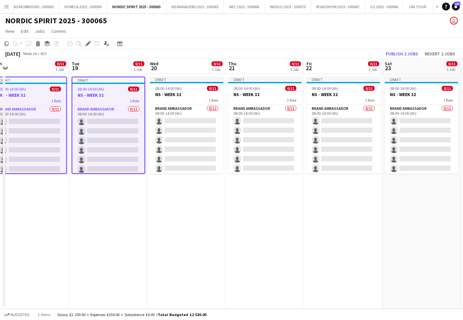
drag, startPoint x: 219, startPoint y: 94, endPoint x: 223, endPoint y: 94, distance: 4.3
click at [219, 94] on h3 "NS - WEEK 32" at bounding box center [186, 94] width 73 height 6
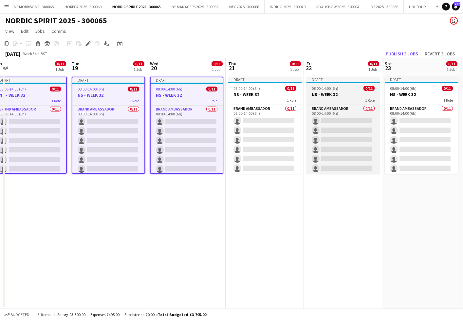
drag, startPoint x: 284, startPoint y: 96, endPoint x: 341, endPoint y: 98, distance: 56.7
click at [284, 96] on h3 "NS - WEEK 32" at bounding box center [264, 94] width 73 height 6
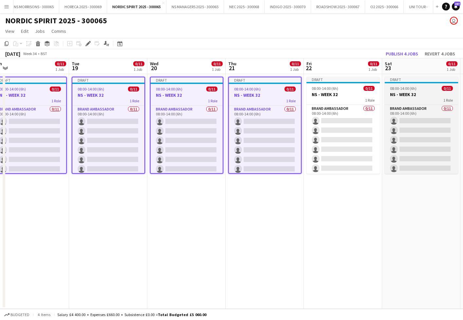
drag, startPoint x: 345, startPoint y: 98, endPoint x: 406, endPoint y: 97, distance: 61.3
click at [345, 98] on div "1 Role" at bounding box center [343, 99] width 73 height 5
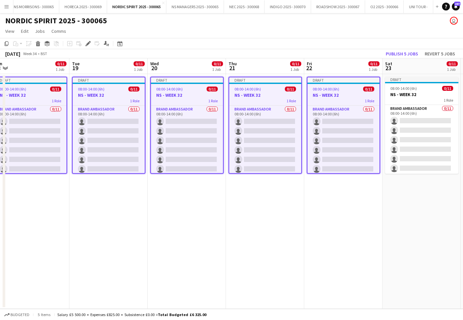
drag, startPoint x: 426, startPoint y: 98, endPoint x: 317, endPoint y: 71, distance: 111.6
click at [425, 98] on div "1 Role" at bounding box center [421, 99] width 73 height 5
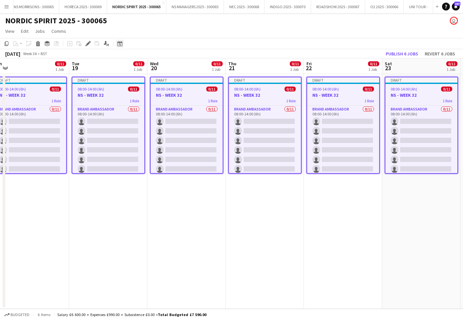
drag, startPoint x: 90, startPoint y: 45, endPoint x: 123, endPoint y: 45, distance: 33.4
click at [94, 45] on div "Add job Add linked Job Edit Edit linked Job Applicants" at bounding box center [85, 44] width 50 height 8
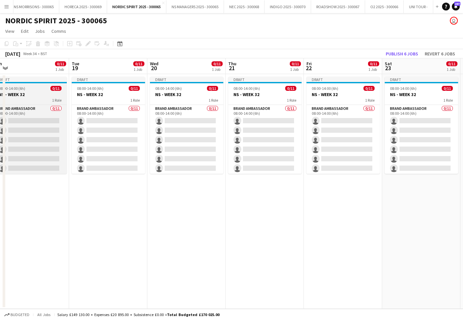
click at [45, 89] on div "08:00-14:00 (6h) 0/11" at bounding box center [29, 88] width 73 height 5
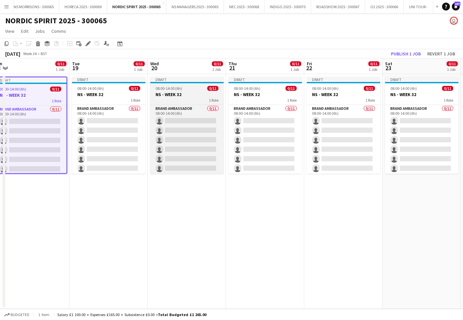
drag, startPoint x: 108, startPoint y: 93, endPoint x: 179, endPoint y: 95, distance: 71.1
click at [110, 93] on app-calendar-viewport "Fri 15 5/5 1 Job Sat 16 Sun 17 Mon 18 0/11 1 Job Tue 19 0/11 1 Job Wed 20 0/11 …" at bounding box center [231, 183] width 463 height 250
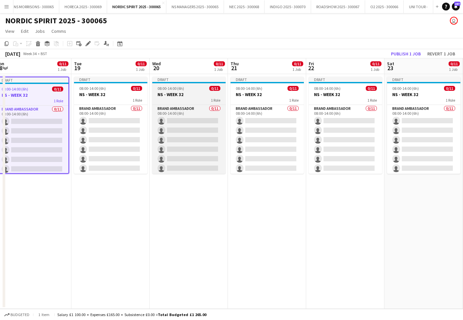
drag, startPoint x: 180, startPoint y: 95, endPoint x: 216, endPoint y: 96, distance: 35.7
click at [180, 95] on h3 "NS - WEEK 32" at bounding box center [188, 94] width 73 height 6
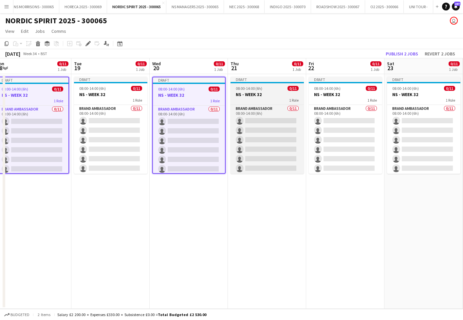
click at [276, 96] on h3 "NS - WEEK 32" at bounding box center [267, 94] width 73 height 6
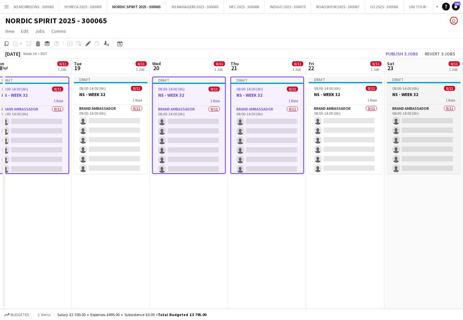
drag, startPoint x: 333, startPoint y: 96, endPoint x: 405, endPoint y: 98, distance: 71.8
click at [333, 96] on h3 "NS - WEEK 32" at bounding box center [345, 94] width 73 height 6
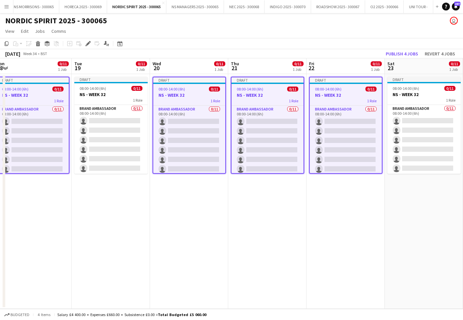
drag, startPoint x: 405, startPoint y: 98, endPoint x: 361, endPoint y: 98, distance: 43.6
click at [402, 98] on app-calendar-viewport "Fri 15 5/5 1 Job Sat 16 Sun 17 Mon 18 0/11 1 Job Tue 19 0/11 1 Job Wed 20 0/11 …" at bounding box center [231, 183] width 463 height 250
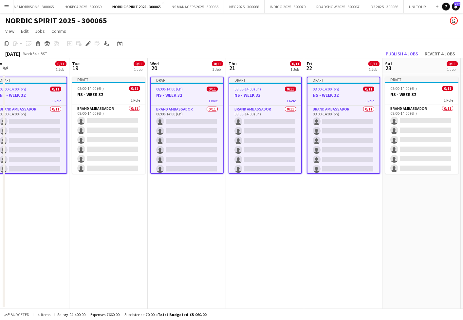
drag, startPoint x: 140, startPoint y: 90, endPoint x: 161, endPoint y: 92, distance: 20.7
click at [140, 90] on div "0/11" at bounding box center [134, 88] width 11 height 5
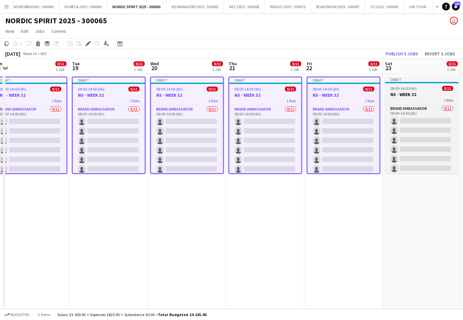
drag, startPoint x: 440, startPoint y: 101, endPoint x: 412, endPoint y: 97, distance: 28.1
click at [440, 101] on div "1 Role" at bounding box center [421, 99] width 73 height 5
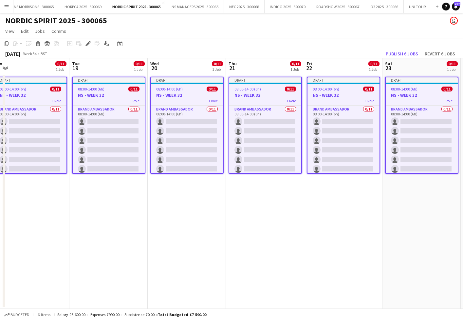
drag, startPoint x: 89, startPoint y: 44, endPoint x: 245, endPoint y: 55, distance: 156.0
click at [90, 44] on icon "Edit" at bounding box center [88, 43] width 5 height 5
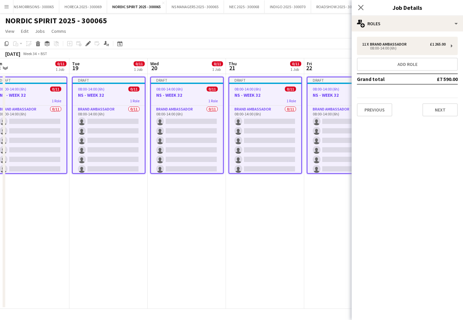
click at [449, 108] on button "Next" at bounding box center [440, 109] width 35 height 13
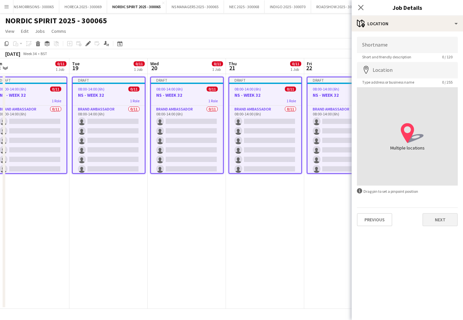
click at [427, 215] on button "Next" at bounding box center [440, 219] width 35 height 13
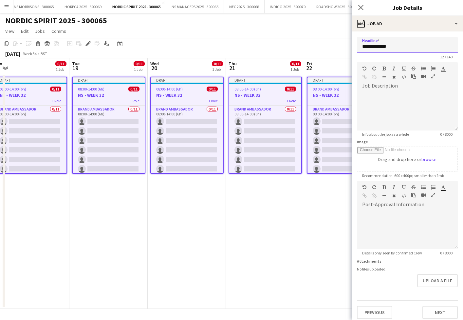
drag, startPoint x: 389, startPoint y: 48, endPoint x: 397, endPoint y: 47, distance: 8.6
click at [397, 47] on input "**********" at bounding box center [407, 45] width 101 height 16
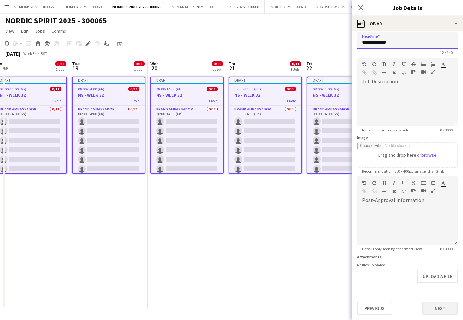
scroll to position [4, 0]
type input "**********"
drag, startPoint x: 432, startPoint y: 303, endPoint x: 420, endPoint y: 253, distance: 51.4
click at [431, 303] on button "Next" at bounding box center [440, 307] width 35 height 13
type input "*******"
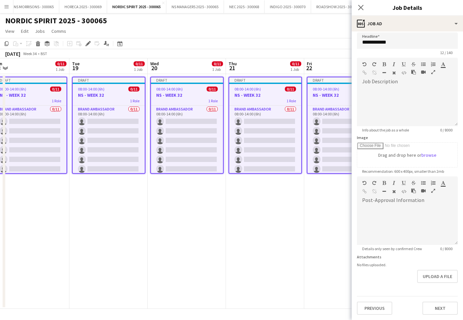
scroll to position [0, 0]
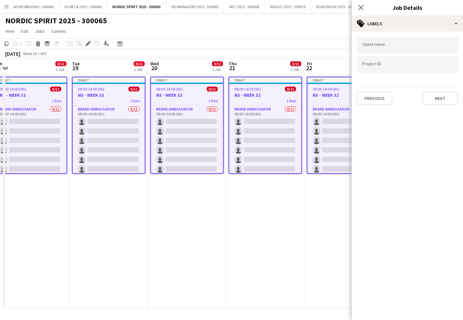
click at [437, 97] on button "Next" at bounding box center [440, 98] width 35 height 13
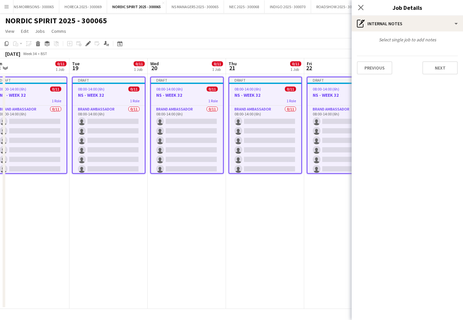
click at [434, 71] on button "Next" at bounding box center [440, 67] width 35 height 13
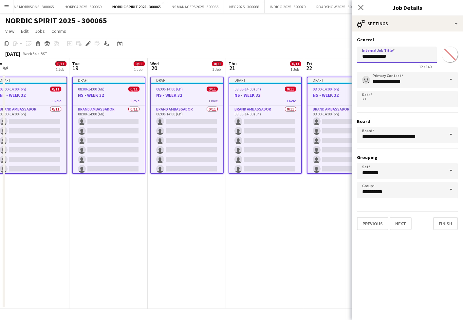
drag, startPoint x: 390, startPoint y: 58, endPoint x: 393, endPoint y: 58, distance: 3.7
click at [393, 58] on input "**********" at bounding box center [397, 55] width 80 height 16
type input "**********"
click at [450, 226] on button "Finish" at bounding box center [445, 223] width 25 height 13
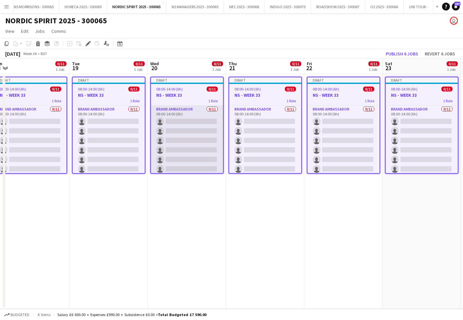
click at [188, 129] on app-card-role "Brand Ambassador 0/11 08:00-14:00 (6h) single-neutral-actions single-neutral-ac…" at bounding box center [187, 163] width 72 height 117
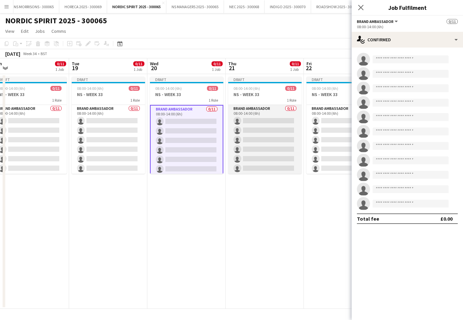
click at [260, 132] on app-card-role "Brand Ambassador 0/11 08:00-14:00 (6h) single-neutral-actions single-neutral-ac…" at bounding box center [264, 163] width 73 height 117
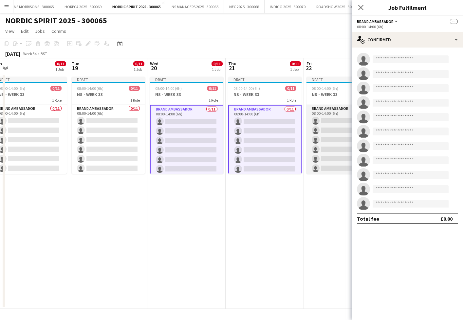
drag, startPoint x: 322, startPoint y: 133, endPoint x: 330, endPoint y: 131, distance: 8.4
click at [322, 133] on app-card-role "Brand Ambassador 0/11 08:00-14:00 (6h) single-neutral-actions single-neutral-ac…" at bounding box center [343, 163] width 73 height 117
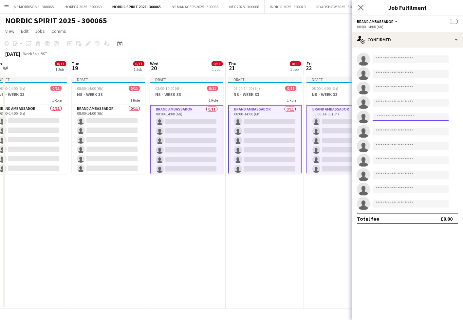
click at [392, 114] on input at bounding box center [411, 117] width 76 height 8
type input "****"
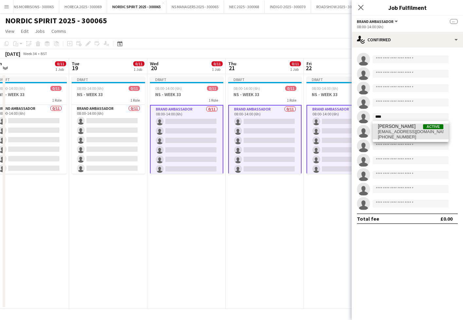
click at [390, 126] on span "[PERSON_NAME]" at bounding box center [397, 127] width 38 height 6
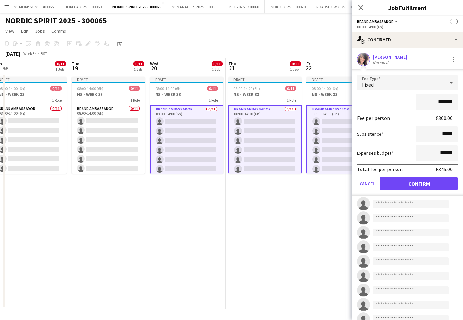
click at [395, 183] on button "Confirm" at bounding box center [419, 183] width 78 height 13
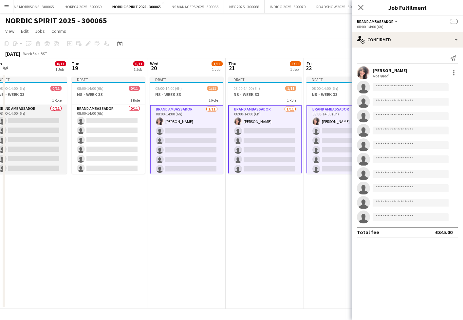
click at [43, 134] on app-card-role "Brand Ambassador 0/11 08:00-14:00 (6h) single-neutral-actions single-neutral-ac…" at bounding box center [29, 163] width 73 height 117
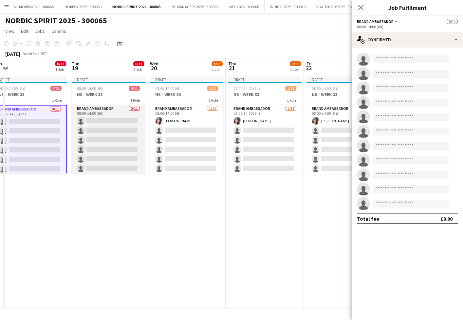
click at [122, 131] on app-card-role "Brand Ambassador 0/11 08:00-14:00 (6h) single-neutral-actions single-neutral-ac…" at bounding box center [108, 163] width 73 height 117
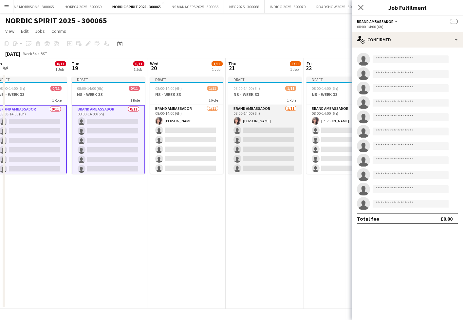
drag, startPoint x: 264, startPoint y: 131, endPoint x: 283, endPoint y: 129, distance: 19.1
click at [264, 131] on app-card-role "Brand Ambassador 1/11 08:00-14:00 (6h) Nabila Hamici single-neutral-actions sin…" at bounding box center [264, 163] width 73 height 117
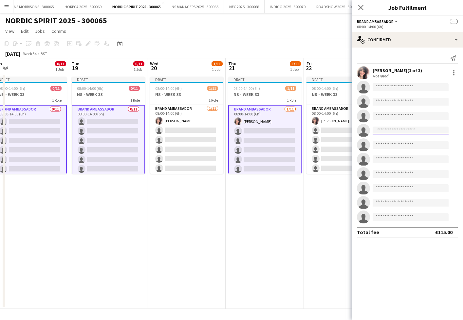
click at [396, 129] on input at bounding box center [411, 130] width 76 height 8
type input "****"
click at [399, 142] on span "Numa Rai Active" at bounding box center [411, 140] width 66 height 6
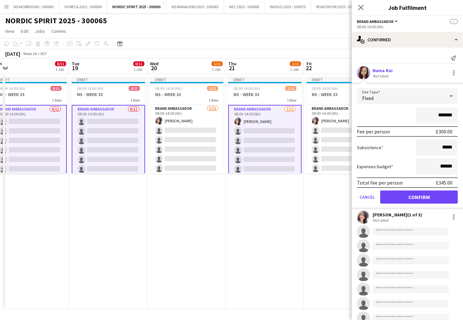
click at [403, 198] on button "Confirm" at bounding box center [419, 196] width 78 height 13
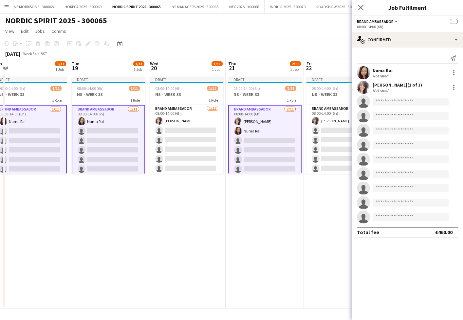
click at [247, 131] on app-card-role "Brand Ambassador 2/11 08:00-14:00 (6h) Nabila Hamici Numa Rai single-neutral-ac…" at bounding box center [264, 164] width 73 height 119
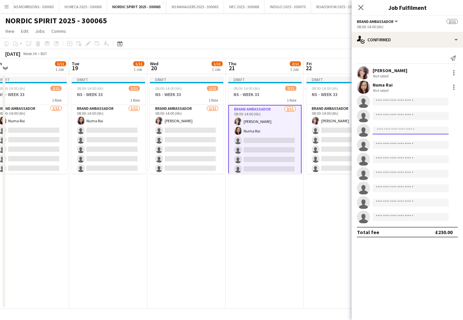
click at [385, 129] on input at bounding box center [411, 130] width 76 height 8
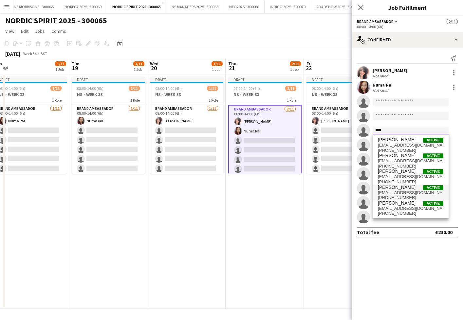
type input "****"
click at [394, 188] on span "[PERSON_NAME]" at bounding box center [397, 187] width 38 height 6
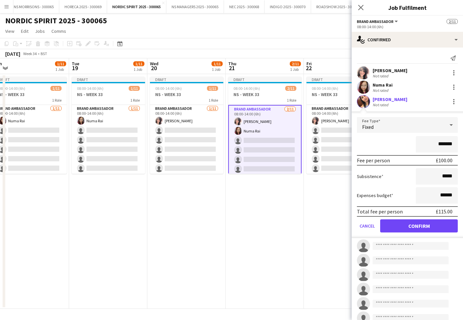
click at [439, 143] on input "*******" at bounding box center [437, 144] width 42 height 16
type input "*******"
drag, startPoint x: 399, startPoint y: 222, endPoint x: 394, endPoint y: 220, distance: 5.4
click at [399, 222] on button "Confirm" at bounding box center [419, 225] width 78 height 13
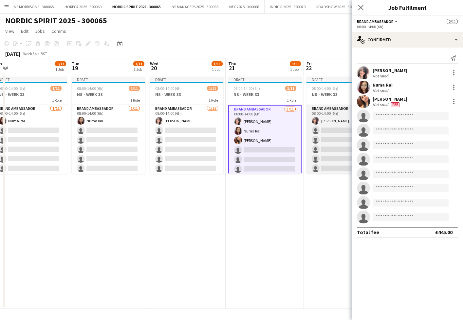
click at [327, 147] on app-card-role "Brand Ambassador 1/11 08:00-14:00 (6h) Nabila Hamici single-neutral-actions sin…" at bounding box center [343, 163] width 73 height 117
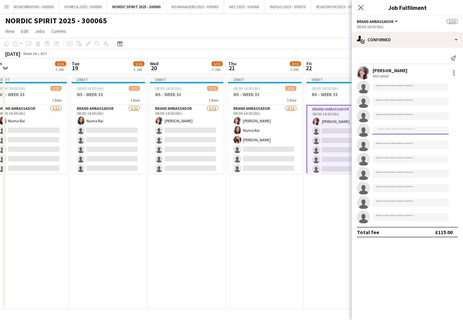
click at [414, 128] on input at bounding box center [411, 130] width 76 height 8
type input "****"
click at [418, 143] on span "qnm2012@gmail.com" at bounding box center [411, 145] width 66 height 5
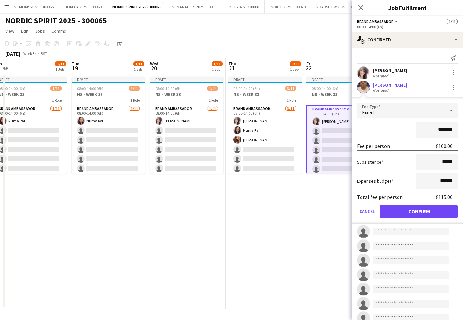
click at [420, 208] on button "Confirm" at bounding box center [419, 211] width 78 height 13
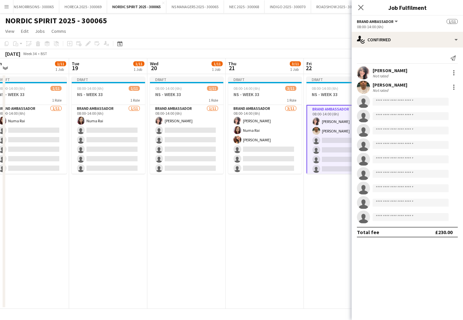
click at [310, 212] on app-date-cell "Draft 08:00-14:00 (6h) 2/11 NS - WEEK 33 1 Role Brand Ambassador 2/11 08:00-14:…" at bounding box center [343, 191] width 78 height 235
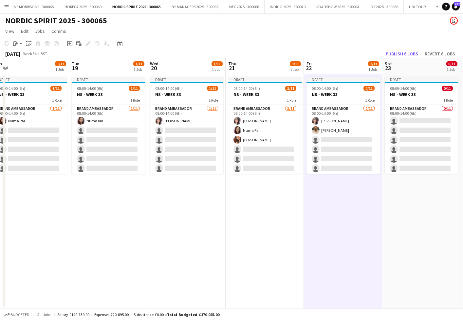
drag, startPoint x: 397, startPoint y: 55, endPoint x: 326, endPoint y: 71, distance: 73.3
click at [396, 55] on button "Publish 6 jobs" at bounding box center [402, 53] width 38 height 9
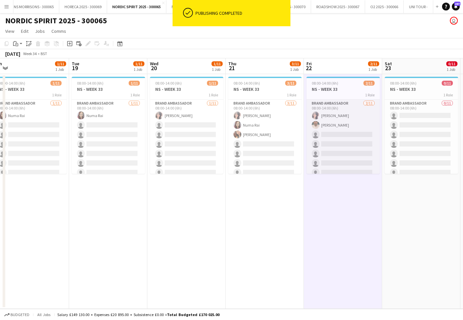
click at [328, 133] on app-card-role "Brand Ambassador 2/11 08:00-14:00 (6h) Nabila Hamici Qadish Dass single-neutral…" at bounding box center [343, 158] width 73 height 117
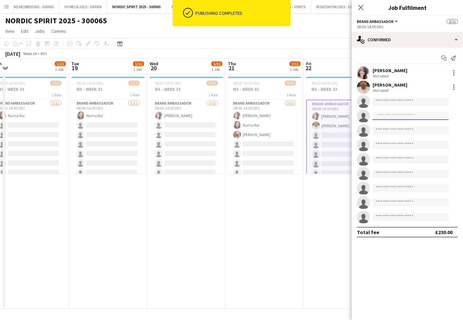
click at [398, 116] on input at bounding box center [411, 116] width 76 height 8
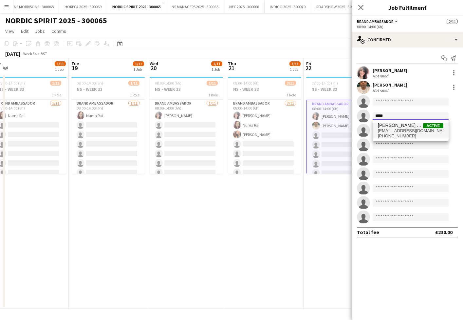
type input "*****"
click at [398, 130] on span "[EMAIL_ADDRESS][DOMAIN_NAME]" at bounding box center [411, 130] width 66 height 5
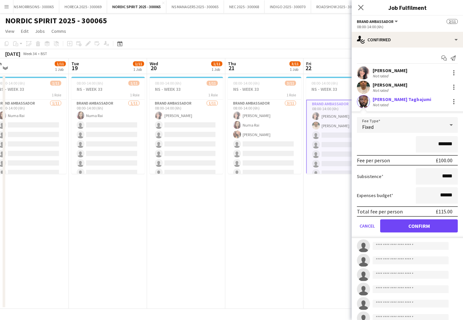
click at [406, 225] on button "Confirm" at bounding box center [419, 225] width 78 height 13
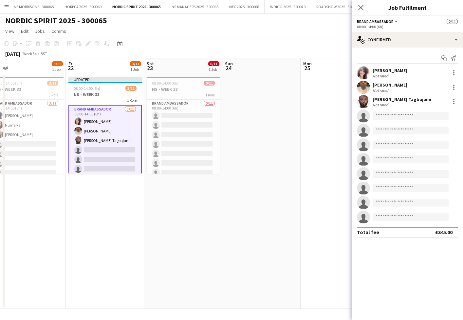
scroll to position [0, 198]
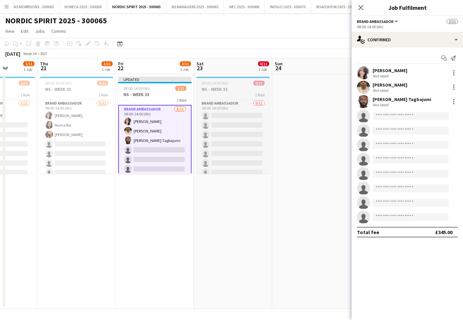
click at [217, 91] on h3 "NS - WEEK 33" at bounding box center [233, 89] width 73 height 6
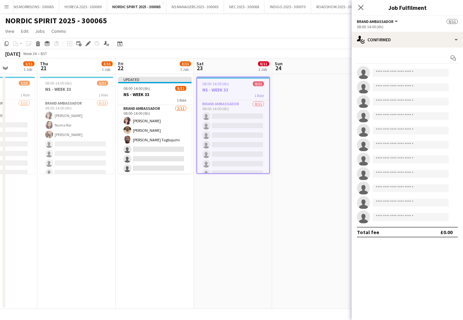
scroll to position [0, 198]
click at [8, 43] on icon "Copy" at bounding box center [6, 43] width 5 height 5
click at [306, 85] on app-date-cell at bounding box center [311, 191] width 78 height 235
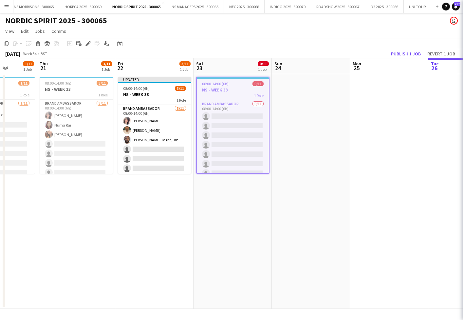
scroll to position [0, 198]
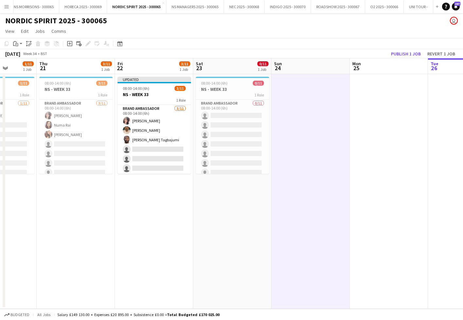
drag, startPoint x: 19, startPoint y: 43, endPoint x: 21, endPoint y: 51, distance: 8.3
click at [19, 43] on div "Paste" at bounding box center [16, 44] width 8 height 8
click at [21, 57] on link "Paste Command V" at bounding box center [43, 56] width 52 height 6
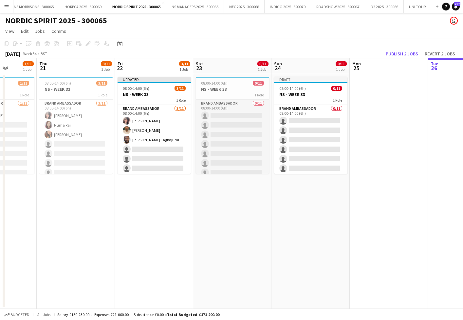
click at [232, 129] on app-card-role "Brand Ambassador 0/11 08:00-14:00 (6h) single-neutral-actions single-neutral-ac…" at bounding box center [232, 158] width 73 height 117
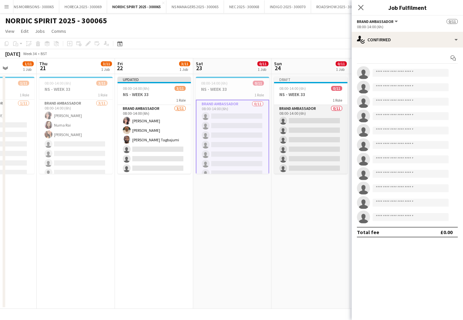
click at [302, 129] on app-card-role "Brand Ambassador 0/11 08:00-14:00 (6h) single-neutral-actions single-neutral-ac…" at bounding box center [310, 163] width 73 height 117
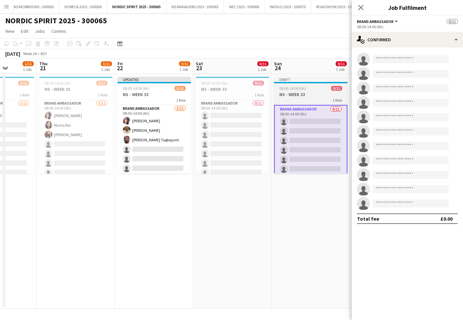
drag, startPoint x: 252, startPoint y: 147, endPoint x: 294, endPoint y: 144, distance: 42.7
click at [252, 147] on app-card-role "Brand Ambassador 0/11 08:00-14:00 (6h) single-neutral-actions single-neutral-ac…" at bounding box center [232, 158] width 73 height 117
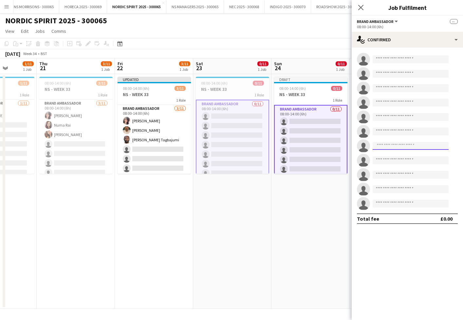
click at [387, 145] on input at bounding box center [411, 146] width 76 height 8
type input "*****"
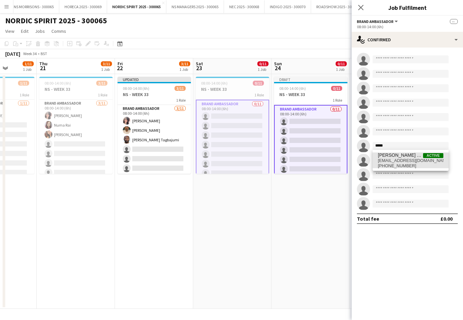
click at [391, 158] on span "[EMAIL_ADDRESS][DOMAIN_NAME]" at bounding box center [411, 160] width 66 height 5
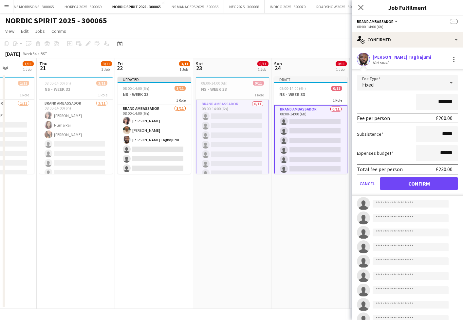
click at [440, 101] on input "*******" at bounding box center [437, 102] width 42 height 16
type input "*******"
drag, startPoint x: 441, startPoint y: 152, endPoint x: 445, endPoint y: 152, distance: 4.3
click at [446, 152] on input "******" at bounding box center [437, 153] width 42 height 16
type input "******"
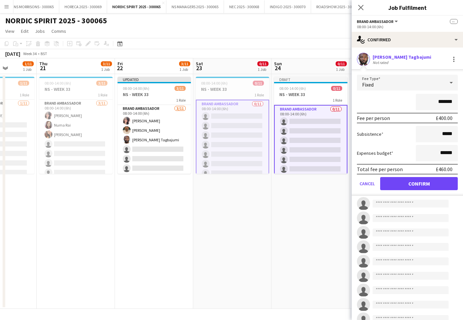
click at [419, 185] on button "Confirm" at bounding box center [419, 183] width 78 height 13
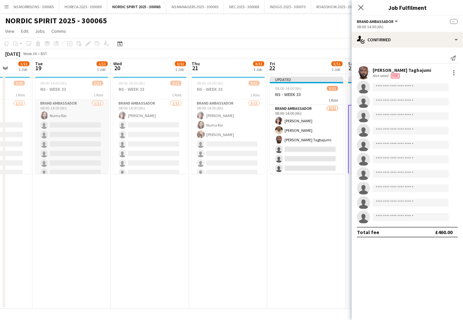
scroll to position [0, 196]
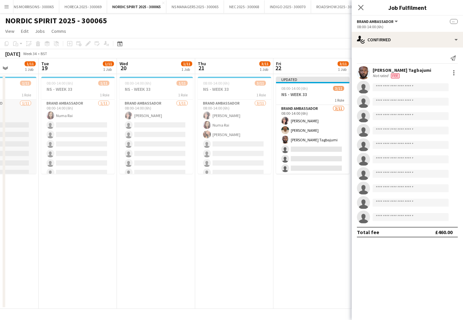
click at [32, 137] on app-card-role "Brand Ambassador 1/11 08:00-14:00 (6h) Numa Rai single-neutral-actions single-n…" at bounding box center [-1, 158] width 73 height 117
click at [76, 139] on app-card-role "Brand Ambassador 1/11 08:00-14:00 (6h) Numa Rai single-neutral-actions single-n…" at bounding box center [77, 158] width 73 height 117
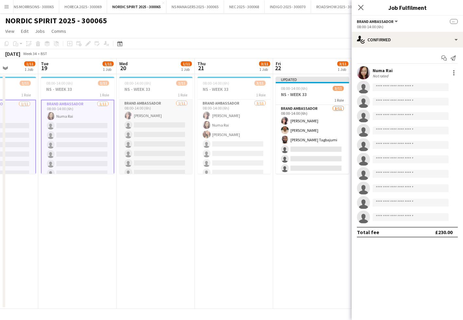
click at [147, 142] on app-card-role "Brand Ambassador 1/11 08:00-14:00 (6h) Nabila Hamici single-neutral-actions sin…" at bounding box center [155, 158] width 73 height 117
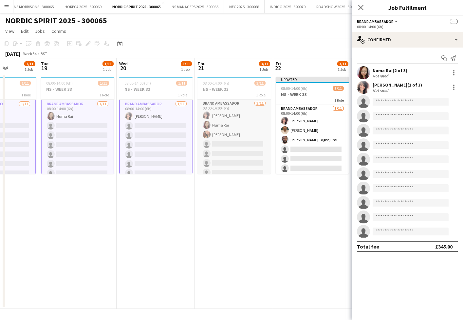
click at [219, 146] on app-card-role "Brand Ambassador 3/11 08:00-14:00 (6h) Nabila Hamici Numa Rai Monika Nanda sing…" at bounding box center [234, 158] width 73 height 117
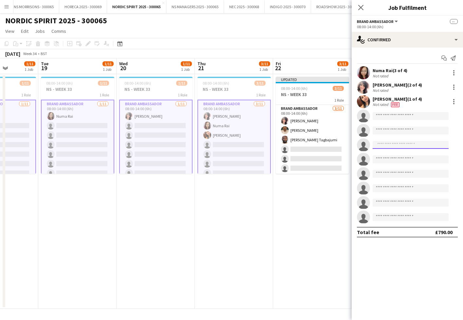
click at [395, 147] on input at bounding box center [411, 145] width 76 height 8
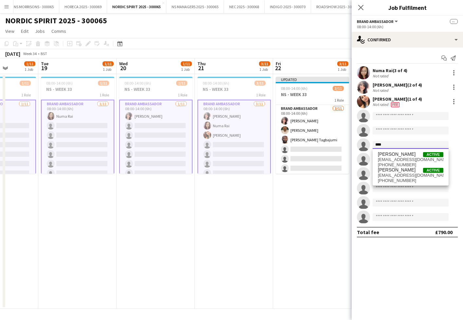
scroll to position [0, 0]
type input "****"
click at [394, 170] on span "[PERSON_NAME]" at bounding box center [397, 170] width 38 height 6
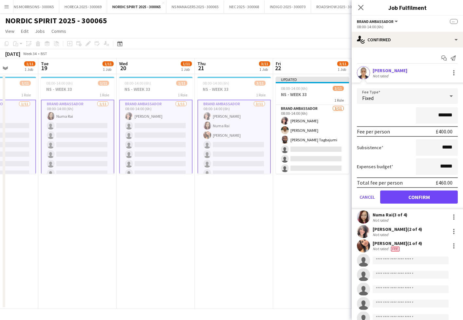
click at [440, 114] on input "*******" at bounding box center [437, 115] width 42 height 16
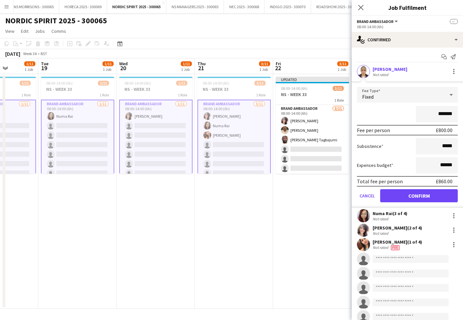
type input "*******"
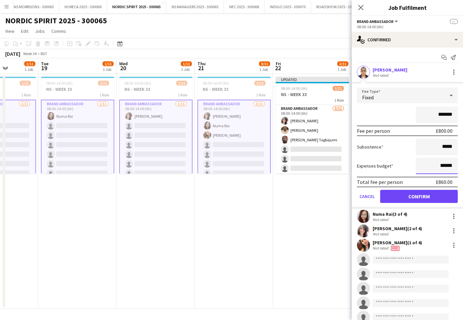
click at [445, 163] on input "******" at bounding box center [437, 166] width 42 height 16
type input "******"
click at [429, 194] on button "Confirm" at bounding box center [419, 196] width 78 height 13
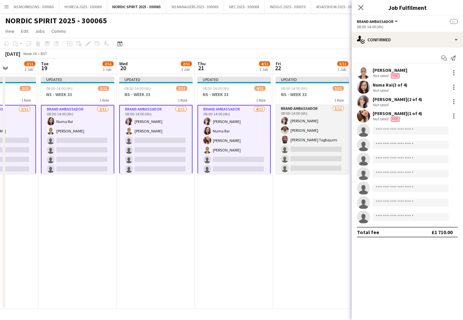
drag, startPoint x: 330, startPoint y: 166, endPoint x: 336, endPoint y: 164, distance: 6.5
click at [330, 166] on app-card-role "Brand Ambassador 3/11 08:00-14:00 (6h) Nabila Hamici Qadish Dass Skelly Tagbaju…" at bounding box center [312, 163] width 73 height 117
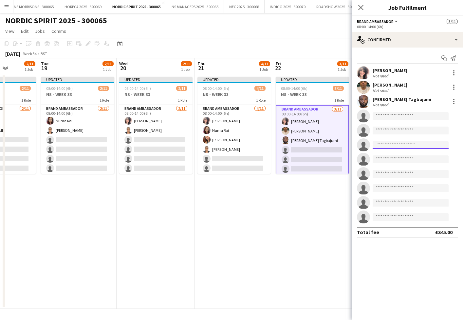
click at [401, 146] on input at bounding box center [411, 145] width 76 height 8
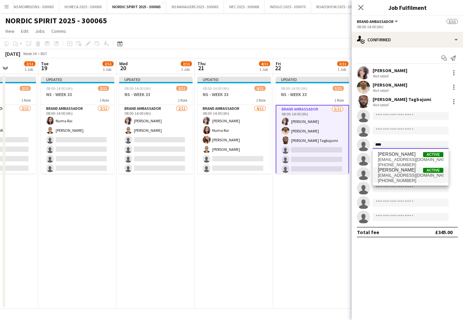
type input "****"
click at [402, 177] on span "opeyemiajadi.16@gmail.com" at bounding box center [411, 175] width 66 height 5
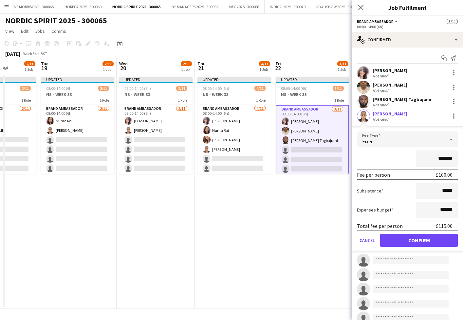
click at [394, 236] on button "Confirm" at bounding box center [419, 240] width 78 height 13
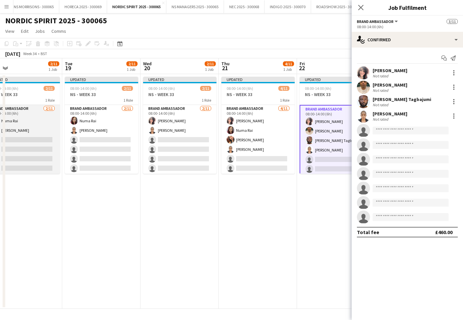
click at [48, 149] on app-card-role "Brand Ambassador 2/11 08:00-14:00 (6h) Numa Rai Opeyemi Ajadi single-neutral-ac…" at bounding box center [23, 163] width 73 height 117
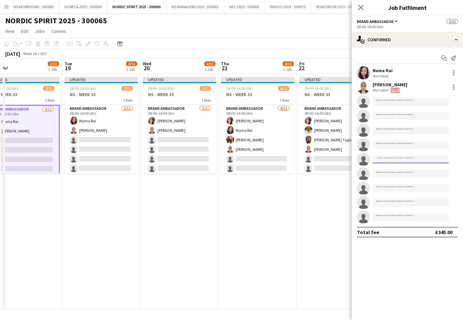
click at [393, 160] on input at bounding box center [411, 159] width 76 height 8
type input "****"
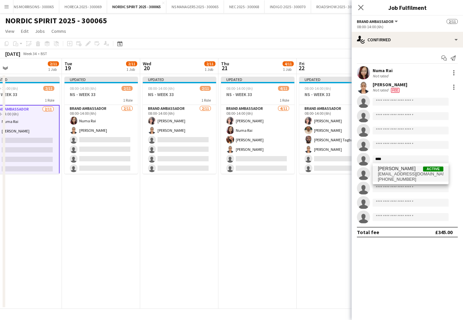
click at [394, 168] on span "[PERSON_NAME]" at bounding box center [397, 169] width 38 height 6
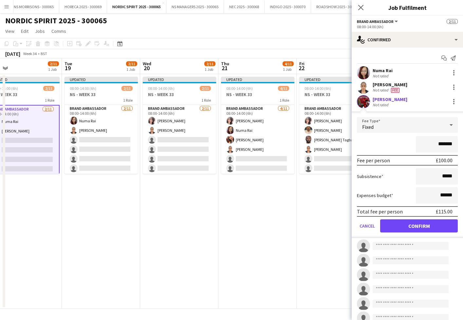
drag, startPoint x: 402, startPoint y: 221, endPoint x: 394, endPoint y: 220, distance: 8.7
click at [402, 221] on button "Confirm" at bounding box center [419, 225] width 78 height 13
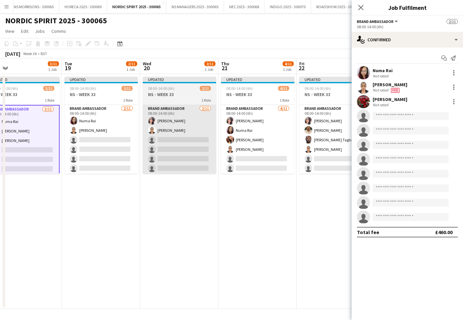
drag, startPoint x: 113, startPoint y: 141, endPoint x: 185, endPoint y: 144, distance: 71.8
click at [113, 141] on app-card-role "Brand Ambassador 2/11 08:00-14:00 (6h) Numa Rai Opeyemi Ajadi single-neutral-ac…" at bounding box center [101, 163] width 73 height 117
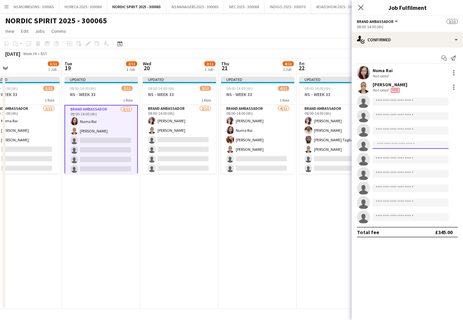
click at [379, 146] on input at bounding box center [411, 145] width 76 height 8
type input "****"
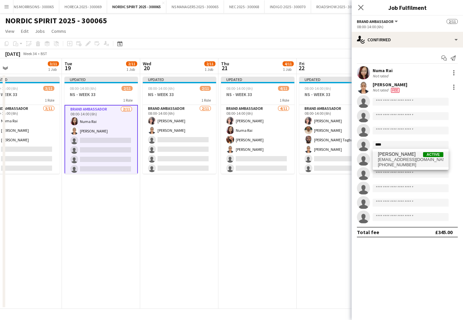
click at [381, 158] on span "[EMAIL_ADDRESS][DOMAIN_NAME]" at bounding box center [411, 159] width 66 height 5
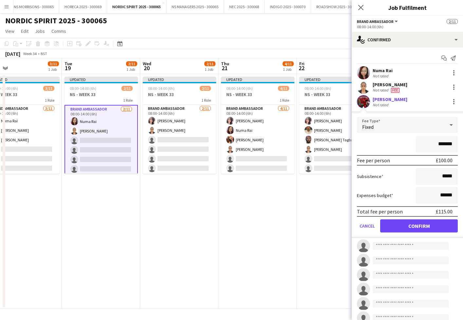
drag, startPoint x: 441, startPoint y: 143, endPoint x: 438, endPoint y: 144, distance: 3.4
click at [438, 144] on input "*******" at bounding box center [437, 144] width 42 height 16
type input "*******"
drag, startPoint x: 442, startPoint y: 197, endPoint x: 445, endPoint y: 195, distance: 3.7
click at [445, 195] on input "******" at bounding box center [437, 195] width 42 height 16
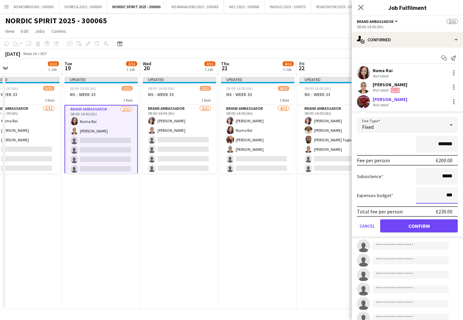
type input "***"
click at [434, 228] on button "Confirm" at bounding box center [419, 225] width 78 height 13
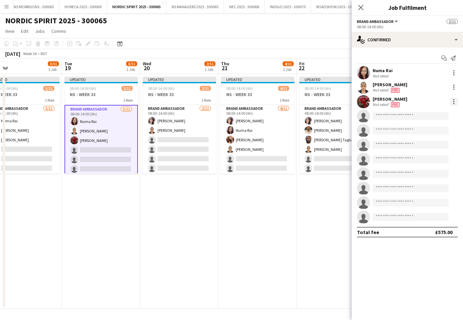
click at [451, 101] on div at bounding box center [454, 102] width 8 height 8
click at [443, 107] on button "Edit fee" at bounding box center [432, 114] width 51 height 16
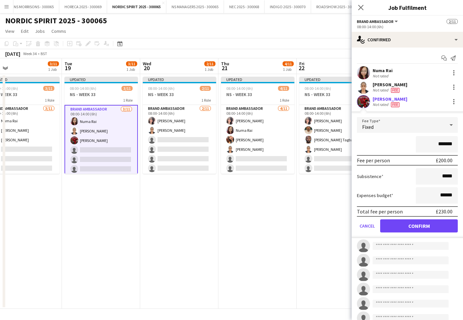
click at [280, 197] on app-date-cell "Updated 08:00-14:00 (6h) 4/11 NS - WEEK 33 1 Role Brand Ambassador 4/11 08:00-1…" at bounding box center [258, 191] width 78 height 235
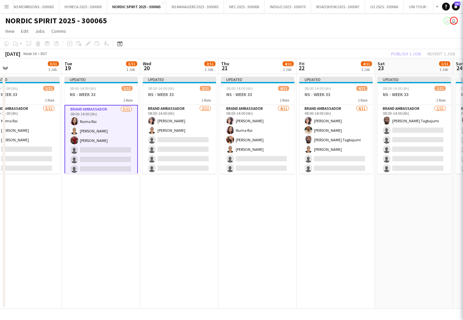
scroll to position [0, 173]
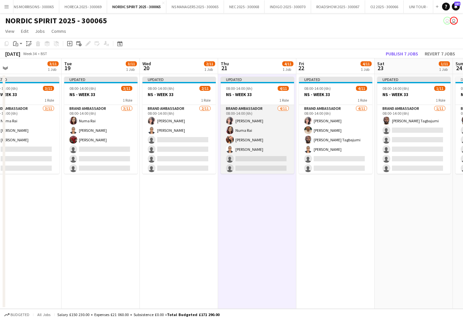
click at [267, 139] on app-card-role "Brand Ambassador 4/11 08:00-14:00 (6h) Nabila Hamici Numa Rai Monika Nanda Opey…" at bounding box center [257, 163] width 73 height 117
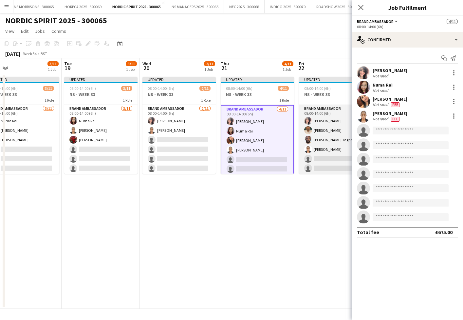
click at [318, 134] on app-card-role "Brand Ambassador 4/11 08:00-14:00 (6h) Nabila Hamici Qadish Dass Skelly Tagbaju…" at bounding box center [335, 163] width 73 height 117
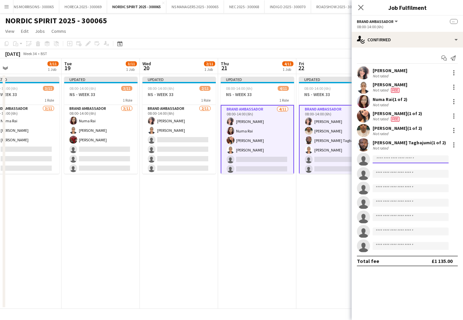
click at [378, 161] on input at bounding box center [411, 159] width 76 height 8
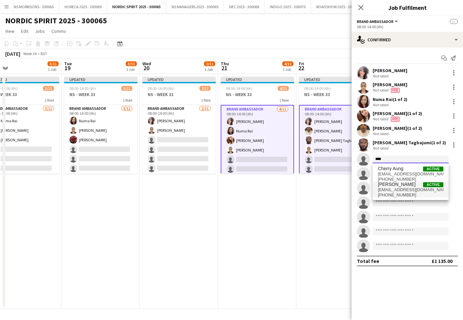
type input "****"
click at [389, 187] on span "chelseashaw1211@hotmail.co.uk" at bounding box center [411, 189] width 66 height 5
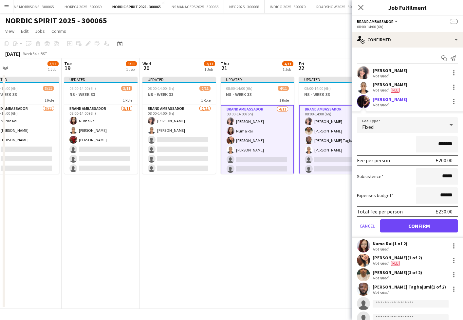
click at [403, 223] on button "Confirm" at bounding box center [419, 225] width 78 height 13
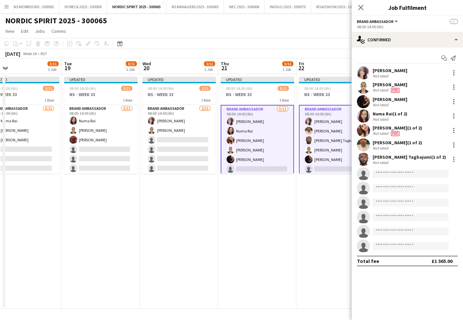
click at [340, 159] on app-card-role "Brand Ambassador 5/11 08:00-14:00 (6h) Nabila Hamici Qadish Dass Skelly Tagbaju…" at bounding box center [335, 164] width 73 height 119
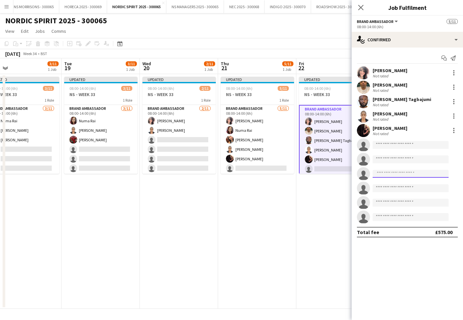
click at [400, 173] on input at bounding box center [411, 174] width 76 height 8
type input "****"
click at [402, 186] on span "[EMAIL_ADDRESS][DOMAIN_NAME]" at bounding box center [411, 188] width 66 height 5
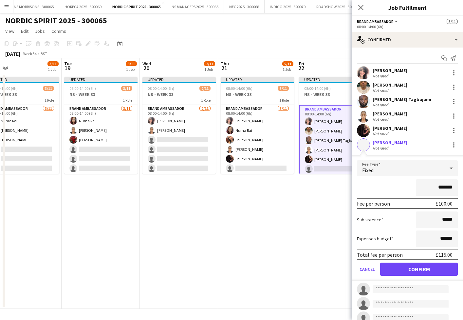
click at [411, 268] on button "Confirm" at bounding box center [419, 268] width 78 height 13
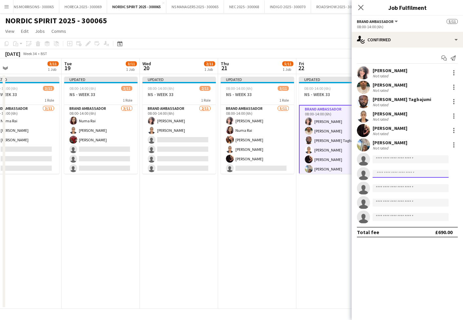
click at [411, 174] on input at bounding box center [411, 174] width 76 height 8
type input "*****"
click at [413, 185] on span "Toheeb oladimeji Active" at bounding box center [411, 183] width 66 height 6
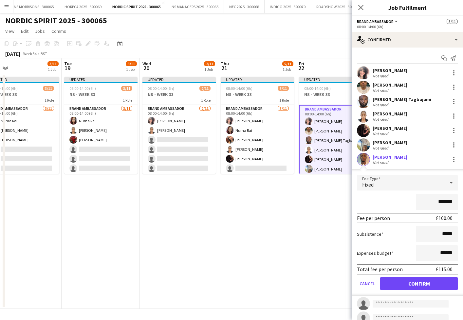
click at [440, 200] on input "*******" at bounding box center [437, 202] width 42 height 16
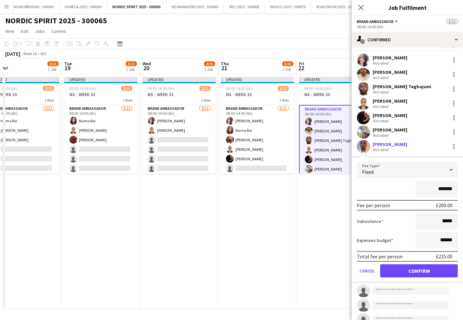
type input "*******"
drag, startPoint x: 441, startPoint y: 241, endPoint x: 445, endPoint y: 239, distance: 4.7
click at [445, 239] on input "******" at bounding box center [437, 240] width 42 height 16
type input "******"
click at [432, 274] on button "Confirm" at bounding box center [419, 270] width 78 height 13
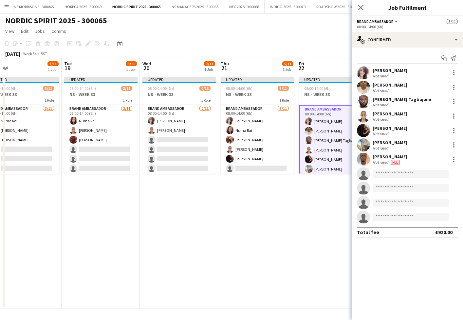
scroll to position [0, 0]
click at [314, 239] on app-date-cell "Updated 08:00-14:00 (6h) 7/11 NS - WEEK 33 1 Role Brand Ambassador 7/11 08:00-1…" at bounding box center [335, 191] width 78 height 235
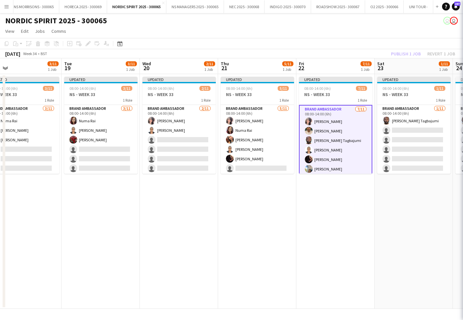
scroll to position [0, 173]
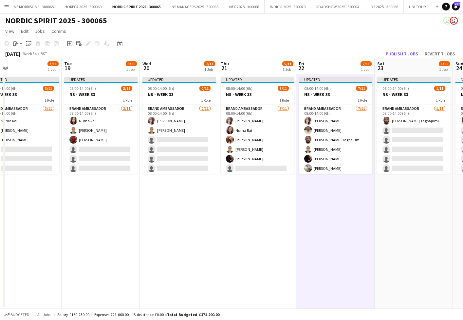
drag, startPoint x: 400, startPoint y: 51, endPoint x: 377, endPoint y: 66, distance: 27.8
click at [400, 51] on button "Publish 7 jobs" at bounding box center [402, 53] width 38 height 9
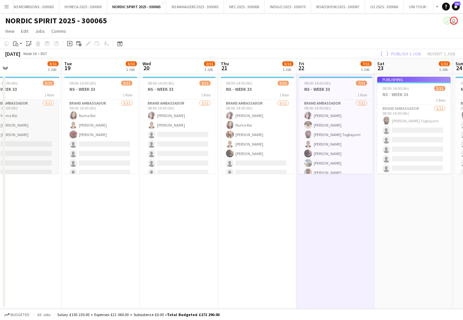
click at [30, 144] on app-card-role "Brand Ambassador 3/11 08:00-14:00 (6h) Numa Rai Opeyemi Ajadi Hamsa Omar single…" at bounding box center [22, 158] width 73 height 117
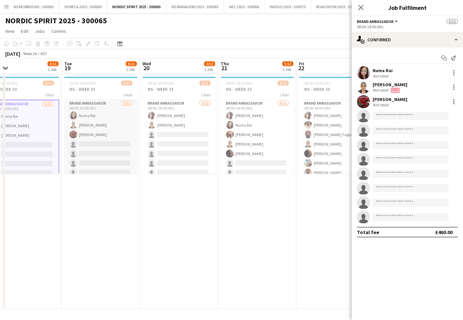
click at [93, 140] on app-card-role "Brand Ambassador 3/11 08:00-14:00 (6h) Numa Rai Opeyemi Ajadi Hamsa Omar single…" at bounding box center [100, 158] width 73 height 117
click at [164, 143] on app-card-role "Brand Ambassador 2/11 08:00-14:00 (6h) Nabila Hamici Opeyemi Ajadi single-neutr…" at bounding box center [179, 158] width 73 height 117
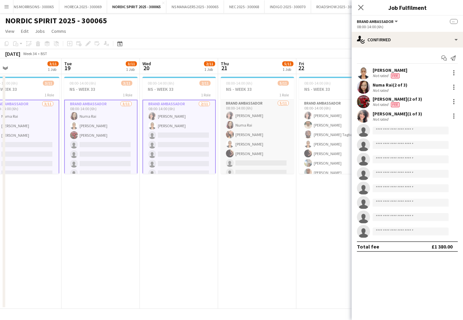
click at [238, 150] on app-card-role "Brand Ambassador 5/11 08:00-14:00 (6h) Nabila Hamici Numa Rai Monika Nanda Opey…" at bounding box center [257, 158] width 73 height 117
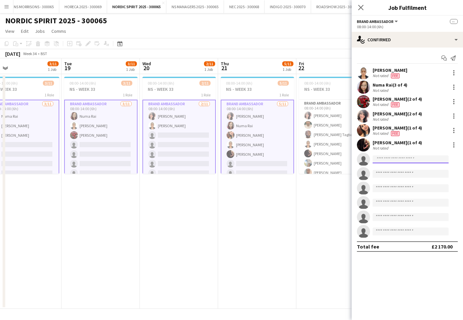
click at [380, 160] on input at bounding box center [411, 159] width 76 height 8
type input "****"
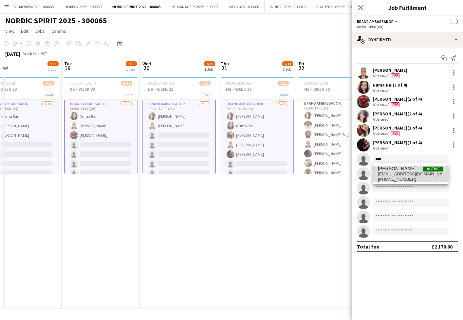
click at [388, 171] on span "di.le70@hotmail.co.uk" at bounding box center [411, 173] width 66 height 5
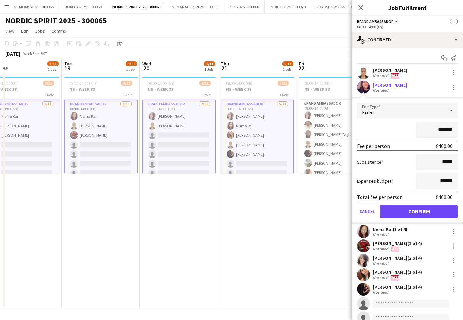
click at [405, 214] on button "Confirm" at bounding box center [419, 211] width 78 height 13
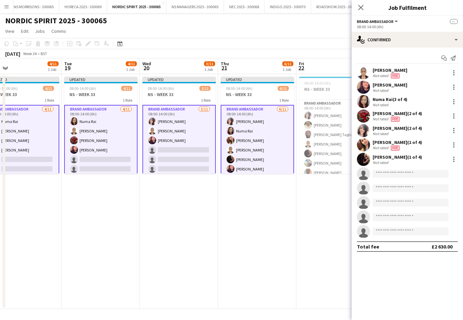
drag, startPoint x: 250, startPoint y: 158, endPoint x: 229, endPoint y: 156, distance: 21.1
click at [249, 158] on app-card-role "Brand Ambassador 6/11 08:00-14:00 (6h) Nabila Hamici Numa Rai Monika Nanda Opey…" at bounding box center [257, 164] width 73 height 119
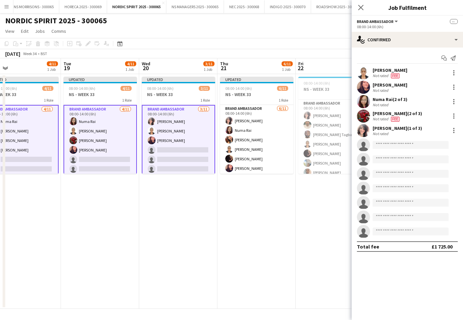
click at [193, 154] on app-card-role "Brand Ambassador 3/11 08:00-14:00 (6h) Nabila Hamici Opeyemi Ajadi mina dilella…" at bounding box center [178, 164] width 73 height 119
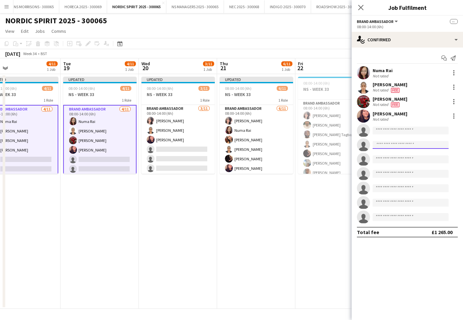
click at [399, 146] on input at bounding box center [411, 145] width 76 height 8
type input "*****"
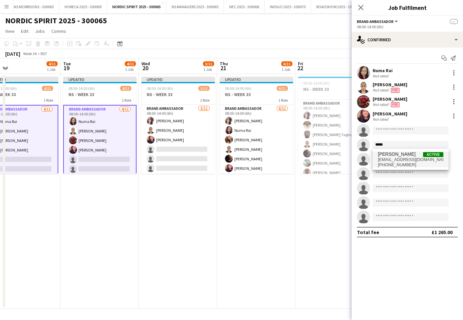
click at [401, 162] on span "+4407961398703" at bounding box center [411, 164] width 66 height 5
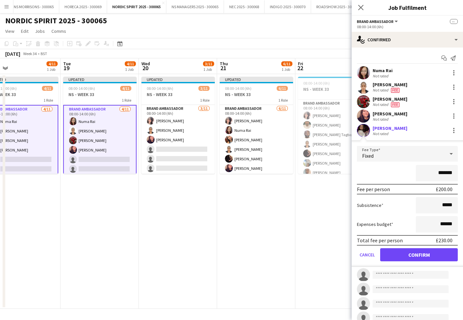
drag, startPoint x: 393, startPoint y: 252, endPoint x: 385, endPoint y: 250, distance: 8.1
click at [392, 252] on button "Confirm" at bounding box center [419, 254] width 78 height 13
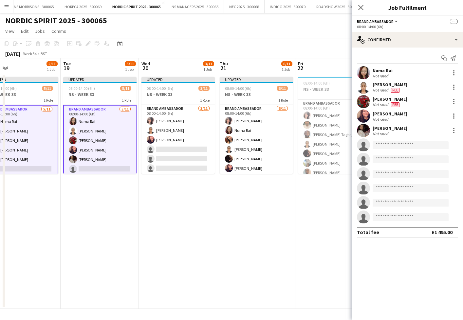
click at [123, 150] on app-card-role "Brand Ambassador 5/11 08:00-14:00 (6h) Numa Rai Opeyemi Ajadi Hamsa Omar mina d…" at bounding box center [99, 164] width 73 height 119
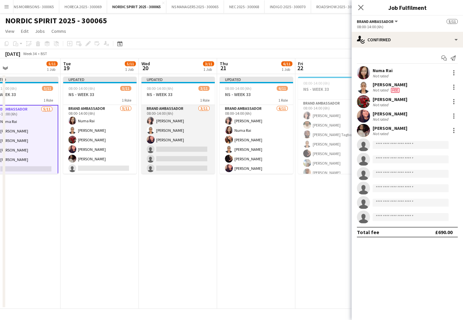
click at [157, 151] on app-card-role "Brand Ambassador 3/11 08:00-14:00 (6h) Nabila Hamici Opeyemi Ajadi mina dilella…" at bounding box center [178, 163] width 73 height 117
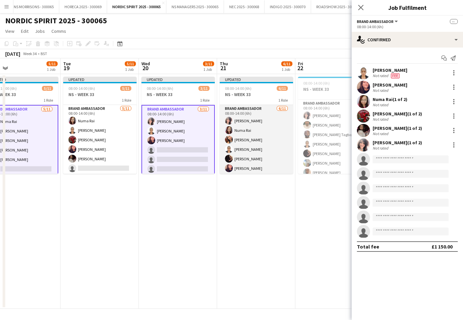
click at [271, 153] on app-card-role "Brand Ambassador 6/11 08:00-14:00 (6h) Nabila Hamici Numa Rai Monika Nanda Opey…" at bounding box center [256, 163] width 73 height 117
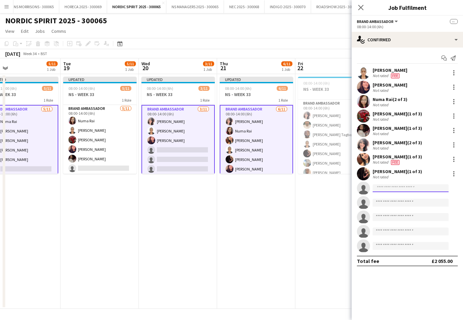
click at [392, 189] on input at bounding box center [411, 188] width 76 height 8
type input "********"
click at [387, 205] on span "dr.georgetom91@gmail.com" at bounding box center [411, 202] width 66 height 5
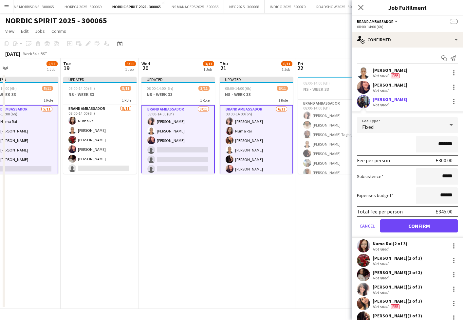
click at [395, 223] on button "Confirm" at bounding box center [419, 225] width 78 height 13
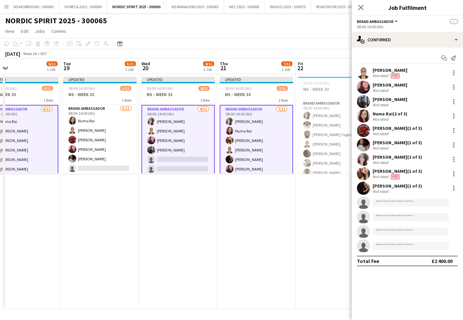
click at [145, 188] on app-date-cell "Updated 08:00-14:00 (6h) 4/11 NS - WEEK 33 1 Role Brand Ambassador 4/11 08:00-1…" at bounding box center [178, 191] width 78 height 235
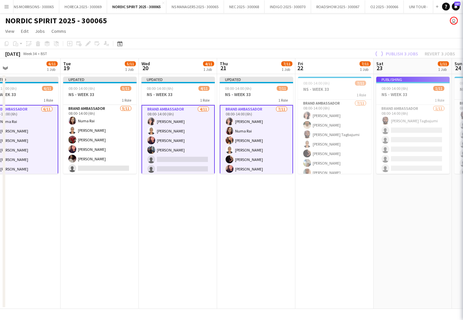
scroll to position [0, 175]
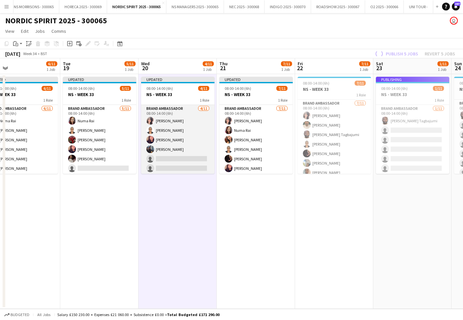
click at [167, 143] on app-card-role "Brand Ambassador 4/11 08:00-14:00 (6h) Nabila Hamici Opeyemi Ajadi mina dilella…" at bounding box center [177, 163] width 73 height 117
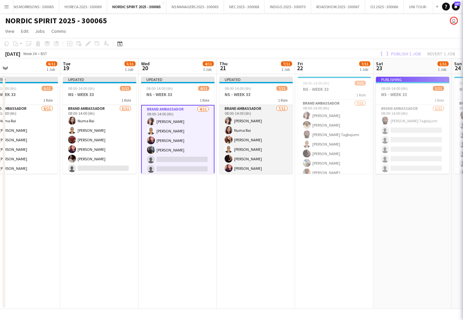
click at [256, 151] on app-card-role "Brand Ambassador 7/11 08:00-14:00 (6h) Nabila Hamici Numa Rai Monika Nanda Opey…" at bounding box center [255, 163] width 73 height 117
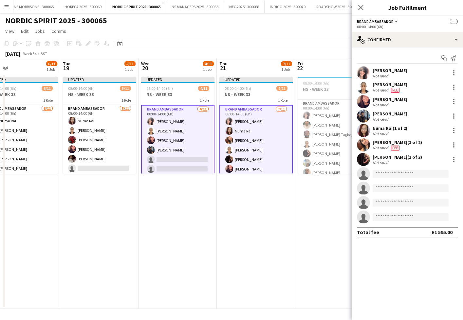
scroll to position [0, 175]
click at [401, 175] on input at bounding box center [411, 174] width 76 height 8
type input "***"
click at [400, 182] on span "[PERSON_NAME]" at bounding box center [397, 183] width 38 height 6
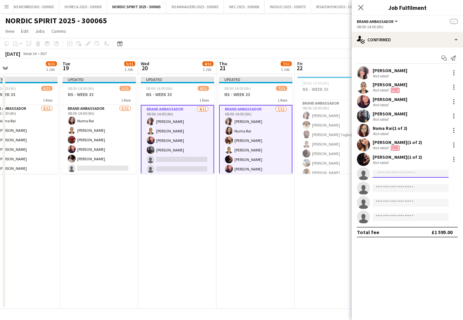
scroll to position [0, 0]
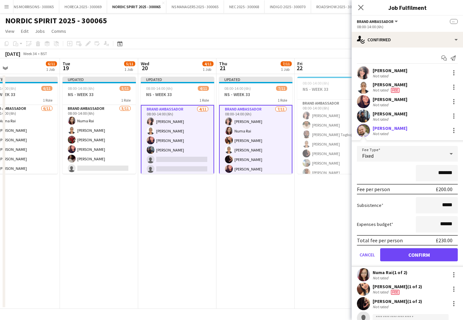
click at [439, 171] on input "*******" at bounding box center [437, 173] width 42 height 16
type input "*******"
click at [440, 224] on input "******" at bounding box center [437, 224] width 42 height 16
drag, startPoint x: 441, startPoint y: 224, endPoint x: 445, endPoint y: 223, distance: 3.7
click at [445, 223] on input "******" at bounding box center [437, 224] width 42 height 16
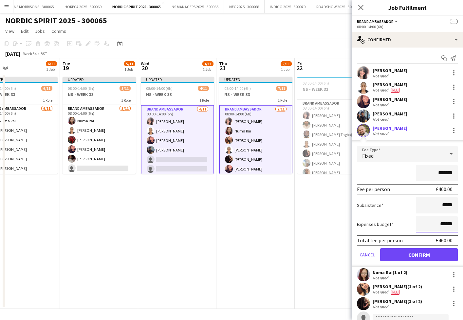
type input "******"
click at [426, 255] on button "Confirm" at bounding box center [419, 254] width 78 height 13
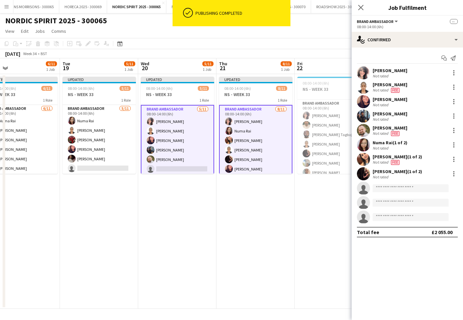
click at [251, 162] on app-card-role "Brand Ambassador 8/11 08:00-14:00 (6h) Nabila Hamici Numa Rai Monika Nanda Opey…" at bounding box center [255, 164] width 73 height 119
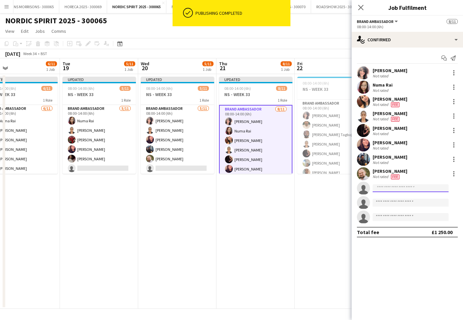
click at [380, 188] on input at bounding box center [411, 188] width 76 height 8
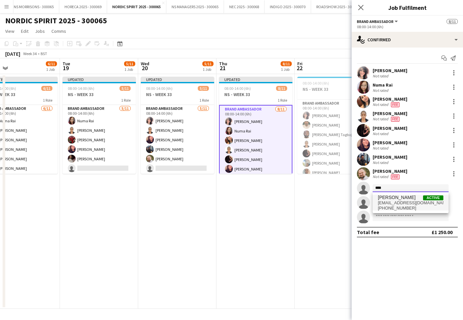
type input "****"
click at [388, 201] on span "[EMAIL_ADDRESS][DOMAIN_NAME]" at bounding box center [411, 202] width 66 height 5
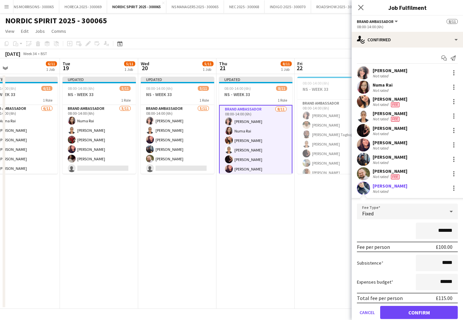
scroll to position [2, 0]
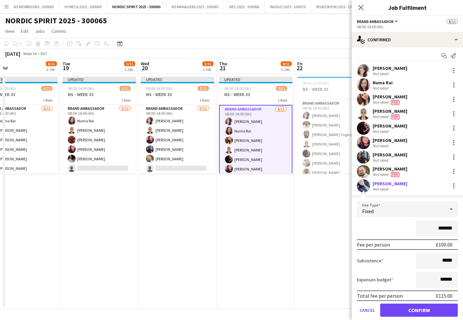
click at [441, 230] on input "*******" at bounding box center [437, 228] width 42 height 16
type input "*******"
drag, startPoint x: 442, startPoint y: 278, endPoint x: 446, endPoint y: 278, distance: 3.7
click at [446, 278] on input "******" at bounding box center [437, 279] width 42 height 16
type input "******"
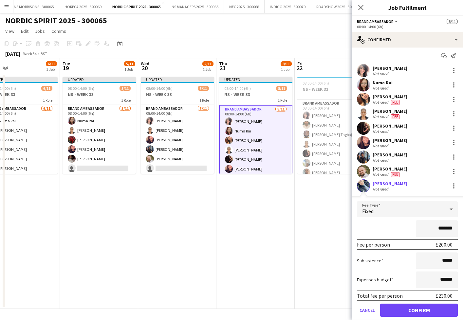
click at [421, 309] on button "Confirm" at bounding box center [419, 309] width 78 height 13
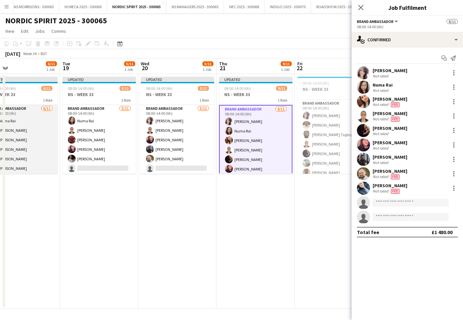
click at [49, 138] on app-card-role "Brand Ambassador 6/11 08:00-14:00 (6h) Numa Rai Opeyemi Ajadi Hamsa Omar mina d…" at bounding box center [20, 163] width 73 height 117
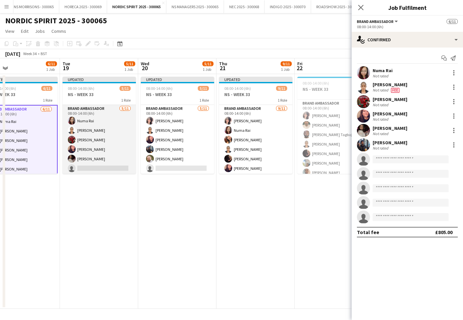
click at [118, 137] on app-card-role "Brand Ambassador 5/11 08:00-14:00 (6h) Numa Rai Opeyemi Ajadi Hamsa Omar mina d…" at bounding box center [99, 163] width 73 height 117
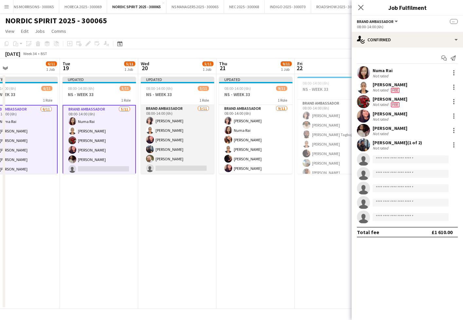
click at [198, 142] on app-card-role "Brand Ambassador 5/11 08:00-14:00 (6h) Nabila Hamici Opeyemi Ajadi mina dilella…" at bounding box center [177, 163] width 73 height 117
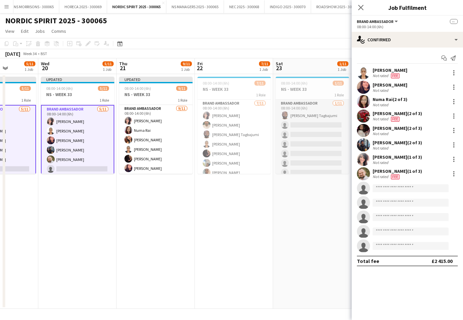
scroll to position [0, 197]
click at [295, 147] on app-card-role "Brand Ambassador 1/11 08:00-14:00 (6h) Skelly Tagbajumi single-neutral-actions …" at bounding box center [311, 158] width 73 height 117
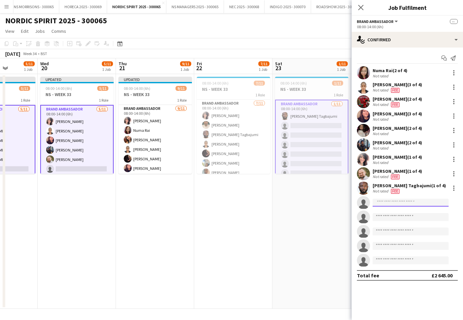
click at [382, 201] on input at bounding box center [411, 203] width 76 height 8
type input "****"
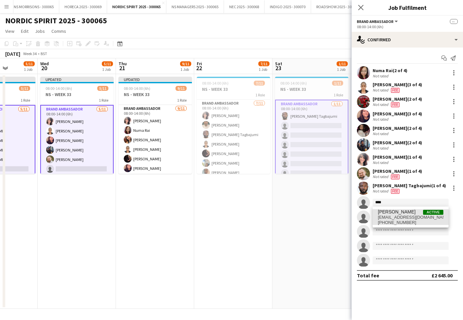
click at [387, 221] on span "[PHONE_NUMBER]" at bounding box center [411, 222] width 66 height 5
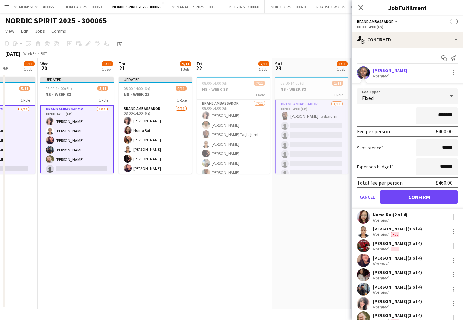
click at [439, 114] on input "*******" at bounding box center [437, 115] width 42 height 16
type input "*******"
drag, startPoint x: 440, startPoint y: 166, endPoint x: 445, endPoint y: 165, distance: 4.8
click at [445, 165] on input "******" at bounding box center [437, 166] width 42 height 16
type input "******"
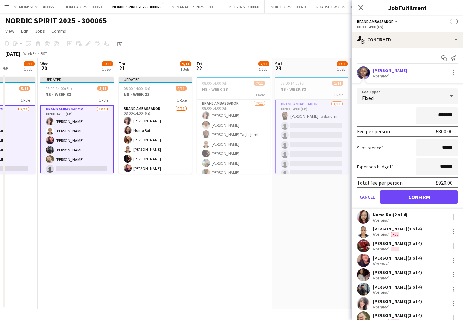
click at [433, 195] on button "Confirm" at bounding box center [419, 196] width 78 height 13
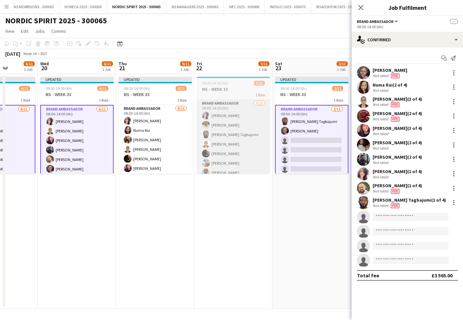
drag, startPoint x: 334, startPoint y: 146, endPoint x: 244, endPoint y: 150, distance: 90.5
click at [334, 146] on app-card-role "Brand Ambassador 2/11 08:00-14:00 (6h) Skelly Tagbajumi Olamide Balogun single-…" at bounding box center [311, 164] width 73 height 119
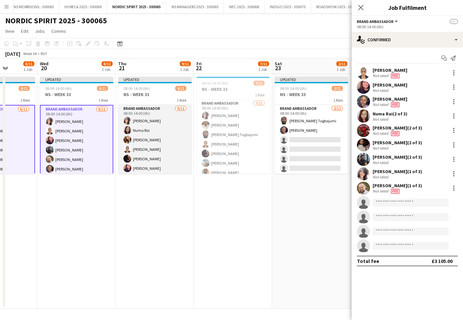
click at [183, 153] on app-card-role "Brand Ambassador 9/11 08:00-14:00 (6h) Nabila Hamici Numa Rai Monika Nanda Opey…" at bounding box center [154, 163] width 73 height 117
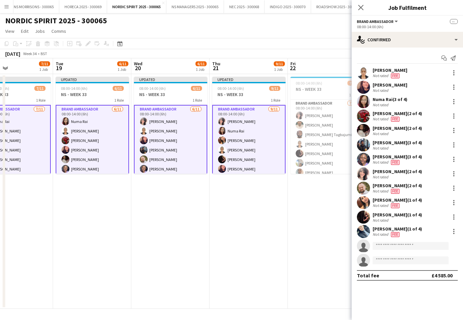
scroll to position [0, 181]
click at [399, 249] on input at bounding box center [411, 246] width 76 height 8
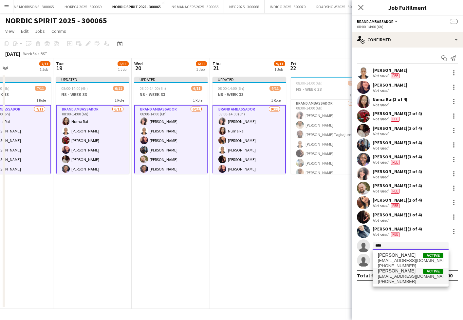
scroll to position [0, 0]
type input "****"
click at [394, 274] on span "[EMAIL_ADDRESS][DOMAIN_NAME]" at bounding box center [411, 276] width 66 height 5
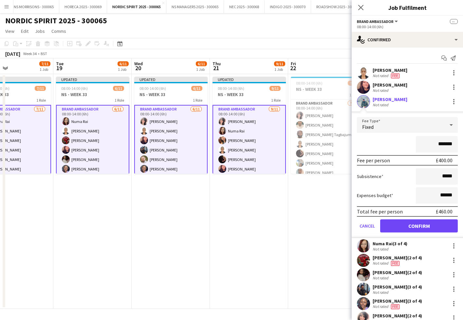
scroll to position [0, 0]
click at [440, 144] on input "*******" at bounding box center [437, 144] width 42 height 16
type input "*******"
drag, startPoint x: 441, startPoint y: 196, endPoint x: 445, endPoint y: 194, distance: 4.7
click at [445, 194] on input "******" at bounding box center [437, 195] width 42 height 16
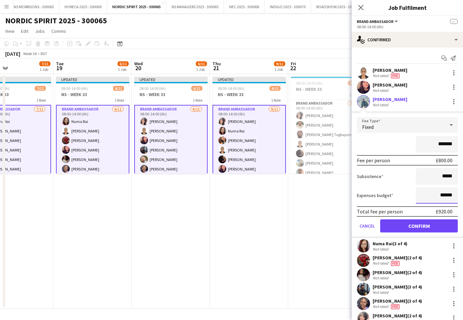
type input "******"
click at [423, 223] on button "Confirm" at bounding box center [419, 225] width 78 height 13
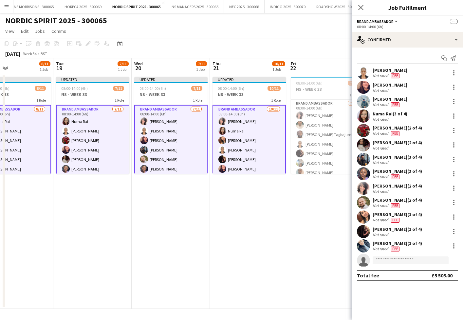
click at [172, 134] on app-card-role "Brand Ambassador 7/11 08:00-14:00 (6h) Nabila Hamici Opeyemi Ajadi mina dilella…" at bounding box center [170, 164] width 73 height 119
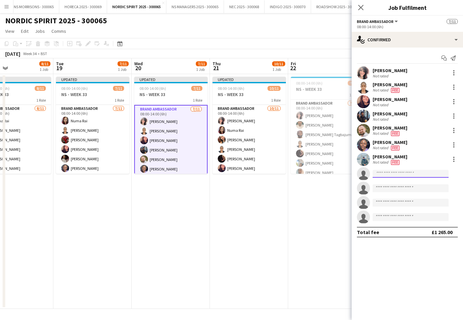
click at [386, 176] on input at bounding box center [411, 174] width 76 height 8
type input "***"
click at [387, 183] on span "[PERSON_NAME]" at bounding box center [397, 183] width 38 height 6
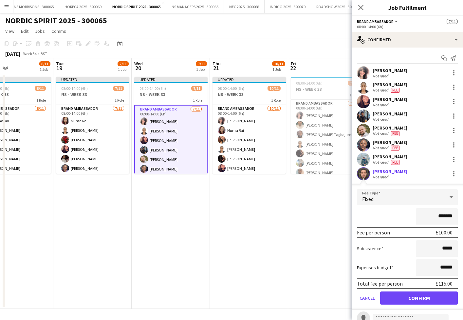
click at [398, 296] on button "Confirm" at bounding box center [419, 297] width 78 height 13
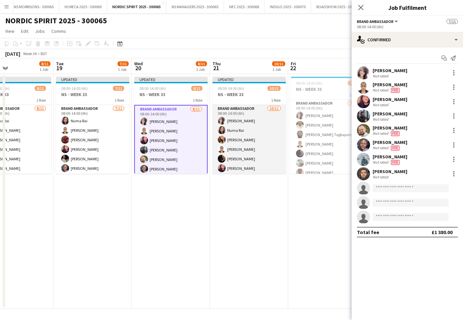
drag, startPoint x: 248, startPoint y: 153, endPoint x: 252, endPoint y: 153, distance: 3.9
click at [248, 153] on app-card-role "Brand Ambassador 10/11 08:00-14:00 (6h) Nabila Hamici Numa Rai Monika Nanda Ope…" at bounding box center [249, 163] width 73 height 117
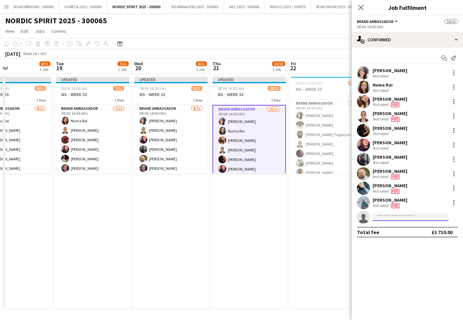
click at [403, 219] on input at bounding box center [411, 217] width 76 height 8
type input "***"
click at [407, 232] on span "[EMAIL_ADDRESS][DOMAIN_NAME]" at bounding box center [411, 231] width 66 height 5
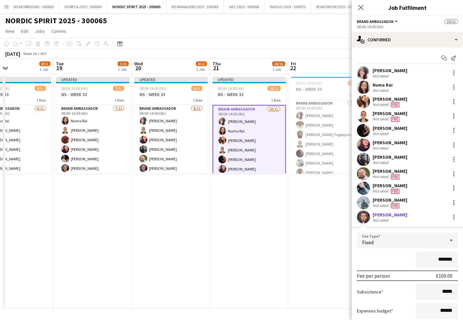
click at [440, 257] on input "*******" at bounding box center [437, 259] width 42 height 16
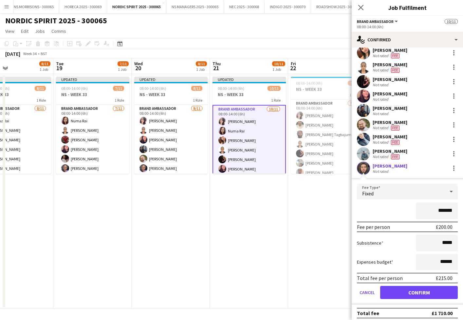
scroll to position [52, 0]
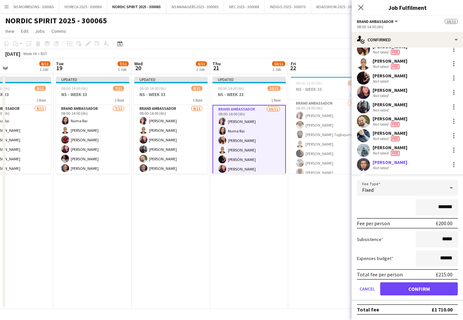
type input "*******"
click at [445, 256] on input "******" at bounding box center [437, 258] width 42 height 16
type input "******"
click at [426, 283] on button "Confirm" at bounding box center [419, 288] width 78 height 13
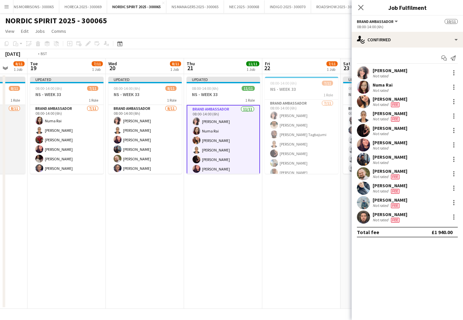
scroll to position [0, 207]
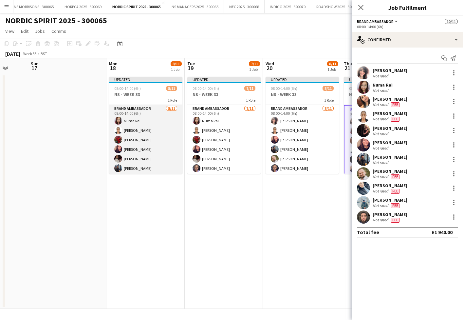
click at [148, 139] on app-card-role "Brand Ambassador 8/11 08:00-14:00 (6h) Numa Rai Opeyemi Ajadi Hamsa Omar mina d…" at bounding box center [145, 163] width 73 height 117
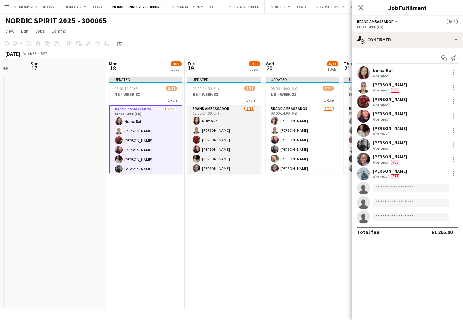
click at [200, 132] on app-card-role "Brand Ambassador 7/11 08:00-14:00 (6h) Numa Rai Opeyemi Ajadi Hamsa Omar mina d…" at bounding box center [223, 163] width 73 height 117
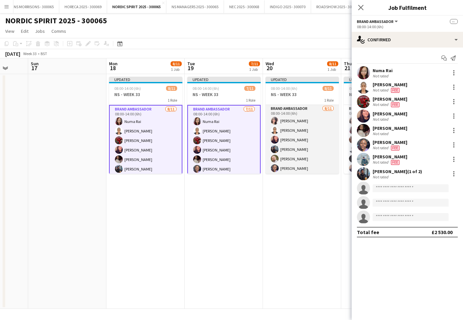
click at [267, 131] on app-card-role "Brand Ambassador 8/11 08:00-14:00 (6h) Nabila Hamici Opeyemi Ajadi mina dilella…" at bounding box center [302, 163] width 73 height 117
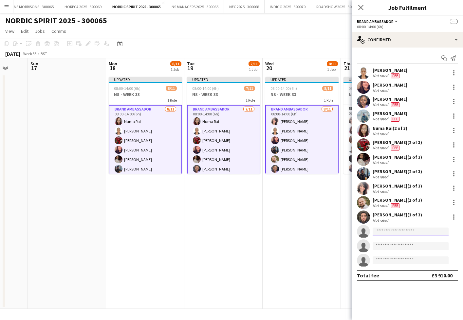
click at [401, 231] on input at bounding box center [411, 231] width 76 height 8
type input "*****"
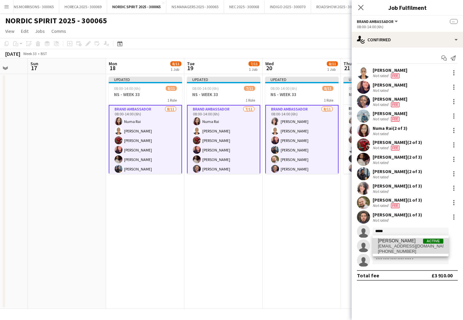
click at [399, 240] on span "[PERSON_NAME]" at bounding box center [397, 241] width 38 height 6
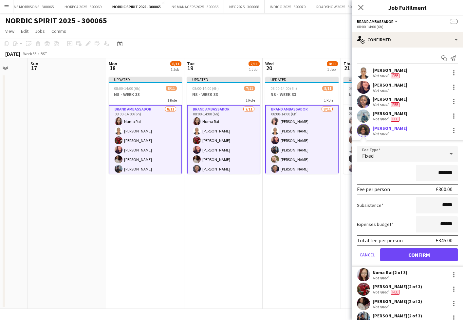
click at [440, 171] on input "*******" at bounding box center [437, 173] width 42 height 16
type input "*******"
drag, startPoint x: 441, startPoint y: 223, endPoint x: 446, endPoint y: 222, distance: 5.1
click at [445, 222] on input "******" at bounding box center [437, 224] width 42 height 16
type input "******"
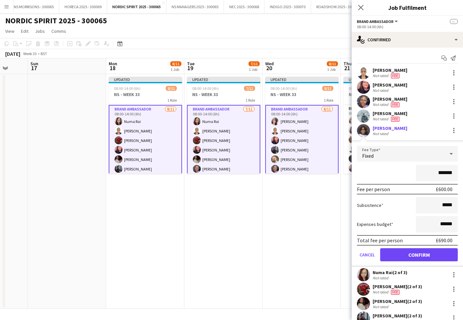
click at [425, 253] on button "Confirm" at bounding box center [419, 254] width 78 height 13
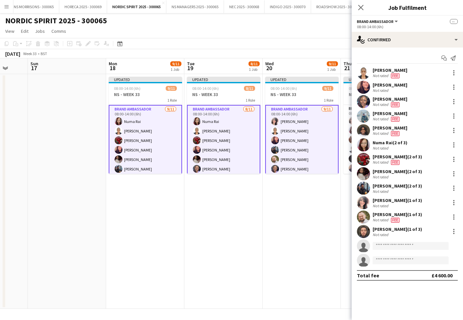
click at [155, 148] on app-card-role "Brand Ambassador 9/11 08:00-14:00 (6h) Numa Rai Opeyemi Ajadi Hamsa Omar mina d…" at bounding box center [145, 164] width 73 height 119
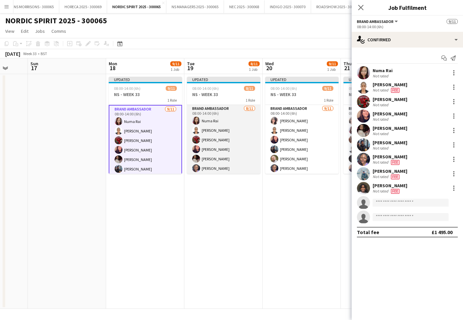
click at [195, 148] on app-user-avatar at bounding box center [196, 149] width 8 height 8
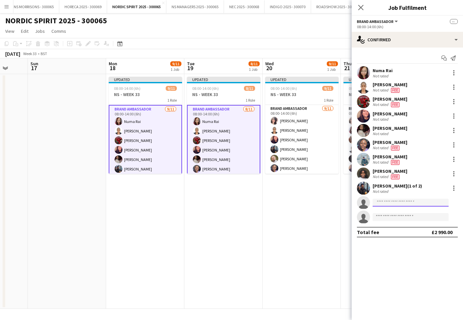
click at [379, 201] on input at bounding box center [411, 203] width 76 height 8
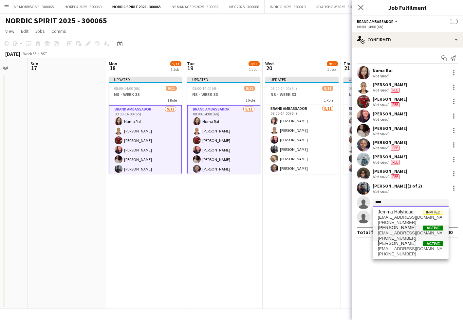
type input "****"
click at [388, 231] on span "[EMAIL_ADDRESS][DOMAIN_NAME]" at bounding box center [411, 232] width 66 height 5
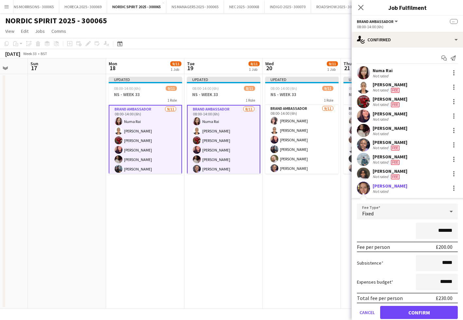
drag, startPoint x: 411, startPoint y: 310, endPoint x: 408, endPoint y: 308, distance: 3.7
click at [411, 310] on button "Confirm" at bounding box center [419, 312] width 78 height 13
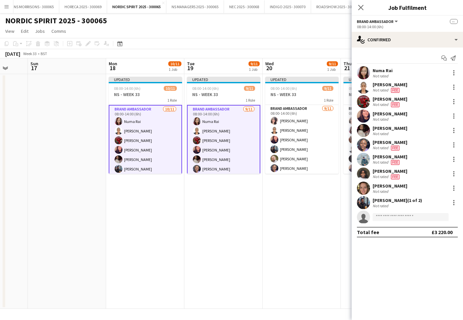
scroll to position [0, 0]
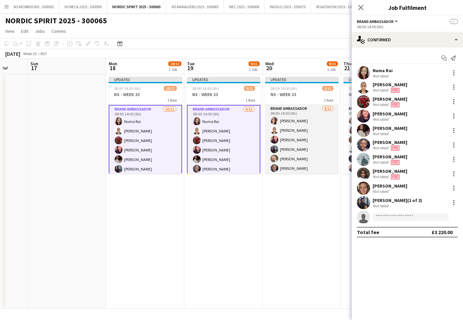
click at [313, 151] on app-card-role "Brand Ambassador 9/11 08:00-14:00 (6h) Nabila Hamici Opeyemi Ajadi mina dilella…" at bounding box center [301, 163] width 73 height 117
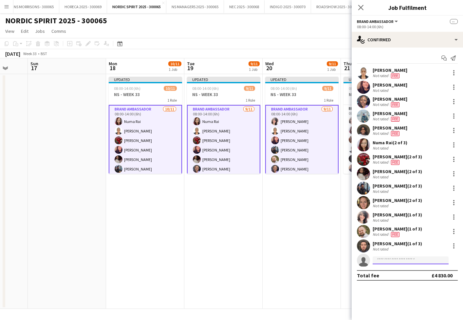
click at [382, 260] on input at bounding box center [411, 260] width 76 height 8
type input "****"
click at [415, 271] on span "Aivaras Sestokas Active" at bounding box center [411, 270] width 66 height 6
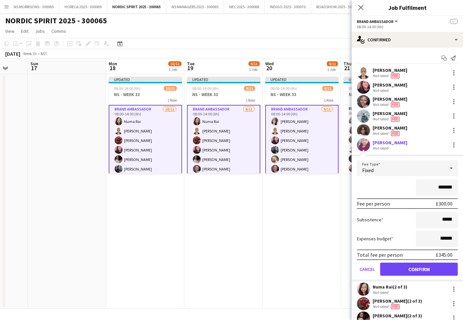
click at [440, 184] on input "*******" at bounding box center [437, 187] width 42 height 16
type input "*******"
drag, startPoint x: 441, startPoint y: 238, endPoint x: 446, endPoint y: 237, distance: 5.2
click at [446, 237] on input "******" at bounding box center [437, 238] width 42 height 16
type input "******"
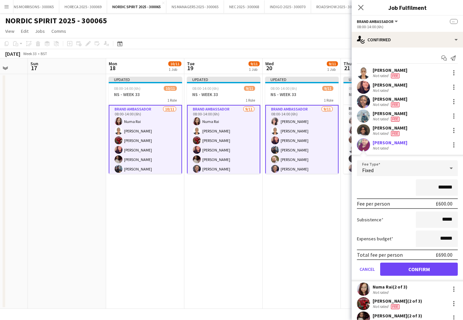
click at [423, 269] on button "Confirm" at bounding box center [419, 268] width 78 height 13
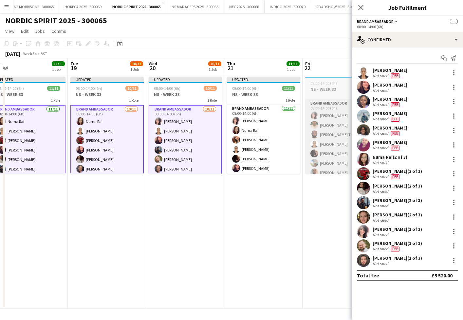
scroll to position [0, 247]
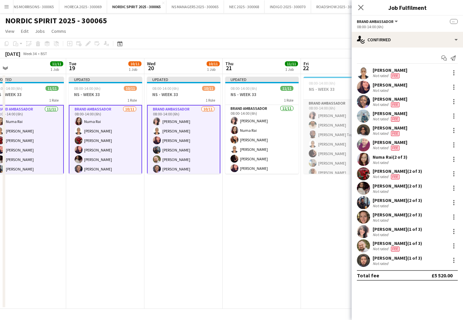
click at [330, 145] on app-card-role "Brand Ambassador 7/11 08:00-14:00 (6h) Nabila Hamici Qadish Dass Skelly Tagbaju…" at bounding box center [340, 158] width 73 height 117
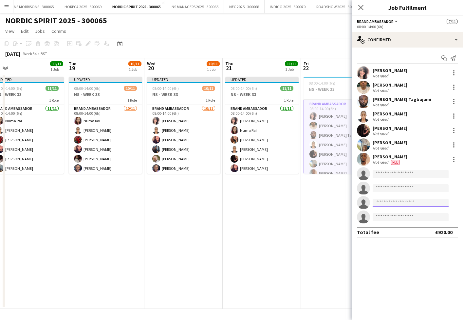
click at [389, 202] on input at bounding box center [411, 203] width 76 height 8
type input "****"
click at [392, 216] on span "aivaras.sestokas@icloud.com" at bounding box center [411, 217] width 66 height 5
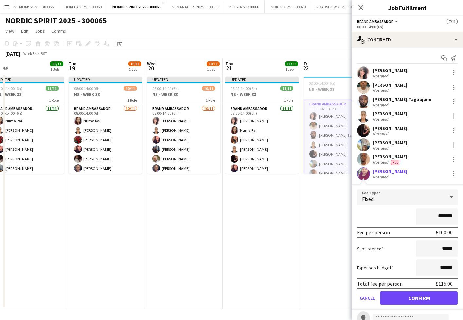
scroll to position [0, 0]
click at [401, 294] on button "Confirm" at bounding box center [419, 297] width 78 height 13
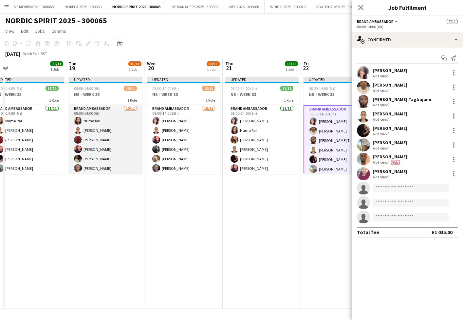
click at [126, 138] on app-card-role "Brand Ambassador 10/11 08:00-14:00 (6h) Numa Rai Opeyemi Ajadi Hamsa Omar mina …" at bounding box center [105, 163] width 73 height 117
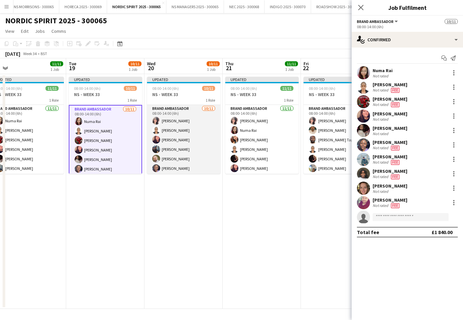
click at [184, 141] on app-card-role "Brand Ambassador 10/11 08:00-14:00 (6h) Nabila Hamici Opeyemi Ajadi mina dilell…" at bounding box center [183, 163] width 73 height 117
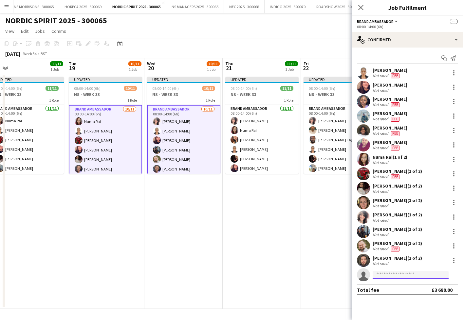
click at [390, 272] on input at bounding box center [411, 275] width 76 height 8
type input "***"
click at [388, 284] on span "Irtaza Qadees" at bounding box center [392, 284] width 29 height 6
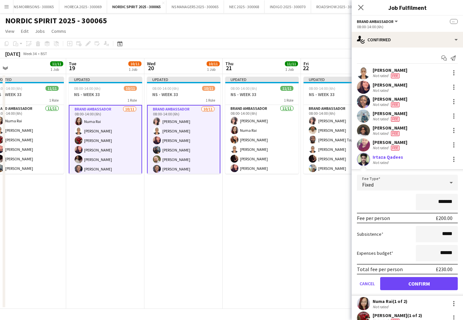
click at [439, 200] on input "*******" at bounding box center [437, 202] width 42 height 16
type input "*******"
click at [444, 250] on input "******" at bounding box center [437, 253] width 42 height 16
type input "******"
drag, startPoint x: 430, startPoint y: 283, endPoint x: 422, endPoint y: 280, distance: 9.2
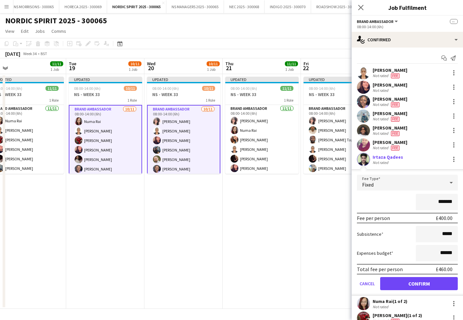
click at [430, 283] on button "Confirm" at bounding box center [419, 283] width 78 height 13
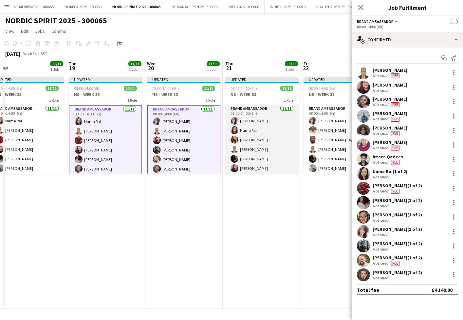
click at [267, 144] on app-card-role "Brand Ambassador 11/11 08:00-14:00 (6h) Nabila Hamici Numa Rai Monika Nanda Ope…" at bounding box center [261, 163] width 73 height 117
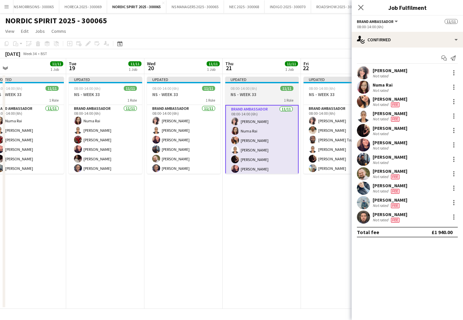
click at [252, 96] on h3 "NS - WEEK 33" at bounding box center [261, 94] width 73 height 6
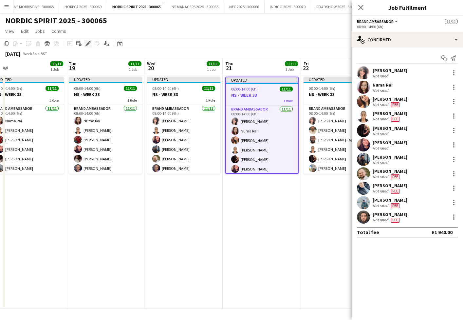
click at [86, 42] on icon "Edit" at bounding box center [88, 43] width 5 height 5
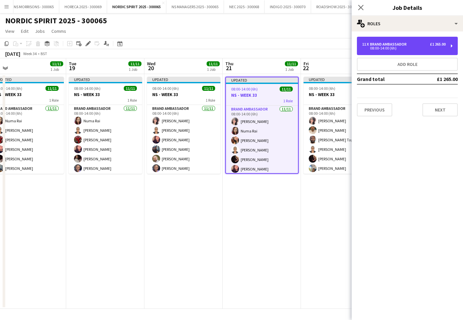
drag, startPoint x: 373, startPoint y: 42, endPoint x: 356, endPoint y: 83, distance: 44.6
click at [373, 42] on div "Brand Ambassador" at bounding box center [389, 44] width 39 height 5
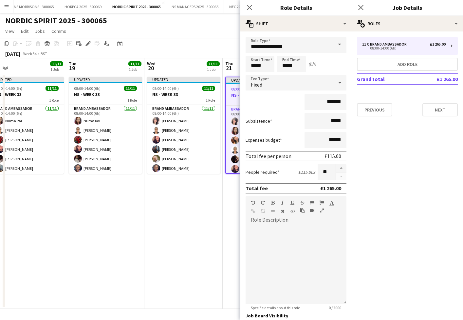
drag, startPoint x: 341, startPoint y: 169, endPoint x: 247, endPoint y: 193, distance: 97.1
click at [341, 169] on button "button" at bounding box center [341, 168] width 10 height 9
type input "**"
drag, startPoint x: 175, startPoint y: 206, endPoint x: 264, endPoint y: 178, distance: 93.6
click at [175, 206] on app-date-cell "Updated 08:00-14:00 (6h) 11/11 NS - WEEK 33 1 Role Brand Ambassador 11/11 08:00…" at bounding box center [183, 191] width 78 height 235
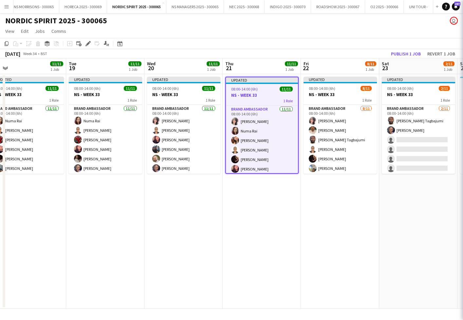
scroll to position [0, 247]
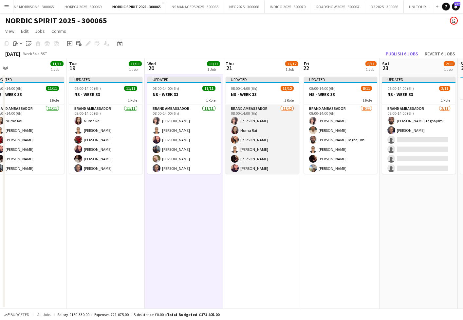
click at [262, 166] on app-card-role "Brand Ambassador 11/12 08:00-14:00 (6h) Nabila Hamici Numa Rai Monika Nanda Ope…" at bounding box center [262, 168] width 73 height 127
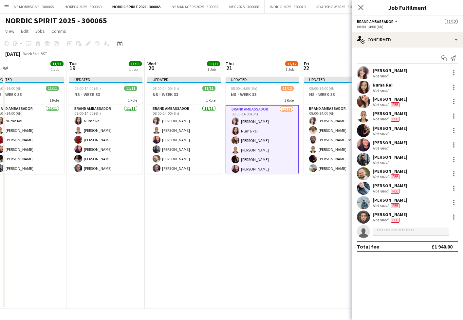
click at [388, 231] on input at bounding box center [411, 231] width 76 height 8
type input "***"
click at [389, 244] on span "irtazaqadees222@gmail.com" at bounding box center [411, 245] width 66 height 5
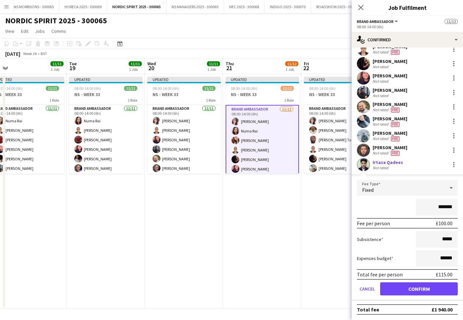
scroll to position [67, 0]
click at [408, 291] on button "Confirm" at bounding box center [419, 288] width 78 height 13
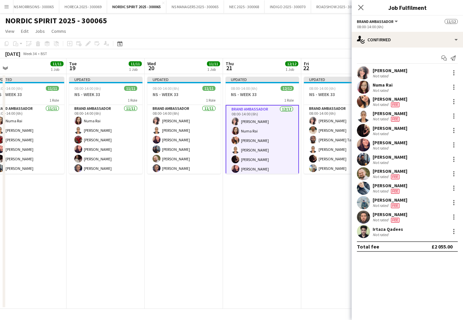
scroll to position [0, 0]
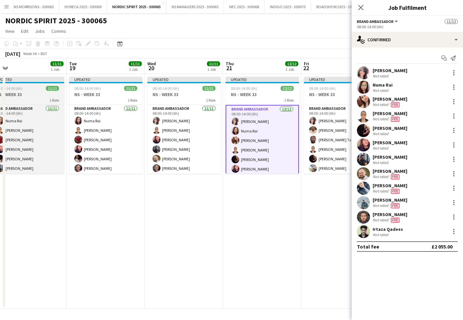
click at [53, 96] on h3 "NS - WEEK 33" at bounding box center [27, 94] width 73 height 6
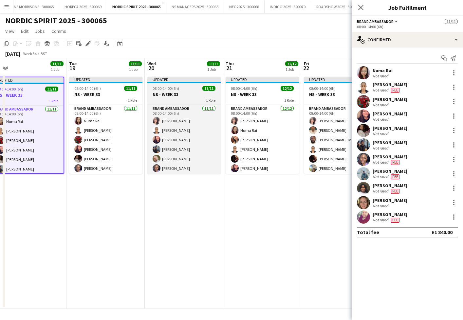
drag, startPoint x: 108, startPoint y: 93, endPoint x: 182, endPoint y: 96, distance: 73.8
click at [108, 93] on h3 "NS - WEEK 33" at bounding box center [105, 94] width 73 height 6
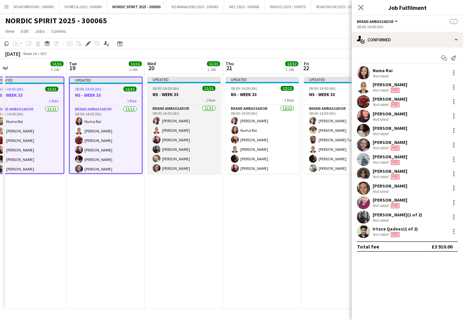
click at [191, 96] on h3 "NS - WEEK 33" at bounding box center [183, 94] width 73 height 6
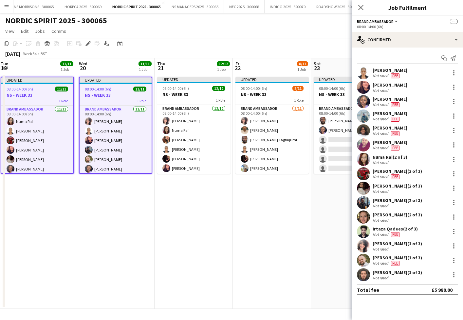
scroll to position [0, 240]
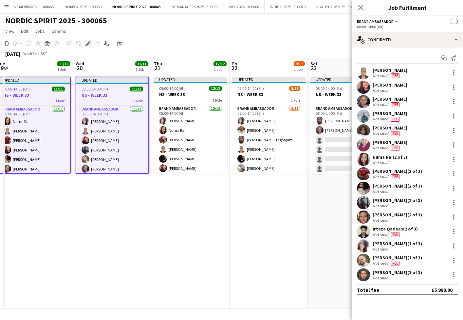
click at [86, 42] on icon "Edit" at bounding box center [88, 43] width 5 height 5
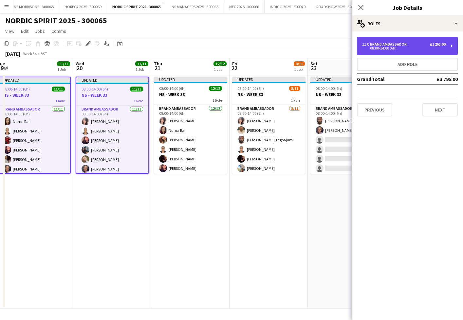
drag, startPoint x: 380, startPoint y: 44, endPoint x: 376, endPoint y: 47, distance: 4.7
click at [380, 45] on div "Brand Ambassador" at bounding box center [389, 44] width 39 height 5
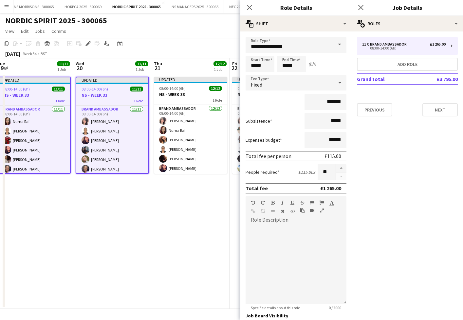
drag, startPoint x: 339, startPoint y: 166, endPoint x: 334, endPoint y: 170, distance: 6.4
click at [339, 166] on button "button" at bounding box center [341, 168] width 10 height 9
type input "**"
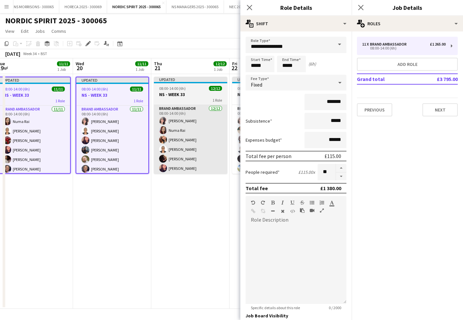
drag, startPoint x: 197, startPoint y: 222, endPoint x: 181, endPoint y: 129, distance: 94.1
click at [197, 221] on app-date-cell "Updated 08:00-14:00 (6h) 12/12 NS - WEEK 33 1 Role Brand Ambassador 12/12 08:00…" at bounding box center [190, 191] width 78 height 235
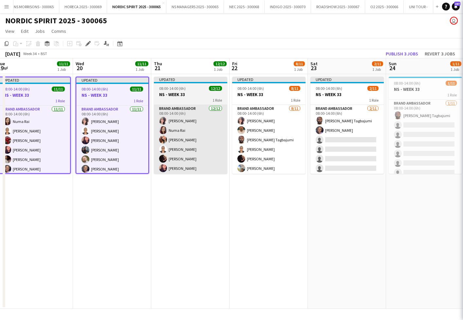
scroll to position [0, 240]
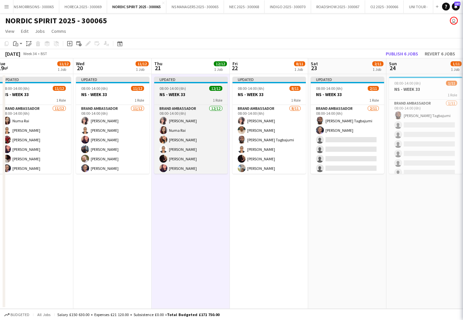
click at [180, 86] on span "08:00-14:00 (6h)" at bounding box center [173, 88] width 27 height 5
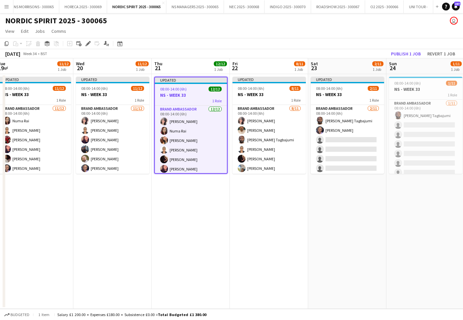
drag, startPoint x: 88, startPoint y: 43, endPoint x: 236, endPoint y: 47, distance: 148.1
click at [89, 43] on icon at bounding box center [88, 44] width 4 height 4
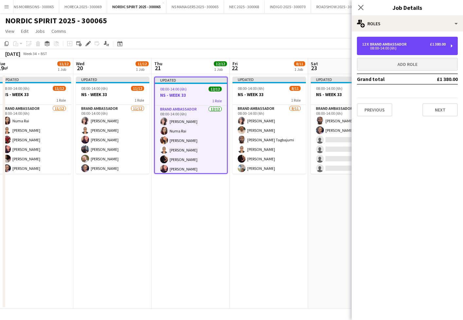
drag, startPoint x: 391, startPoint y: 53, endPoint x: 384, endPoint y: 66, distance: 15.2
click at [391, 53] on div "12 x Brand Ambassador £1 380.00 08:00-14:00 (6h)" at bounding box center [407, 46] width 101 height 18
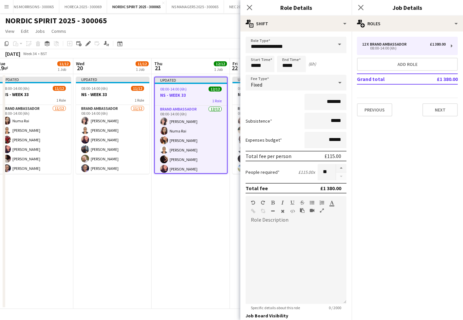
drag, startPoint x: 345, startPoint y: 168, endPoint x: 307, endPoint y: 184, distance: 41.0
click at [345, 168] on button "button" at bounding box center [341, 168] width 10 height 9
type input "**"
click at [181, 211] on app-date-cell "Updated 08:00-14:00 (6h) 12/12 NS - WEEK 33 1 Role Brand Ambassador 12/12 08:00…" at bounding box center [191, 191] width 78 height 235
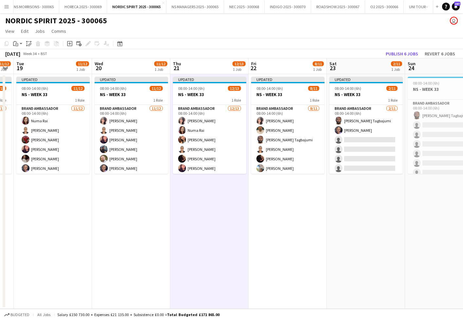
scroll to position [0, 189]
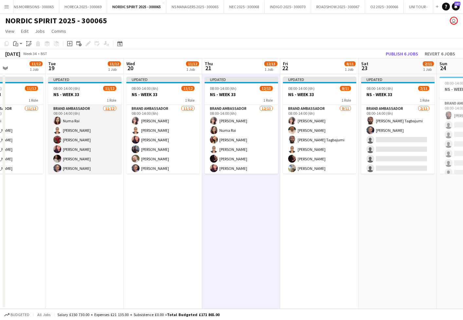
click at [61, 143] on app-card-role "Brand Ambassador 11/12 08:00-14:00 (6h) Numa Rai Opeyemi Ajadi Hamsa Omar mina …" at bounding box center [84, 168] width 73 height 127
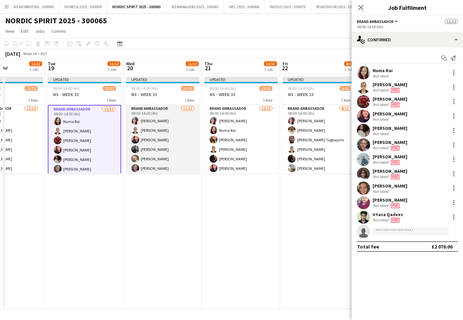
click at [162, 138] on app-card-role "Brand Ambassador 11/12 08:00-14:00 (6h) Nabila Hamici Opeyemi Ajadi mina dilell…" at bounding box center [162, 168] width 73 height 127
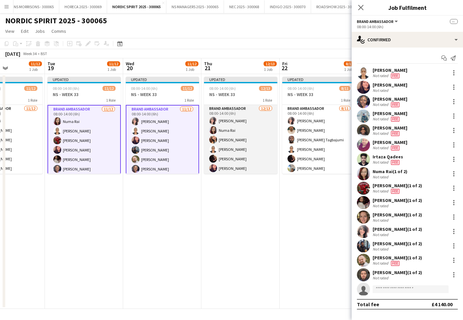
click at [263, 141] on app-card-role "Brand Ambassador 12/13 08:00-14:00 (6h) Nabila Hamici Numa Rai Monika Nanda Ope…" at bounding box center [240, 173] width 73 height 136
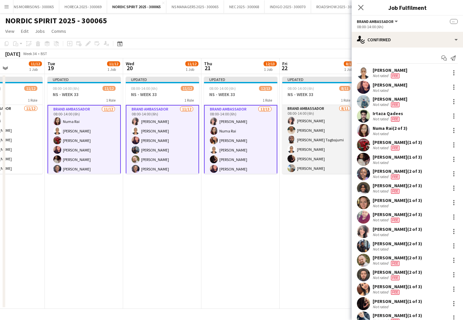
click at [325, 137] on app-card-role "Brand Ambassador 8/11 08:00-14:00 (6h) Nabila Hamici Qadish Dass Skelly Tagbaju…" at bounding box center [318, 163] width 73 height 117
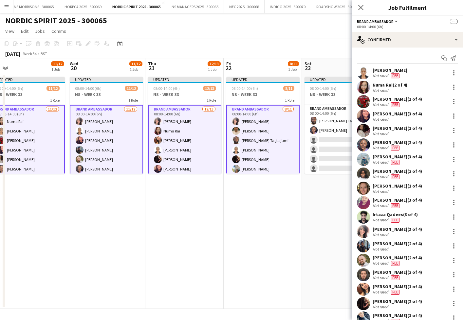
scroll to position [0, 265]
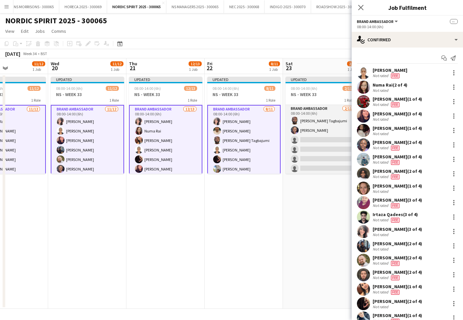
click at [325, 137] on app-card-role "Brand Ambassador 2/11 08:00-14:00 (6h) Skelly Tagbajumi Olamide Balogun single-…" at bounding box center [322, 163] width 73 height 117
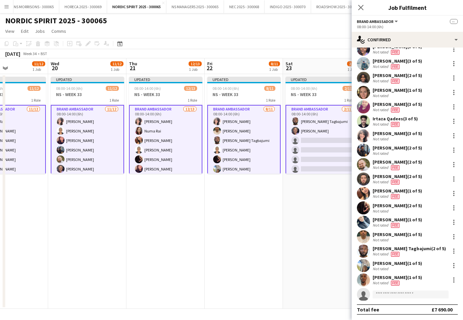
scroll to position [96, 0]
click at [387, 293] on input at bounding box center [411, 294] width 76 height 8
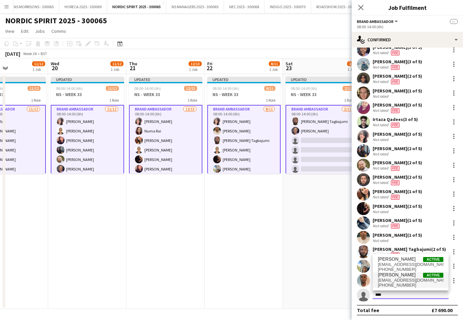
scroll to position [94, 0]
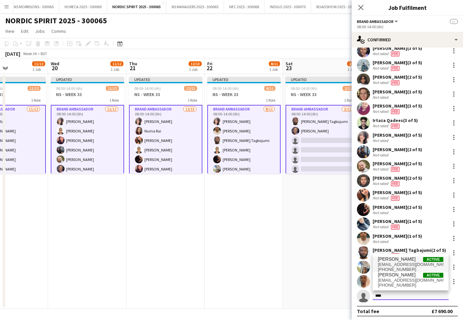
type input "****"
click at [391, 263] on span "bt.ogundele@gmail.com" at bounding box center [411, 264] width 66 height 5
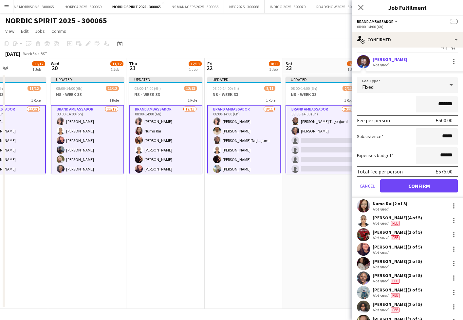
scroll to position [12, 0]
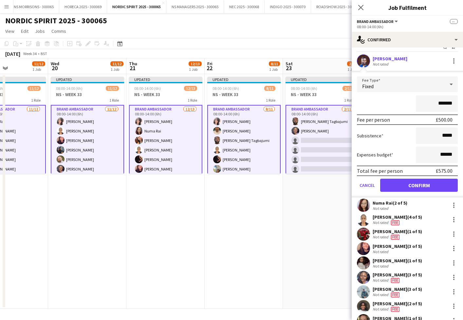
click at [440, 101] on input "*******" at bounding box center [437, 103] width 42 height 16
type input "*******"
drag, startPoint x: 442, startPoint y: 155, endPoint x: 445, endPoint y: 153, distance: 3.5
click at [446, 153] on input "******" at bounding box center [437, 154] width 42 height 16
type input "******"
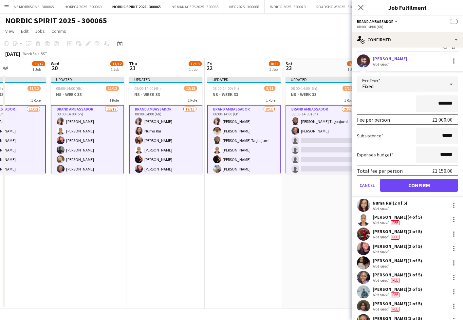
click at [421, 188] on button "Confirm" at bounding box center [419, 185] width 78 height 13
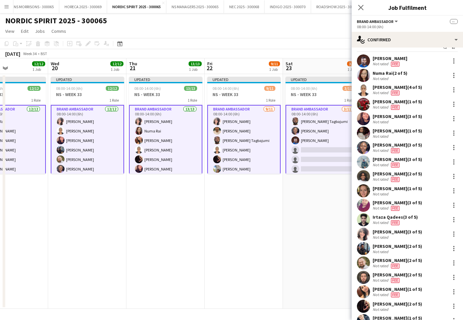
click at [266, 222] on app-date-cell "Updated 08:00-14:00 (6h) 9/11 NS - WEEK 33 1 Role Brand Ambassador 9/11 08:00-1…" at bounding box center [244, 191] width 78 height 235
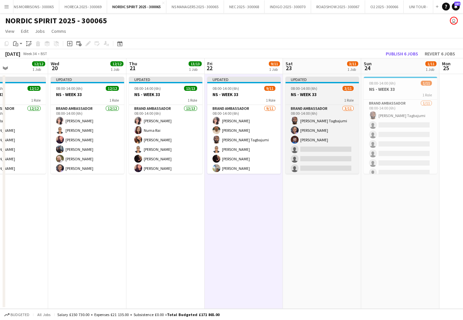
click at [304, 98] on div "1 Role" at bounding box center [322, 99] width 73 height 5
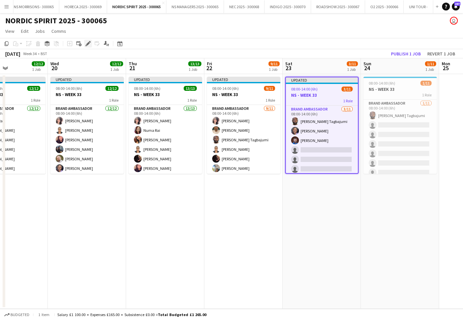
click at [86, 44] on icon "Edit" at bounding box center [88, 43] width 5 height 5
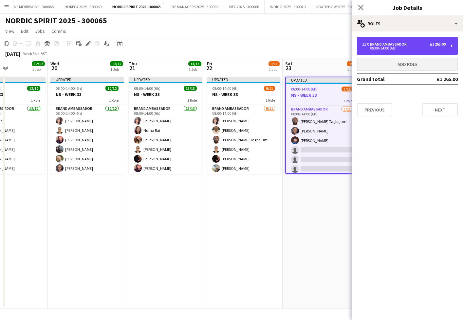
drag, startPoint x: 364, startPoint y: 47, endPoint x: 366, endPoint y: 60, distance: 12.9
click at [364, 47] on div "08:00-14:00 (6h)" at bounding box center [404, 48] width 84 height 3
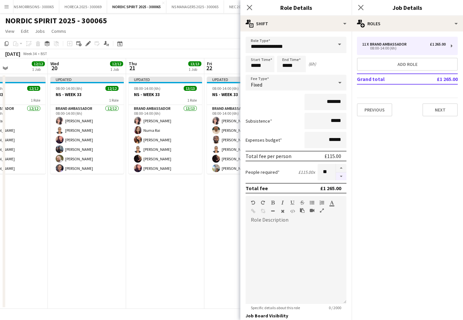
click at [343, 179] on button "button" at bounding box center [341, 176] width 10 height 8
drag, startPoint x: 343, startPoint y: 179, endPoint x: 178, endPoint y: 217, distance: 169.3
click at [343, 179] on button "button" at bounding box center [341, 176] width 10 height 8
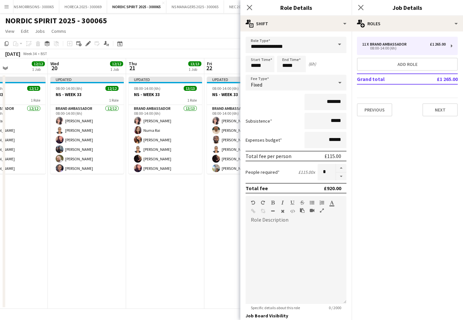
type input "*"
click at [152, 223] on app-date-cell "Updated 08:00-14:00 (6h) 13/13 NS - WEEK 33 1 Role Brand Ambassador 13/13 08:00…" at bounding box center [165, 191] width 78 height 235
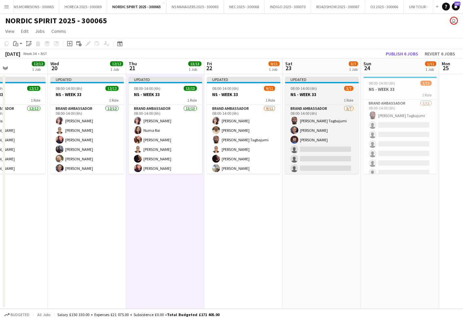
click at [325, 93] on h3 "NS - WEEK 33" at bounding box center [321, 94] width 73 height 6
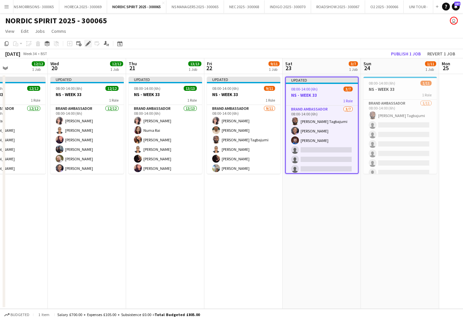
click at [85, 46] on div "Edit" at bounding box center [88, 44] width 8 height 8
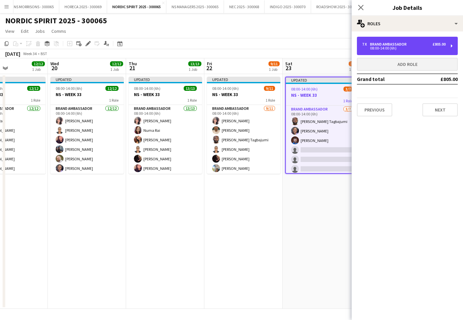
drag, startPoint x: 371, startPoint y: 53, endPoint x: 357, endPoint y: 70, distance: 21.7
click at [371, 53] on div "7 x Brand Ambassador £805.00 08:00-14:00 (6h)" at bounding box center [407, 46] width 101 height 18
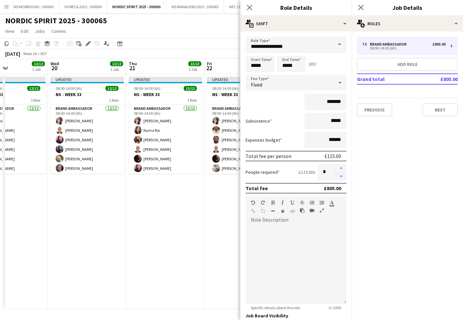
click at [343, 179] on button "button" at bounding box center [341, 176] width 10 height 8
type input "*"
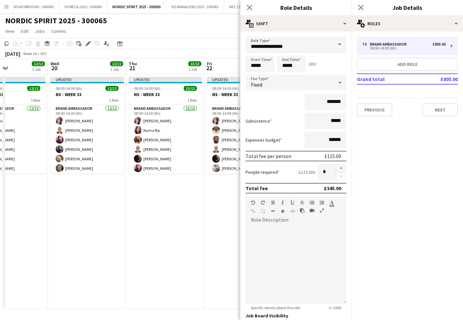
click at [343, 179] on div at bounding box center [341, 172] width 11 height 16
drag, startPoint x: 214, startPoint y: 212, endPoint x: 219, endPoint y: 211, distance: 4.6
click at [215, 212] on app-date-cell "Updated 08:00-14:00 (6h) 9/11 NS - WEEK 33 1 Role Brand Ambassador 9/11 08:00-1…" at bounding box center [243, 191] width 78 height 235
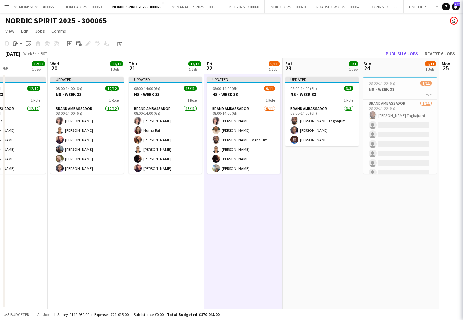
scroll to position [0, 265]
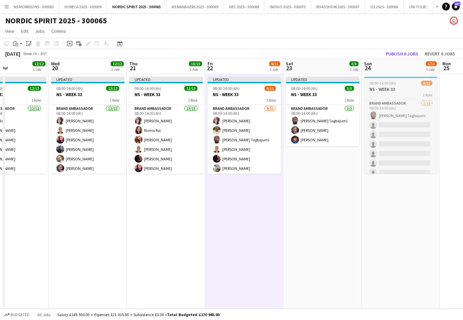
click at [392, 89] on h3 "NS - WEEK 33" at bounding box center [400, 89] width 73 height 6
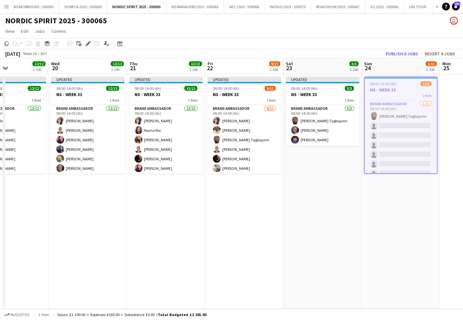
drag, startPoint x: 89, startPoint y: 45, endPoint x: 255, endPoint y: 37, distance: 166.3
click at [90, 45] on icon "Edit" at bounding box center [88, 43] width 5 height 5
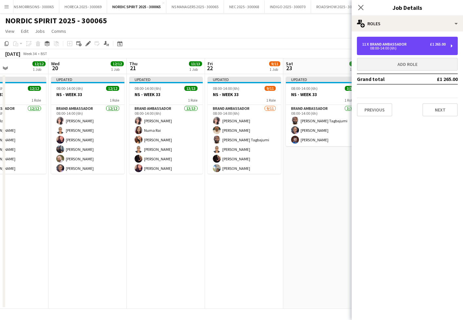
drag, startPoint x: 418, startPoint y: 44, endPoint x: 405, endPoint y: 65, distance: 24.7
click at [417, 44] on div "11 x Brand Ambassador £1 265.00" at bounding box center [404, 44] width 84 height 5
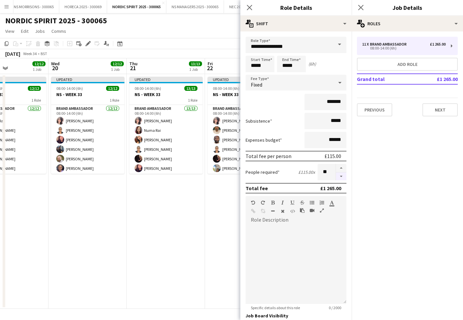
click at [341, 176] on button "button" at bounding box center [341, 176] width 10 height 8
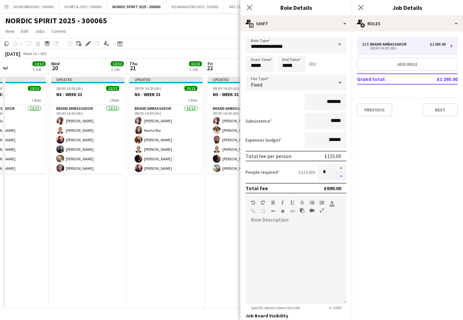
click at [341, 176] on button "button" at bounding box center [341, 176] width 10 height 8
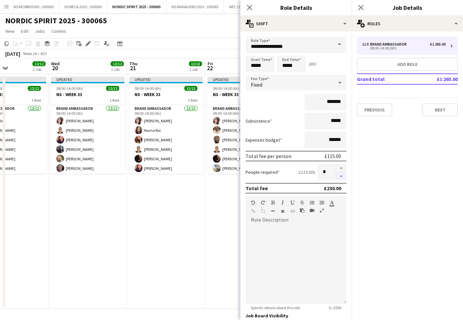
type input "*"
drag, startPoint x: 203, startPoint y: 200, endPoint x: 226, endPoint y: 196, distance: 23.5
click at [204, 200] on app-date-cell "Updated 08:00-14:00 (6h) 13/13 NS - WEEK 33 1 Role Brand Ambassador 13/13 08:00…" at bounding box center [166, 191] width 78 height 235
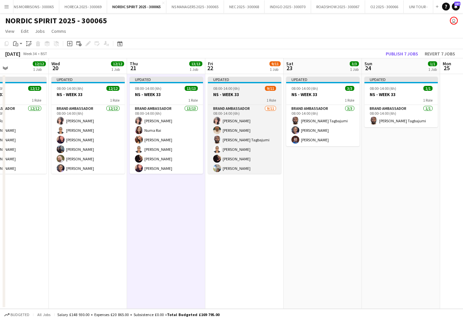
click at [263, 98] on div "1 Role" at bounding box center [244, 99] width 73 height 5
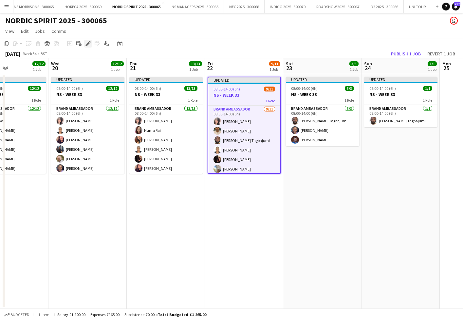
click at [87, 44] on icon "Edit" at bounding box center [88, 43] width 5 height 5
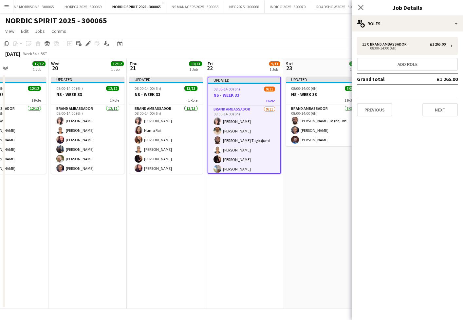
click at [374, 56] on div "11 x Brand Ambassador £1 265.00 08:00-14:00 (6h) Add role Grand total £1 265.00…" at bounding box center [407, 77] width 111 height 80
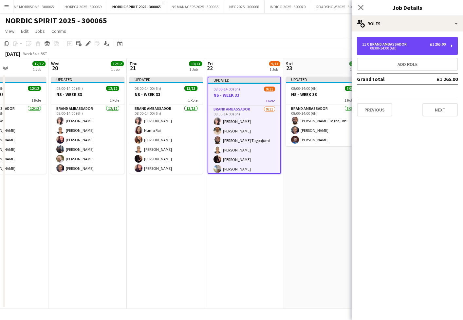
drag, startPoint x: 371, startPoint y: 52, endPoint x: 368, endPoint y: 74, distance: 21.7
click at [370, 53] on div "11 x Brand Ambassador £1 265.00 08:00-14:00 (6h)" at bounding box center [407, 46] width 101 height 18
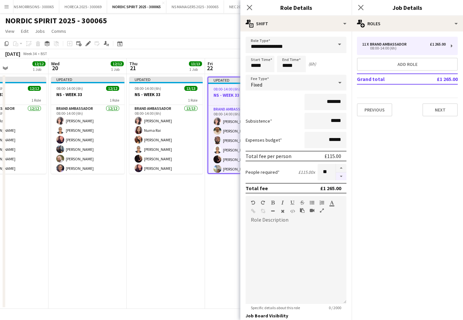
click at [340, 179] on button "button" at bounding box center [341, 176] width 10 height 8
type input "*"
click at [340, 179] on div at bounding box center [341, 172] width 11 height 16
drag, startPoint x: 340, startPoint y: 179, endPoint x: 334, endPoint y: 179, distance: 5.9
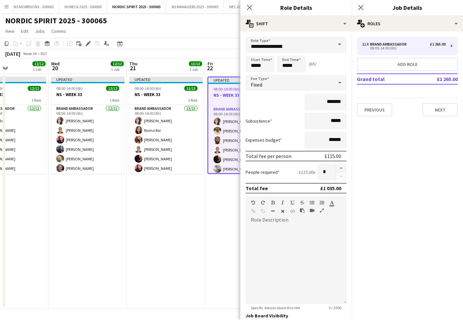
click at [339, 179] on div at bounding box center [341, 172] width 11 height 16
drag, startPoint x: 204, startPoint y: 199, endPoint x: 188, endPoint y: 199, distance: 15.7
click at [204, 199] on app-date-cell "Updated 08:00-14:00 (6h) 13/13 NS - WEEK 33 1 Role Brand Ambassador 13/13 08:00…" at bounding box center [166, 191] width 78 height 235
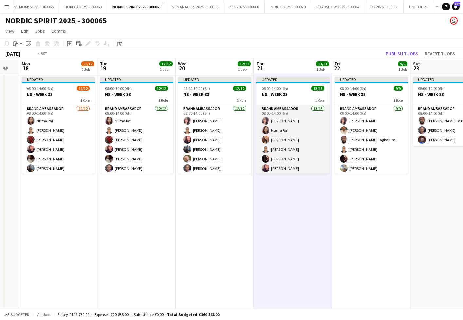
scroll to position [0, 207]
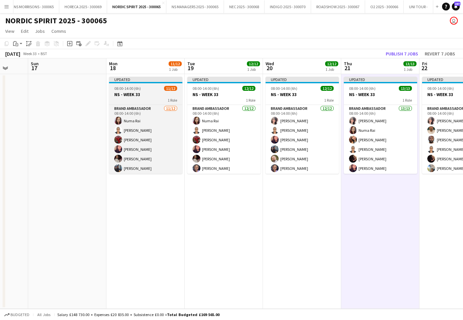
click at [137, 85] on app-job-card "Updated 08:00-14:00 (6h) 11/12 NS - WEEK 33 1 Role Brand Ambassador 11/12 08:00…" at bounding box center [145, 125] width 73 height 97
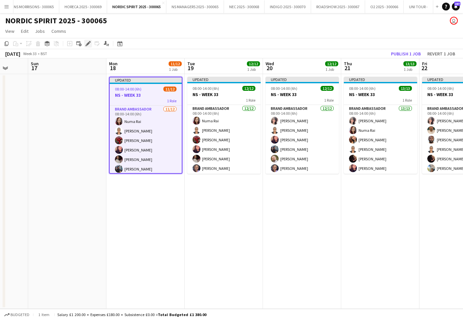
click at [86, 41] on icon "Edit" at bounding box center [88, 43] width 5 height 5
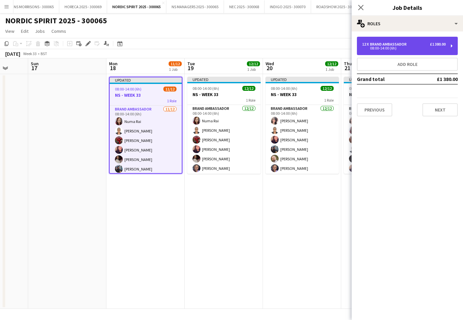
click at [366, 46] on div "12 x" at bounding box center [366, 44] width 8 height 5
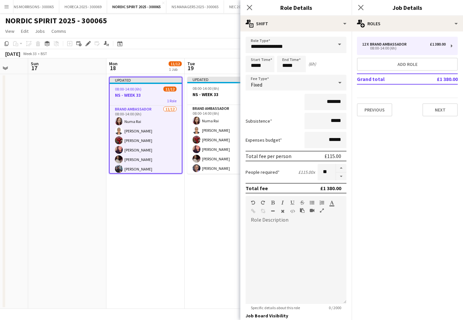
drag, startPoint x: 344, startPoint y: 177, endPoint x: 330, endPoint y: 183, distance: 15.4
click at [344, 178] on button "button" at bounding box center [341, 176] width 10 height 8
type input "**"
click at [245, 225] on form "**********" at bounding box center [295, 207] width 111 height 341
click at [235, 222] on app-date-cell "Updated 08:00-14:00 (6h) 12/12 NS - WEEK 33 1 Role Brand Ambassador 12/12 08:00…" at bounding box center [224, 191] width 78 height 235
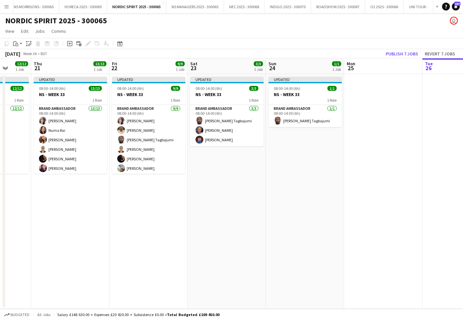
scroll to position [0, 208]
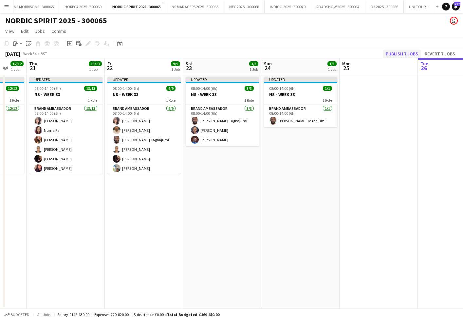
click at [406, 55] on button "Publish 7 jobs" at bounding box center [402, 53] width 38 height 9
